Goal: Task Accomplishment & Management: Use online tool/utility

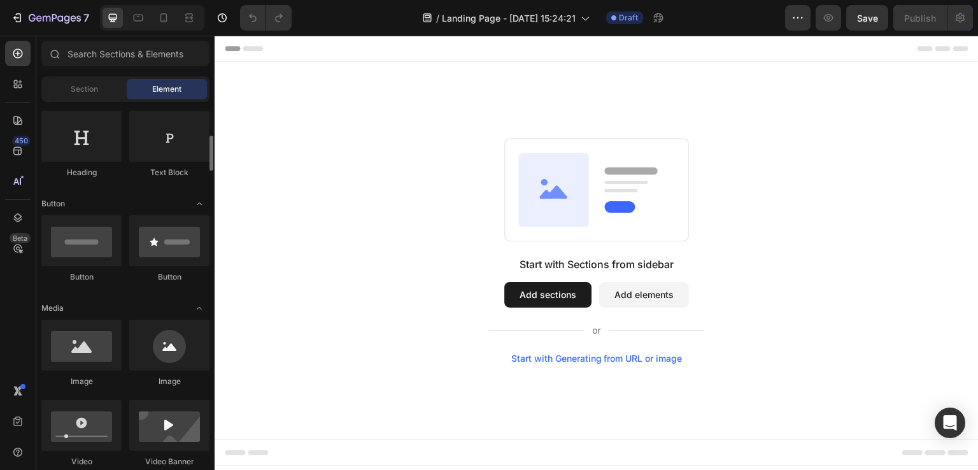
scroll to position [220, 0]
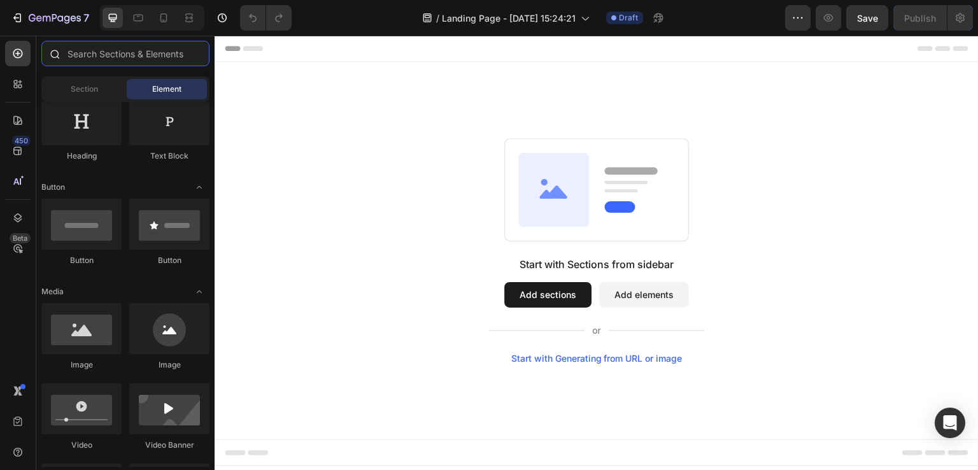
click at [139, 54] on input "text" at bounding box center [125, 53] width 168 height 25
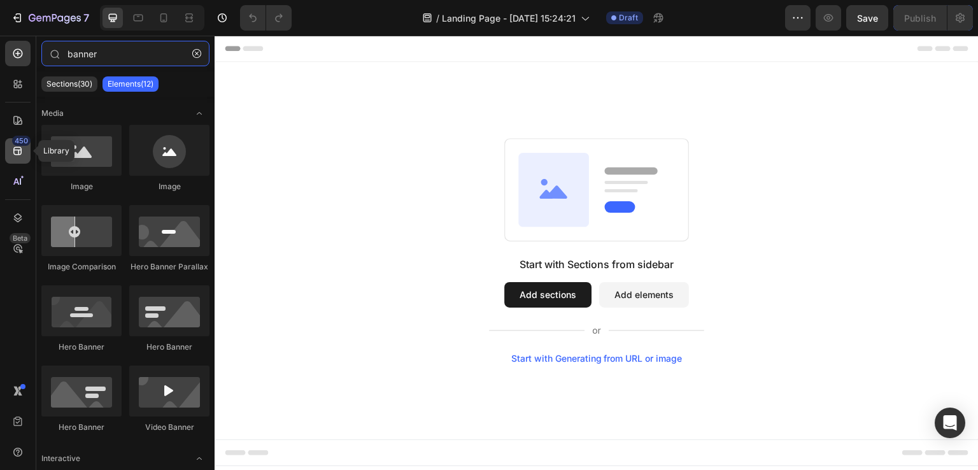
type input "banner"
click at [18, 143] on div "450" at bounding box center [21, 141] width 18 height 10
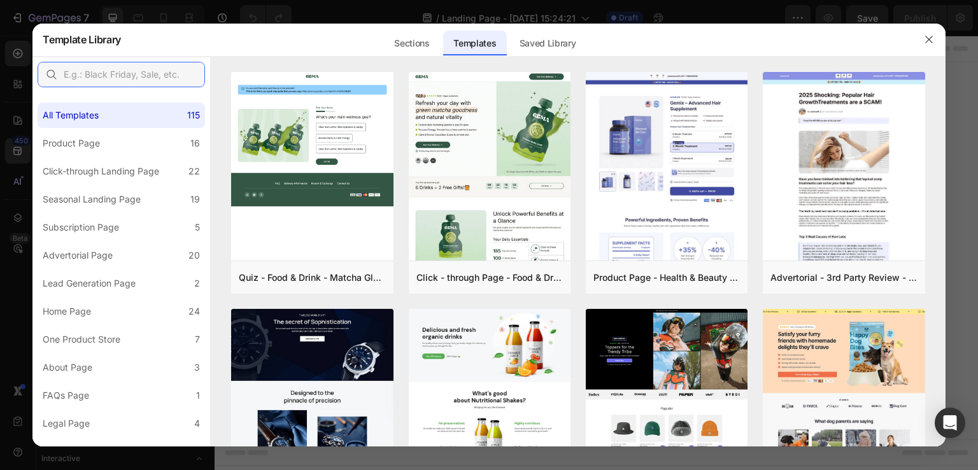
click at [130, 80] on input "text" at bounding box center [121, 74] width 167 height 25
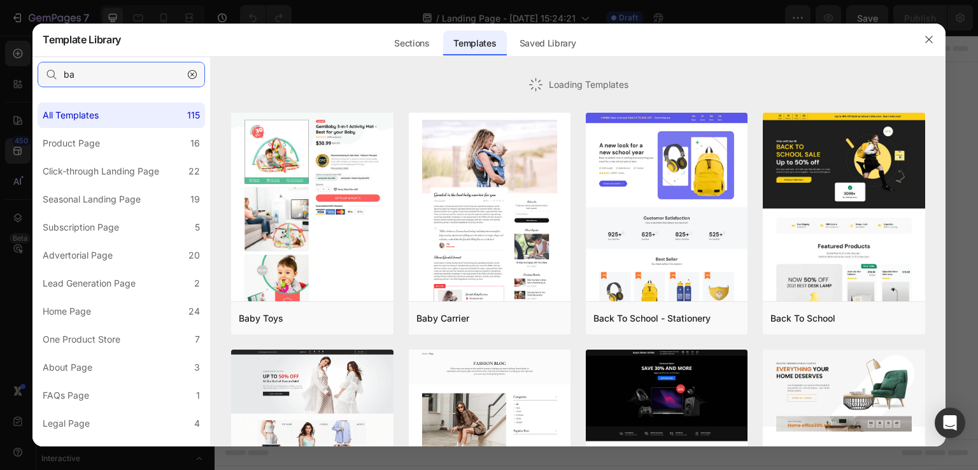
type input "b"
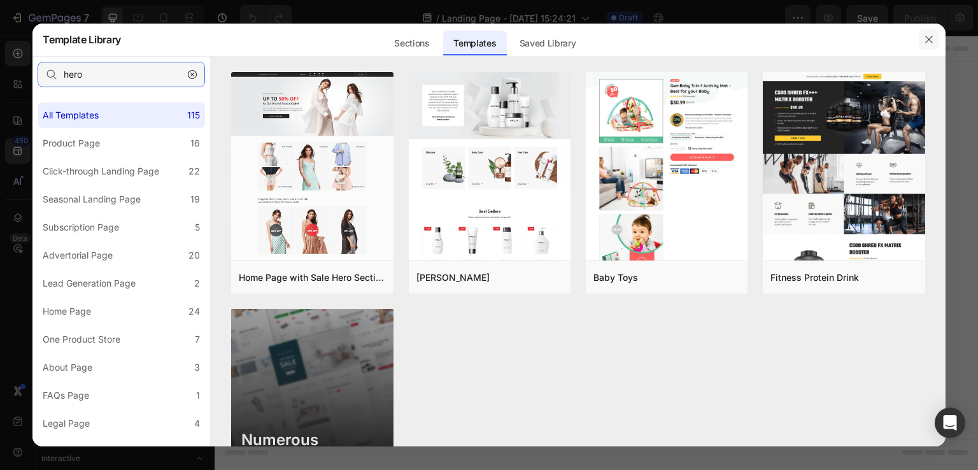
type input "hero"
click at [930, 37] on icon "button" at bounding box center [929, 39] width 10 height 10
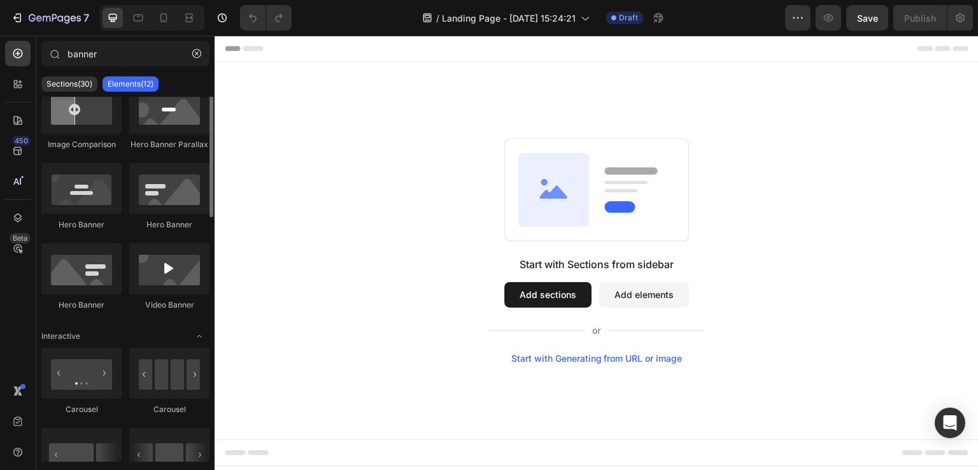
scroll to position [0, 0]
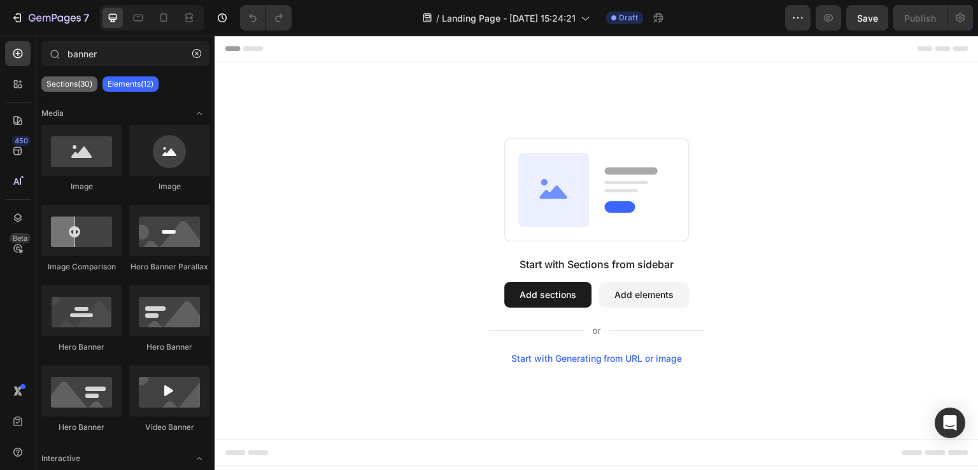
click at [74, 83] on p "Sections(30)" at bounding box center [69, 84] width 46 height 10
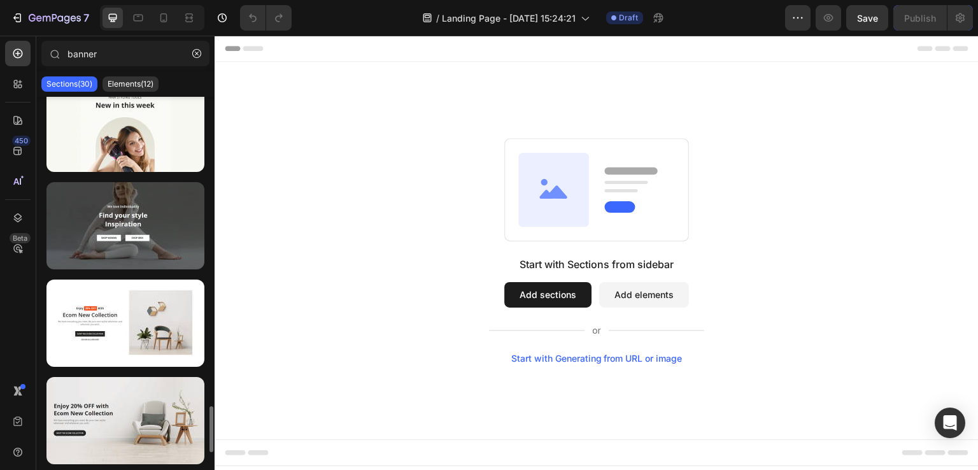
scroll to position [2452, 0]
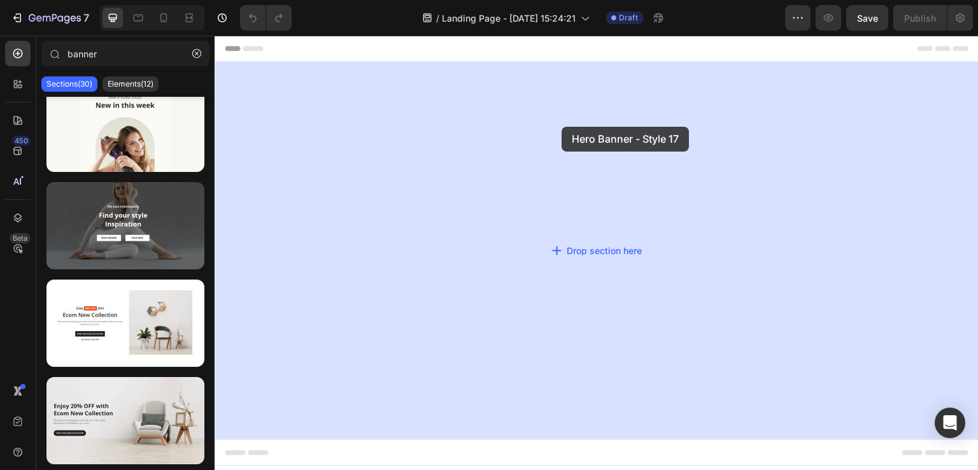
drag, startPoint x: 304, startPoint y: 272, endPoint x: 562, endPoint y: 127, distance: 296.4
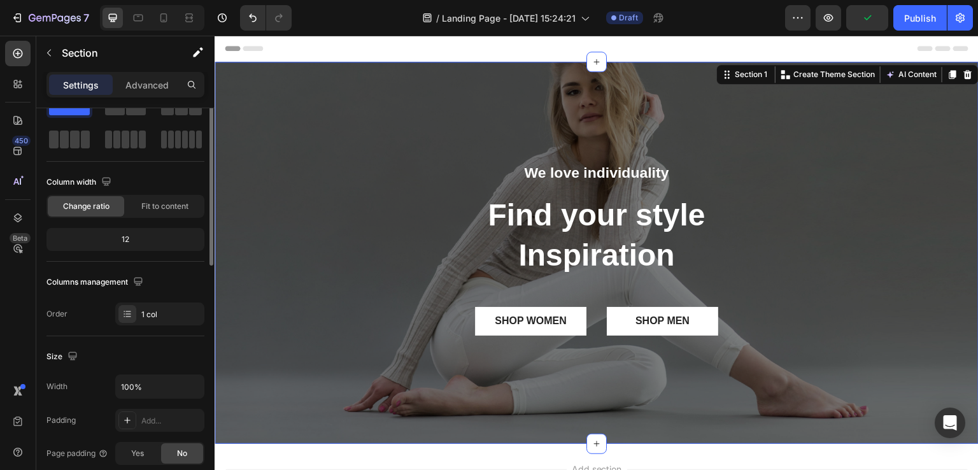
scroll to position [0, 0]
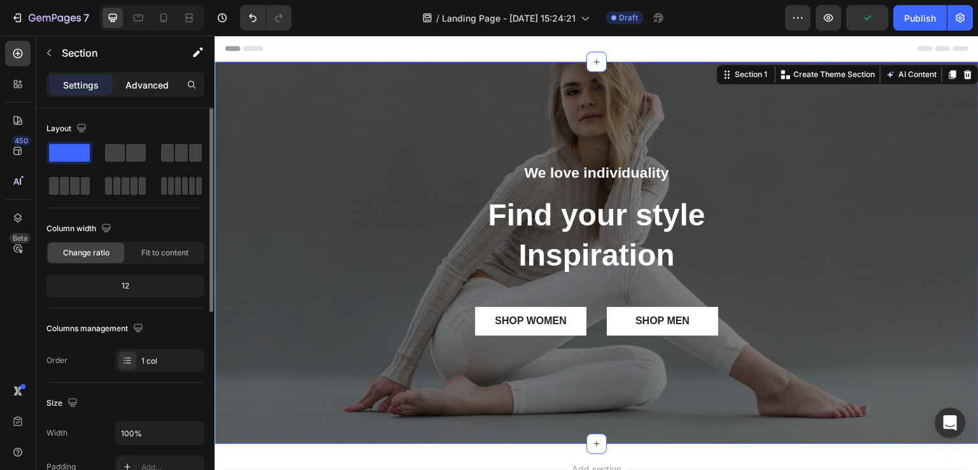
click at [151, 83] on p "Advanced" at bounding box center [146, 84] width 43 height 13
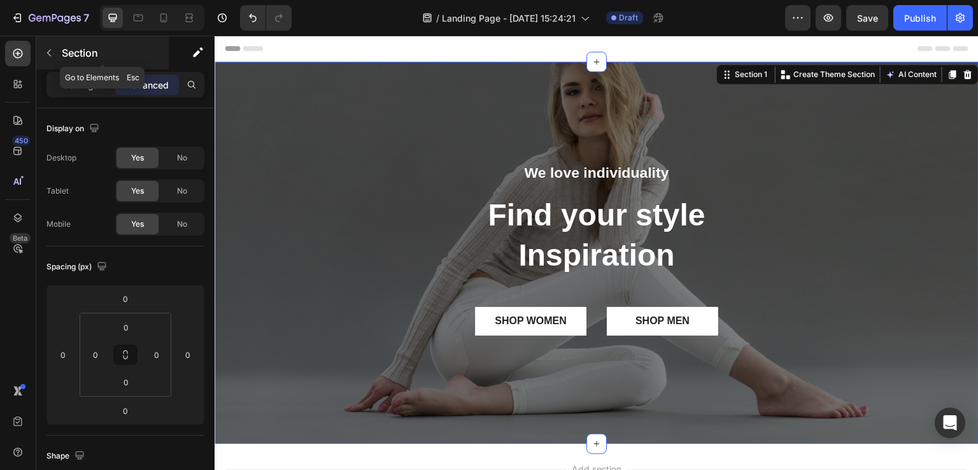
click at [50, 53] on icon "button" at bounding box center [49, 53] width 10 height 10
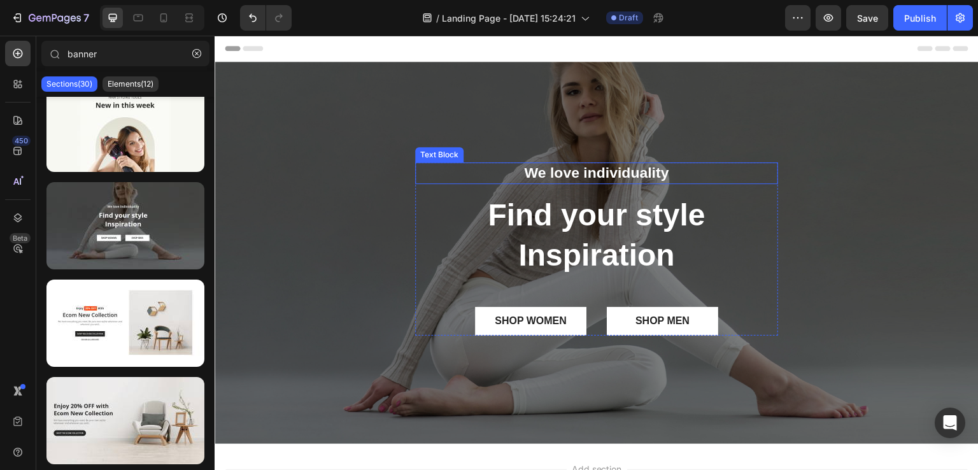
click at [505, 174] on p "We love individuality" at bounding box center [596, 173] width 360 height 19
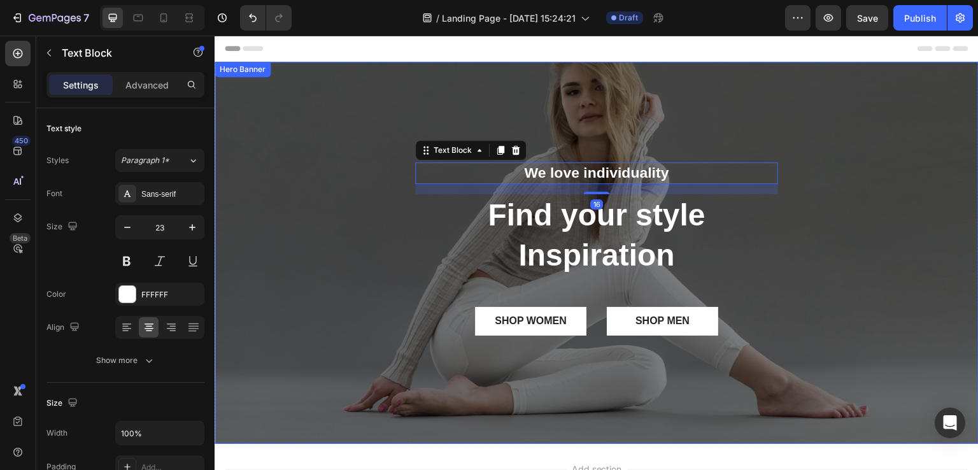
click at [300, 118] on div "Overlay" at bounding box center [596, 253] width 764 height 382
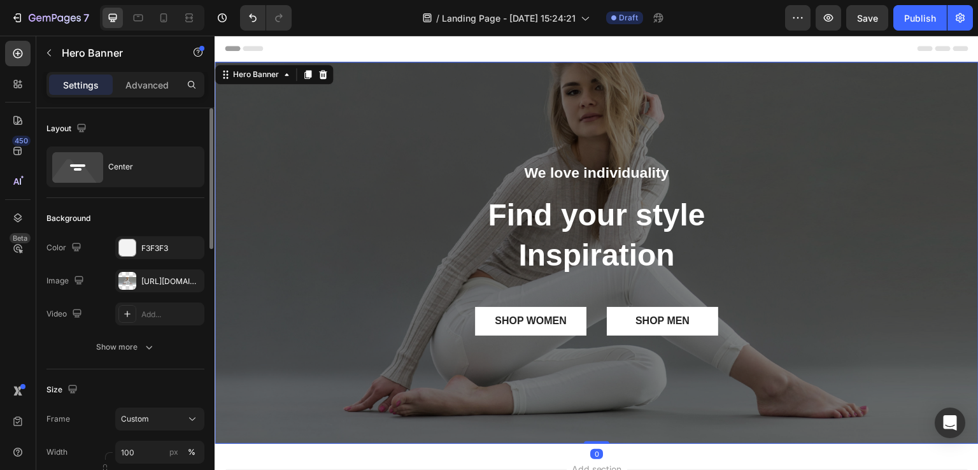
scroll to position [30, 0]
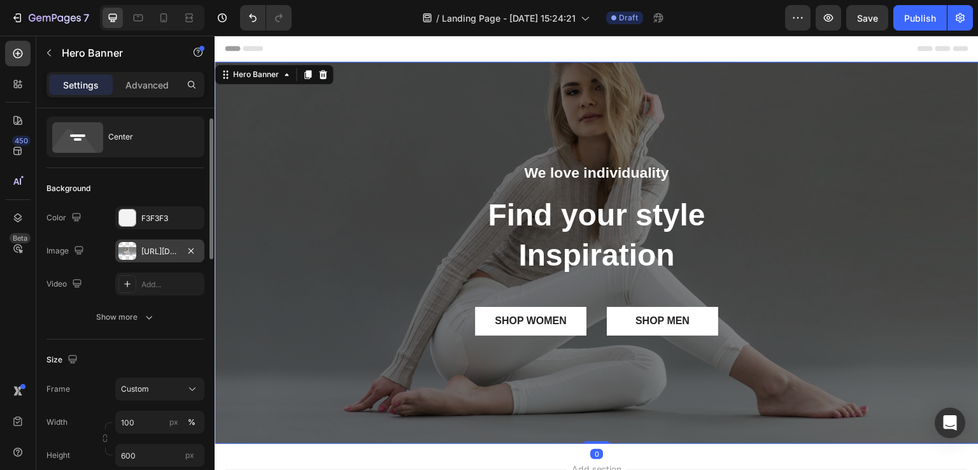
click at [127, 258] on div at bounding box center [127, 251] width 18 height 18
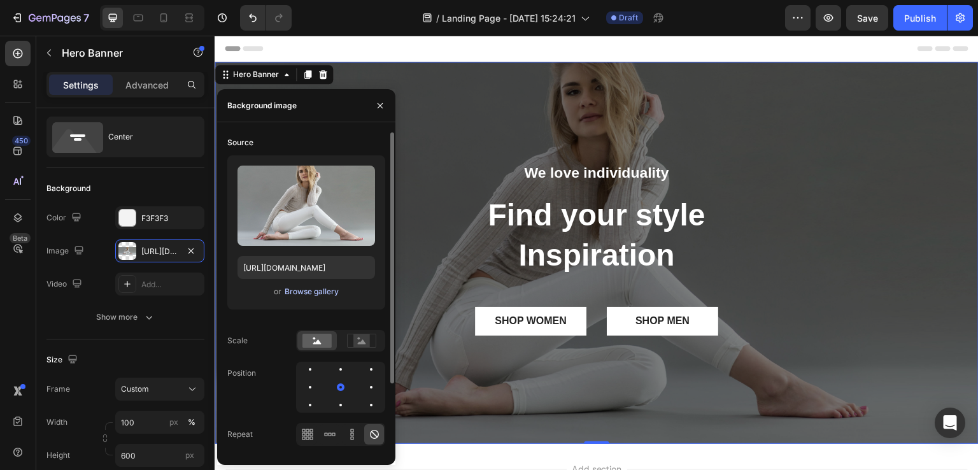
click at [299, 289] on div "Browse gallery" at bounding box center [312, 291] width 54 height 11
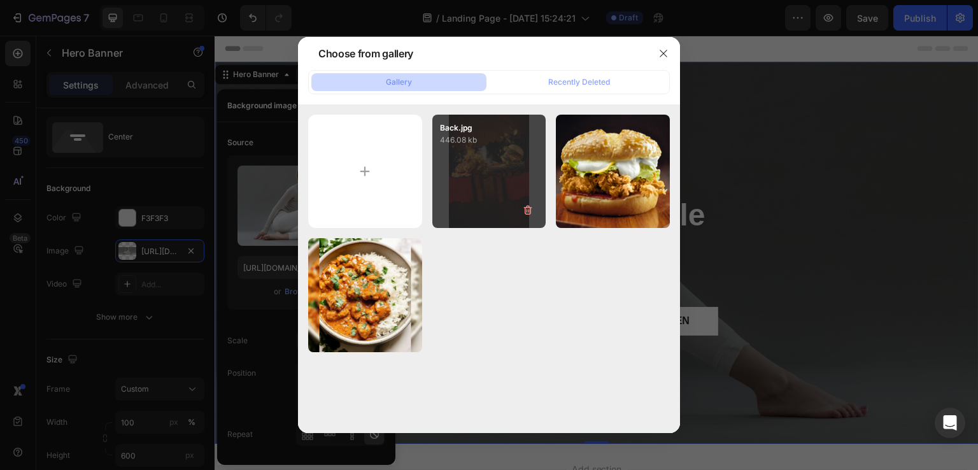
click at [497, 148] on div "Back.jpg 446.08 kb" at bounding box center [489, 172] width 114 height 114
type input "https://cdn.shopify.com/s/files/1/0767/2538/7489/files/gempages_574298627581674…"
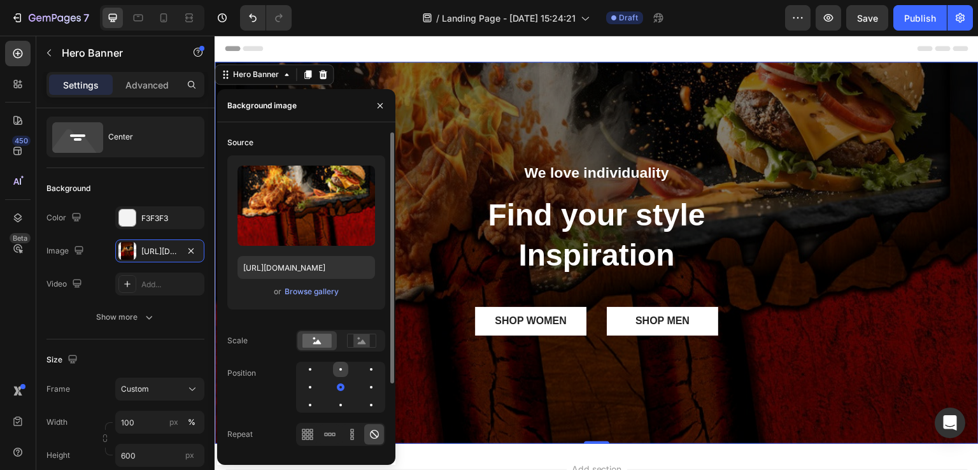
click at [341, 367] on div at bounding box center [340, 369] width 15 height 15
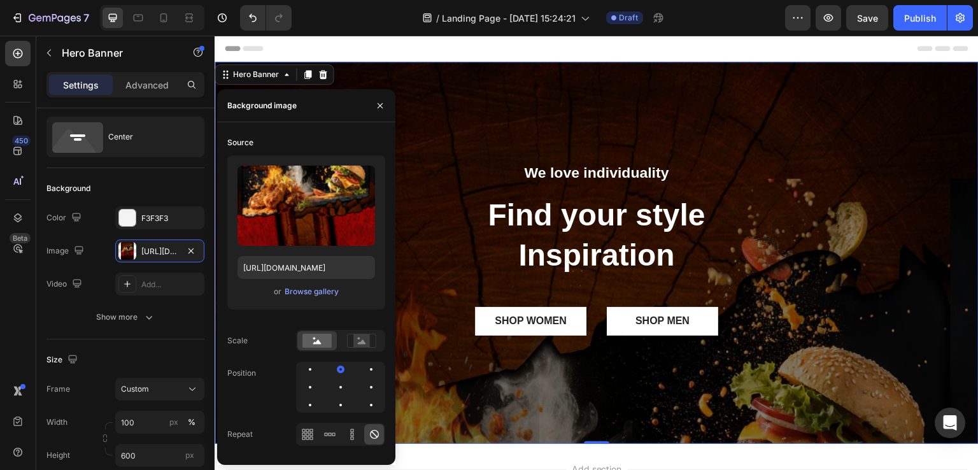
scroll to position [156, 0]
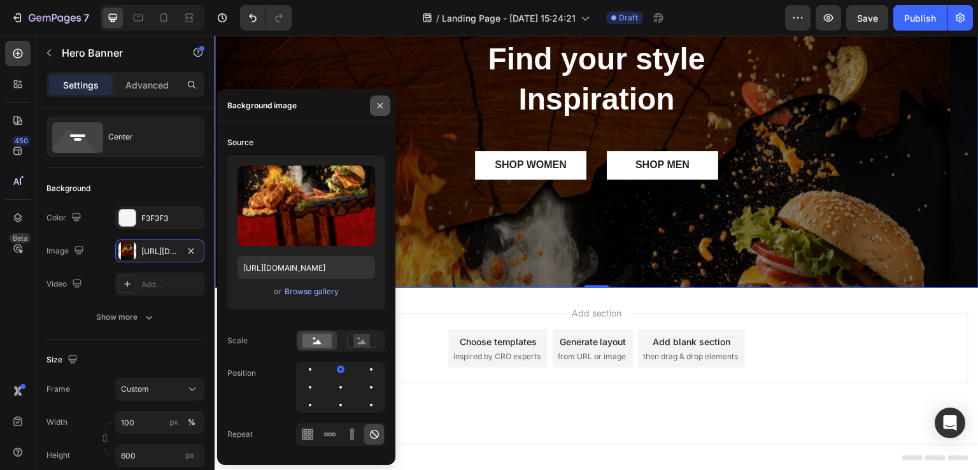
click at [377, 105] on icon "button" at bounding box center [380, 106] width 10 height 10
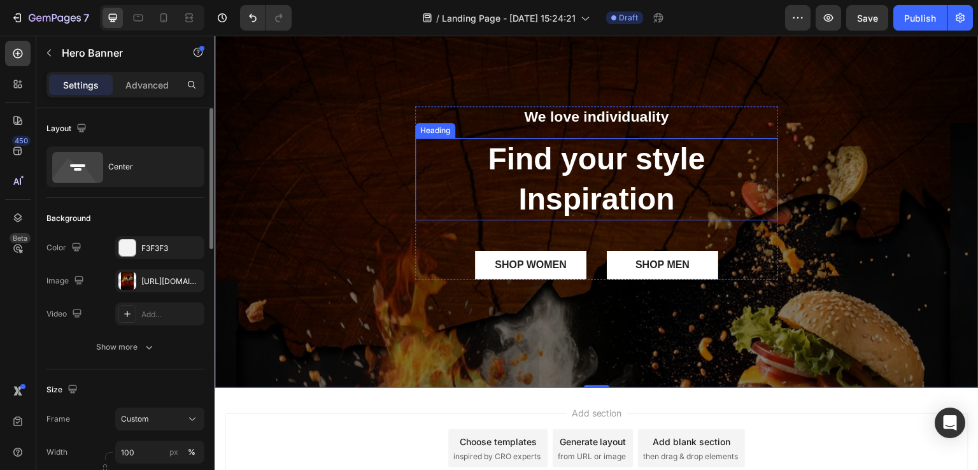
scroll to position [0, 0]
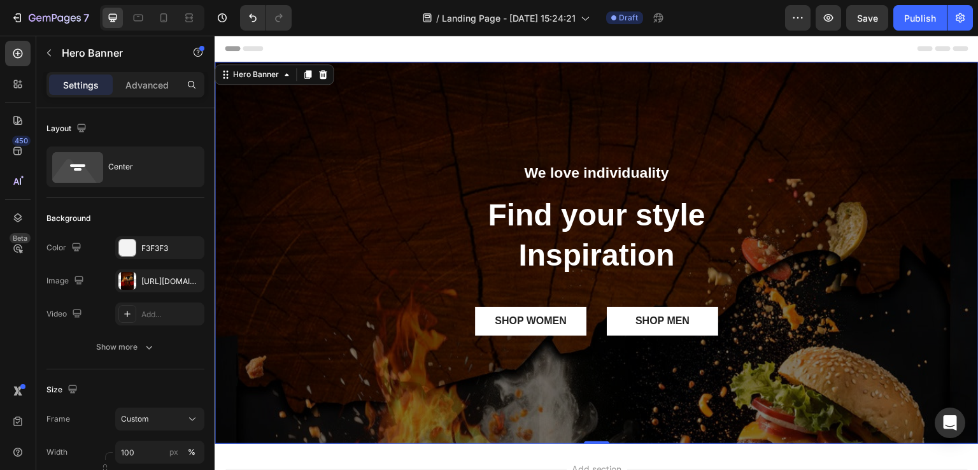
click at [565, 139] on div "Overlay" at bounding box center [596, 253] width 764 height 382
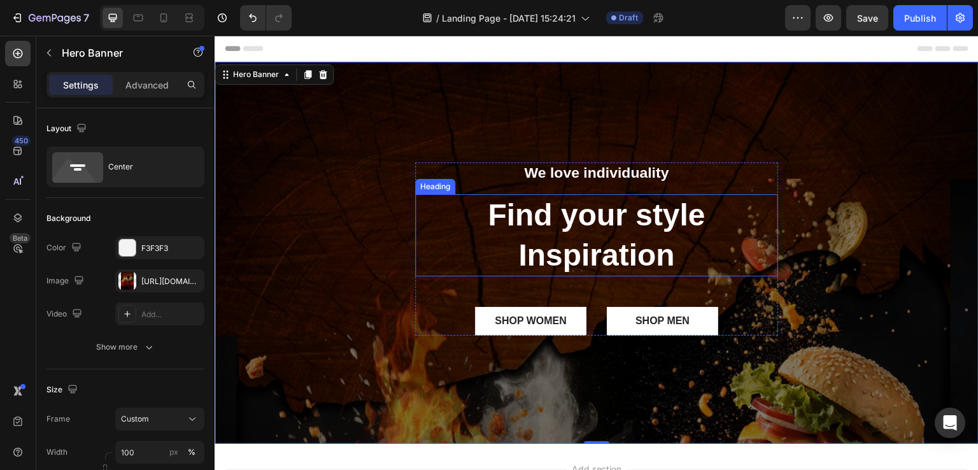
click at [426, 197] on p "Find your style Inspiration" at bounding box center [596, 235] width 360 height 80
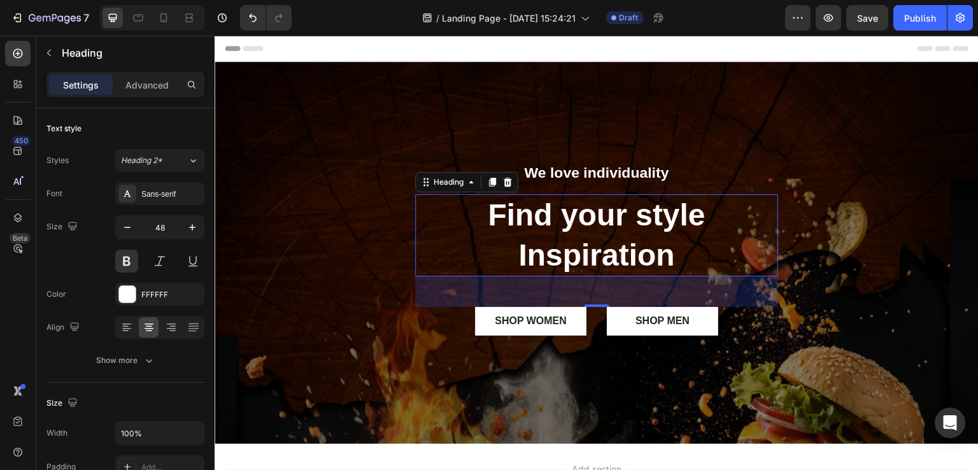
click at [415, 292] on div "48" at bounding box center [596, 291] width 363 height 31
click at [370, 247] on div "We love individuality Text Block Find your style Inspiration Heading 48 SHOP WO…" at bounding box center [596, 252] width 764 height 181
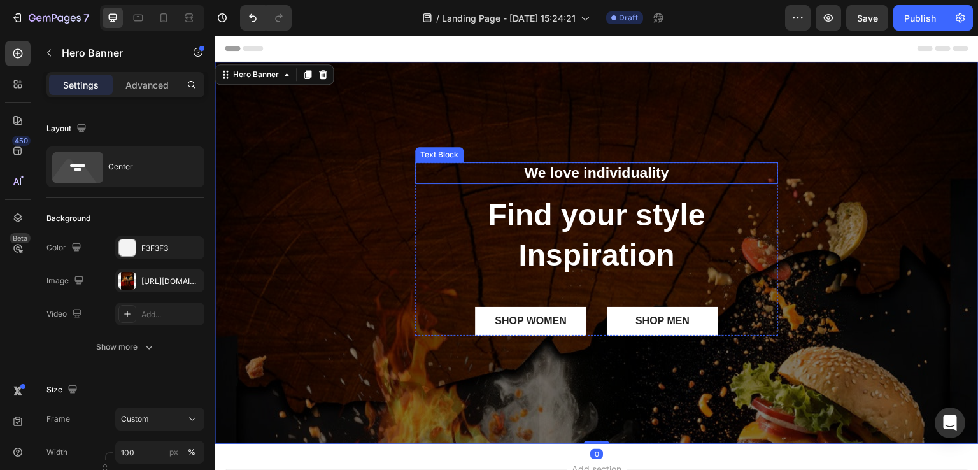
click at [762, 166] on p "We love individuality" at bounding box center [596, 173] width 360 height 19
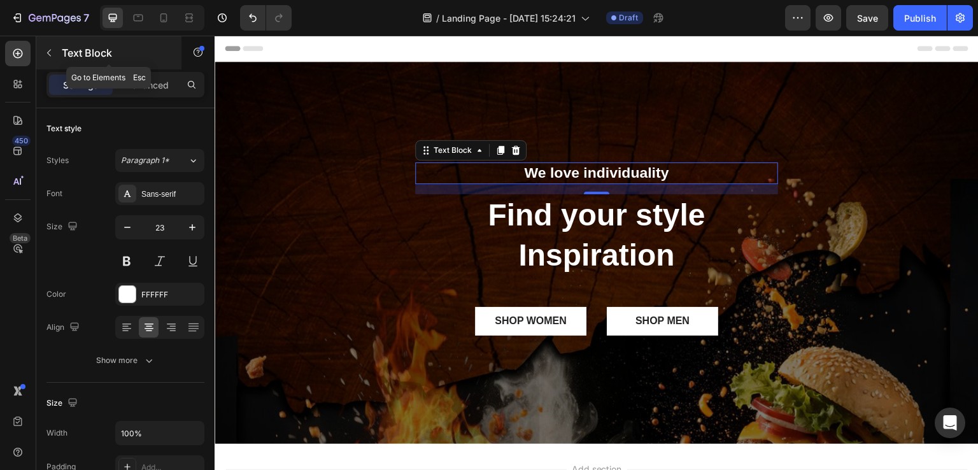
click at [51, 52] on icon "button" at bounding box center [49, 53] width 10 height 10
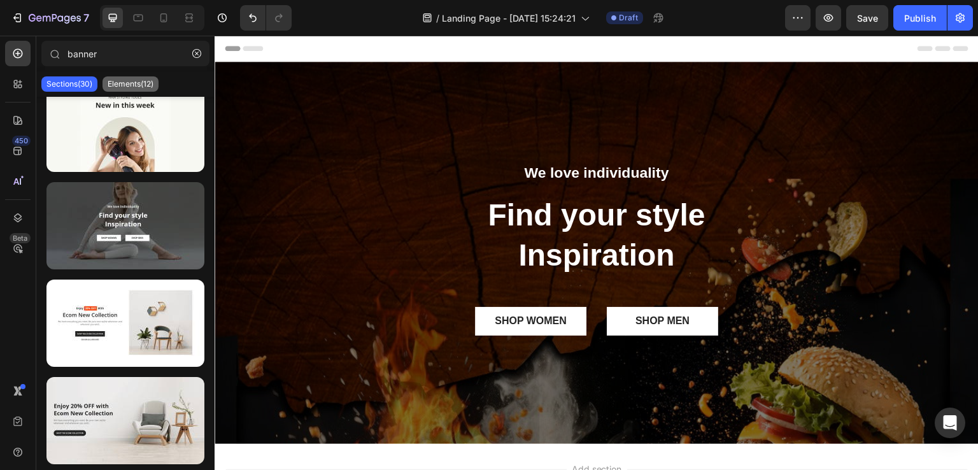
click at [131, 80] on p "Elements(12)" at bounding box center [131, 84] width 46 height 10
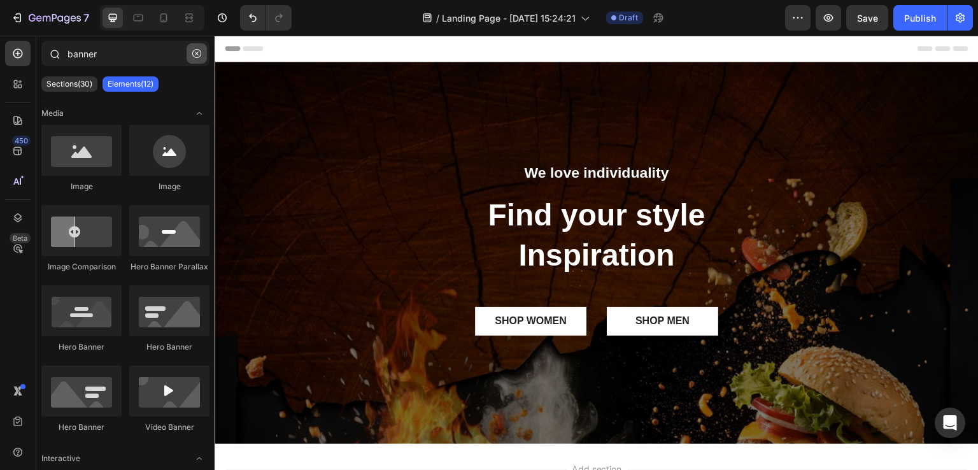
click at [199, 54] on icon "button" at bounding box center [196, 53] width 9 height 9
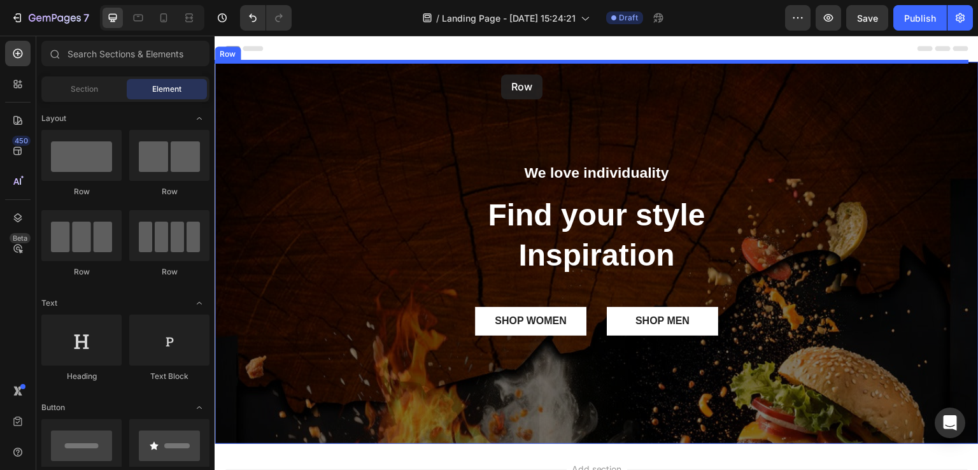
drag, startPoint x: 290, startPoint y: 200, endPoint x: 501, endPoint y: 74, distance: 245.2
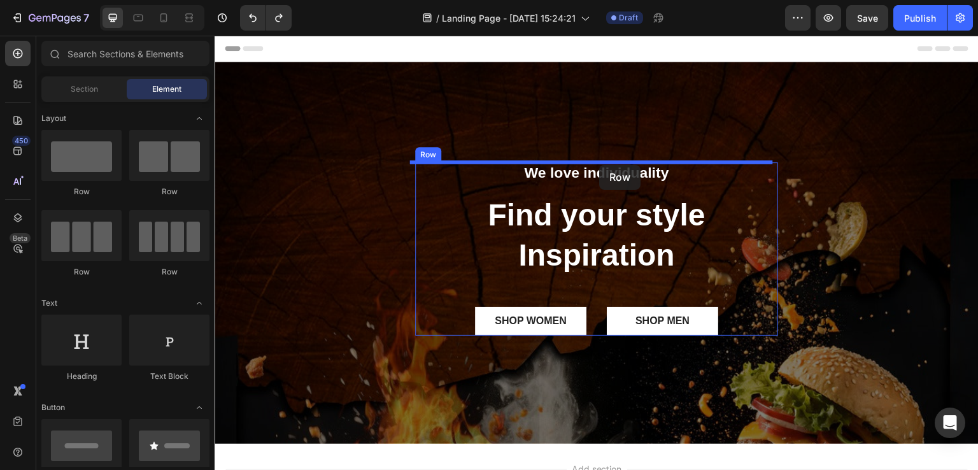
drag, startPoint x: 307, startPoint y: 204, endPoint x: 600, endPoint y: 165, distance: 295.3
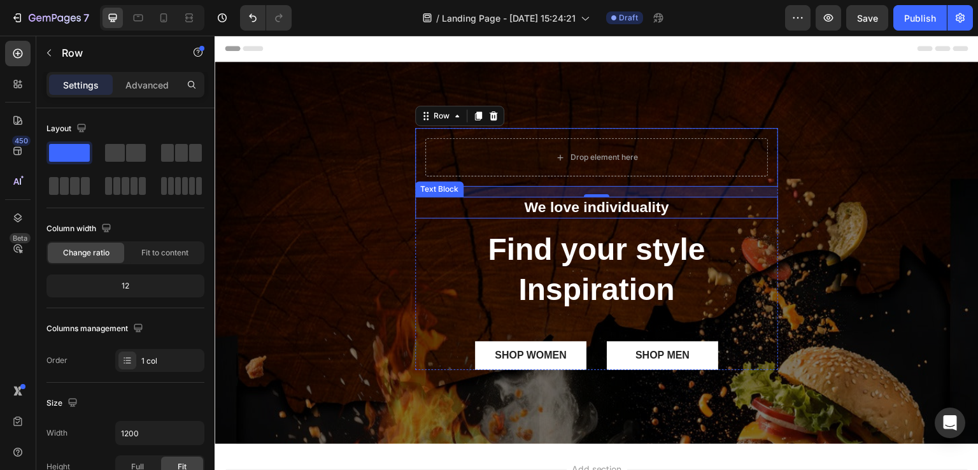
click at [556, 209] on p "We love individuality" at bounding box center [596, 207] width 360 height 19
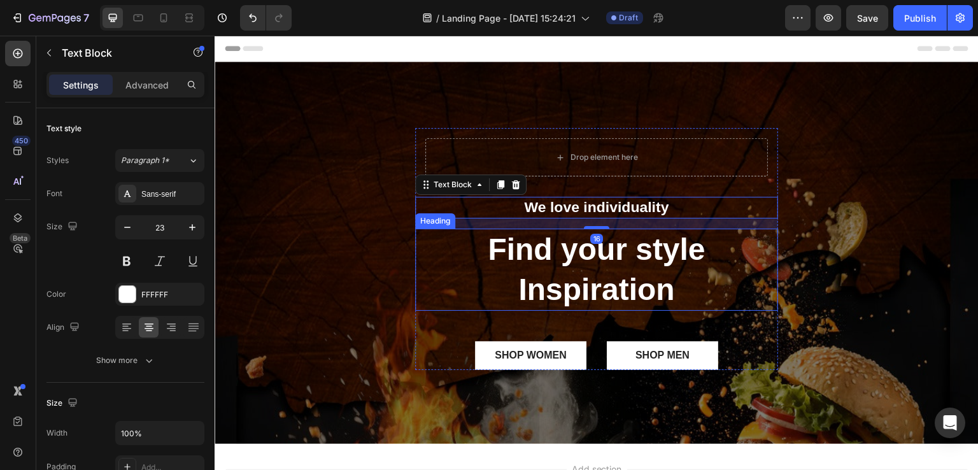
click at [548, 249] on p "Find your style Inspiration" at bounding box center [596, 270] width 360 height 80
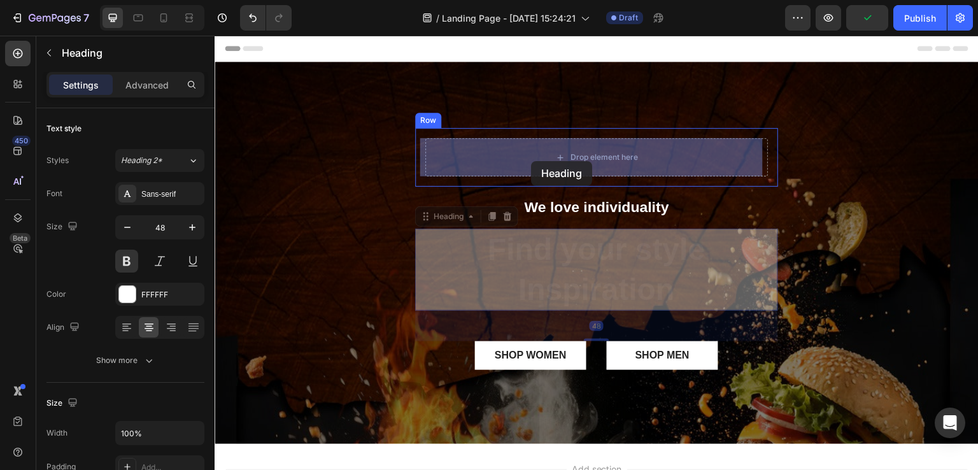
drag, startPoint x: 423, startPoint y: 216, endPoint x: 531, endPoint y: 161, distance: 120.7
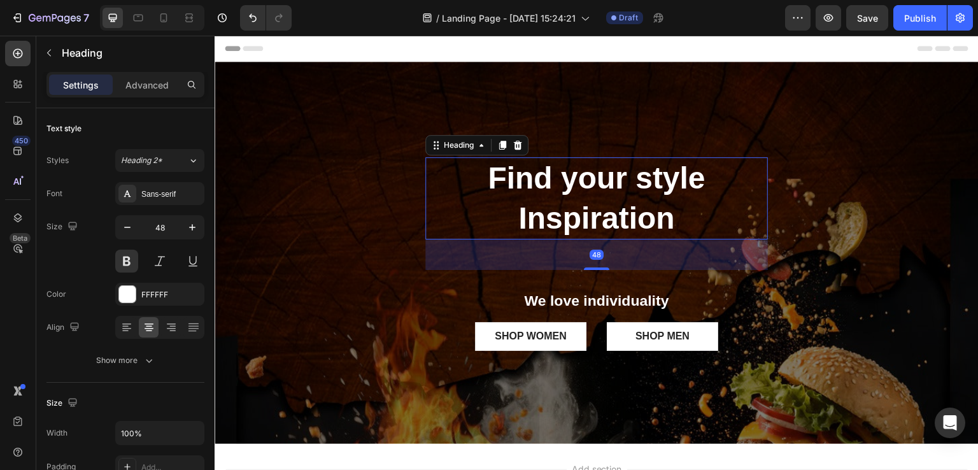
click at [601, 181] on p "Find your style Inspiration" at bounding box center [596, 198] width 340 height 80
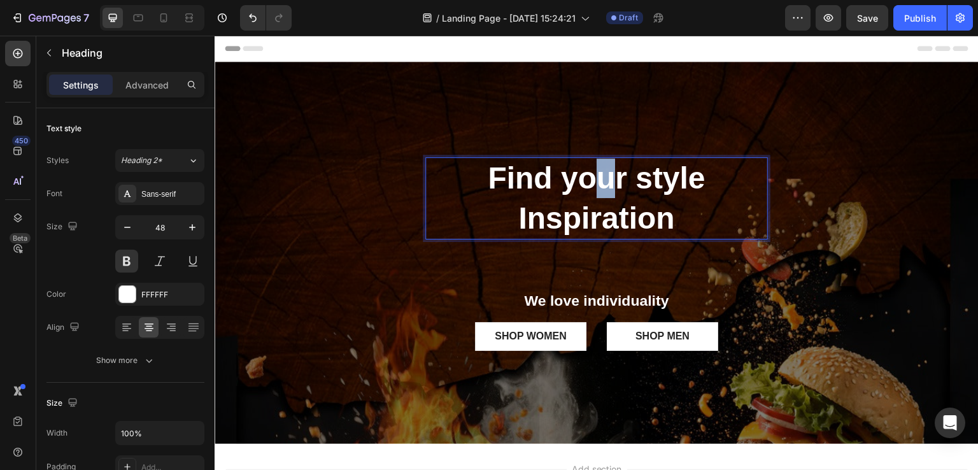
click at [601, 181] on p "Find your style Inspiration" at bounding box center [596, 198] width 340 height 80
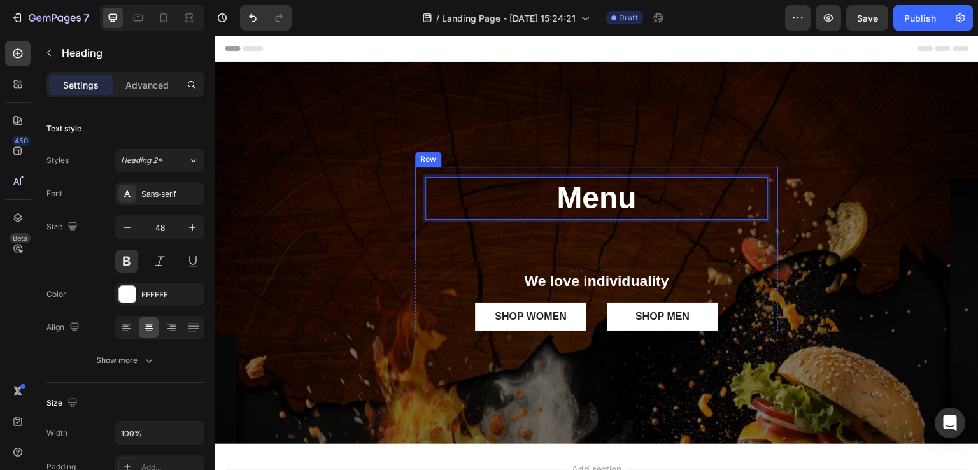
click at [541, 241] on div "Menu Heading 48" at bounding box center [596, 213] width 342 height 73
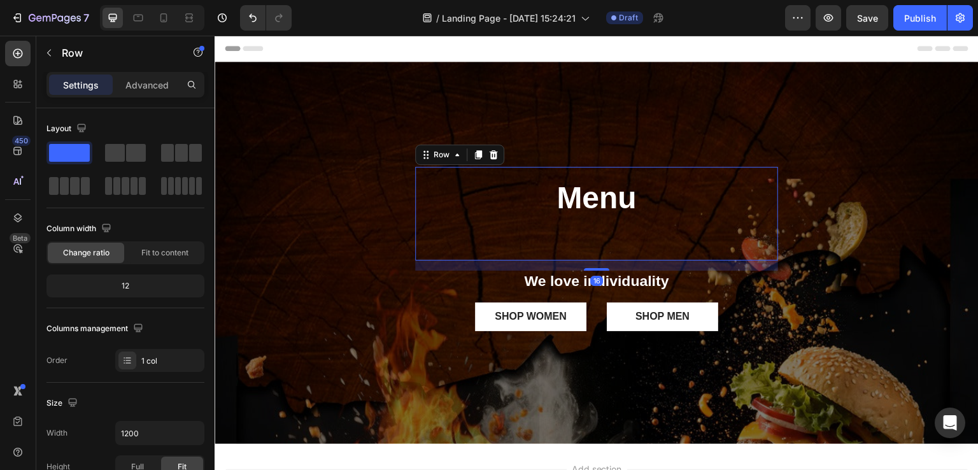
click at [541, 241] on div "Menu Heading" at bounding box center [596, 213] width 342 height 73
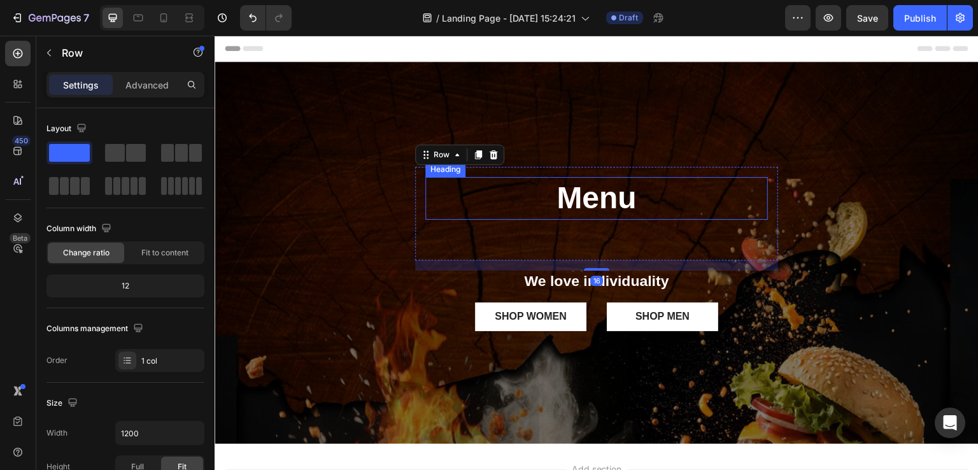
click at [619, 204] on p "Menu" at bounding box center [596, 197] width 340 height 39
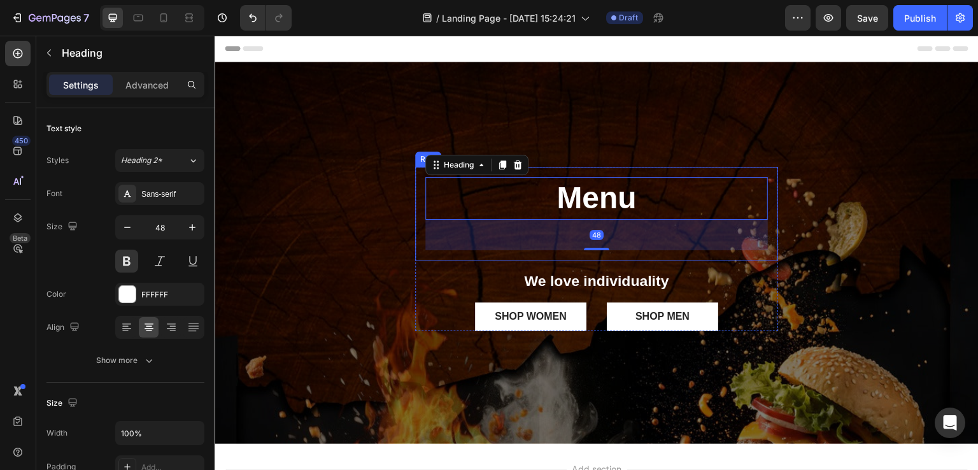
click at [597, 250] on div "Menu Heading 48 Row" at bounding box center [596, 213] width 363 height 93
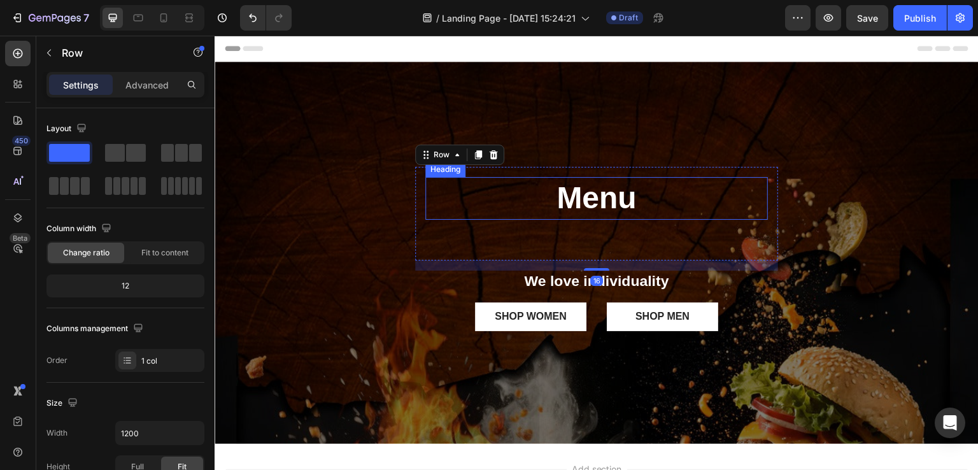
click at [666, 172] on div "Menu Heading Row 16" at bounding box center [596, 213] width 363 height 93
click at [663, 197] on p "Menu" at bounding box center [596, 197] width 340 height 39
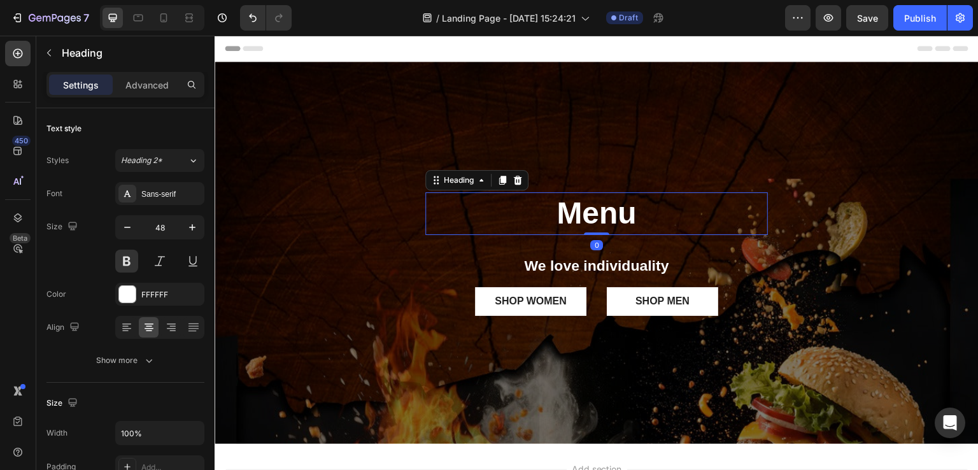
drag, startPoint x: 594, startPoint y: 247, endPoint x: 626, endPoint y: 172, distance: 80.7
click at [626, 172] on div "Menu Heading 0 Row We love individuality Text Block SHOP WOMEN Button SHOP MEN …" at bounding box center [596, 253] width 764 height 382
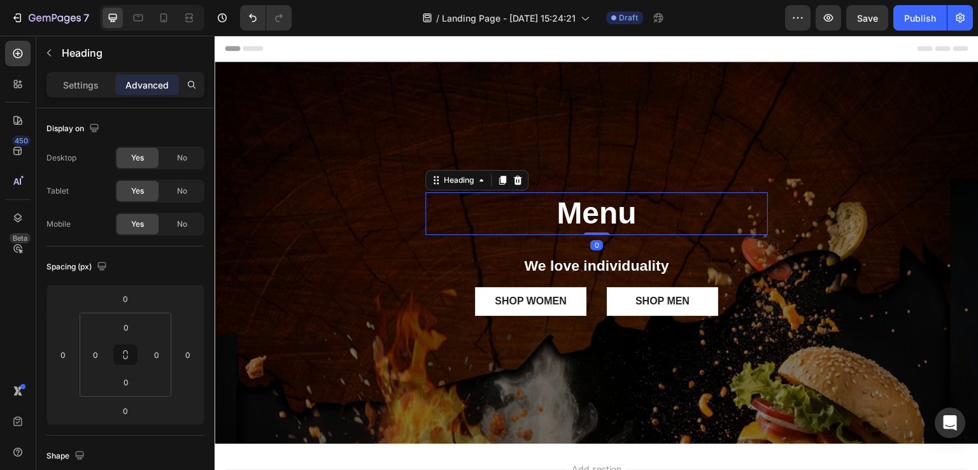
click at [807, 258] on div "Menu Heading 0 Row We love individuality Text Block SHOP WOMEN Button SHOP MEN …" at bounding box center [596, 252] width 764 height 141
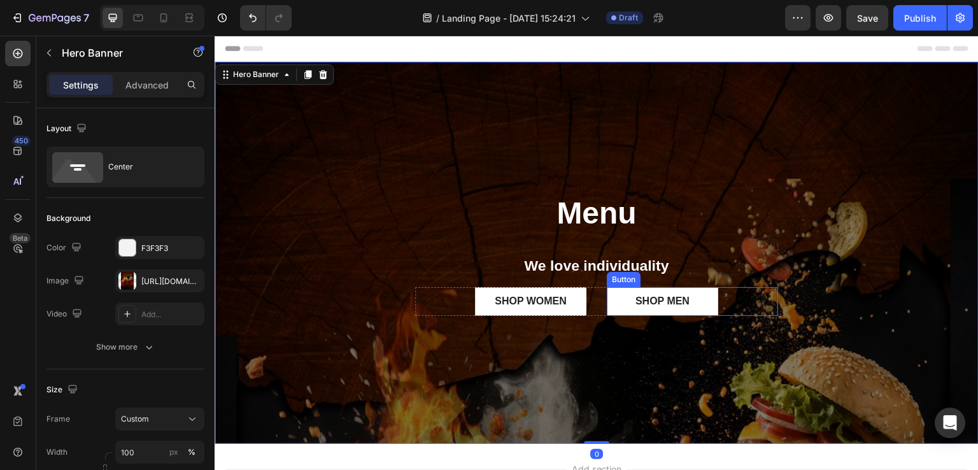
click at [752, 299] on div "SHOP MEN Button" at bounding box center [692, 301] width 171 height 29
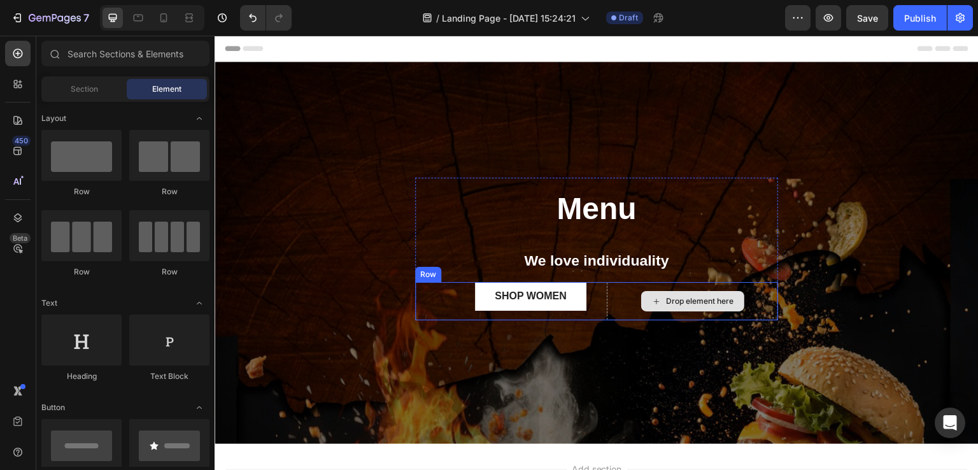
click at [610, 302] on div "Drop element here" at bounding box center [692, 301] width 171 height 38
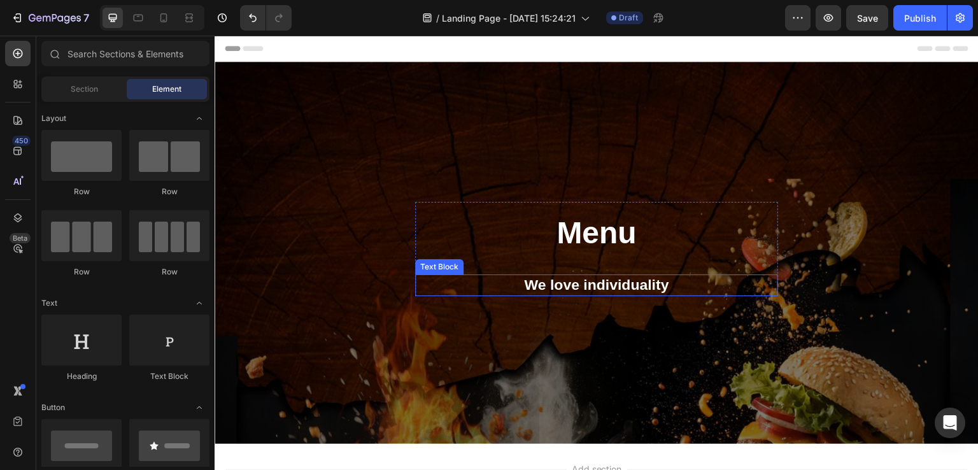
click at [665, 292] on p "We love individuality" at bounding box center [596, 285] width 360 height 19
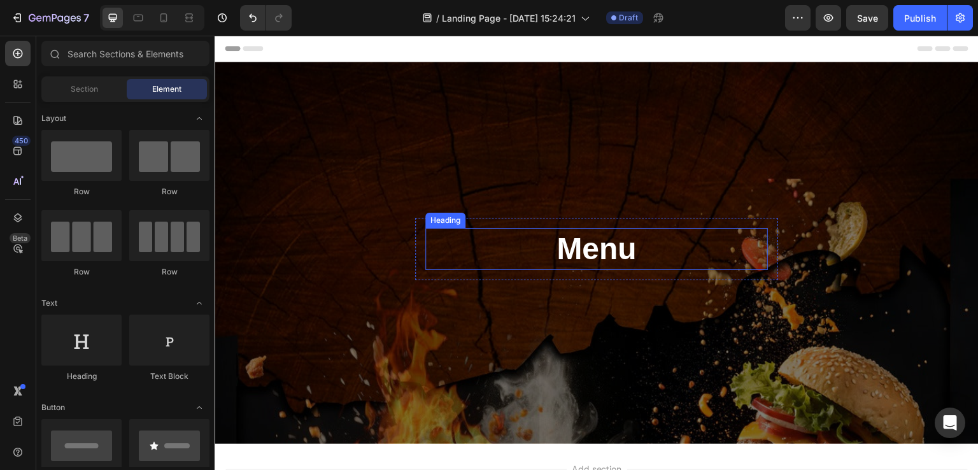
click at [669, 246] on p "Menu" at bounding box center [596, 248] width 340 height 39
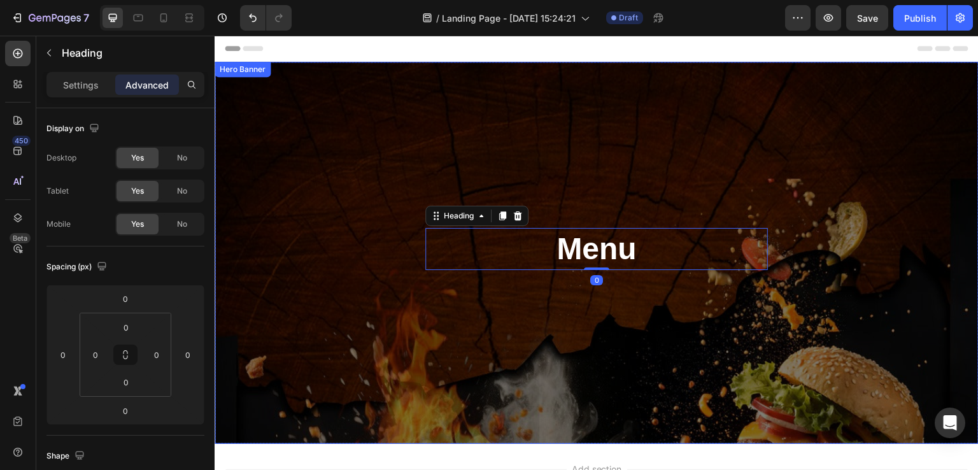
click at [743, 311] on div "Overlay" at bounding box center [596, 253] width 764 height 382
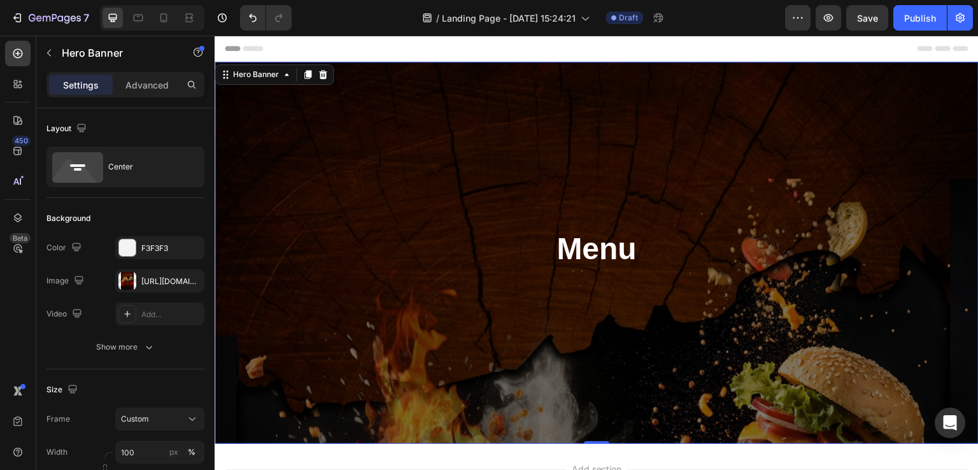
scroll to position [156, 0]
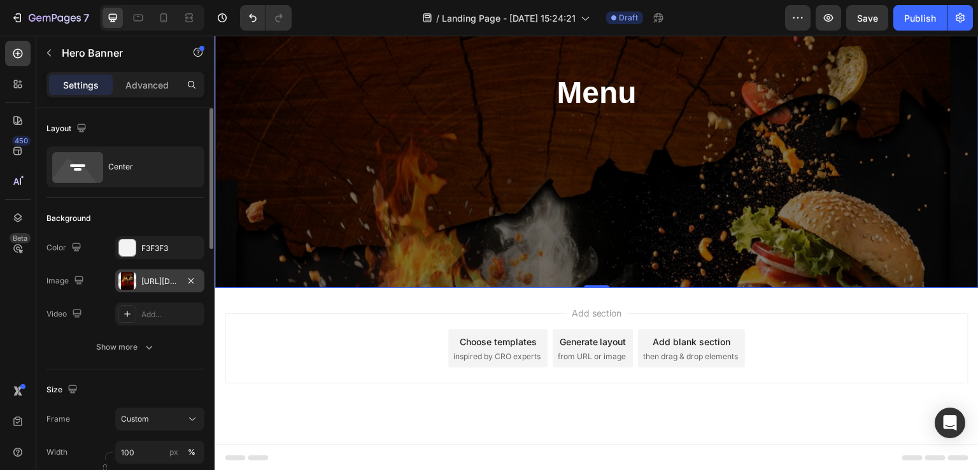
click at [153, 281] on div "https://cdn.shopify.com/s/files/1/0767/2538/7489/files/gempages_574298627581674…" at bounding box center [159, 281] width 37 height 11
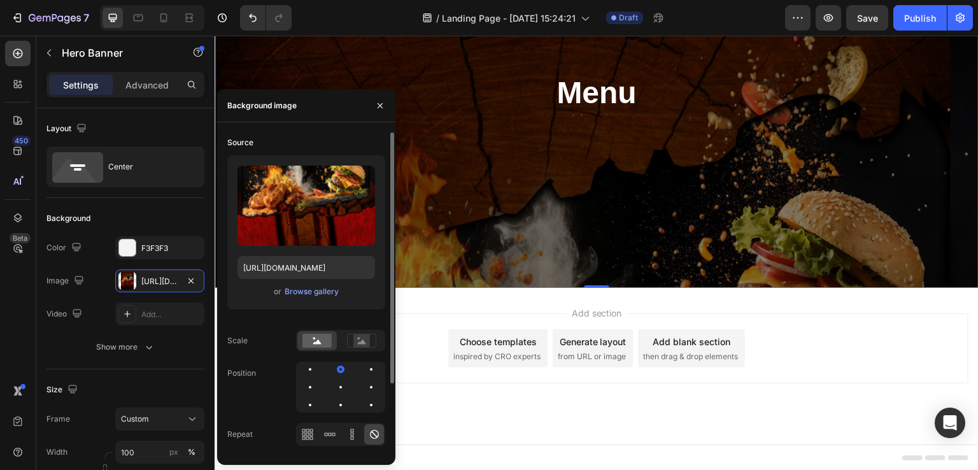
scroll to position [91, 0]
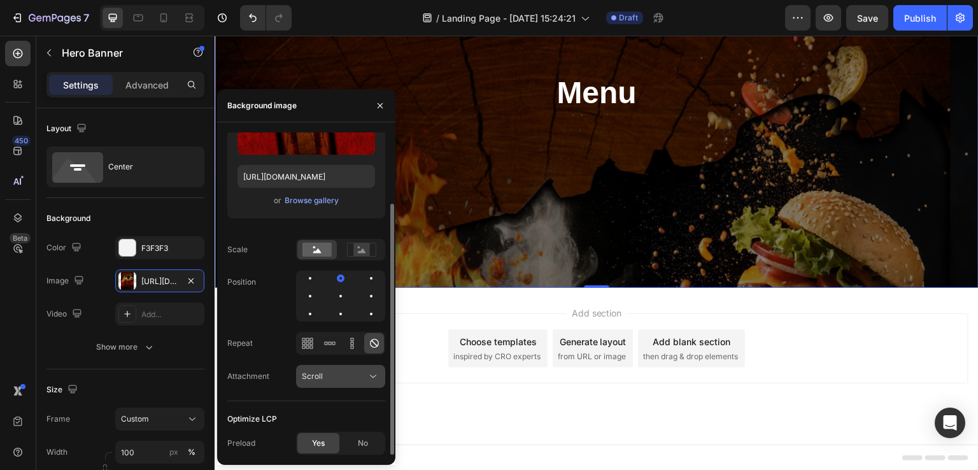
click at [350, 375] on div "Scroll" at bounding box center [334, 375] width 65 height 11
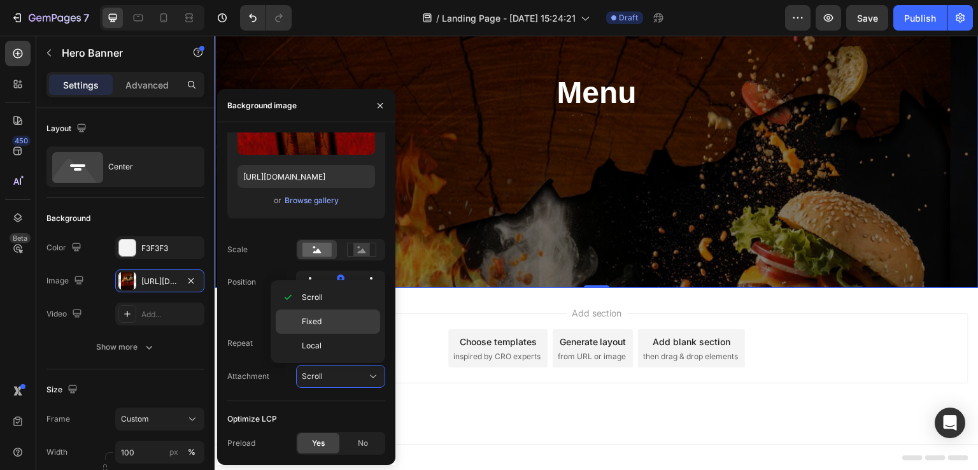
click at [325, 320] on p "Fixed" at bounding box center [338, 321] width 73 height 11
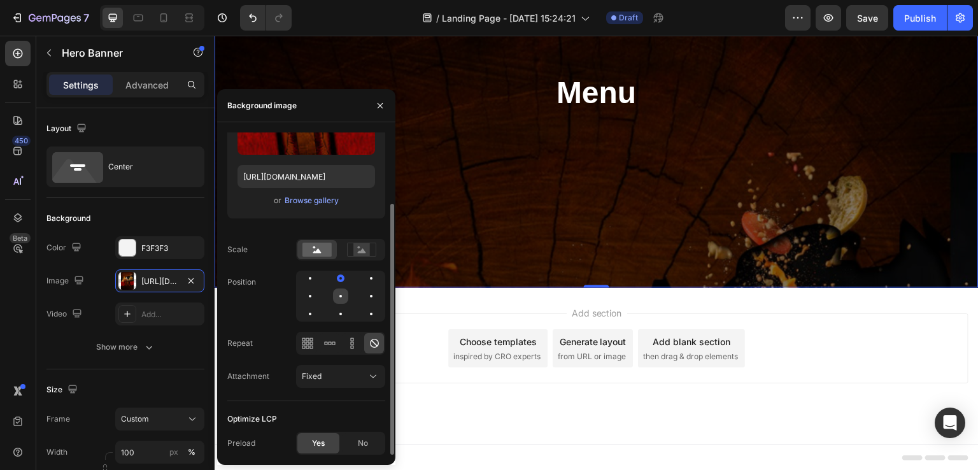
click at [341, 292] on div at bounding box center [340, 295] width 15 height 15
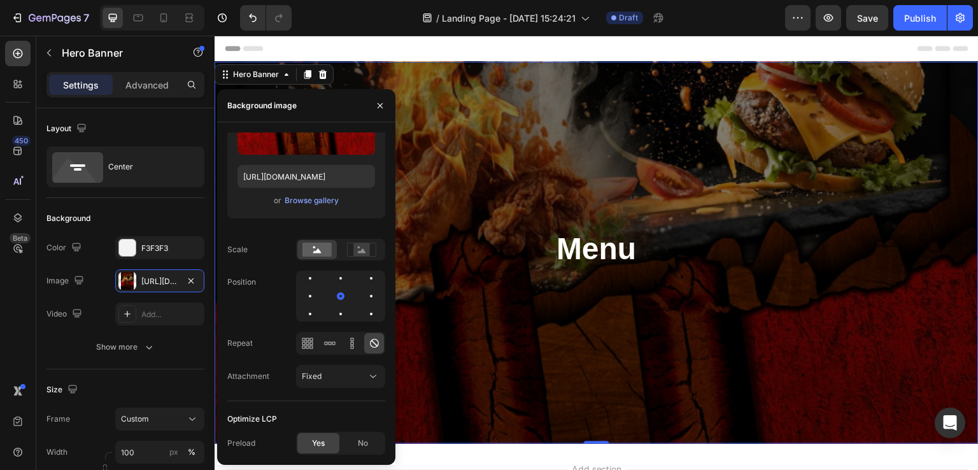
scroll to position [156, 0]
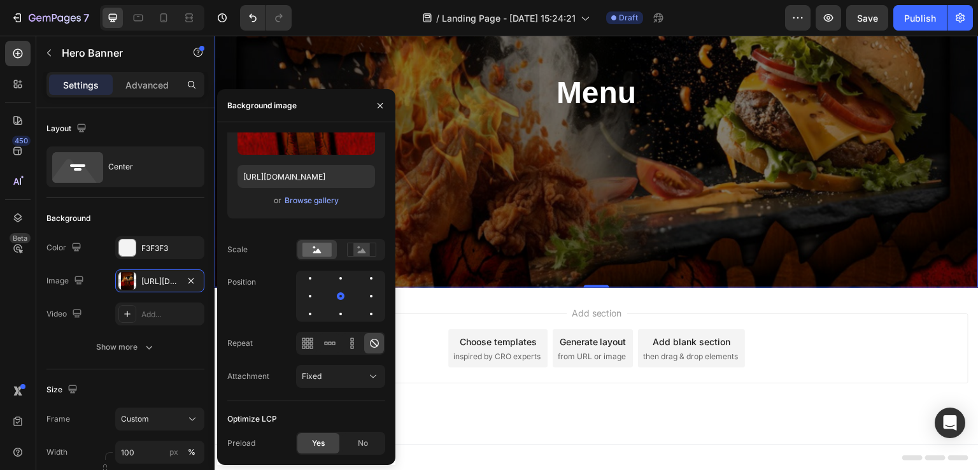
click at [775, 329] on div "Add section Choose templates inspired by CRO experts Generate layout from URL o…" at bounding box center [596, 348] width 743 height 70
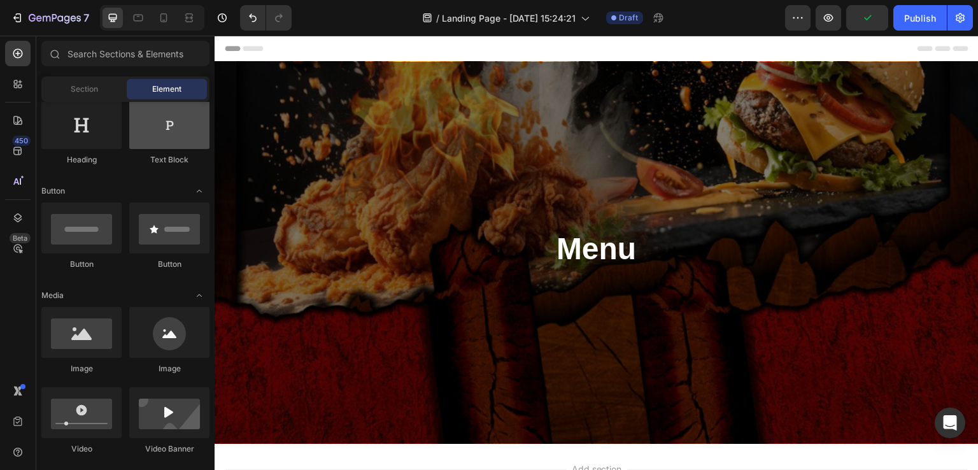
scroll to position [0, 0]
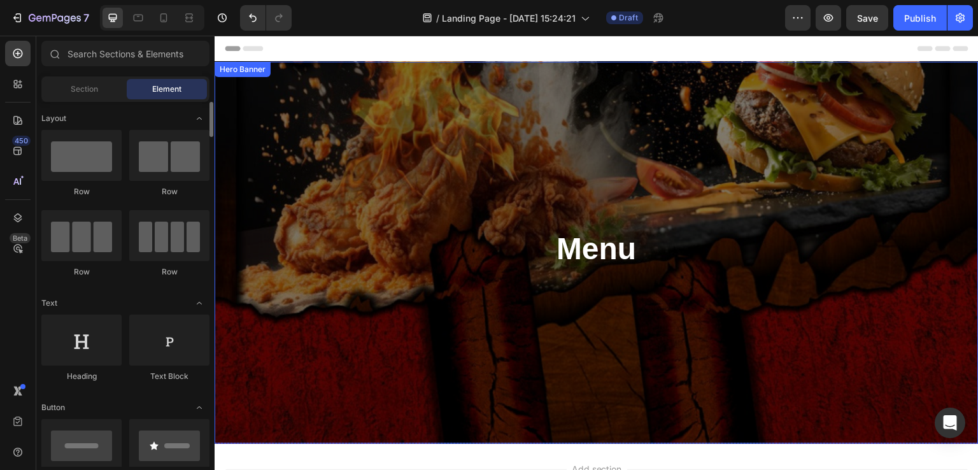
click at [405, 247] on div "Menu Heading Row Row" at bounding box center [596, 253] width 764 height 70
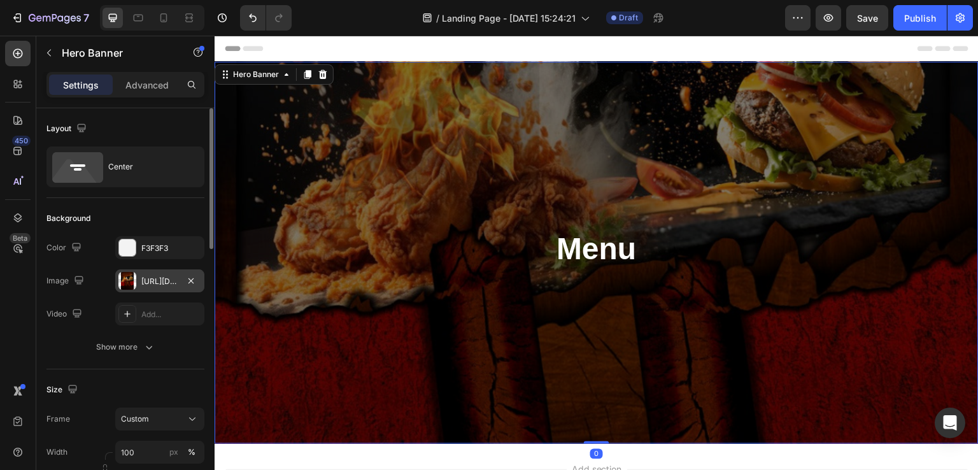
click at [150, 281] on div "https://cdn.shopify.com/s/files/1/0767/2538/7489/files/gempages_574298627581674…" at bounding box center [159, 281] width 37 height 11
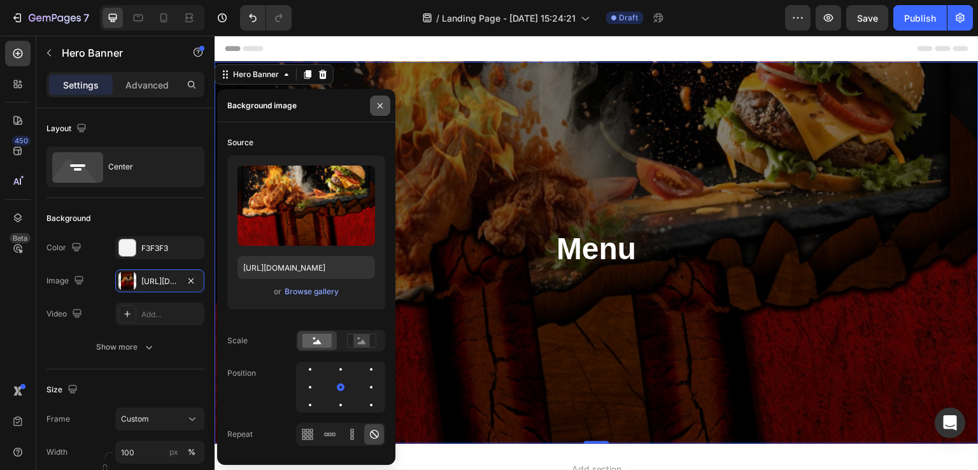
click at [381, 105] on icon "button" at bounding box center [380, 106] width 10 height 10
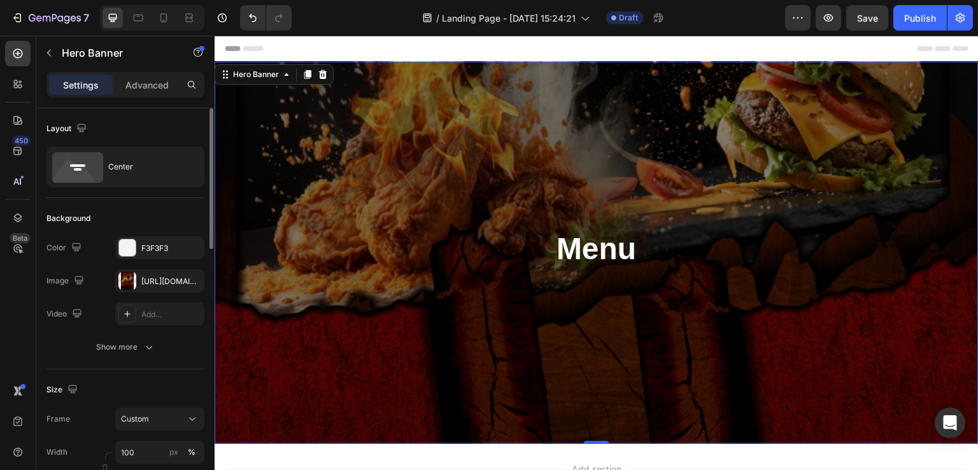
scroll to position [99, 0]
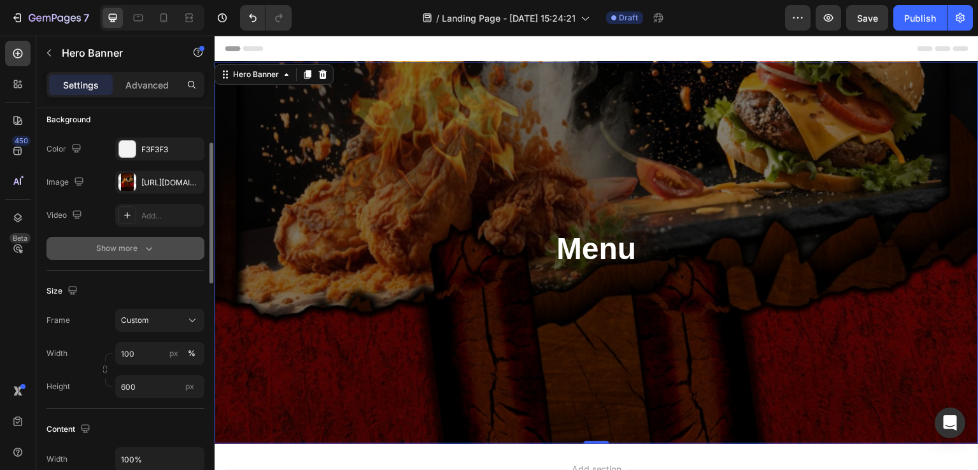
click at [137, 246] on div "Show more" at bounding box center [125, 248] width 59 height 13
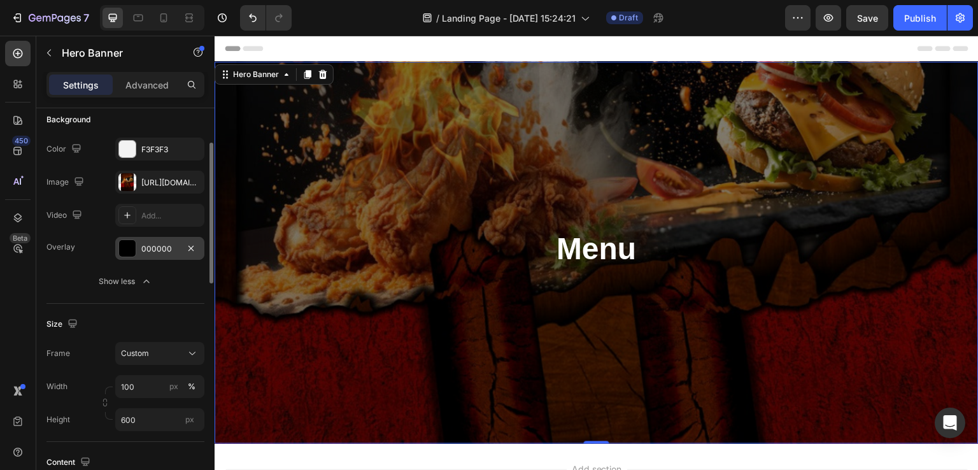
click at [164, 249] on div "000000" at bounding box center [159, 248] width 37 height 11
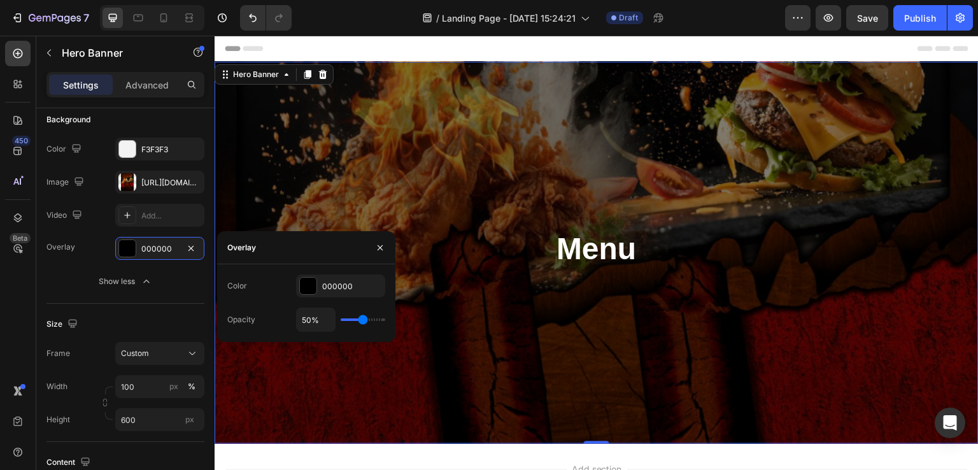
type input "29%"
type input "29"
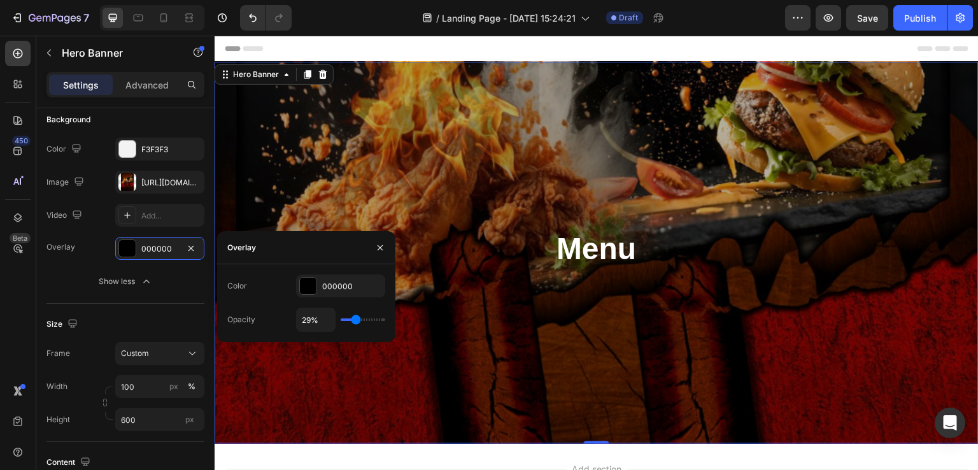
type input "33%"
type input "33"
type input "36%"
type input "36"
type input "37%"
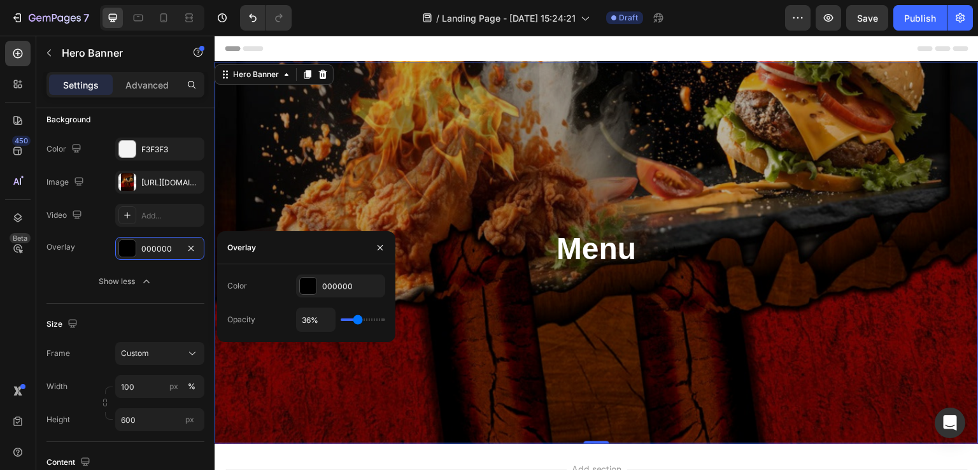
type input "37"
type input "40%"
type input "40"
type input "42%"
type input "42"
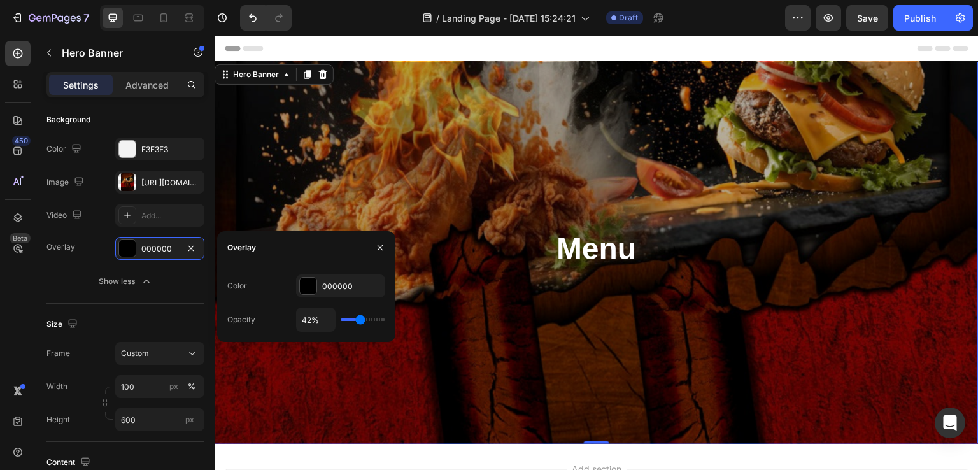
type input "43%"
type input "43"
type input "46%"
type input "46"
type input "48%"
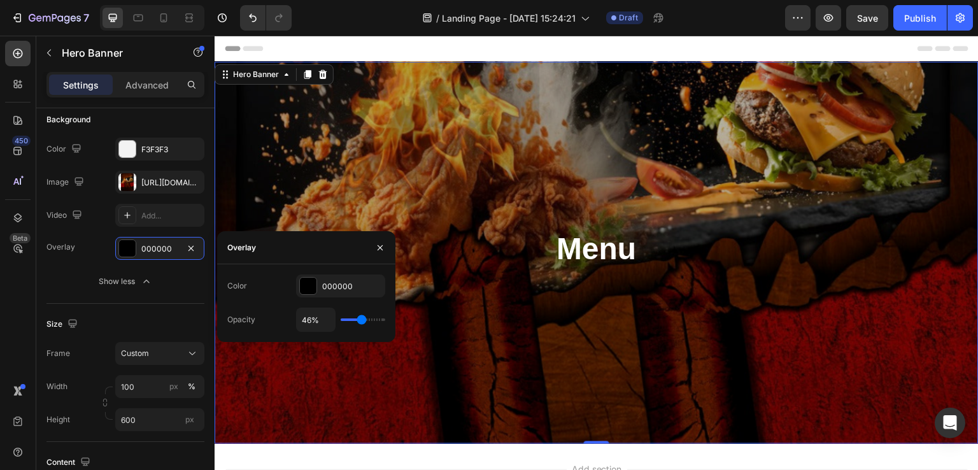
type input "48"
type input "51%"
type input "51"
type input "52%"
type input "52"
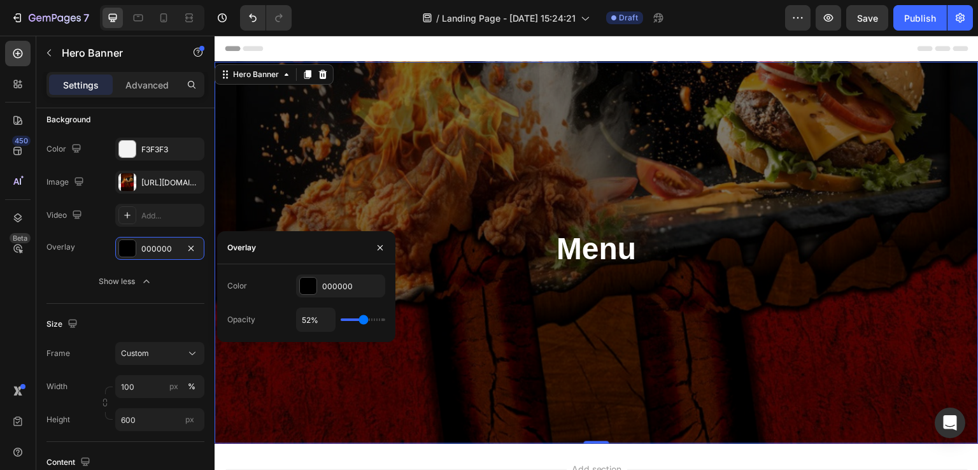
type input "54%"
type input "54"
type input "55%"
type input "55"
type input "57%"
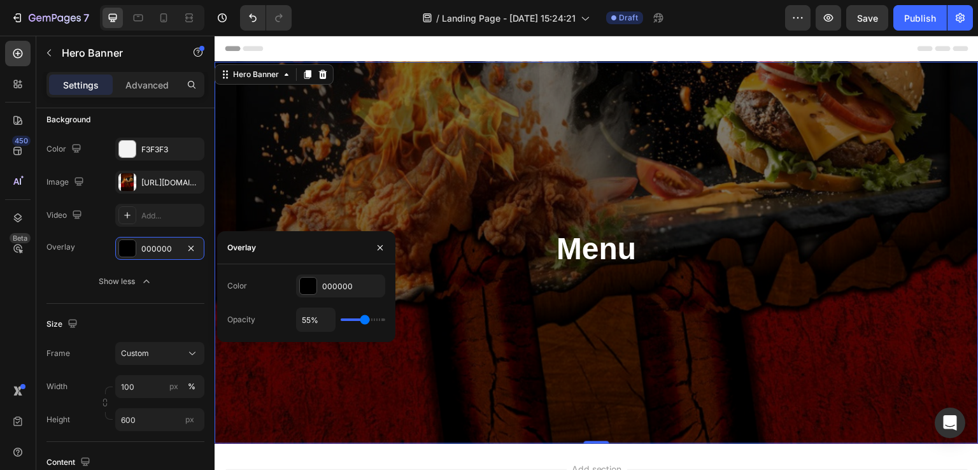
type input "57"
type input "58%"
type input "58"
type input "60%"
type input "60"
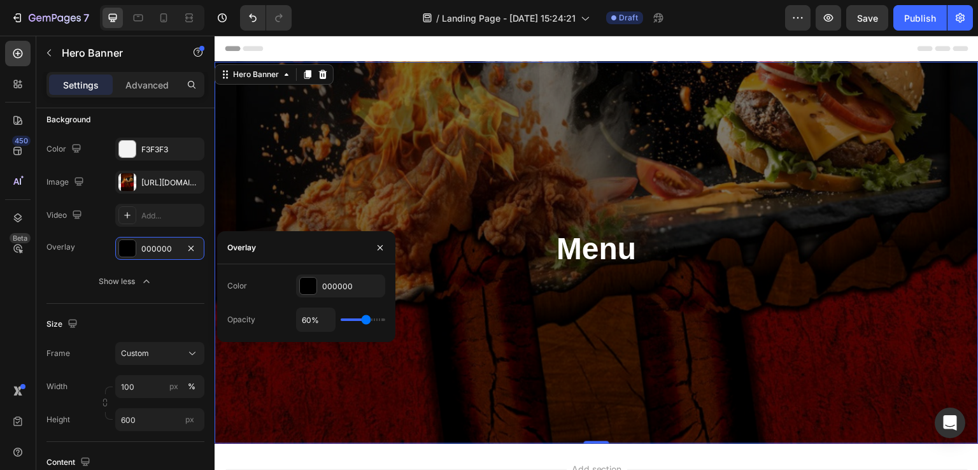
type input "61%"
type input "61"
type input "63%"
type input "63"
type input "66%"
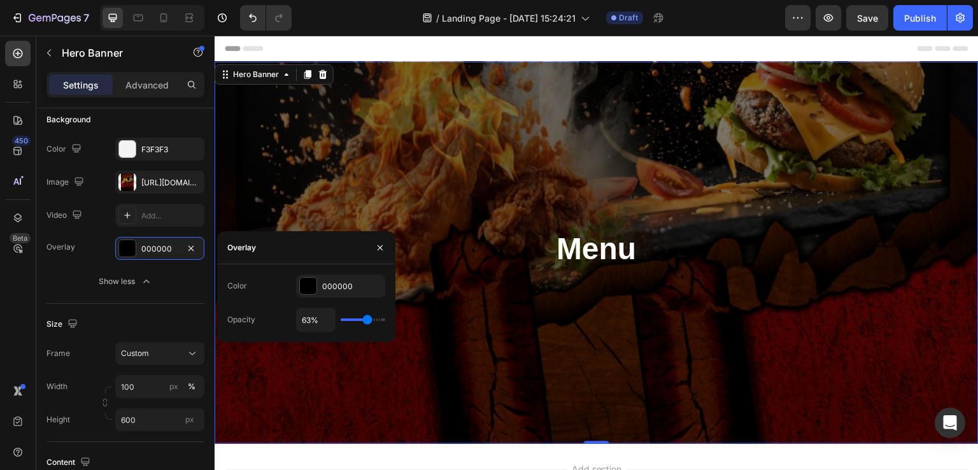
type input "66"
type input "67%"
type input "67"
type input "70%"
type input "70"
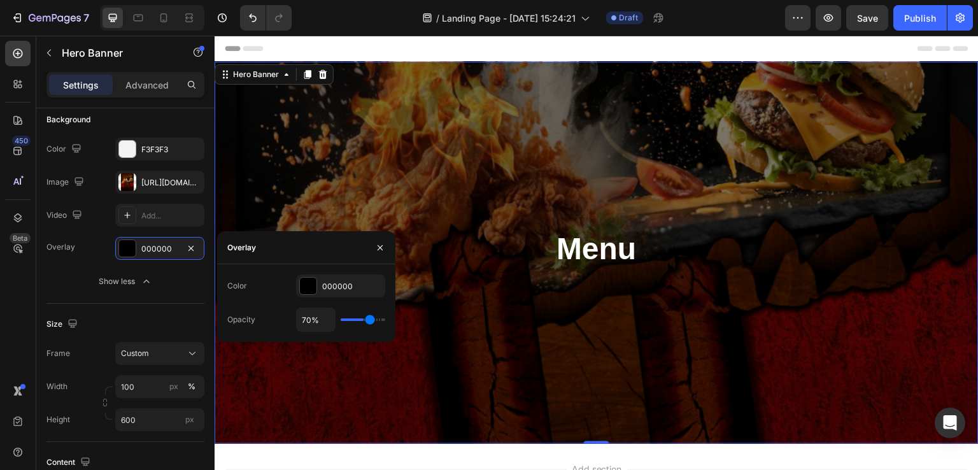
type input "71%"
type input "71"
type input "73%"
type input "73"
type input "76%"
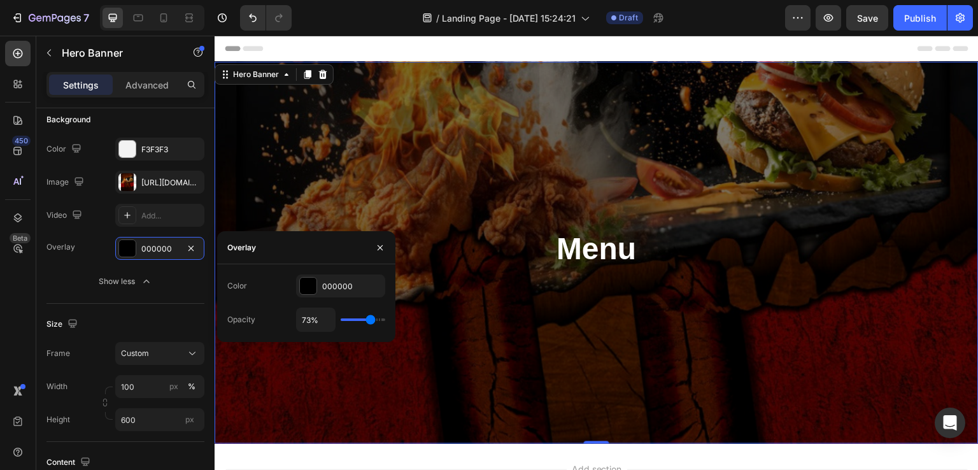
type input "76"
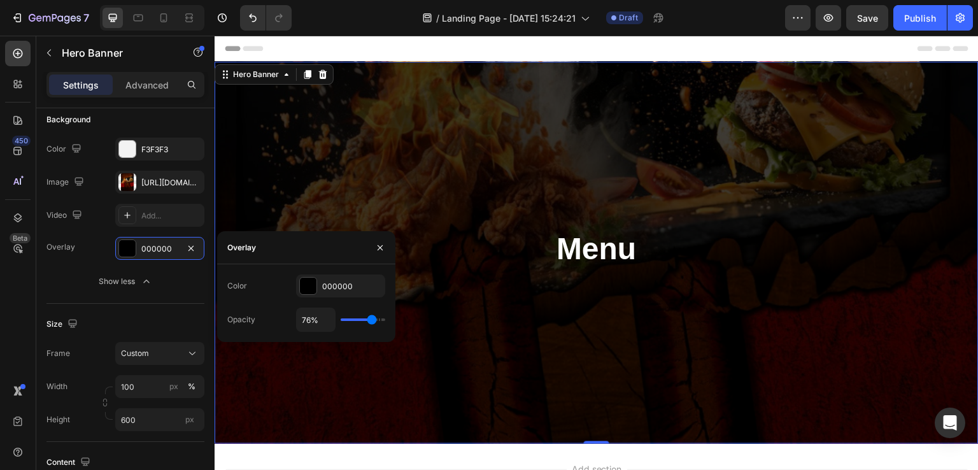
type input "77%"
type input "77"
type input "79%"
type input "79"
type input "80%"
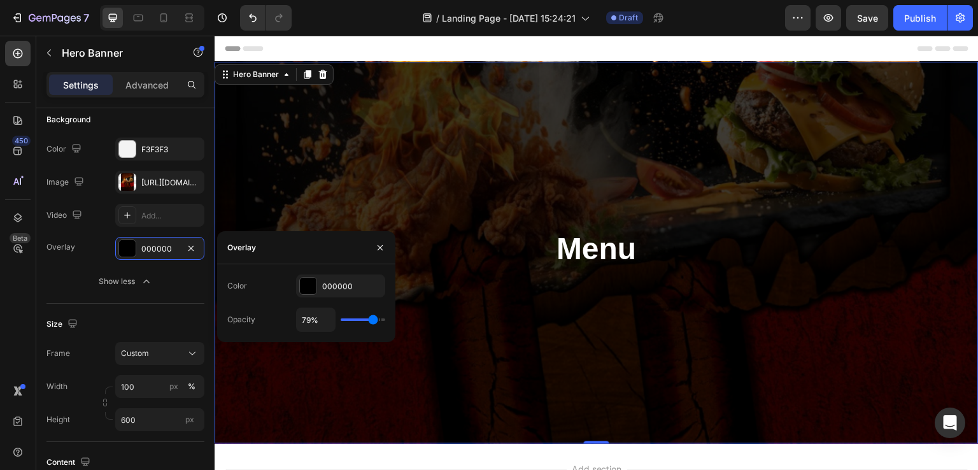
type input "80"
type input "82%"
type input "82"
type input "83%"
type input "83"
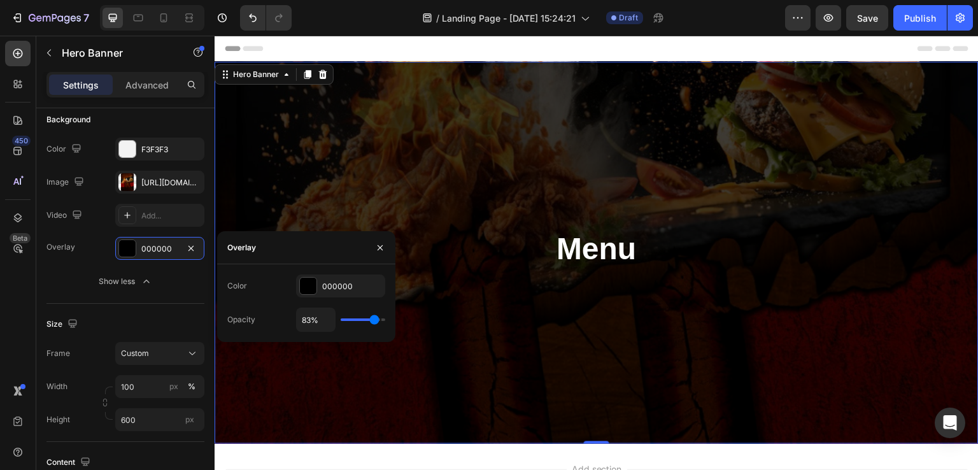
type input "85%"
type input "85"
type input "86%"
type input "86"
type input "88%"
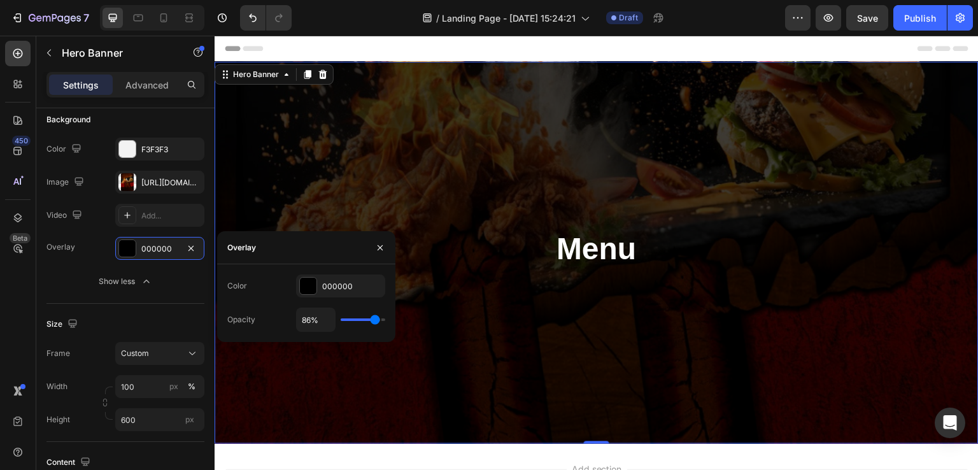
type input "88"
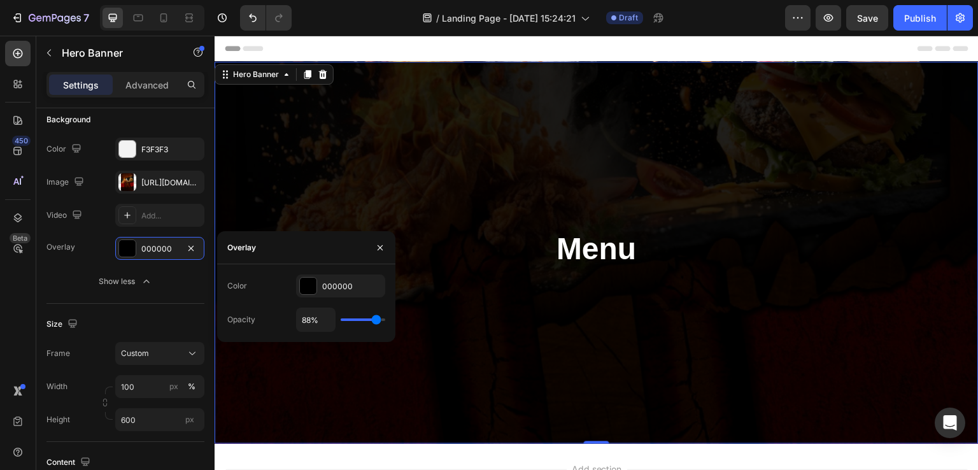
type input "89%"
type input "89"
type input "88%"
type input "88"
type input "86%"
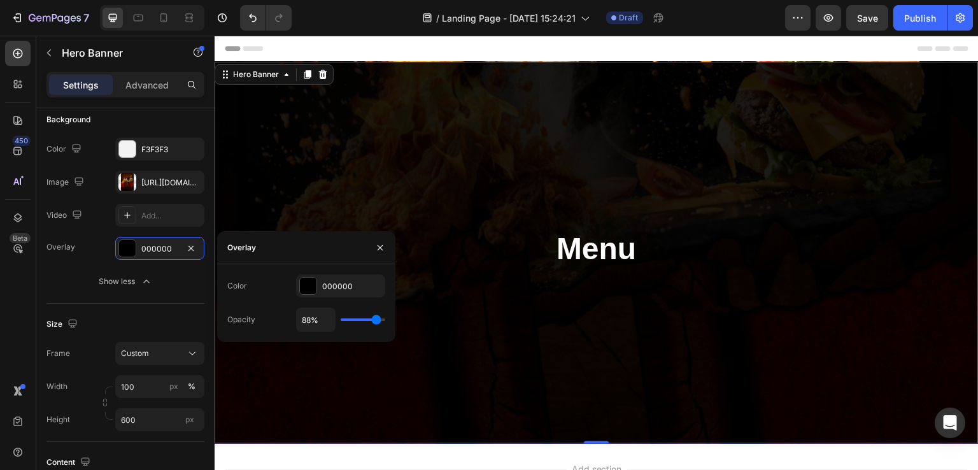
type input "86"
type input "85%"
type input "85"
type input "83%"
type input "83"
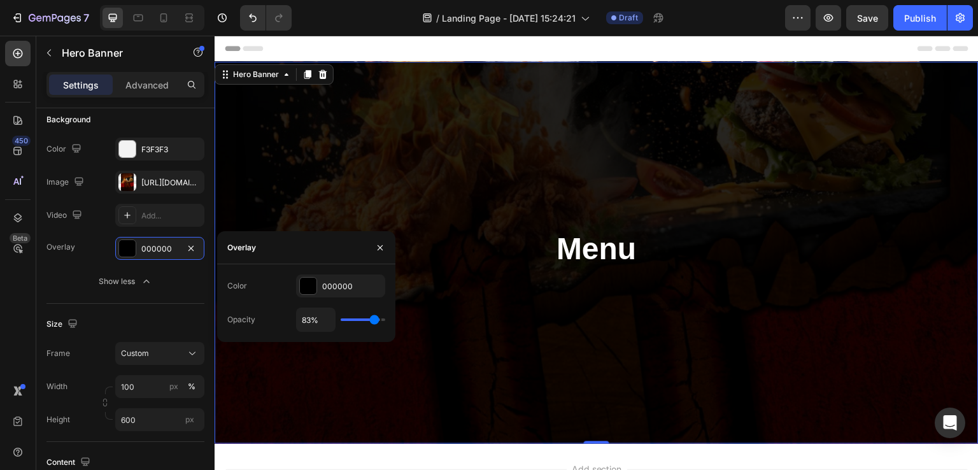
type input "82%"
type input "82"
type input "80%"
type input "80"
type input "79%"
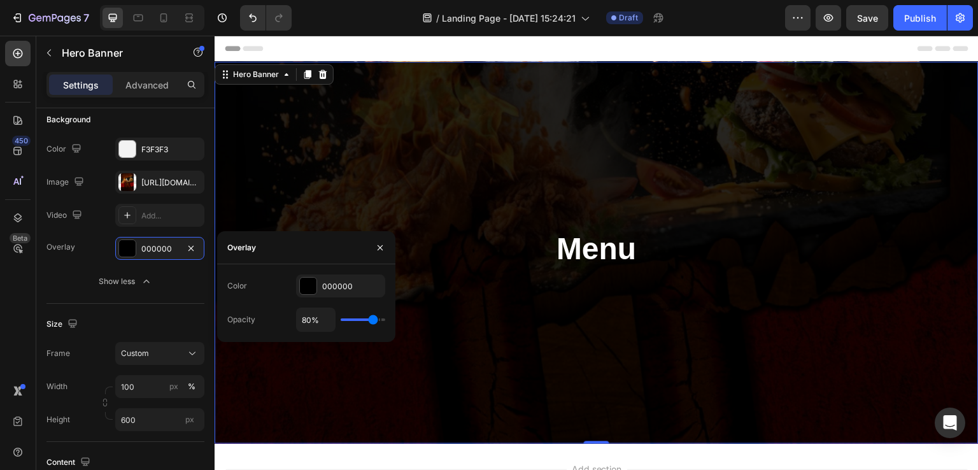
type input "79"
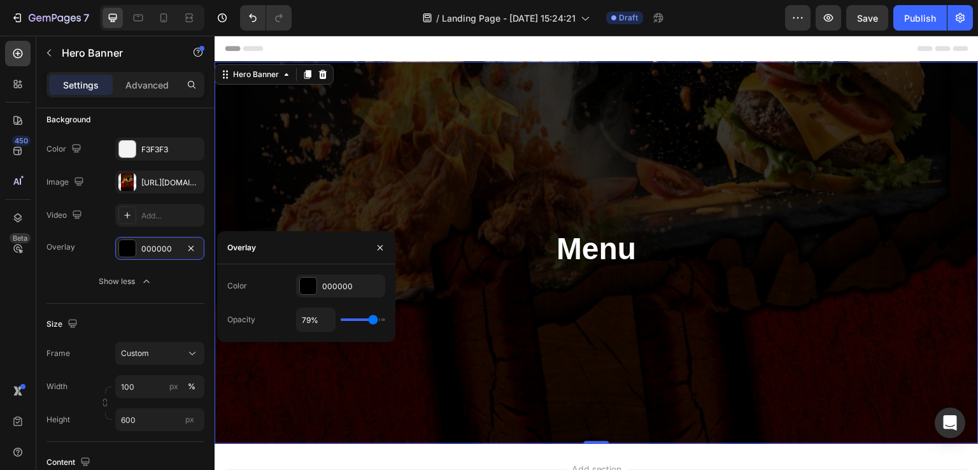
type input "77%"
type input "77"
type input "76%"
type input "76"
type input "74%"
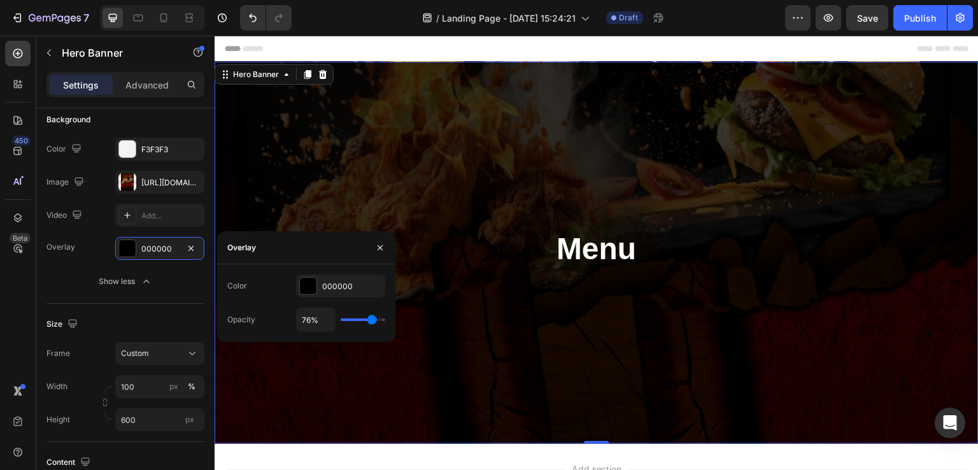
type input "74"
type input "73%"
type input "73"
type input "71%"
type input "71"
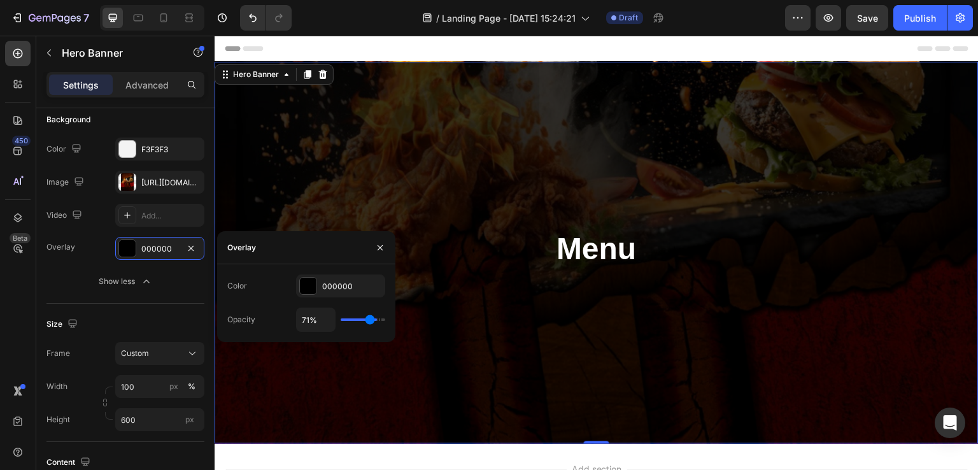
type input "70%"
type input "70"
type input "69%"
type input "69"
type input "67%"
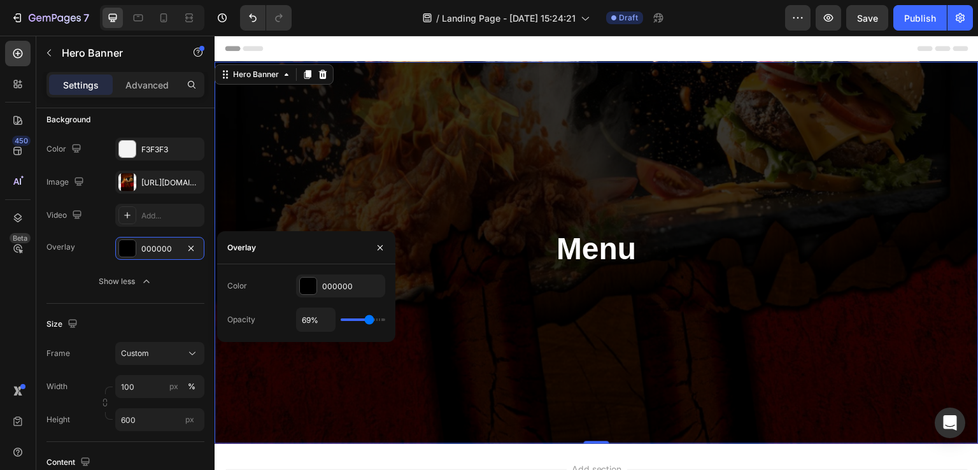
type input "67"
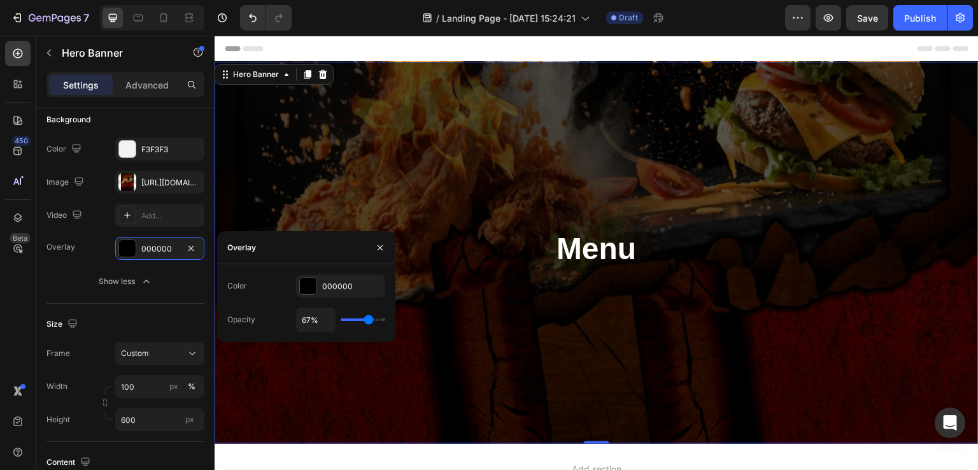
type input "66%"
drag, startPoint x: 355, startPoint y: 319, endPoint x: 368, endPoint y: 322, distance: 13.1
type input "66"
click at [368, 321] on input "range" at bounding box center [363, 319] width 45 height 3
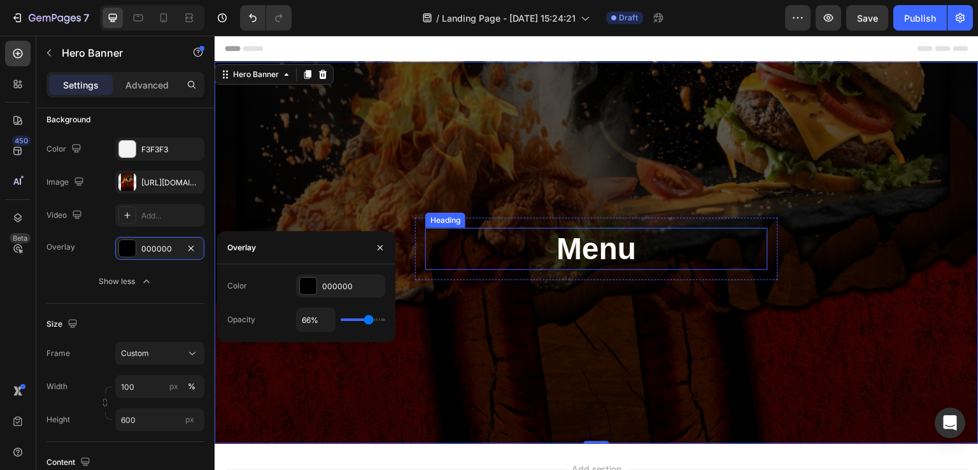
click at [504, 270] on div "Menu Heading Row" at bounding box center [596, 249] width 363 height 62
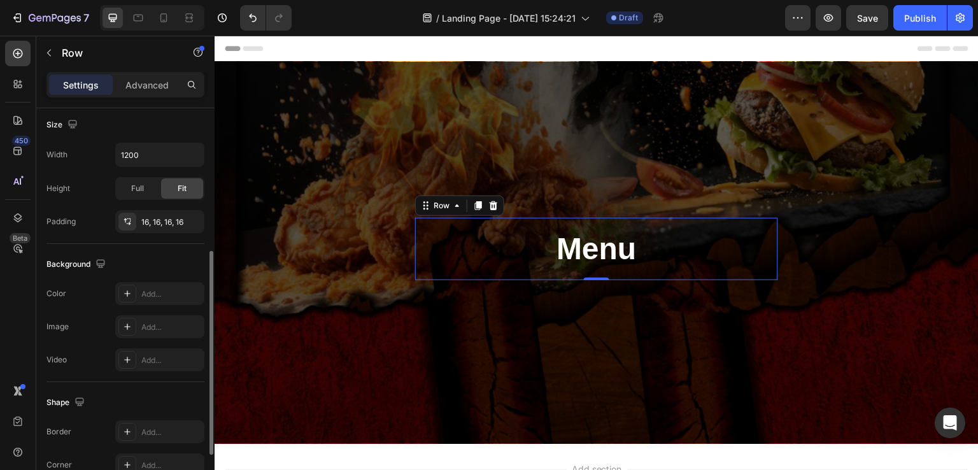
scroll to position [0, 0]
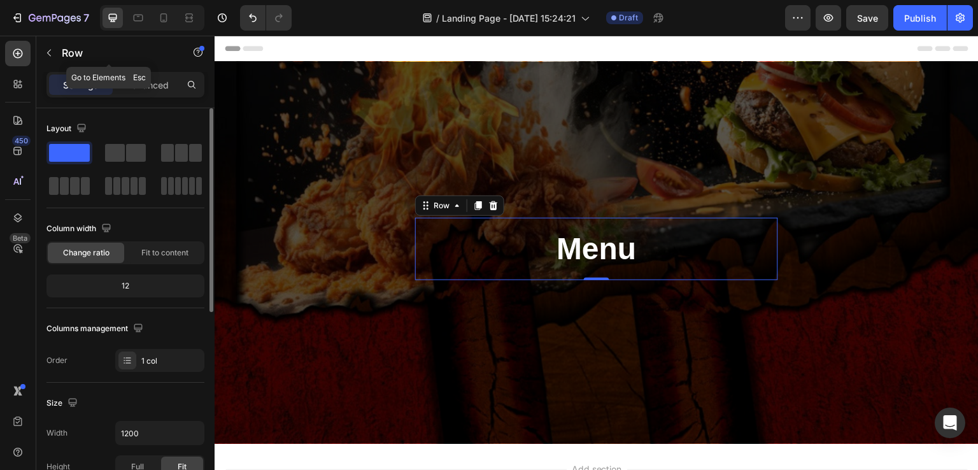
click at [45, 56] on icon "button" at bounding box center [49, 53] width 10 height 10
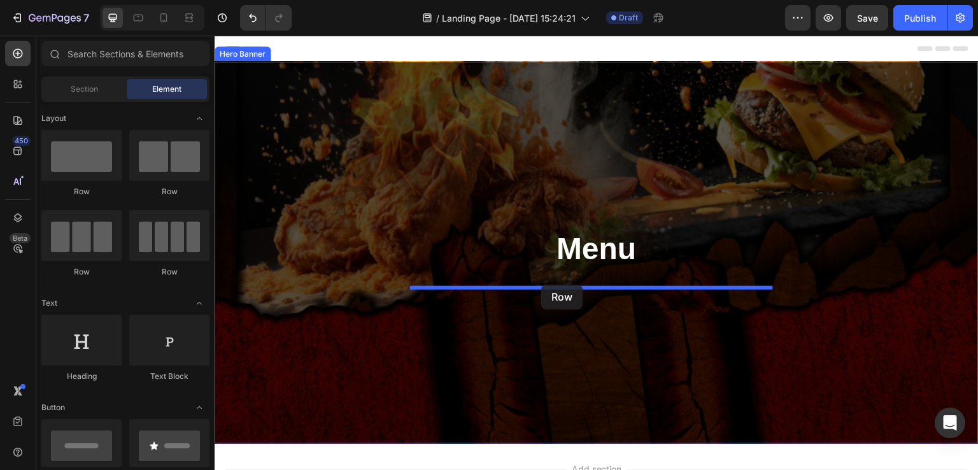
drag, startPoint x: 395, startPoint y: 201, endPoint x: 541, endPoint y: 285, distance: 167.9
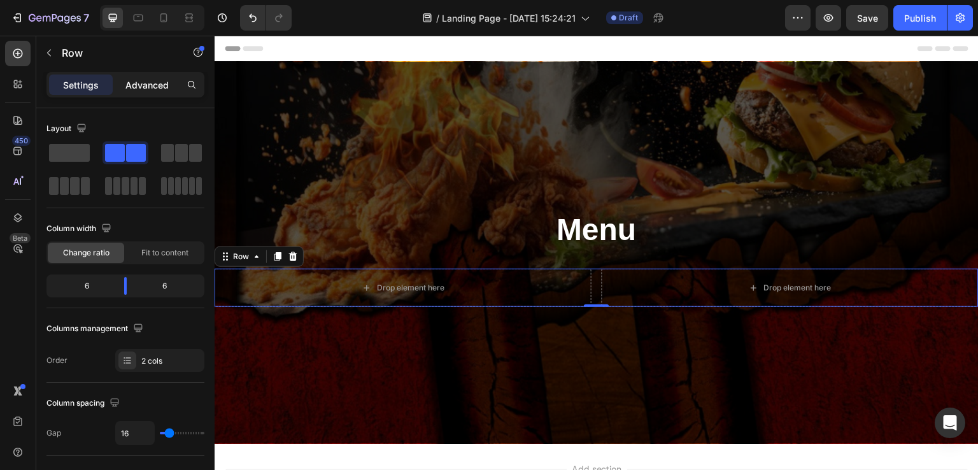
click at [157, 83] on p "Advanced" at bounding box center [146, 84] width 43 height 13
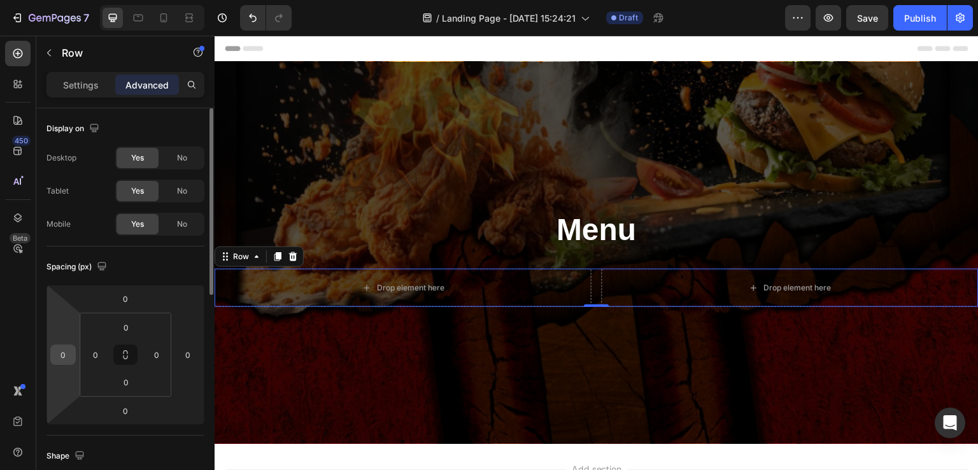
click at [71, 351] on input "0" at bounding box center [62, 354] width 19 height 19
type input "5"
type input "10"
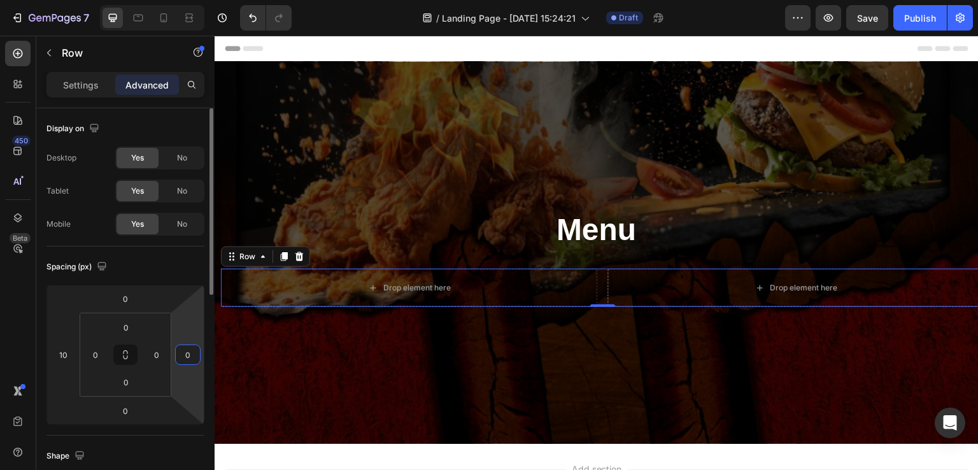
click at [187, 353] on input "0" at bounding box center [187, 354] width 19 height 19
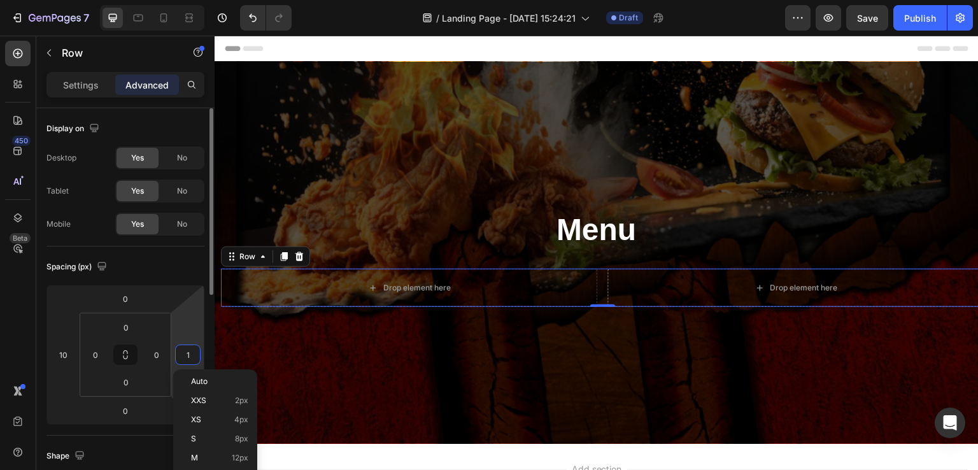
type input "10"
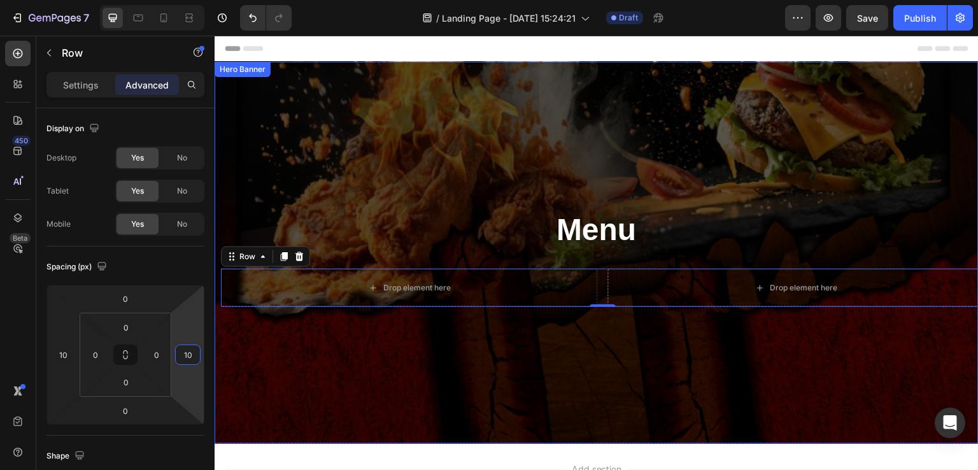
click at [476, 340] on div "Overlay" at bounding box center [596, 253] width 764 height 382
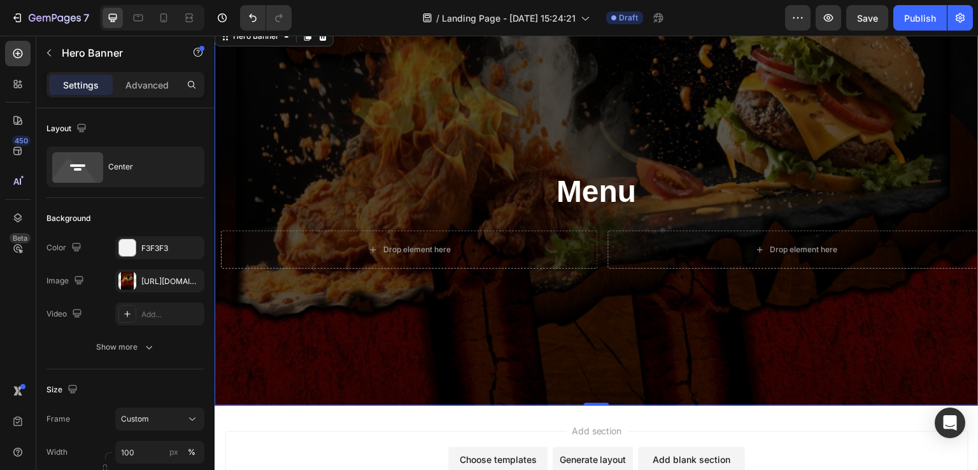
scroll to position [23, 0]
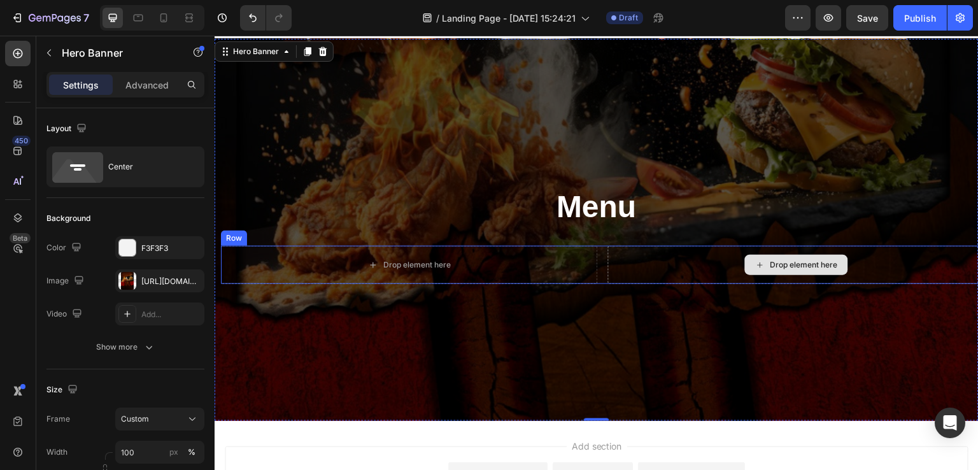
click at [645, 262] on div "Drop element here" at bounding box center [796, 265] width 377 height 38
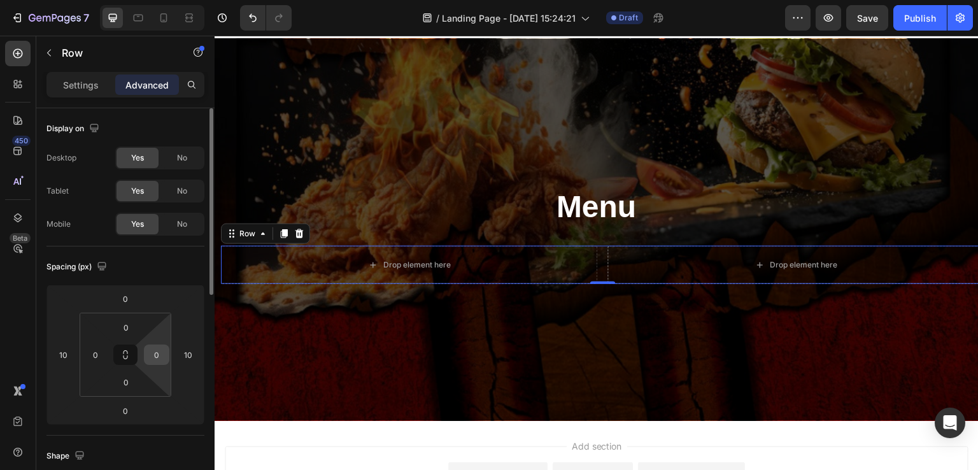
click at [164, 354] on input "0" at bounding box center [156, 354] width 19 height 19
type input "1"
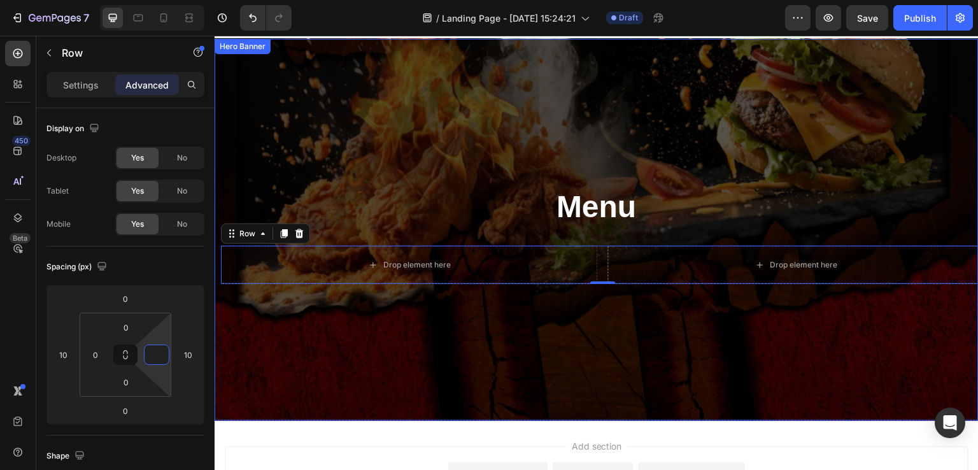
click at [439, 344] on div "Overlay" at bounding box center [596, 230] width 764 height 382
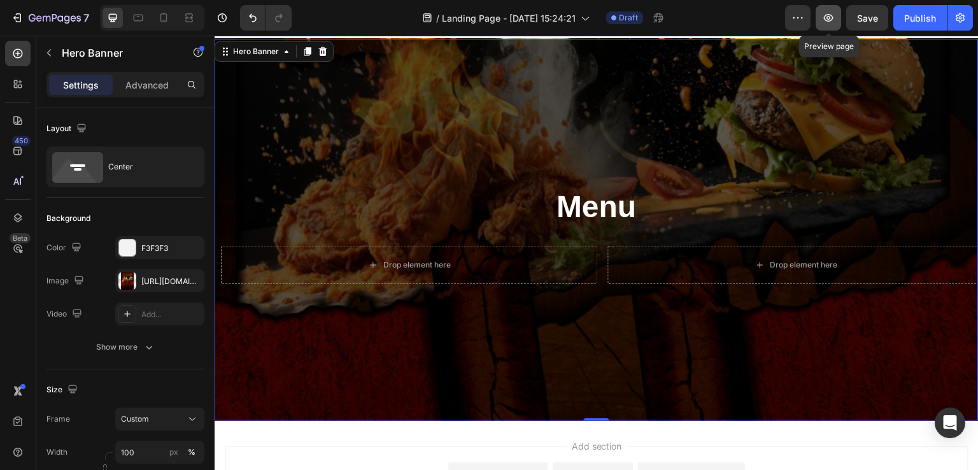
click at [830, 26] on button "button" at bounding box center [827, 17] width 25 height 25
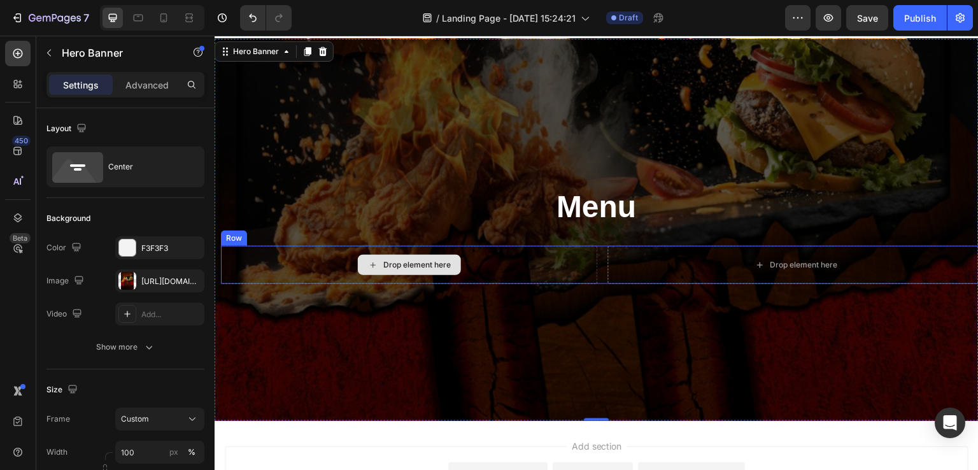
click at [293, 264] on div "Drop element here" at bounding box center [409, 265] width 377 height 38
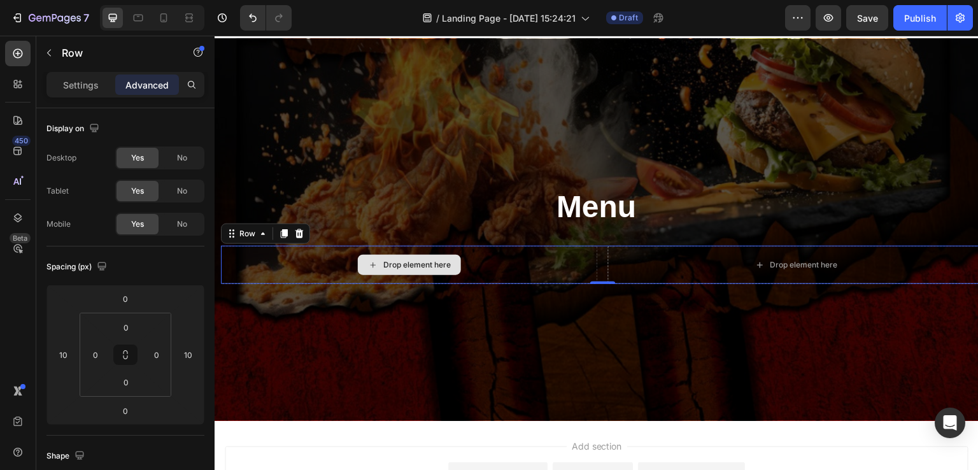
click at [309, 262] on div "Drop element here" at bounding box center [409, 265] width 377 height 38
click at [552, 266] on div "Drop element here" at bounding box center [409, 265] width 377 height 38
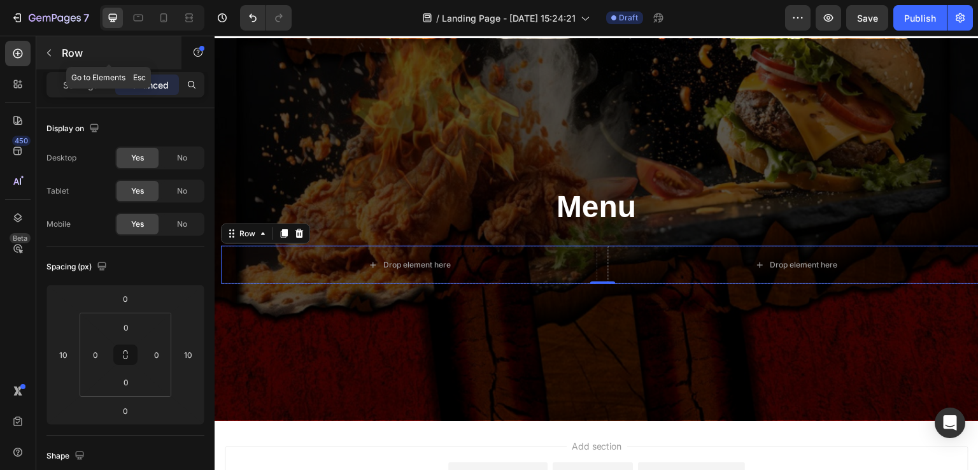
click at [50, 57] on icon "button" at bounding box center [49, 53] width 10 height 10
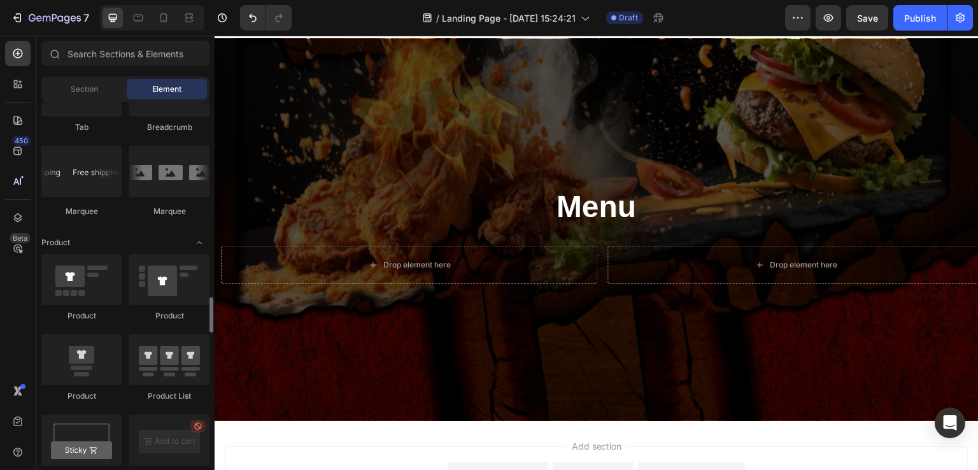
scroll to position [1614, 0]
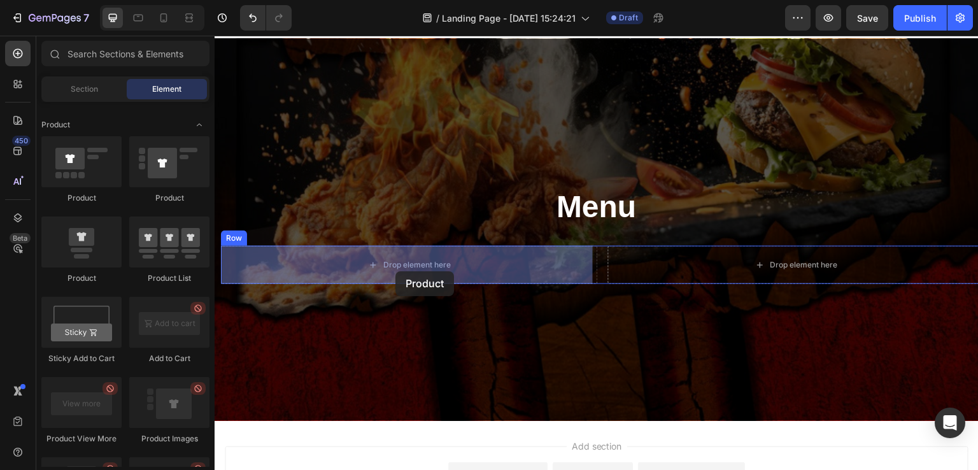
drag, startPoint x: 309, startPoint y: 212, endPoint x: 395, endPoint y: 271, distance: 104.9
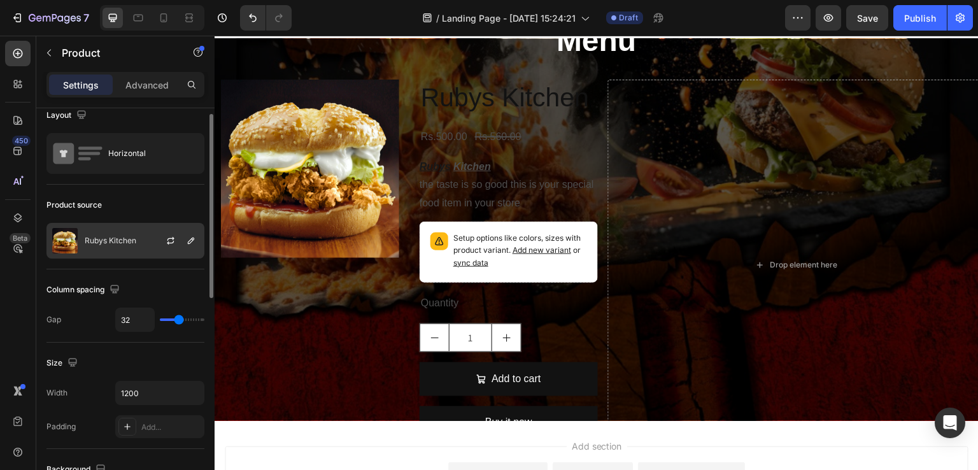
scroll to position [0, 0]
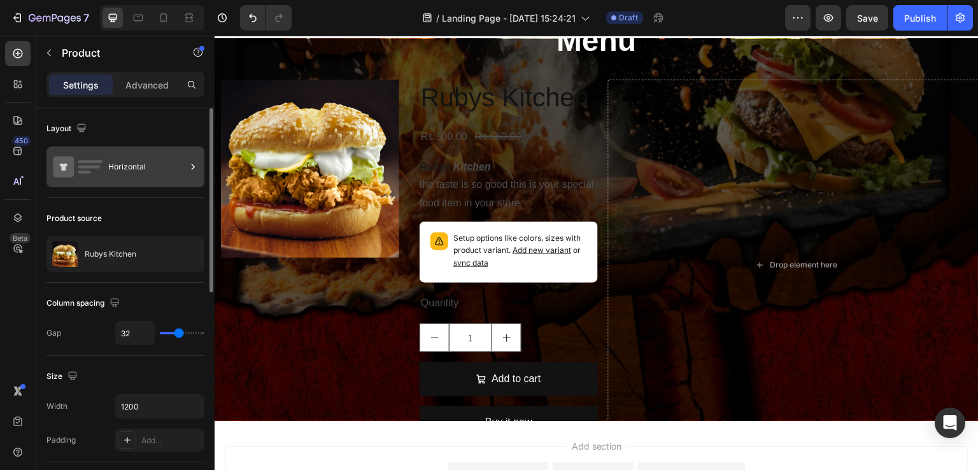
click at [189, 167] on icon at bounding box center [192, 166] width 13 height 13
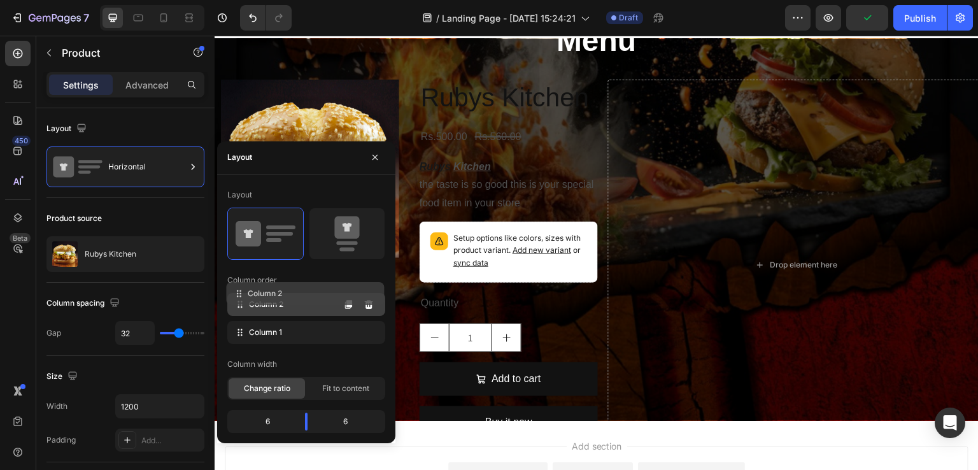
drag, startPoint x: 241, startPoint y: 328, endPoint x: 241, endPoint y: 293, distance: 35.6
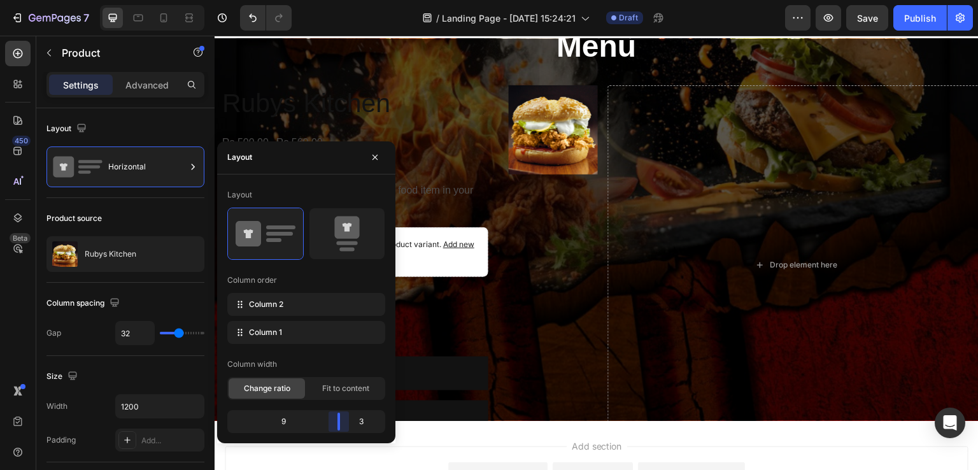
drag, startPoint x: 311, startPoint y: 418, endPoint x: 342, endPoint y: 421, distance: 31.3
click at [342, 0] on body "7 Version history / Landing Page - Sep 27, 15:24:21 Draft Preview Save Publish …" at bounding box center [489, 0] width 978 height 0
click at [346, 357] on div "Column width" at bounding box center [306, 364] width 158 height 20
click at [509, 280] on div "Product Images" at bounding box center [553, 264] width 89 height 358
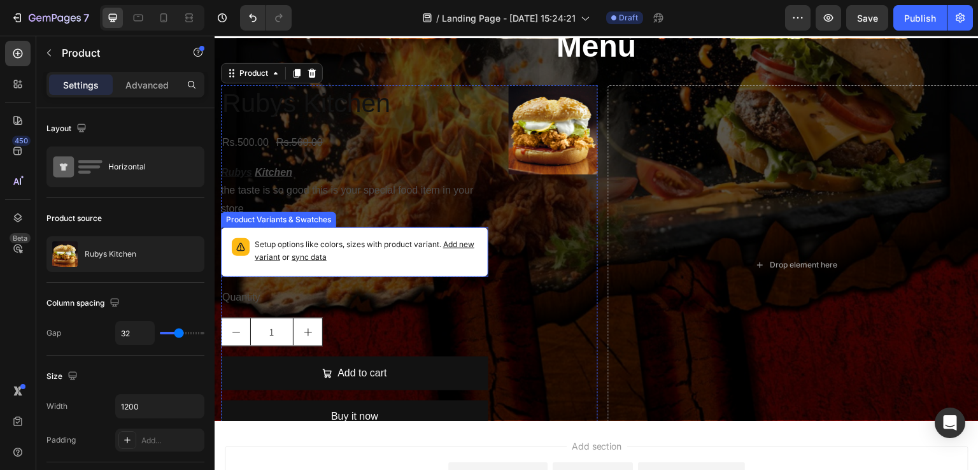
click at [469, 273] on div "Setup options like colors, sizes with product variant. Add new variant or sync …" at bounding box center [354, 252] width 267 height 50
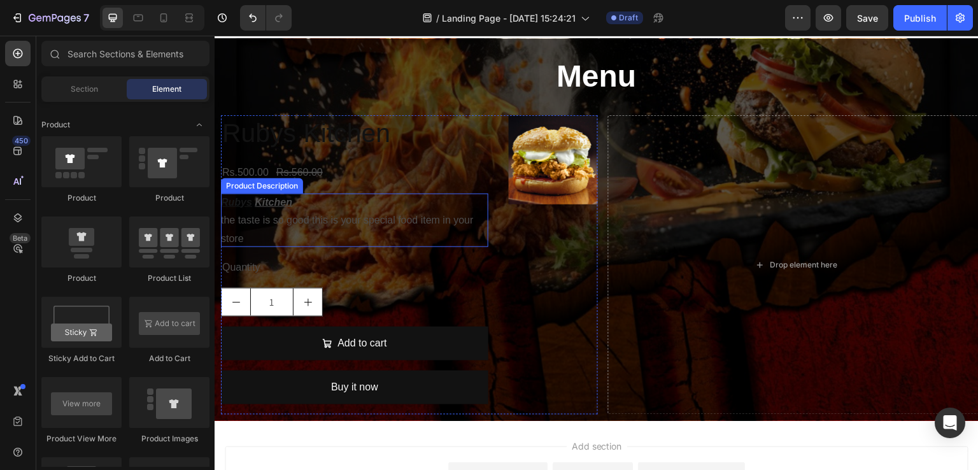
click at [444, 224] on p "the taste is so good this is your special food item in your store" at bounding box center [347, 228] width 253 height 29
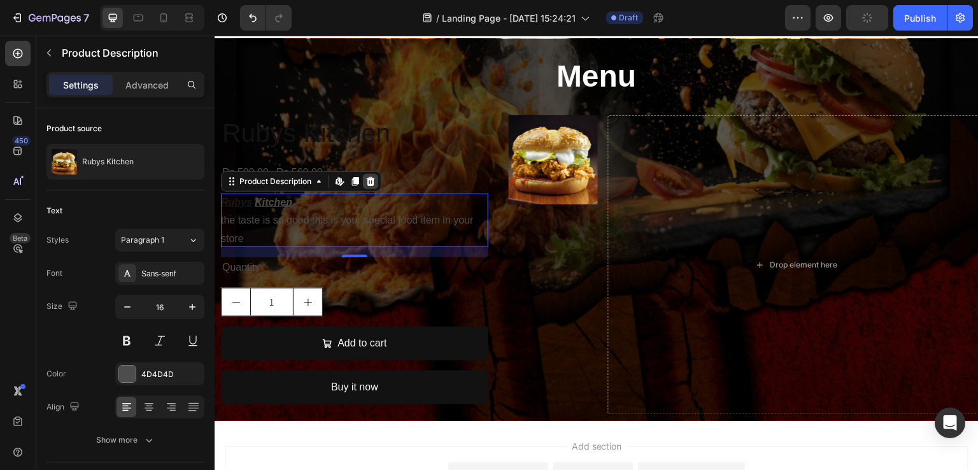
click at [375, 185] on icon at bounding box center [370, 181] width 10 height 10
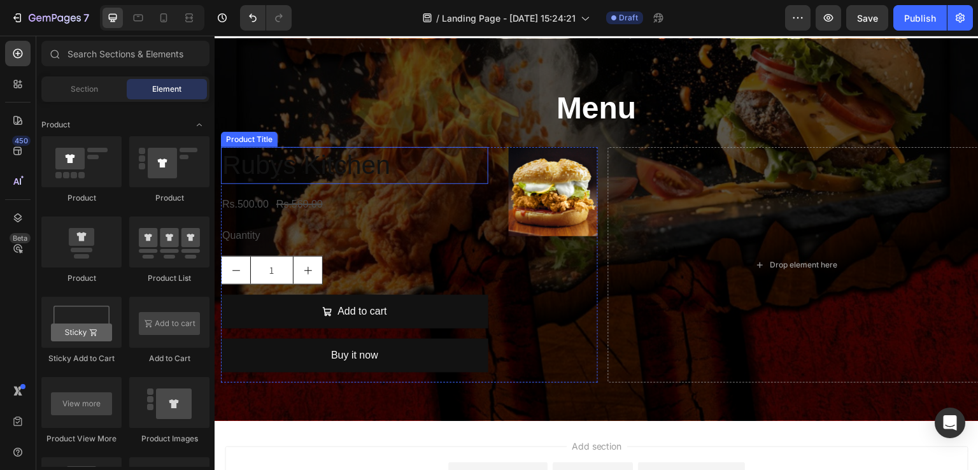
click at [380, 175] on h2 "Rubys Kitchen" at bounding box center [354, 165] width 267 height 36
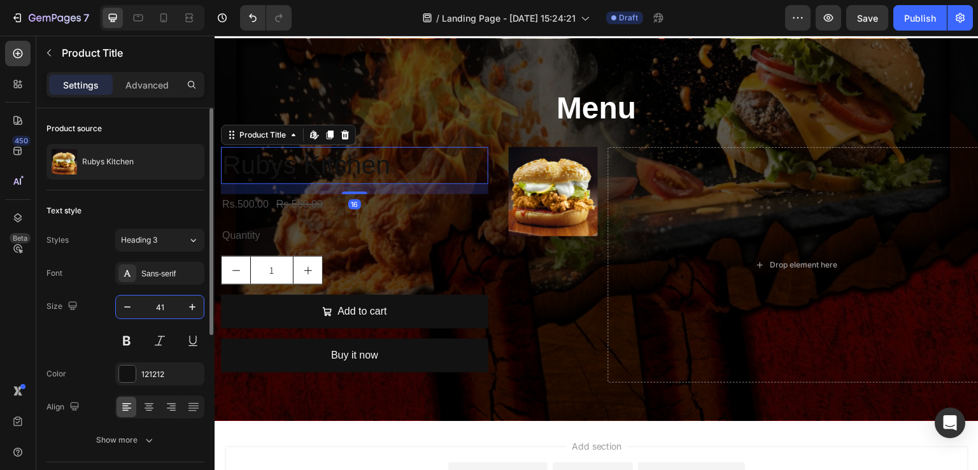
click at [165, 305] on input "41" at bounding box center [160, 306] width 42 height 23
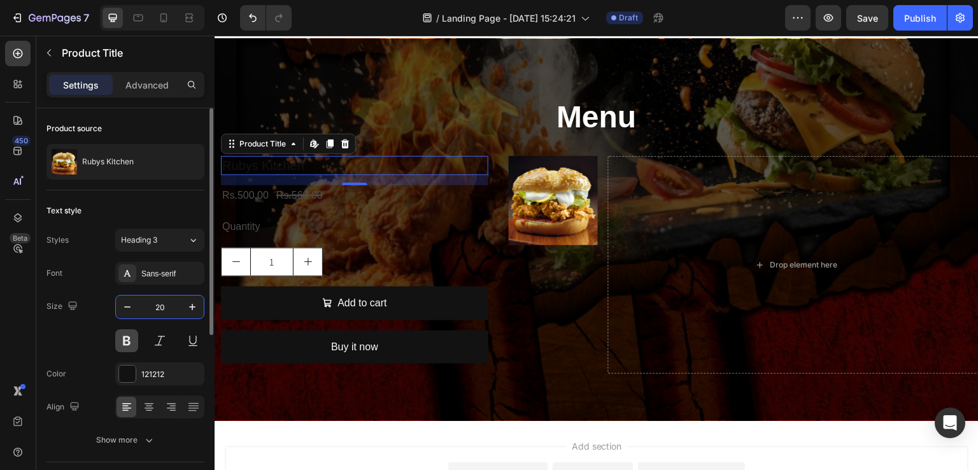
type input "20"
click at [125, 344] on button at bounding box center [126, 340] width 23 height 23
click at [125, 370] on div at bounding box center [127, 373] width 17 height 17
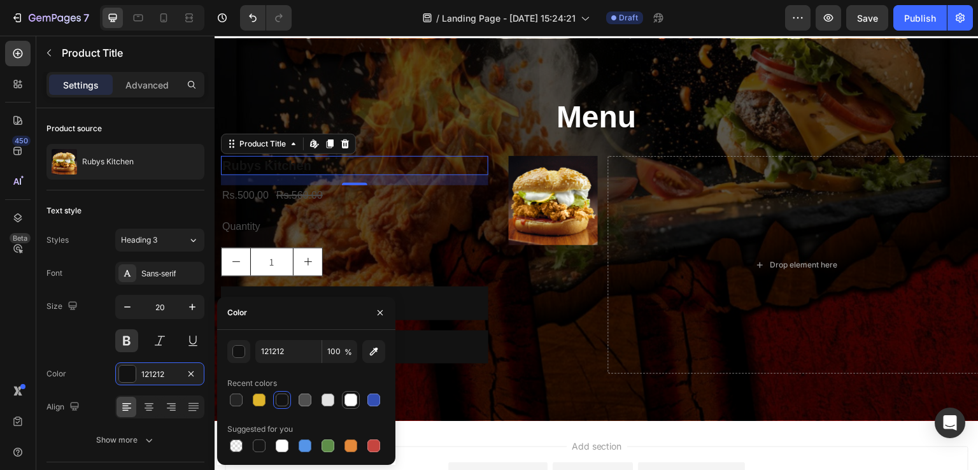
click at [353, 397] on div at bounding box center [350, 399] width 13 height 13
type input "FFFFFF"
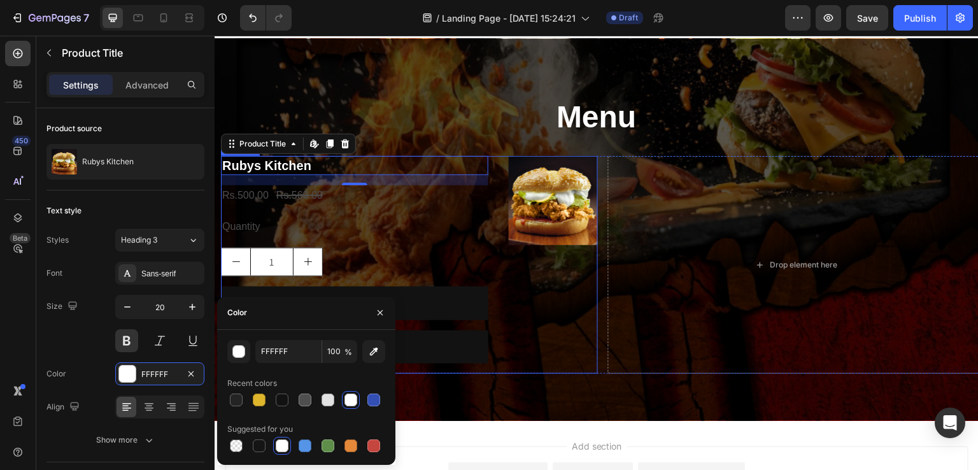
click at [430, 235] on div "Quantity" at bounding box center [354, 226] width 267 height 21
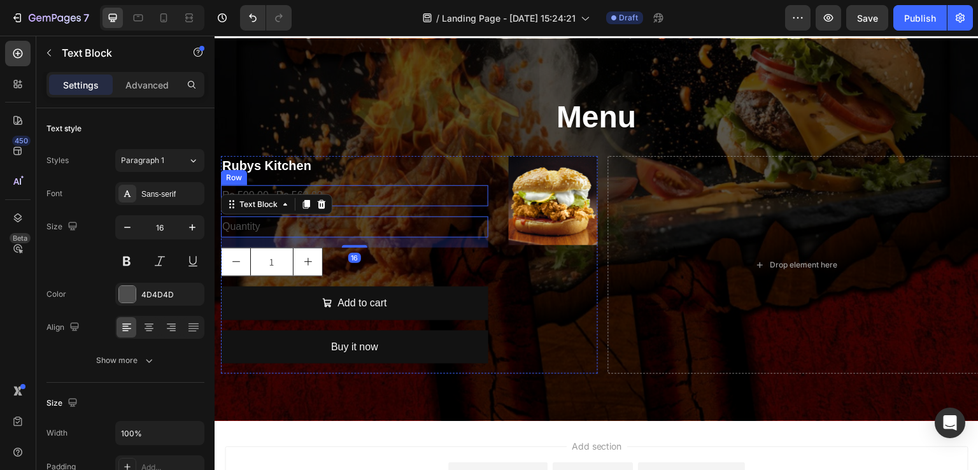
click at [327, 180] on div "Rubys Kitchen Product Title Rs.500.00 Product Price Product Price Rs.560.00 Pro…" at bounding box center [354, 265] width 267 height 218
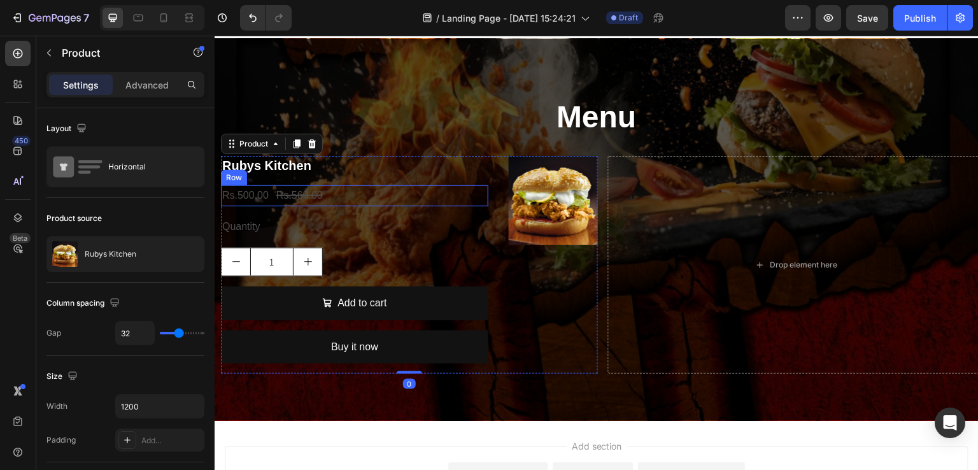
click at [324, 193] on div "Rs.500.00 Product Price Product Price Rs.560.00 Product Price Product Price Row" at bounding box center [354, 195] width 267 height 21
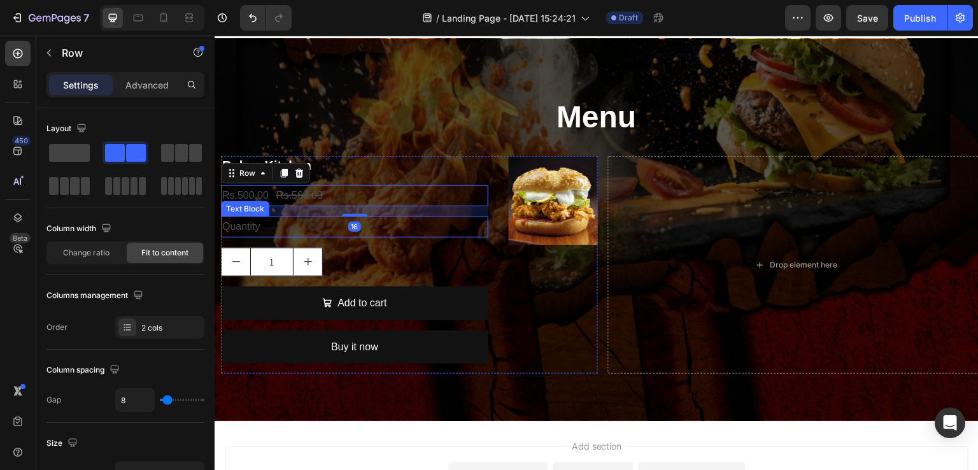
click at [256, 198] on div "Rs.500.00" at bounding box center [245, 195] width 49 height 21
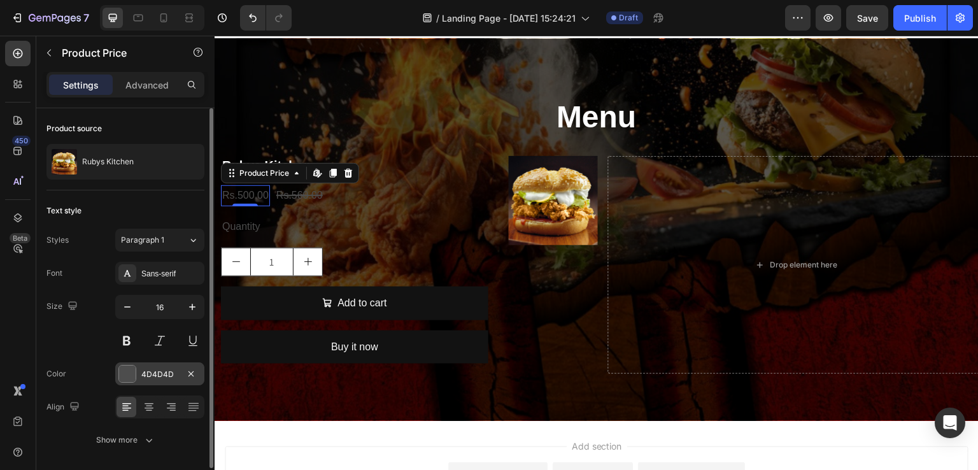
click at [128, 370] on div at bounding box center [127, 373] width 17 height 17
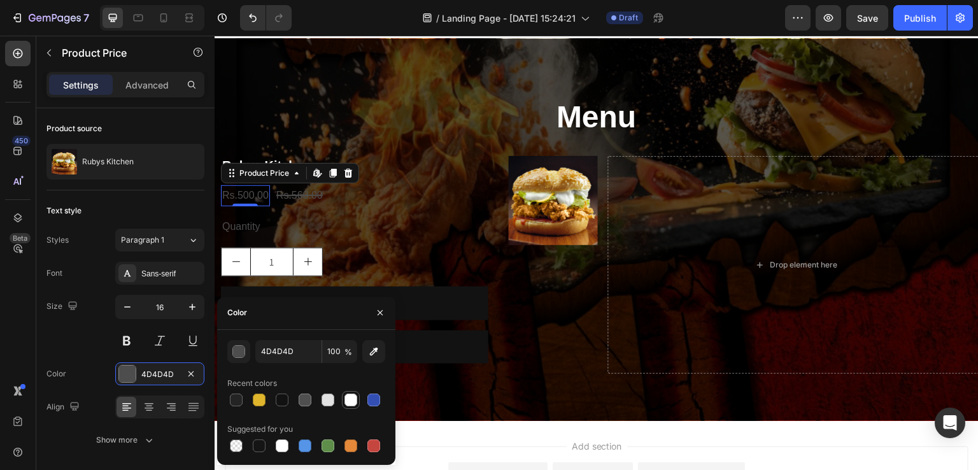
click at [346, 394] on div at bounding box center [350, 399] width 13 height 13
type input "FFFFFF"
click at [298, 199] on div "Rs.560.00" at bounding box center [299, 195] width 49 height 21
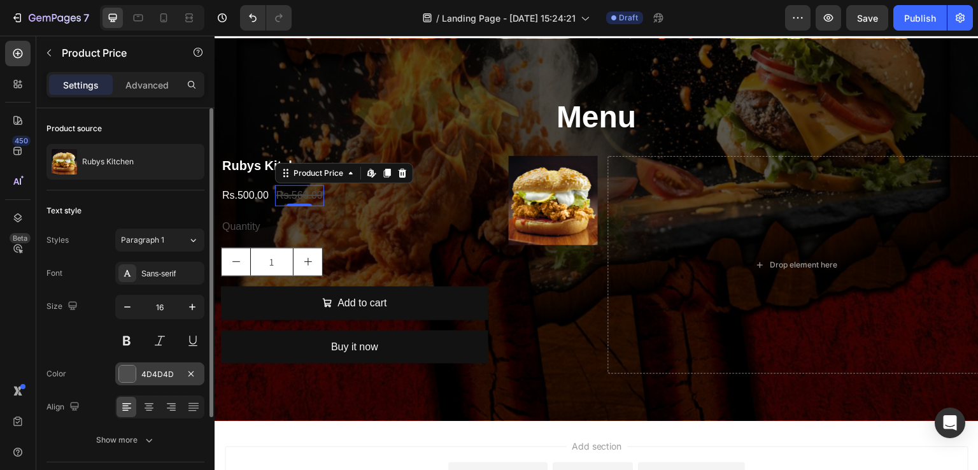
click at [127, 381] on div at bounding box center [127, 374] width 18 height 18
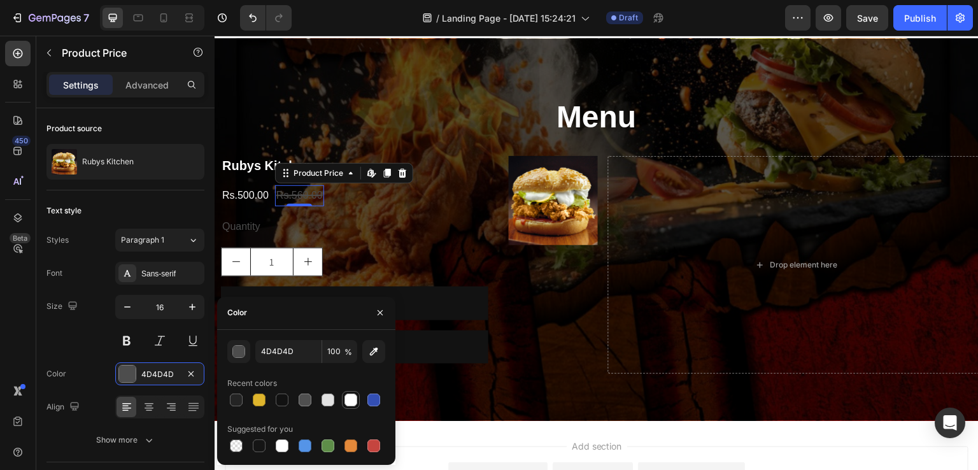
click at [353, 402] on div at bounding box center [350, 399] width 13 height 13
type input "FFFFFF"
click at [244, 196] on div "Rs.500.00" at bounding box center [245, 195] width 49 height 21
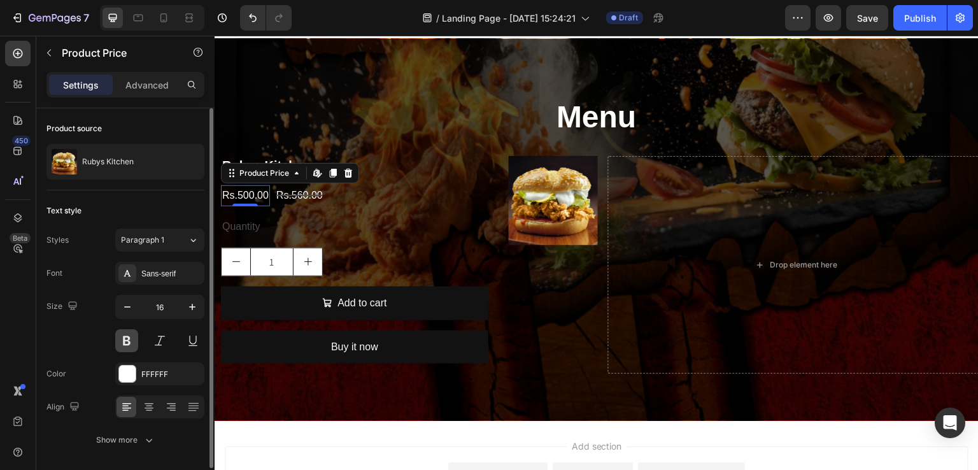
click at [125, 335] on button at bounding box center [126, 340] width 23 height 23
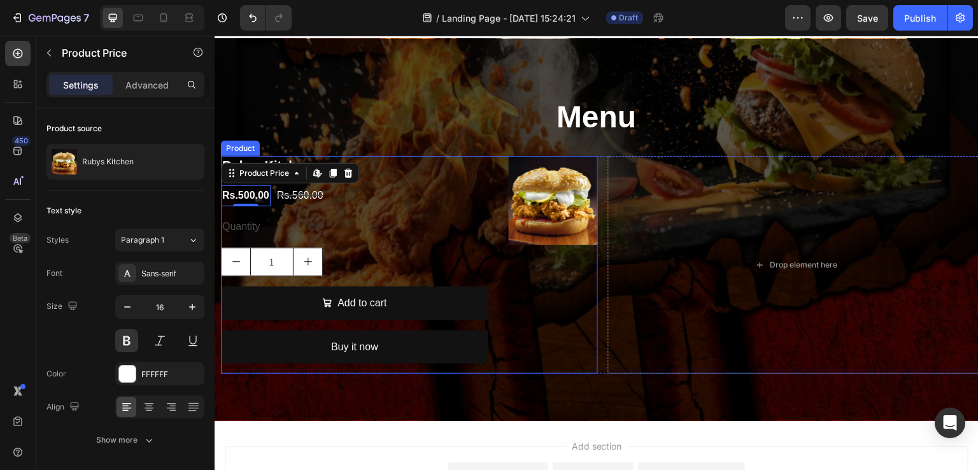
click at [437, 243] on div "Rubys Kitchen Product Title Rs.500.00 Product Price Edit content in Shopify 0 P…" at bounding box center [354, 265] width 267 height 218
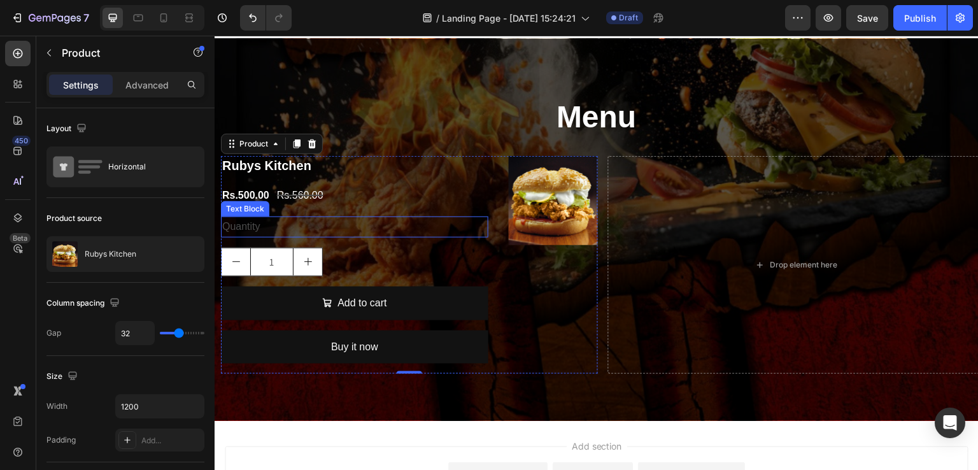
click at [328, 226] on div "Quantity" at bounding box center [354, 226] width 267 height 21
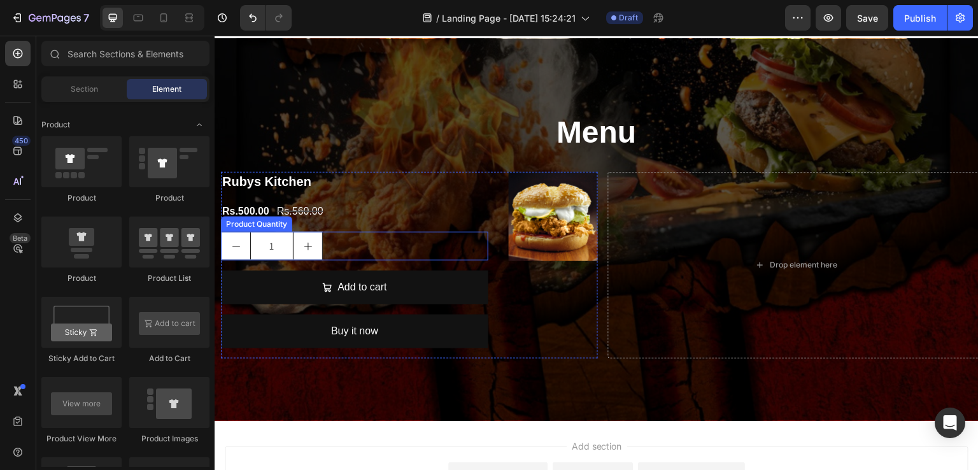
click at [354, 244] on div "1" at bounding box center [354, 246] width 267 height 29
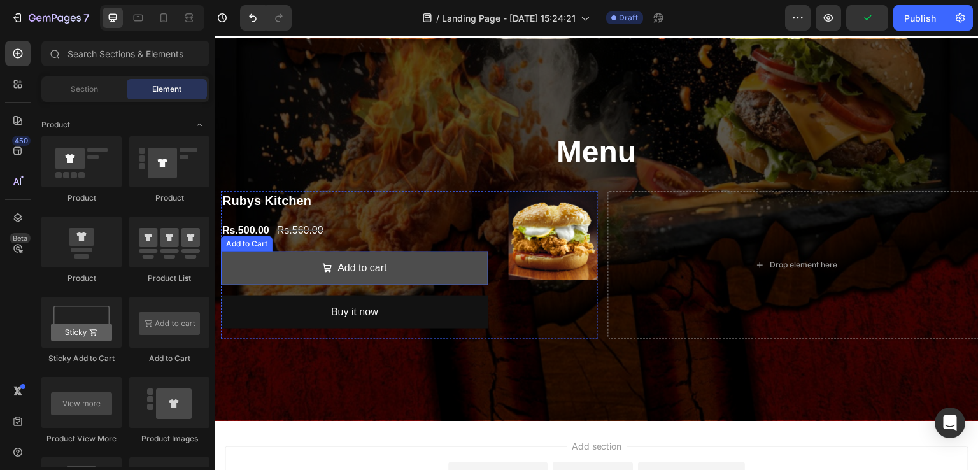
click at [463, 270] on button "Add to cart" at bounding box center [354, 268] width 267 height 34
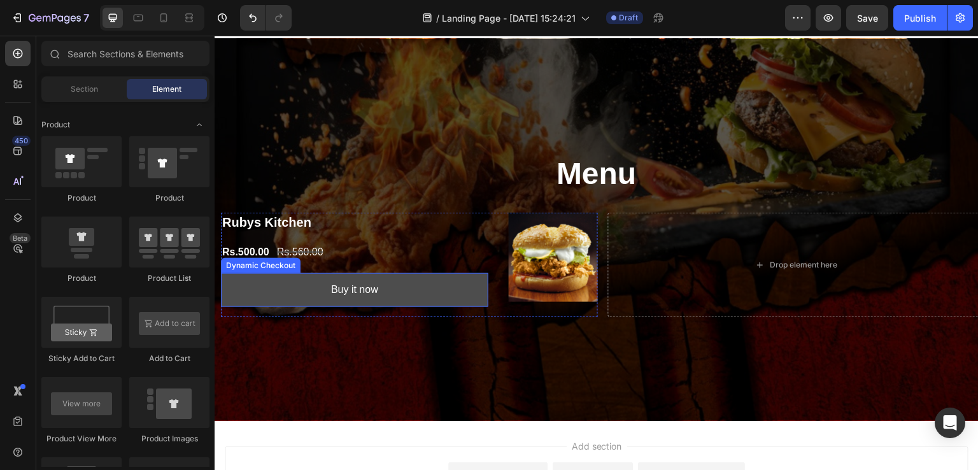
click at [435, 295] on button "Buy it now" at bounding box center [354, 290] width 267 height 34
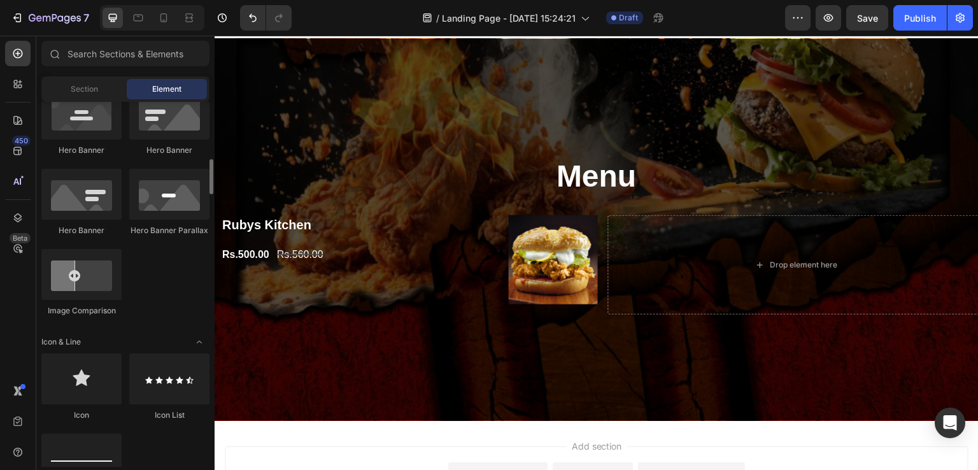
click at [101, 250] on div at bounding box center [81, 274] width 80 height 51
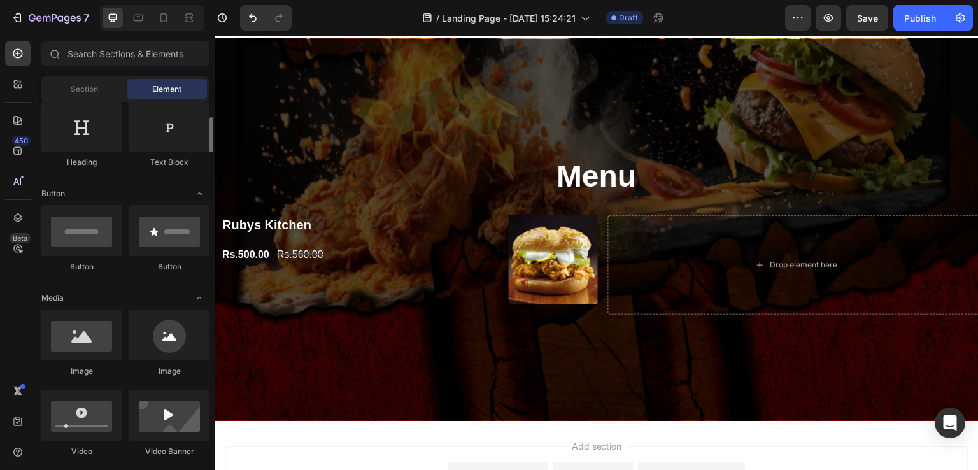
scroll to position [209, 0]
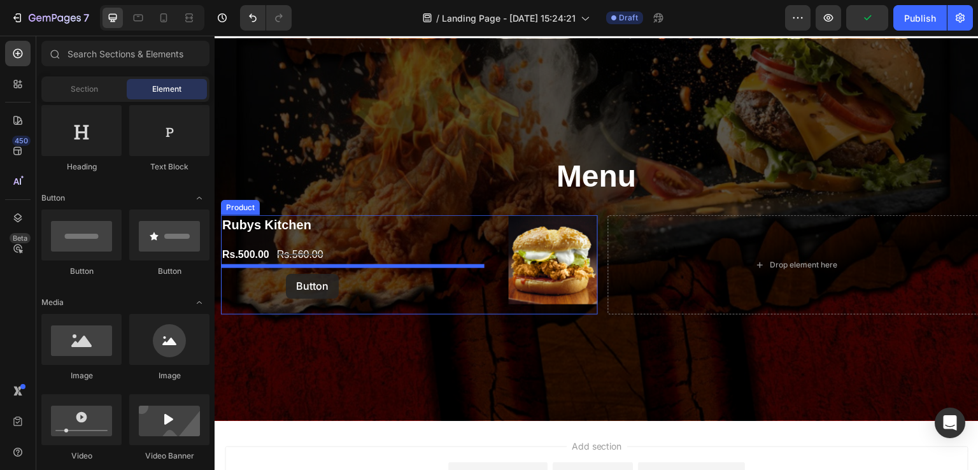
drag, startPoint x: 390, startPoint y: 273, endPoint x: 286, endPoint y: 274, distance: 104.4
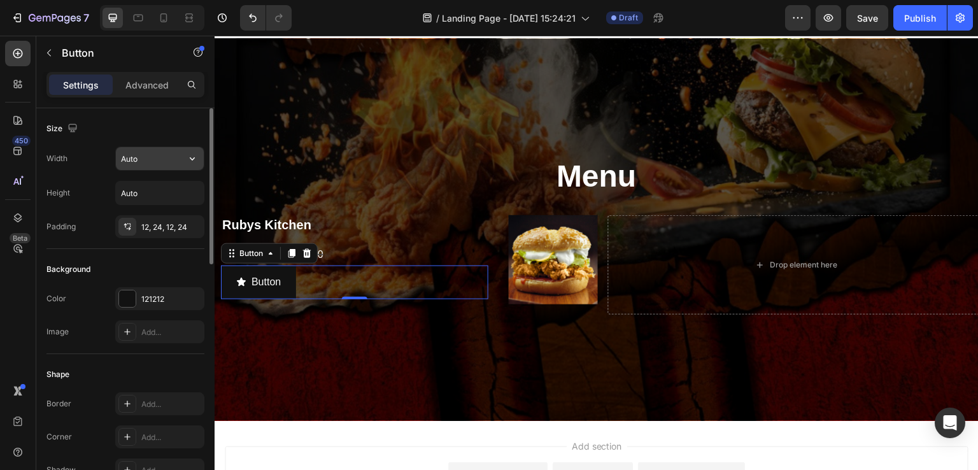
click at [163, 153] on input "Auto" at bounding box center [160, 158] width 88 height 23
click at [196, 158] on icon "button" at bounding box center [192, 158] width 13 height 13
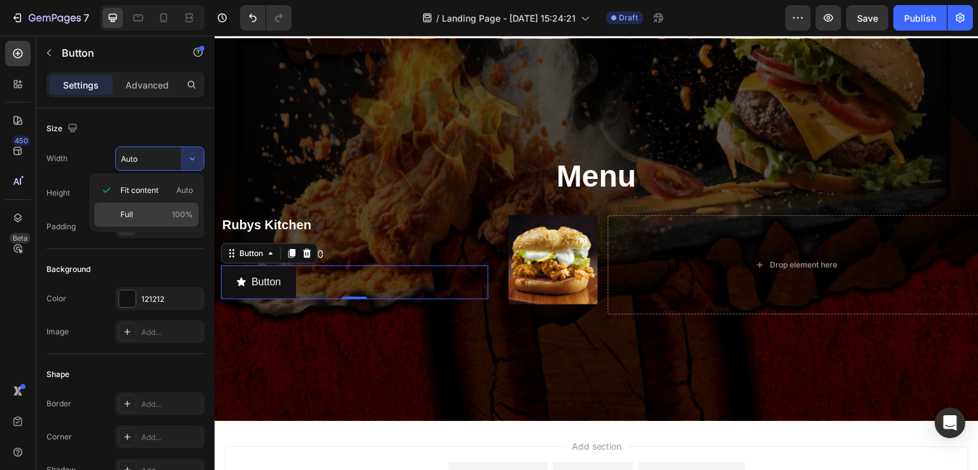
click at [132, 211] on span "Full" at bounding box center [126, 214] width 13 height 11
type input "100%"
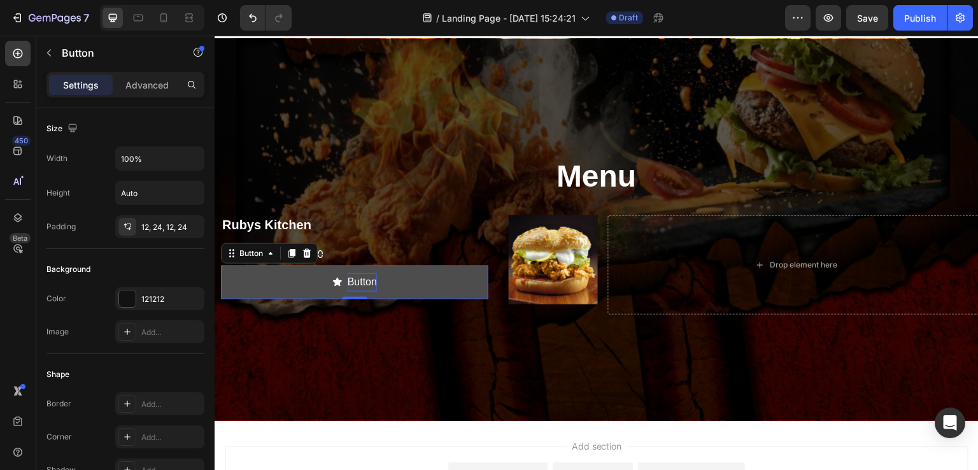
click at [368, 279] on p "Button" at bounding box center [362, 282] width 29 height 18
click at [221, 265] on button "Add" at bounding box center [354, 282] width 267 height 34
click at [221, 265] on button "Add to" at bounding box center [354, 282] width 267 height 34
click at [326, 284] on icon "<p>Add to Cart</p>" at bounding box center [326, 282] width 9 height 8
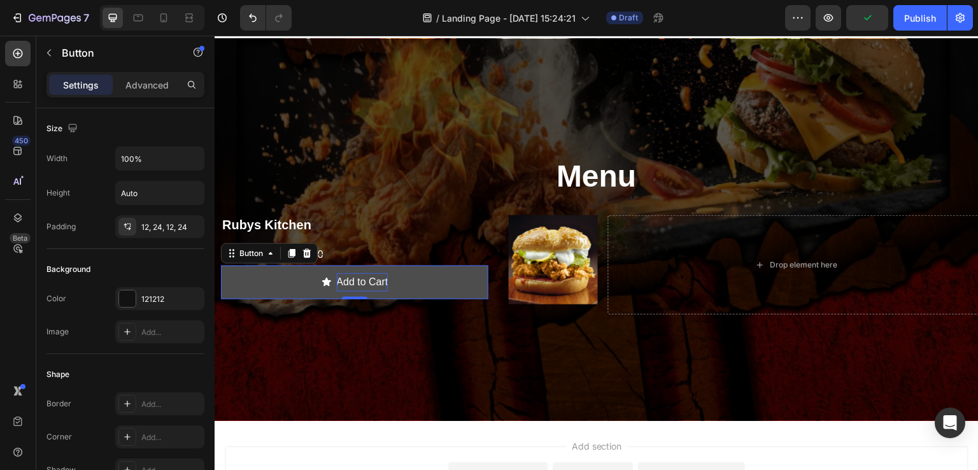
click at [326, 284] on icon "<p>Add to Cart</p>" at bounding box center [326, 282] width 9 height 8
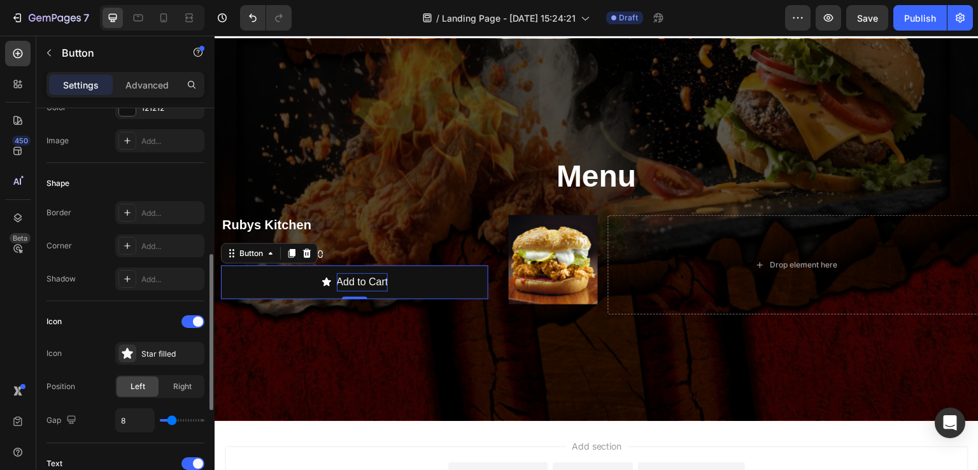
scroll to position [259, 0]
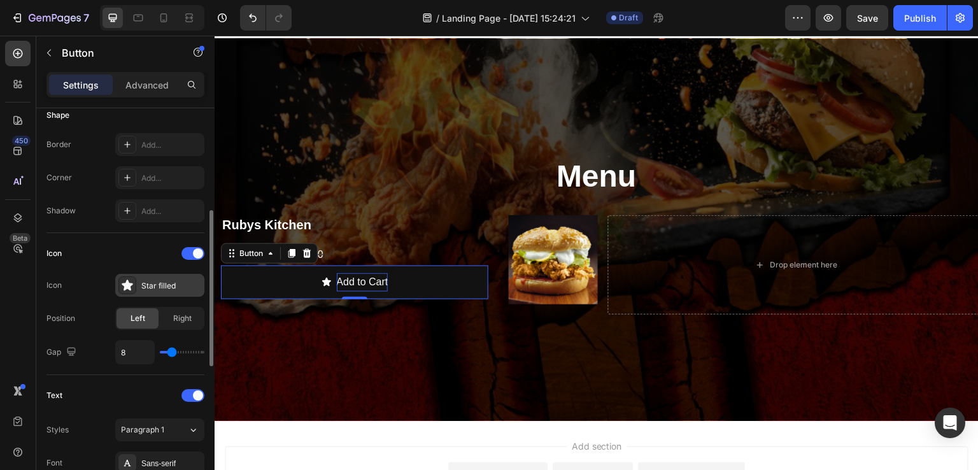
click at [141, 285] on div "Star filled" at bounding box center [171, 285] width 60 height 11
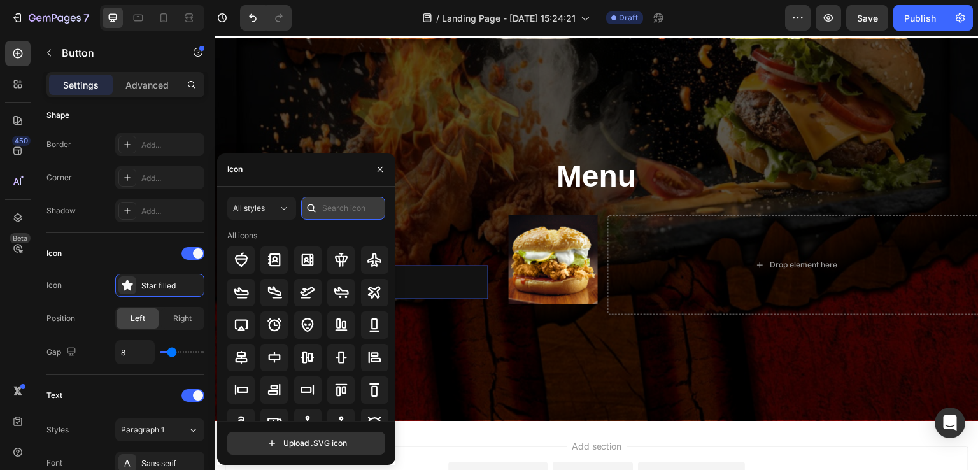
click at [336, 217] on input "text" at bounding box center [343, 208] width 84 height 23
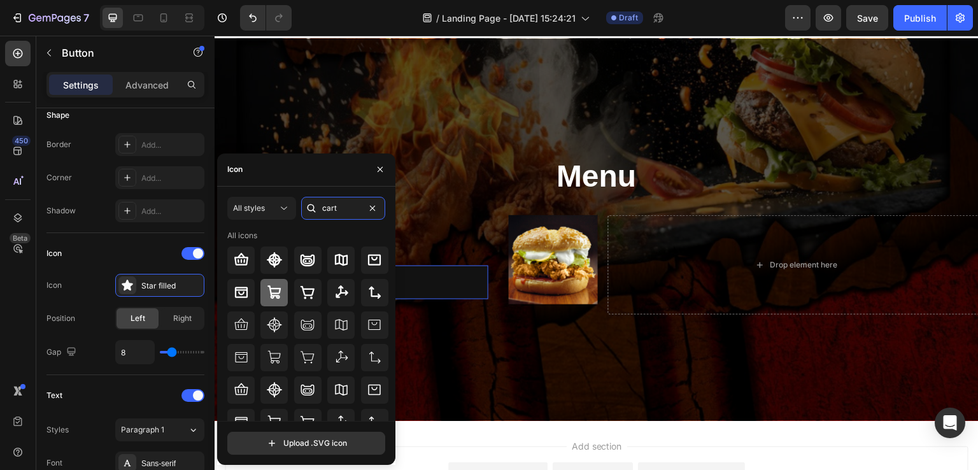
type input "cart"
click at [267, 295] on icon at bounding box center [274, 292] width 15 height 15
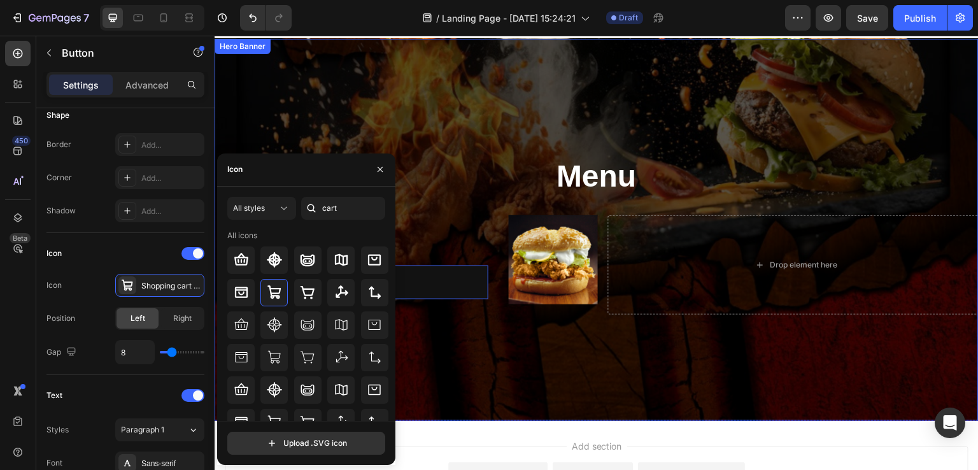
click at [493, 343] on div "Overlay" at bounding box center [596, 230] width 764 height 382
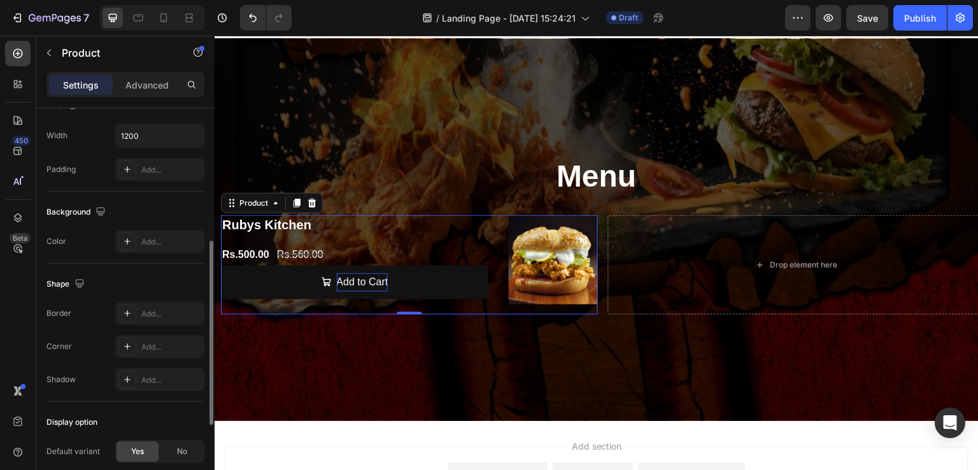
scroll to position [277, 0]
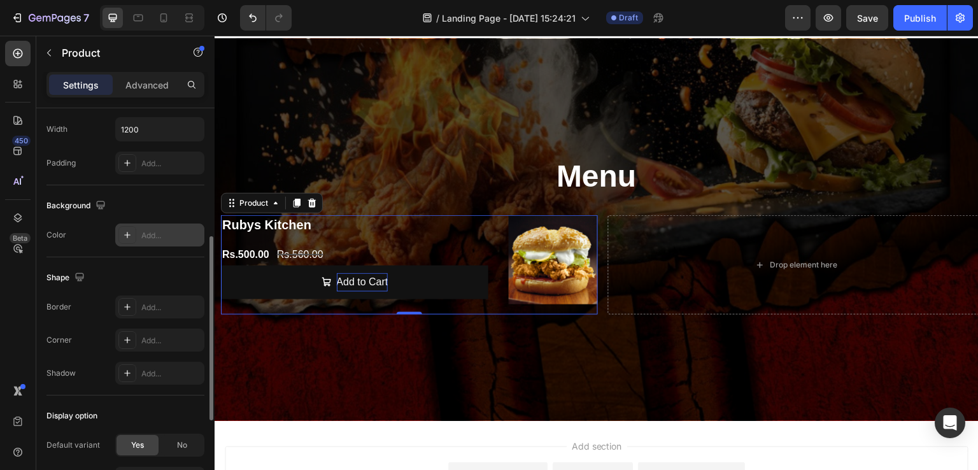
click at [148, 237] on div "Add..." at bounding box center [171, 235] width 60 height 11
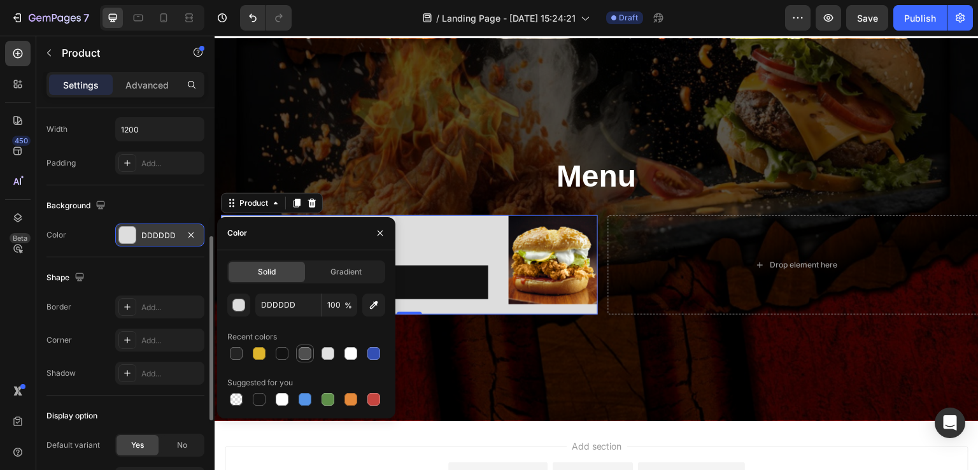
click at [306, 355] on div at bounding box center [305, 353] width 13 height 13
type input "4F4F4F"
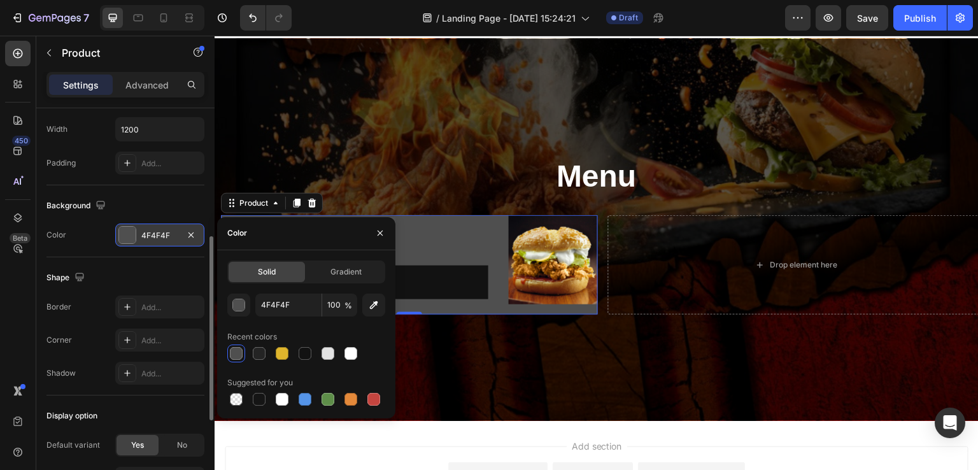
click at [346, 302] on span "%" at bounding box center [348, 305] width 8 height 11
click at [344, 303] on input "100" at bounding box center [339, 304] width 35 height 23
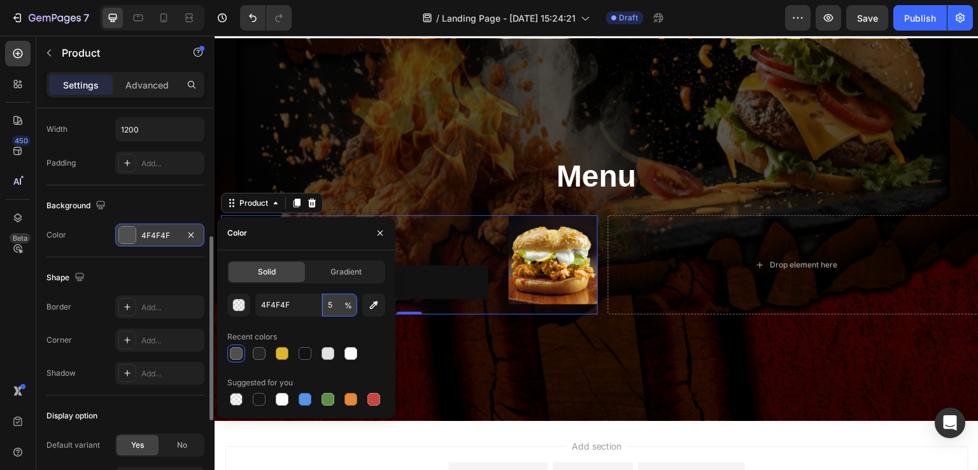
type input "50"
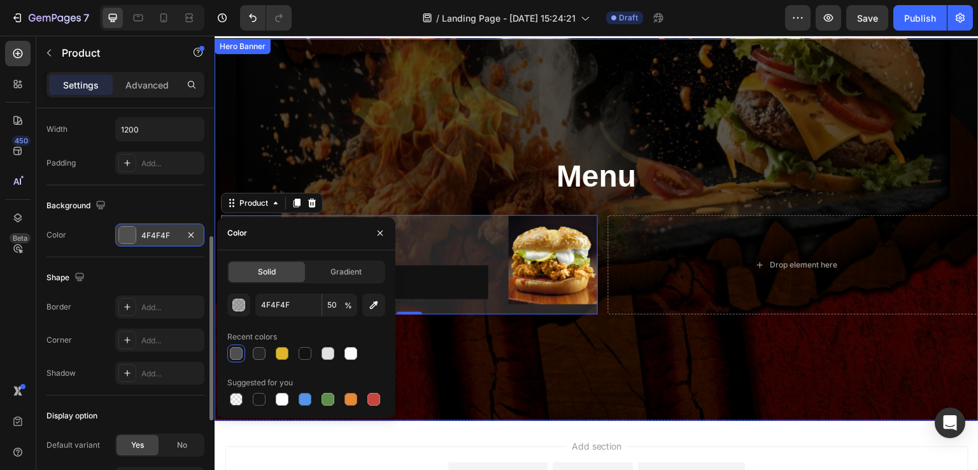
click at [582, 339] on div "Overlay" at bounding box center [596, 230] width 764 height 382
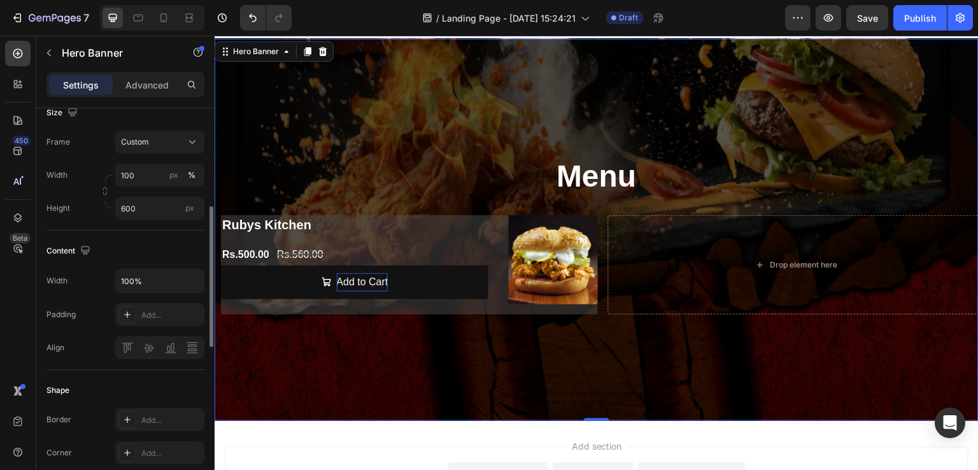
scroll to position [0, 0]
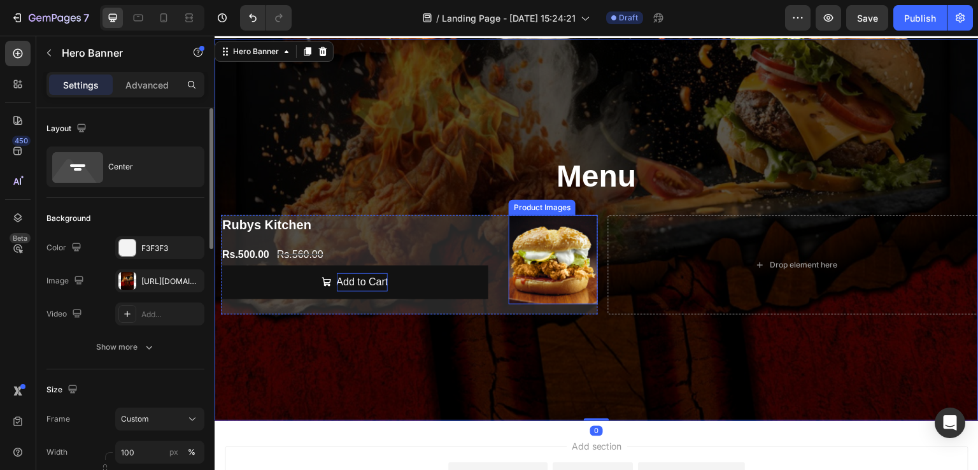
click at [544, 251] on img at bounding box center [553, 259] width 89 height 89
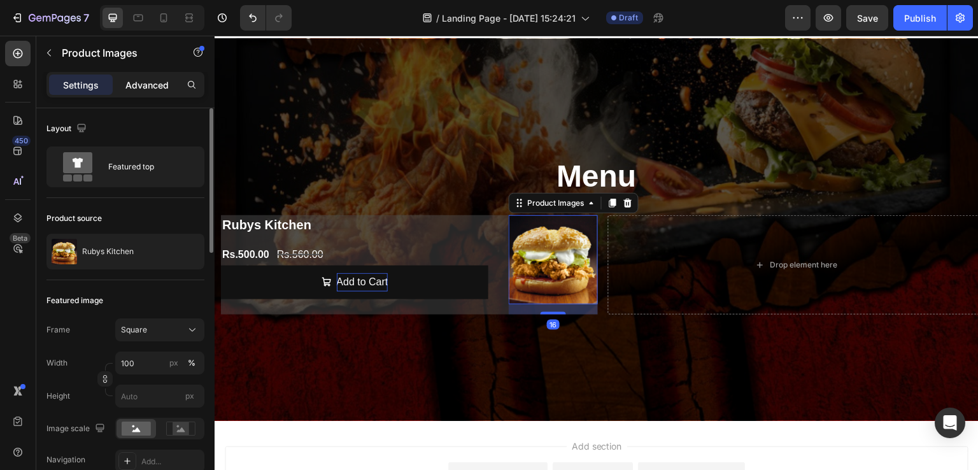
click at [152, 85] on p "Advanced" at bounding box center [146, 84] width 43 height 13
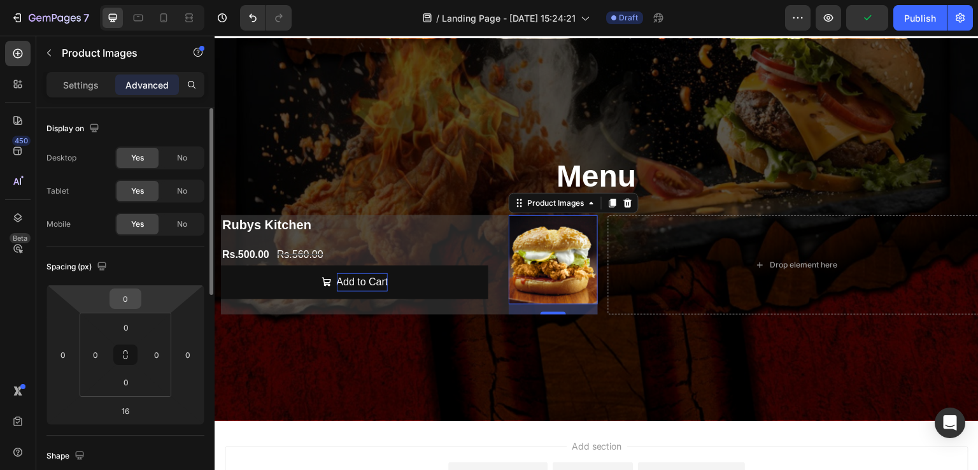
click at [128, 291] on input "0" at bounding box center [125, 298] width 25 height 19
type input "10"
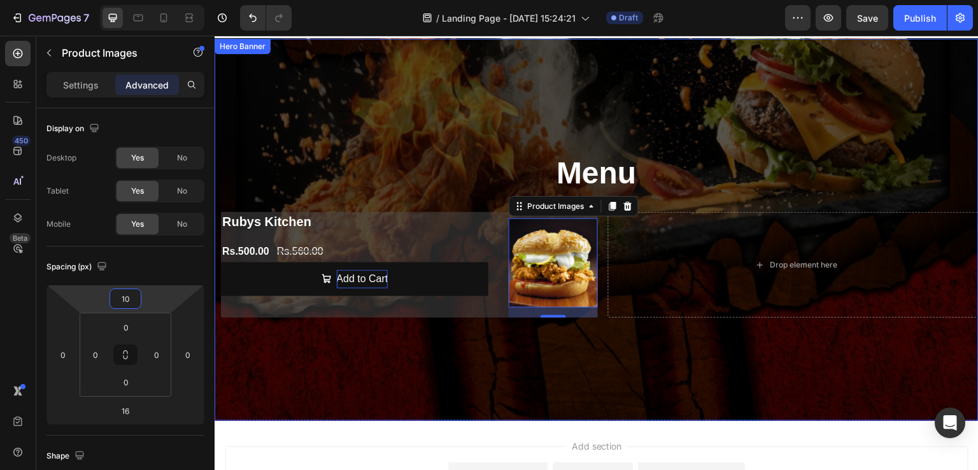
click at [474, 348] on div "Overlay" at bounding box center [596, 230] width 764 height 382
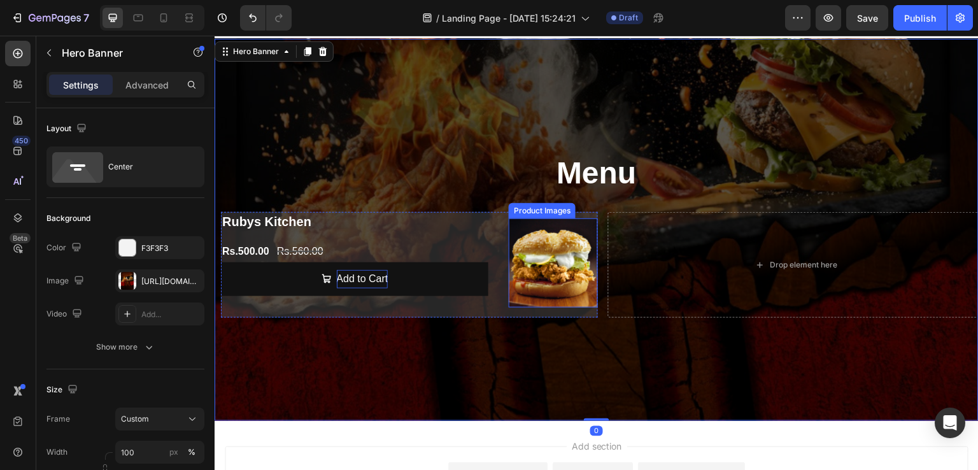
click at [535, 256] on img at bounding box center [553, 262] width 89 height 89
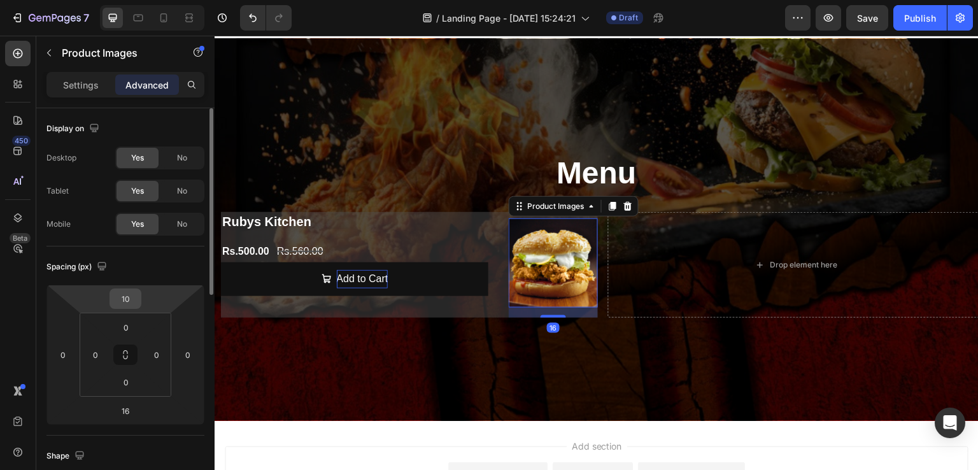
click at [130, 296] on input "10" at bounding box center [125, 298] width 25 height 19
type input "12"
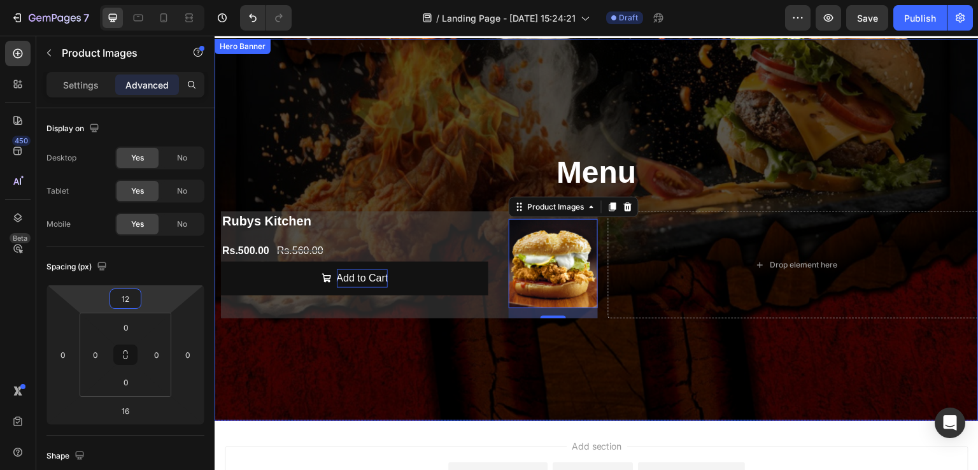
click at [526, 339] on div "Overlay" at bounding box center [596, 230] width 764 height 382
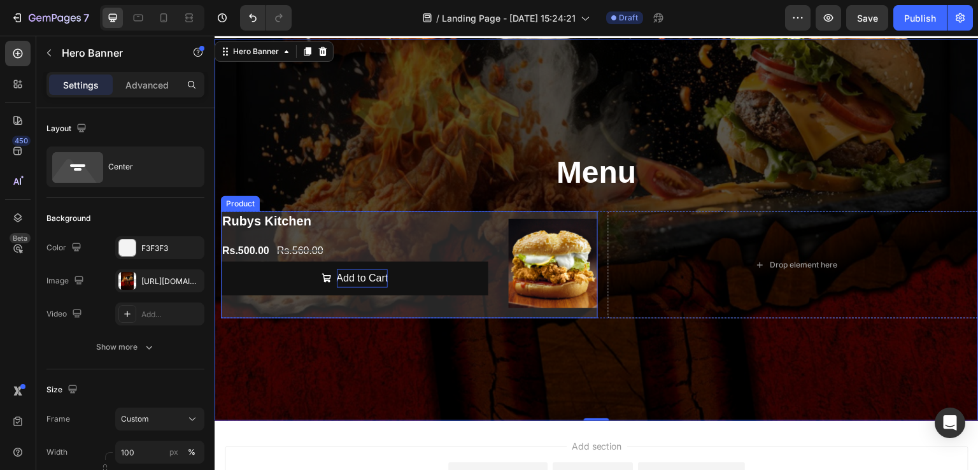
click at [496, 314] on div "Product Images Rubys Kitchen Product Title Rs.500.00 Product Price Product Pric…" at bounding box center [409, 264] width 377 height 107
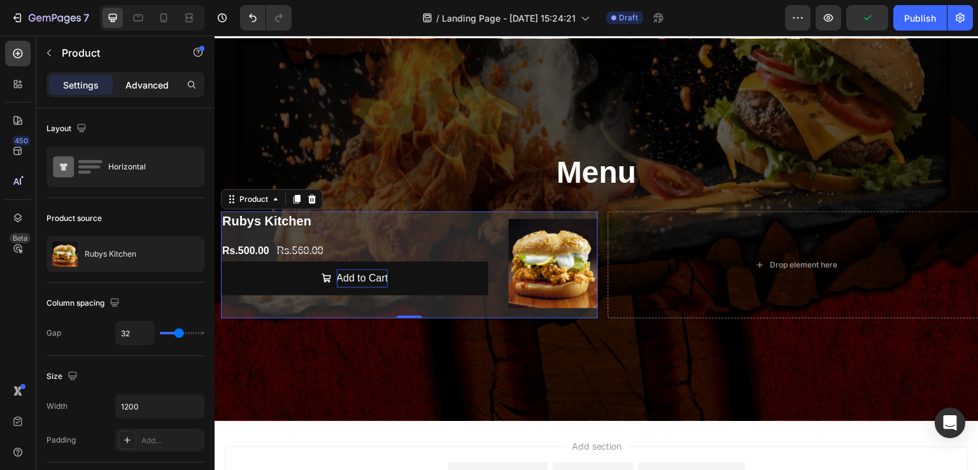
click at [142, 82] on p "Advanced" at bounding box center [146, 84] width 43 height 13
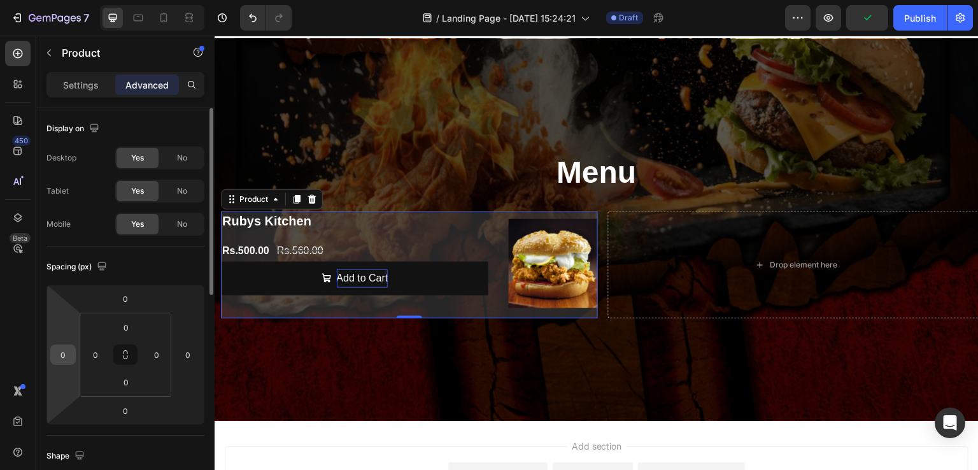
click at [69, 350] on input "0" at bounding box center [62, 354] width 19 height 19
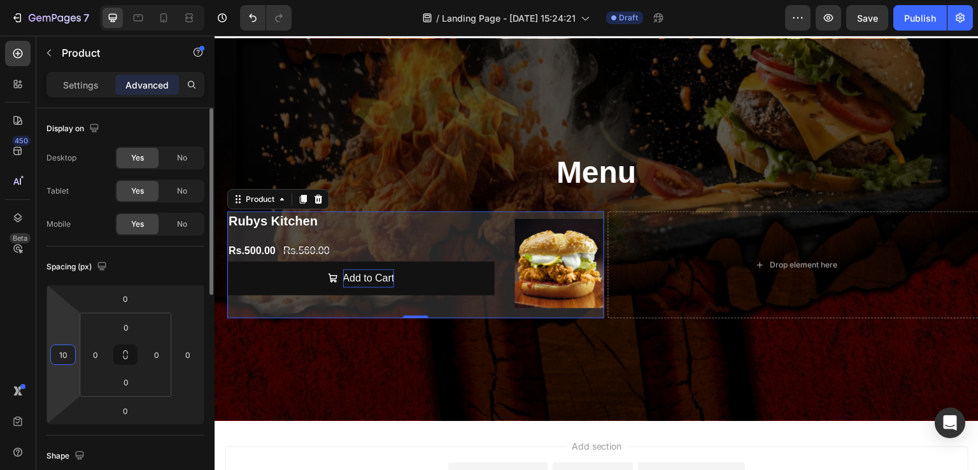
type input "1"
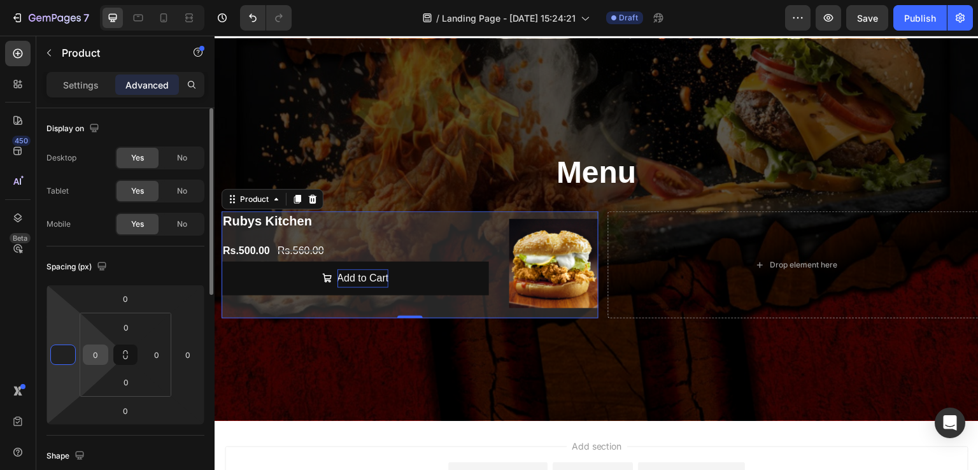
type input "0"
click at [101, 358] on input "0" at bounding box center [95, 354] width 19 height 19
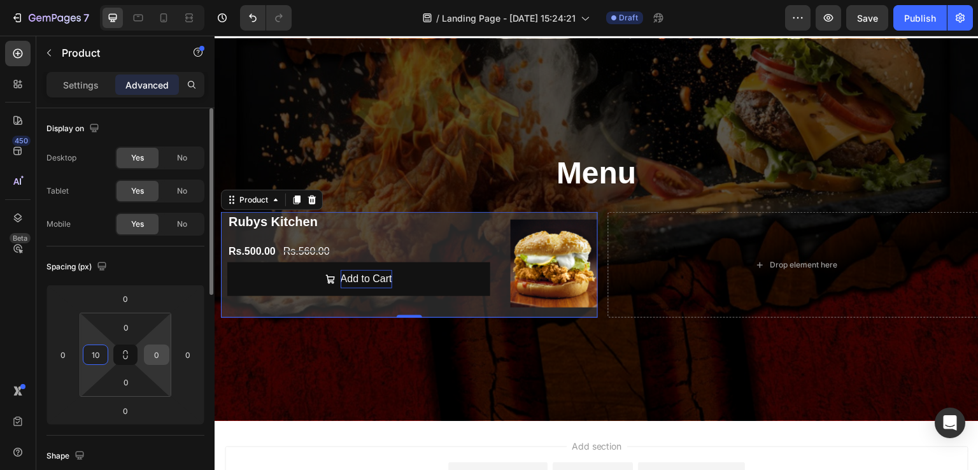
type input "10"
click at [164, 357] on input "0" at bounding box center [156, 354] width 19 height 19
type input "10"
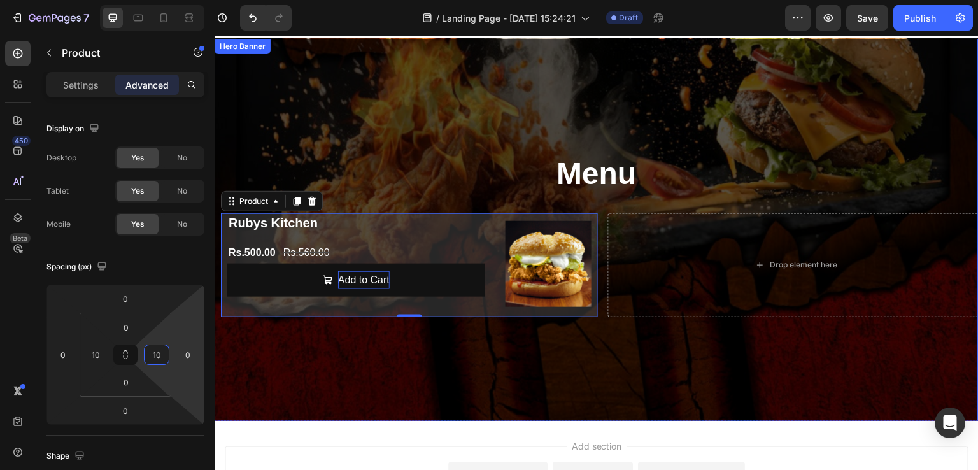
click at [468, 344] on div "Overlay" at bounding box center [596, 230] width 764 height 382
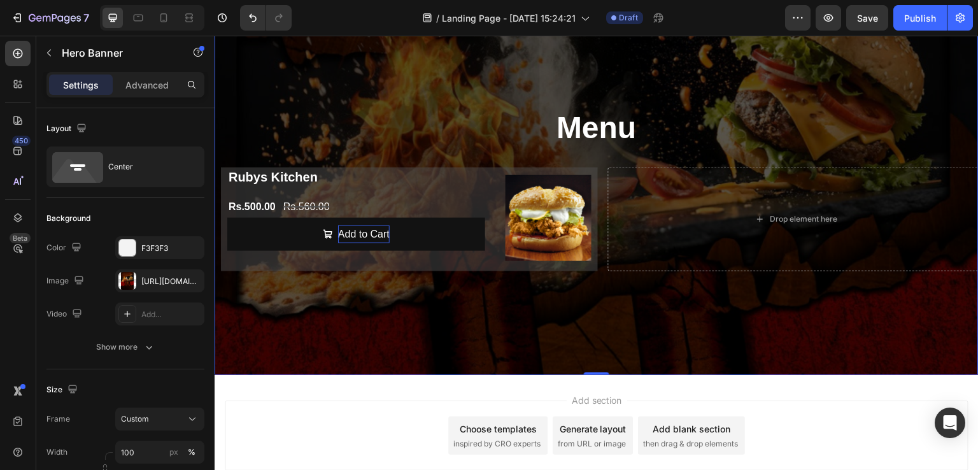
scroll to position [36, 0]
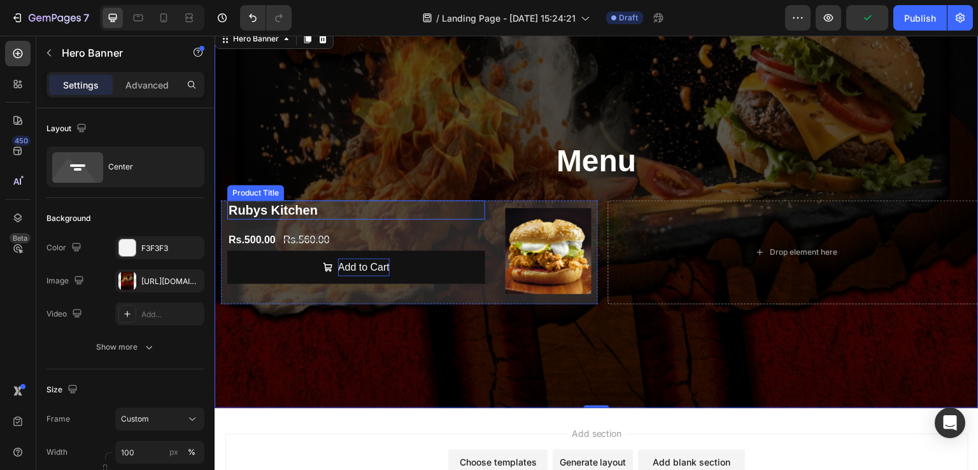
click at [329, 215] on h2 "Rubys Kitchen" at bounding box center [356, 209] width 258 height 19
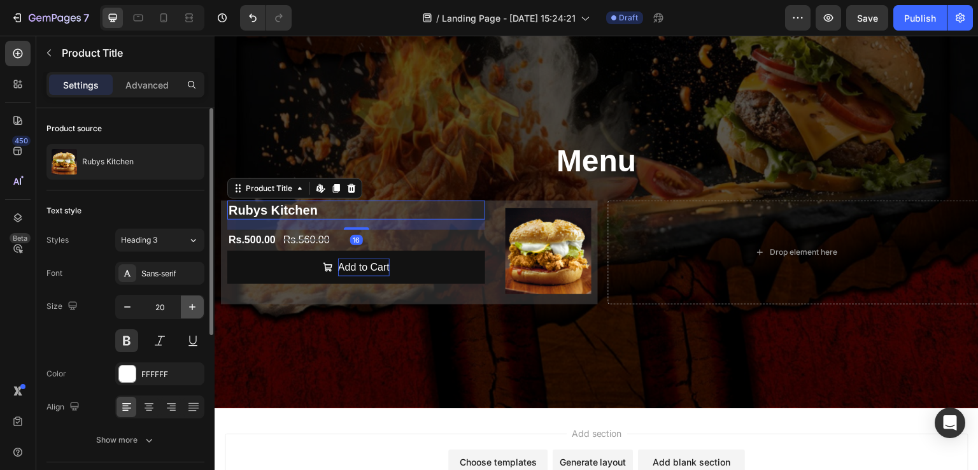
click at [198, 304] on icon "button" at bounding box center [192, 306] width 13 height 13
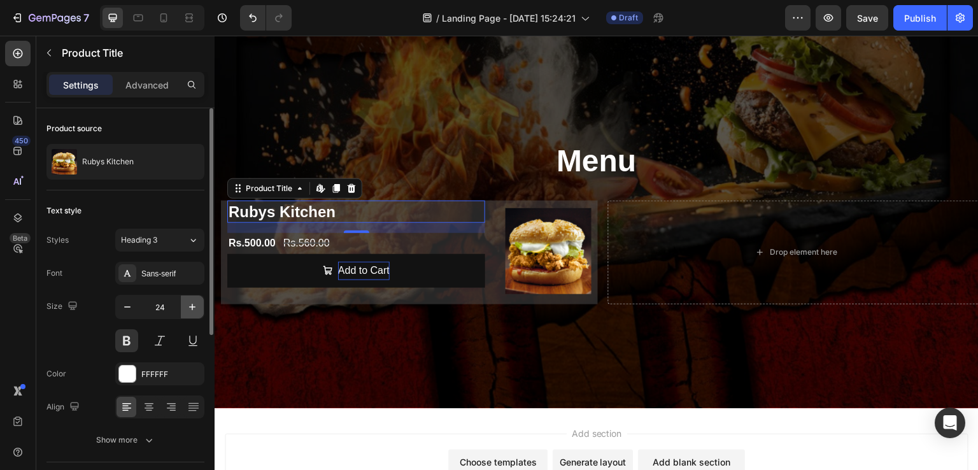
click at [198, 304] on icon "button" at bounding box center [192, 306] width 13 height 13
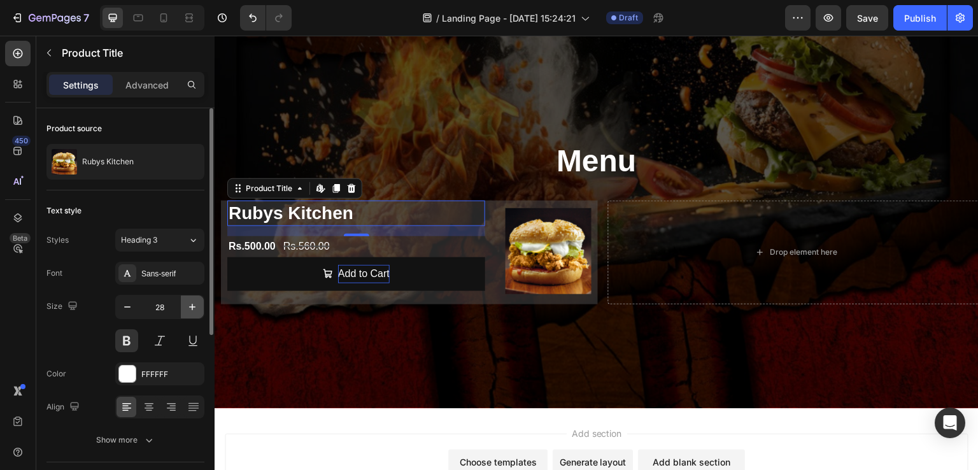
click at [198, 304] on icon "button" at bounding box center [192, 306] width 13 height 13
type input "29"
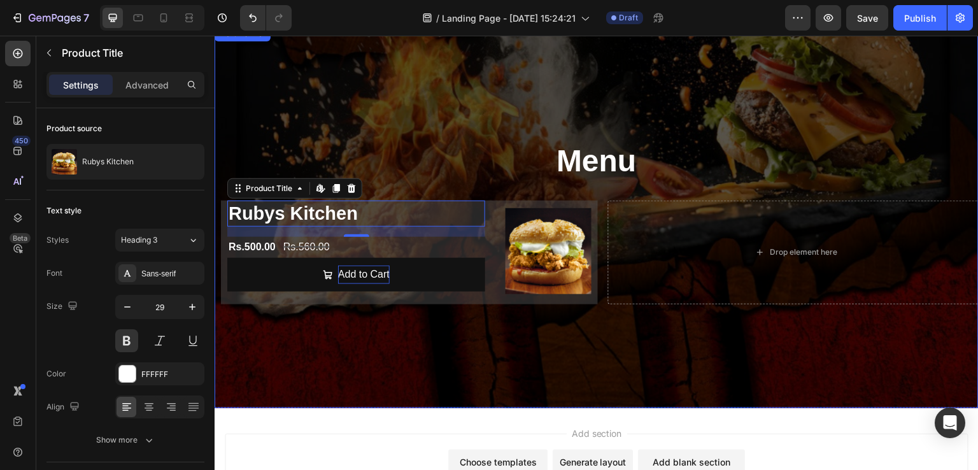
click at [458, 339] on div "Overlay" at bounding box center [596, 217] width 764 height 382
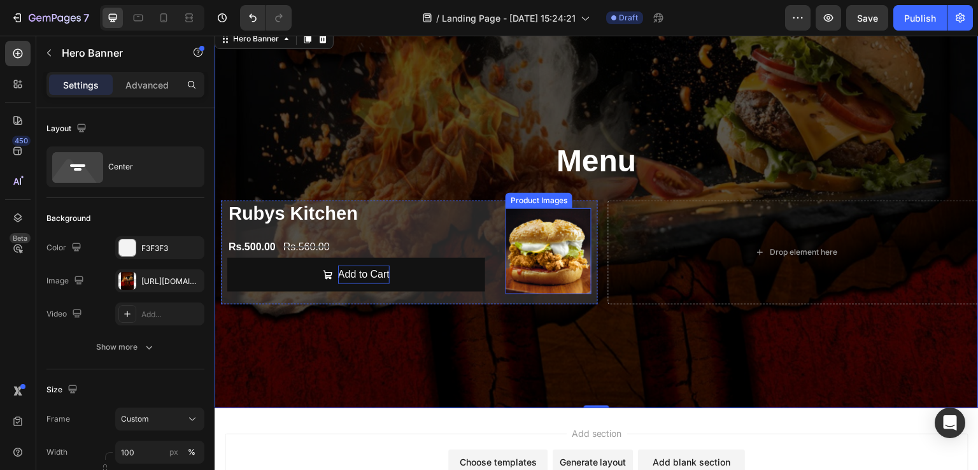
click at [559, 248] on img at bounding box center [548, 251] width 86 height 86
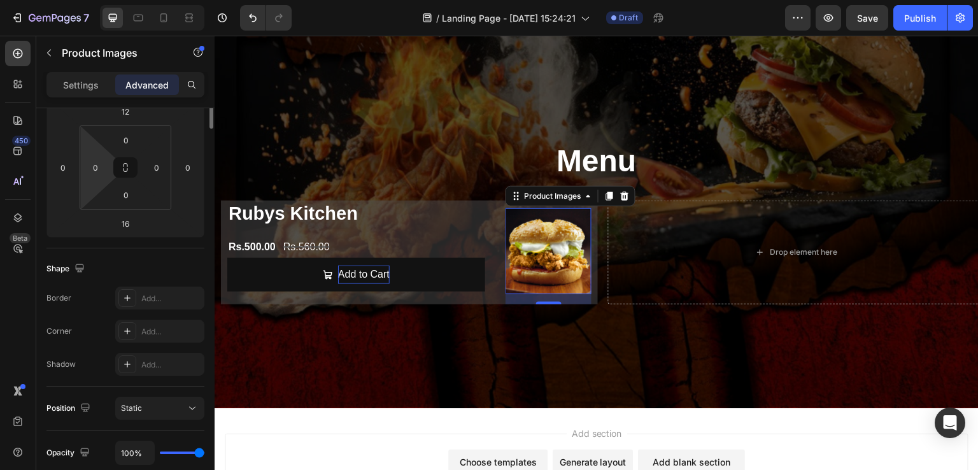
scroll to position [0, 0]
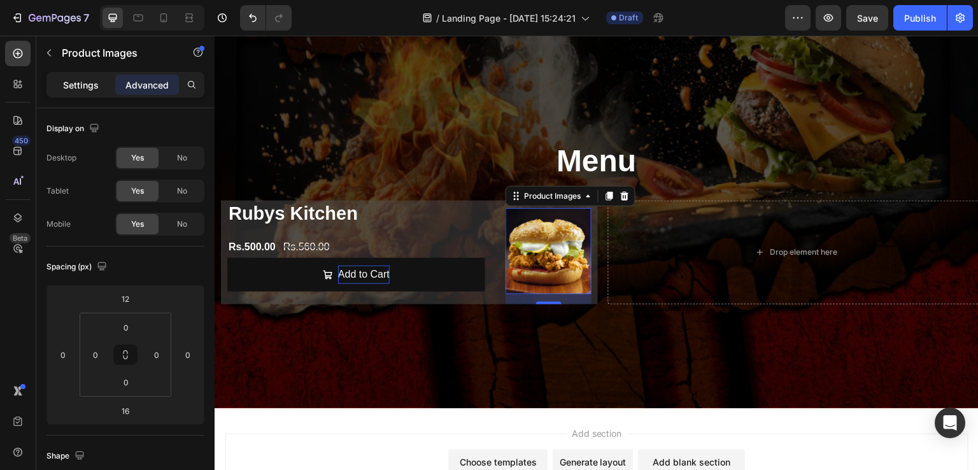
click at [92, 86] on p "Settings" at bounding box center [81, 84] width 36 height 13
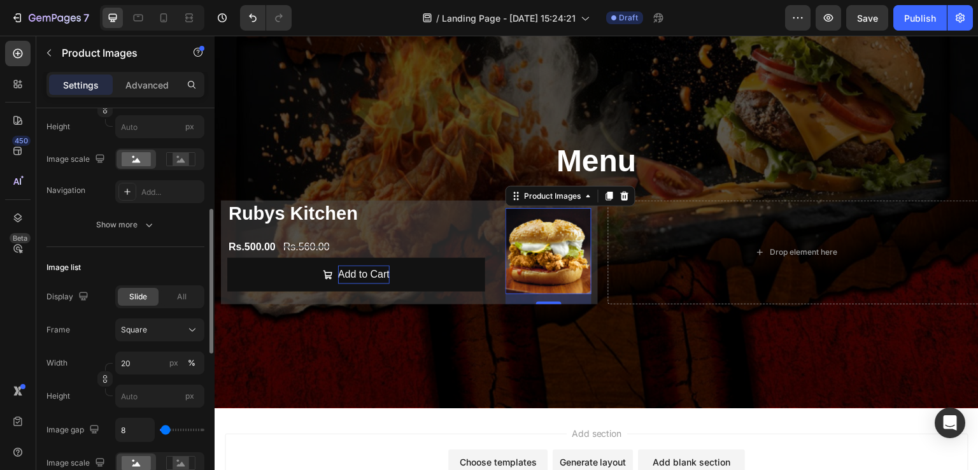
scroll to position [275, 0]
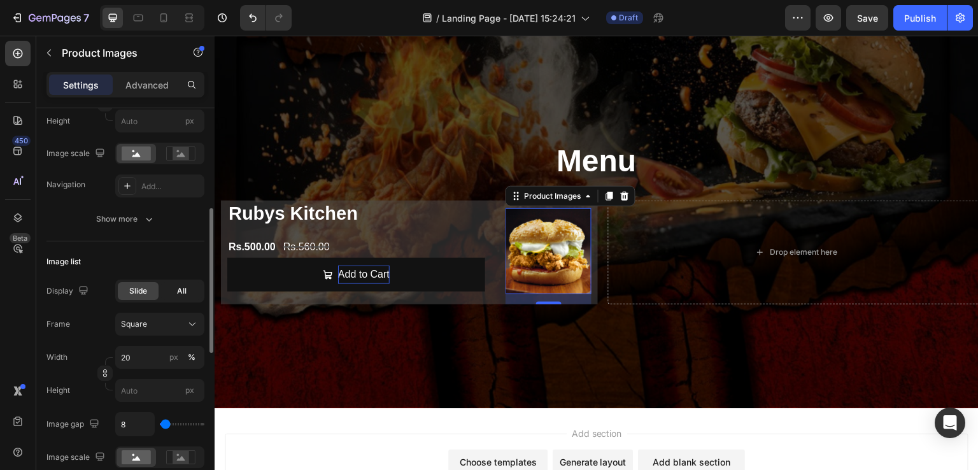
click at [181, 293] on span "All" at bounding box center [182, 290] width 10 height 11
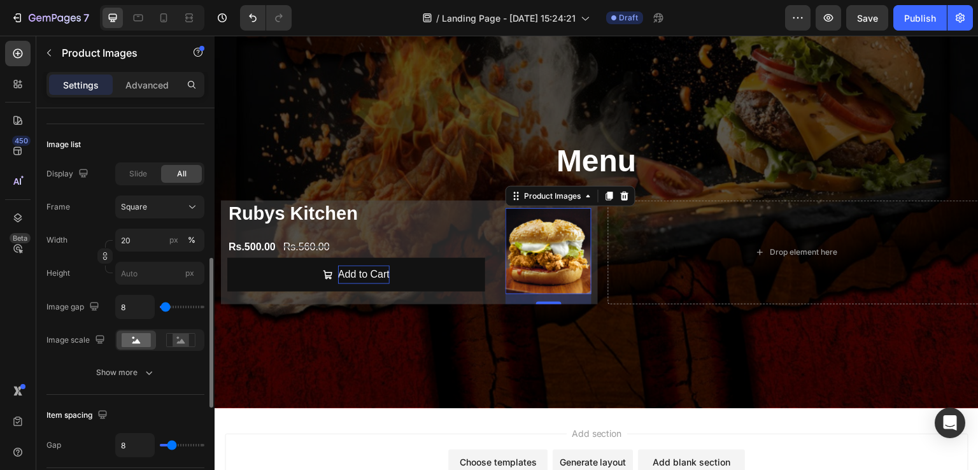
scroll to position [394, 0]
click at [153, 368] on icon "button" at bounding box center [149, 370] width 13 height 13
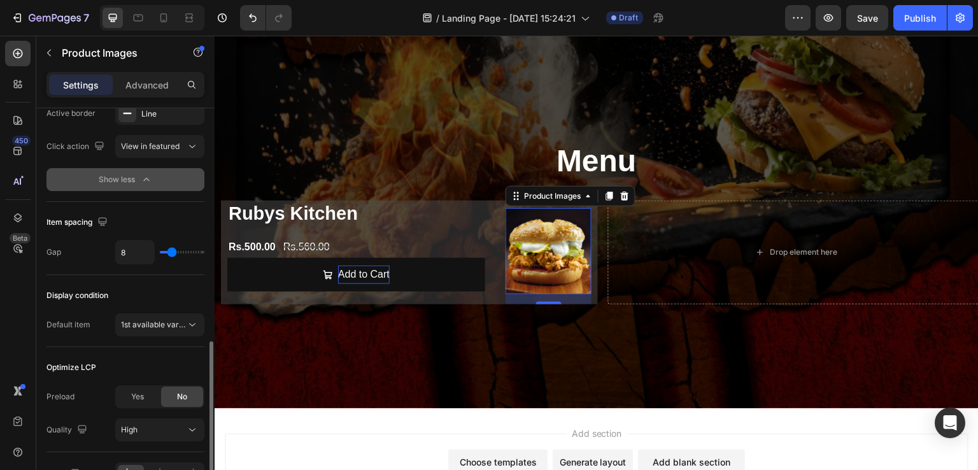
scroll to position [698, 0]
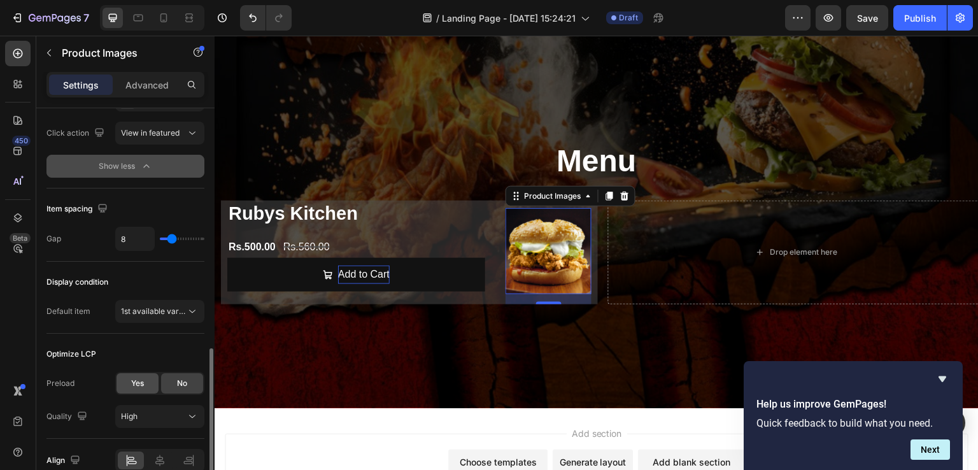
click at [131, 386] on span "Yes" at bounding box center [137, 382] width 13 height 11
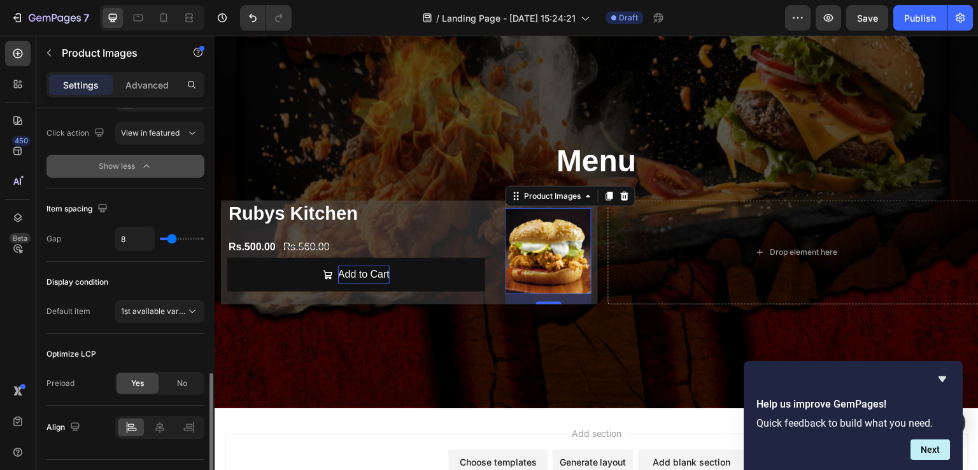
scroll to position [726, 0]
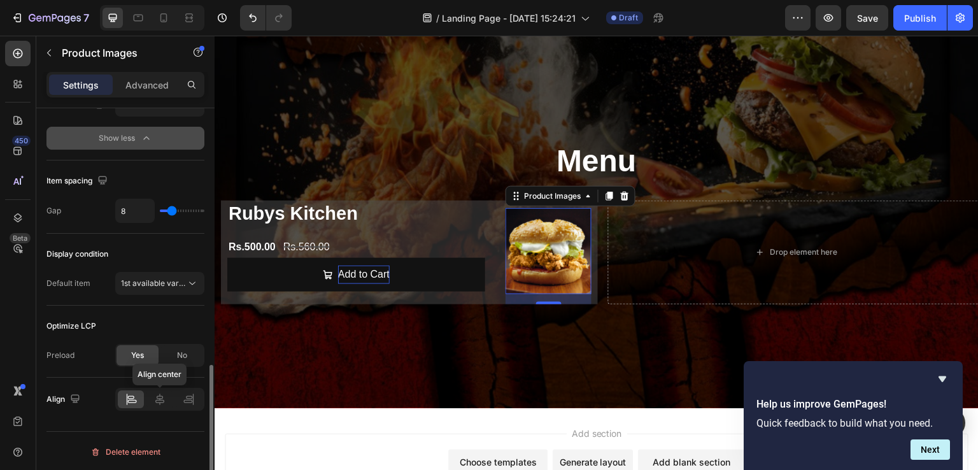
click at [155, 398] on icon at bounding box center [159, 399] width 13 height 13
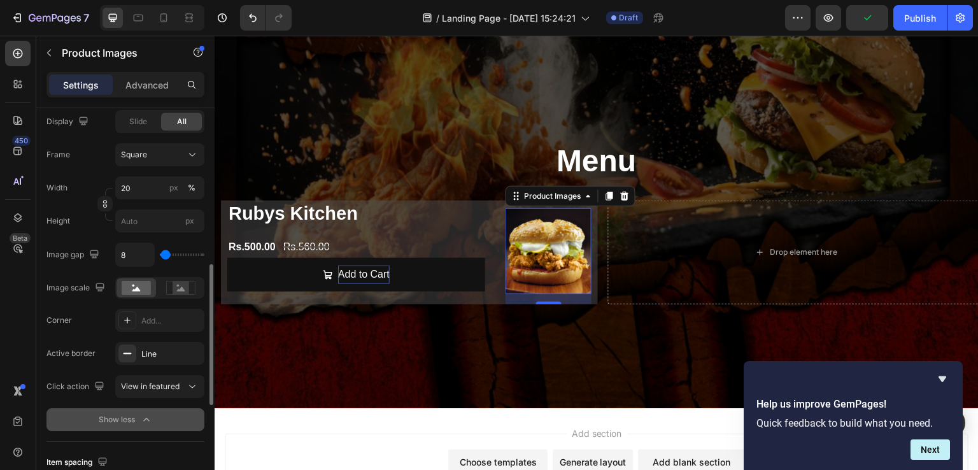
scroll to position [442, 0]
click at [142, 313] on div "Add..." at bounding box center [159, 322] width 89 height 23
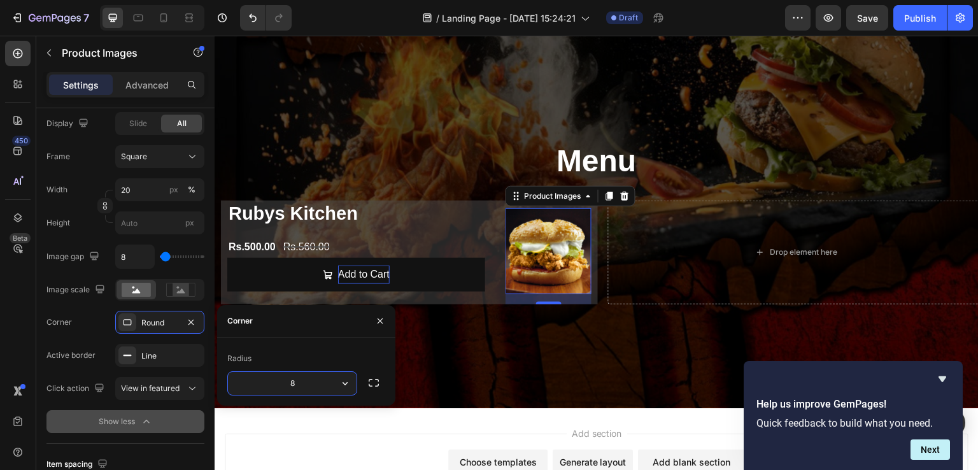
click at [306, 381] on input "8" at bounding box center [292, 383] width 129 height 23
click at [491, 355] on div "Overlay" at bounding box center [596, 217] width 764 height 382
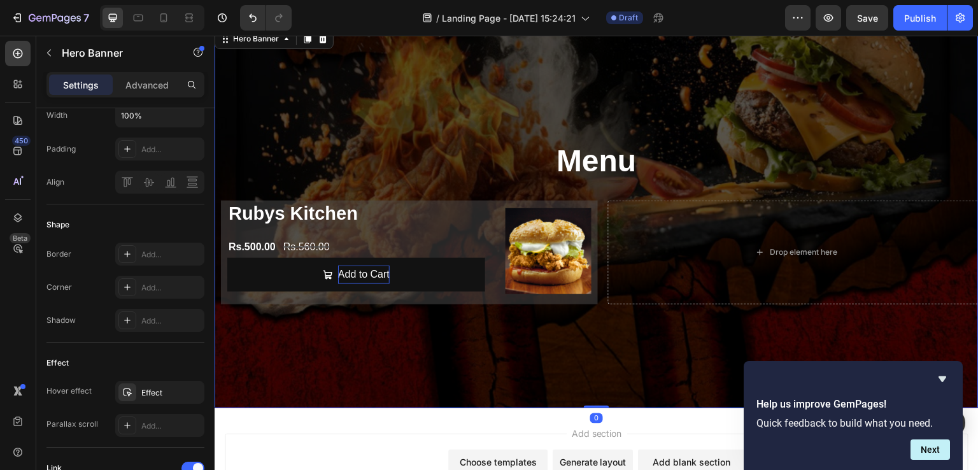
scroll to position [0, 0]
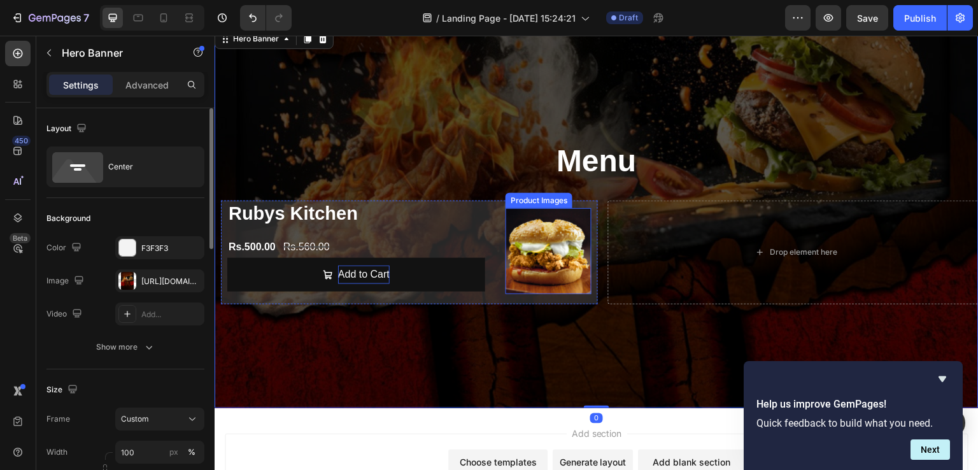
click at [538, 261] on img at bounding box center [548, 251] width 86 height 86
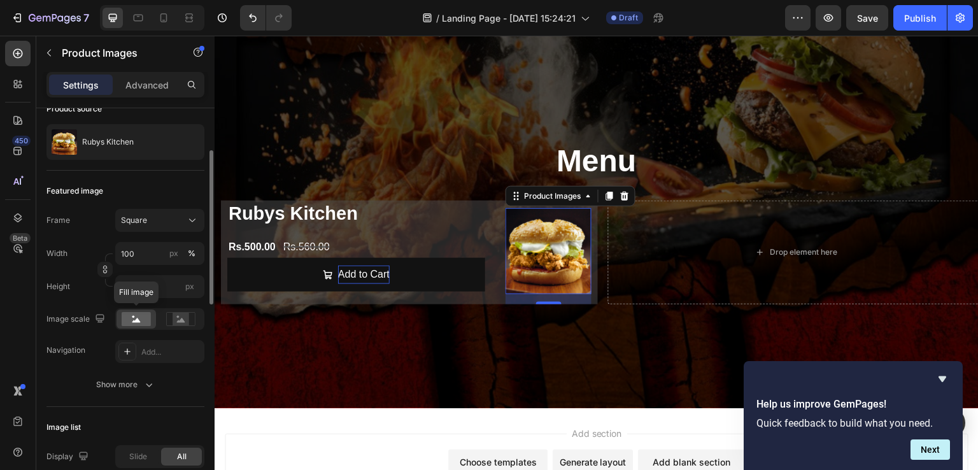
scroll to position [109, 0]
click at [104, 375] on button "Show more" at bounding box center [125, 384] width 158 height 23
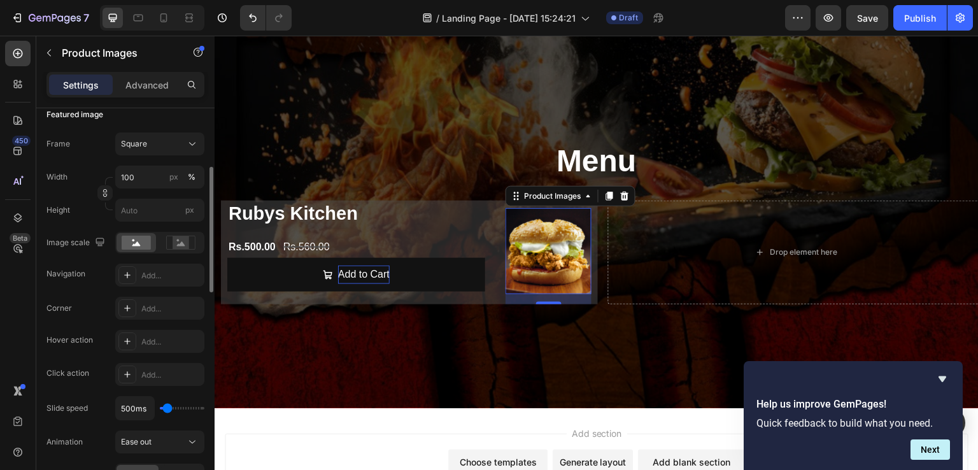
scroll to position [187, 0]
click at [159, 309] on div "Add..." at bounding box center [171, 307] width 60 height 11
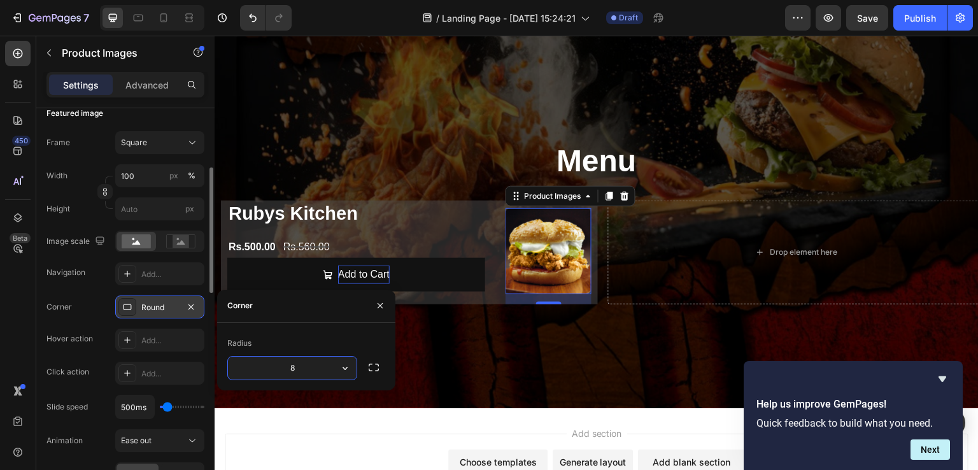
click at [308, 375] on input "8" at bounding box center [292, 367] width 129 height 23
type input "9"
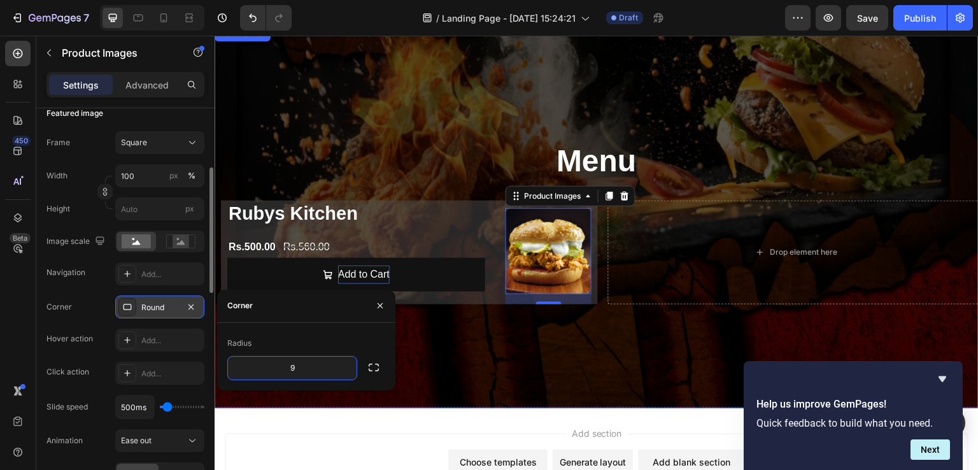
click at [447, 355] on div "Overlay" at bounding box center [596, 217] width 764 height 382
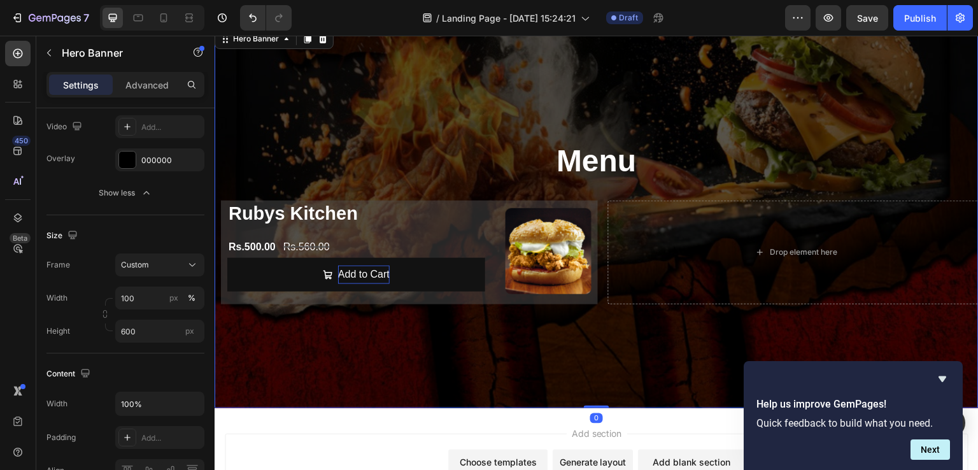
scroll to position [0, 0]
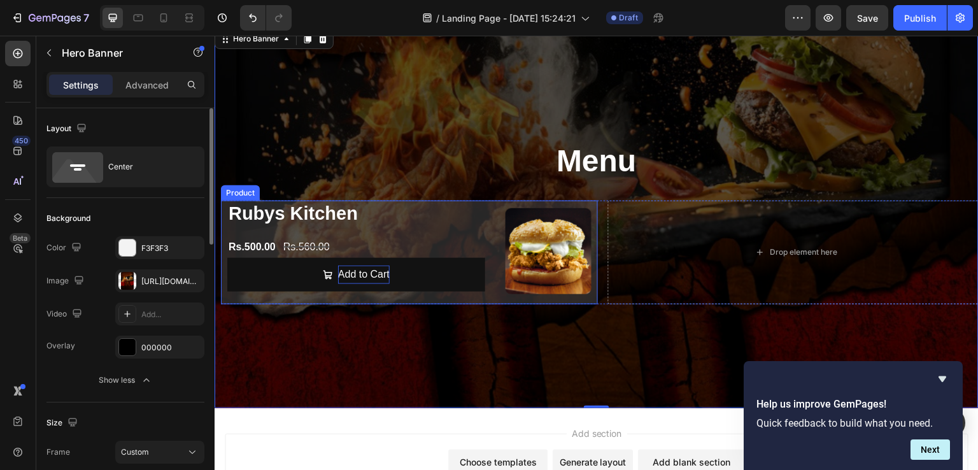
click at [473, 297] on div "Rubys Kitchen Product Title Rs.500.00 Product Price Product Price Rs.560.00 Pro…" at bounding box center [356, 252] width 258 height 104
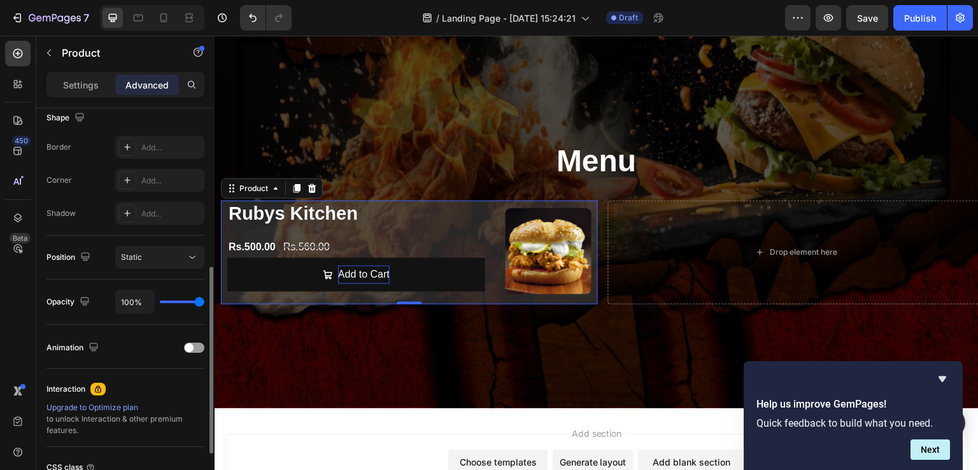
scroll to position [339, 0]
click at [157, 174] on div "Add..." at bounding box center [171, 179] width 60 height 11
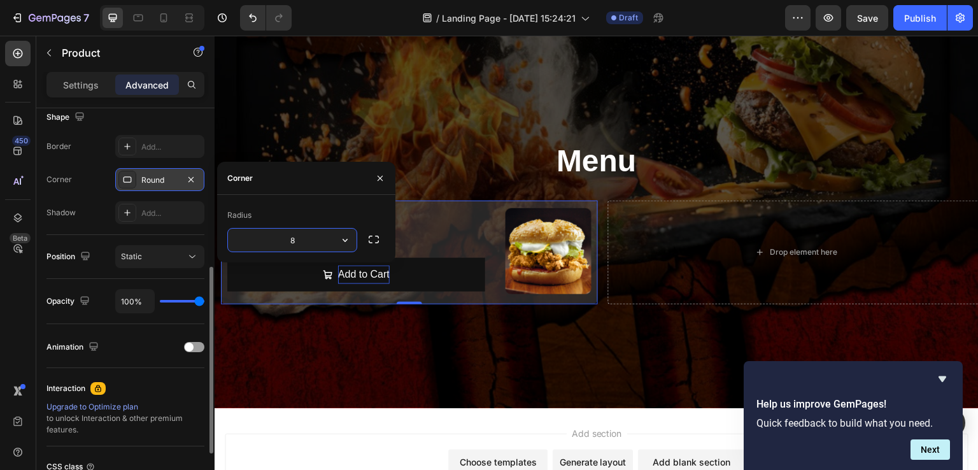
type input "9"
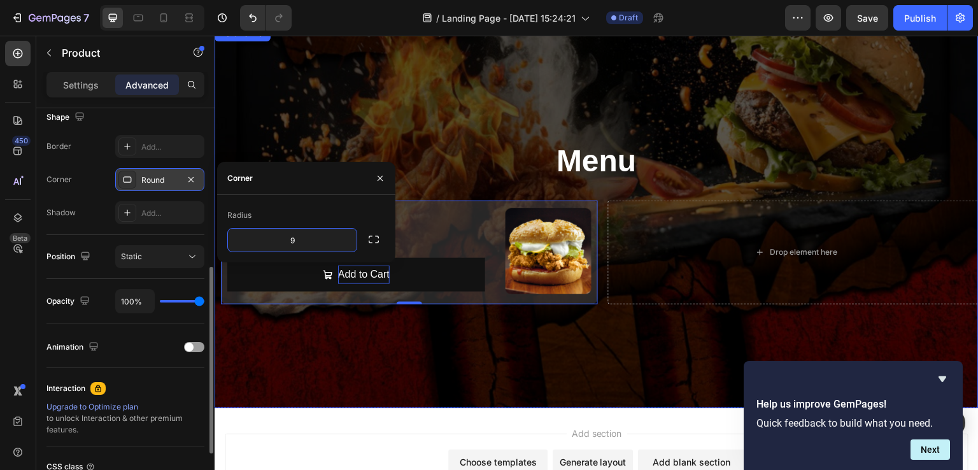
click at [517, 329] on div "Overlay" at bounding box center [596, 217] width 764 height 382
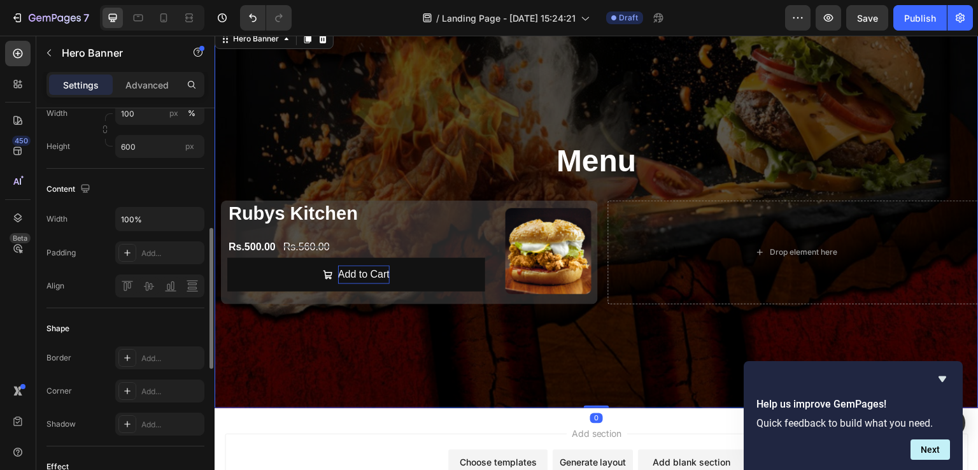
scroll to position [0, 0]
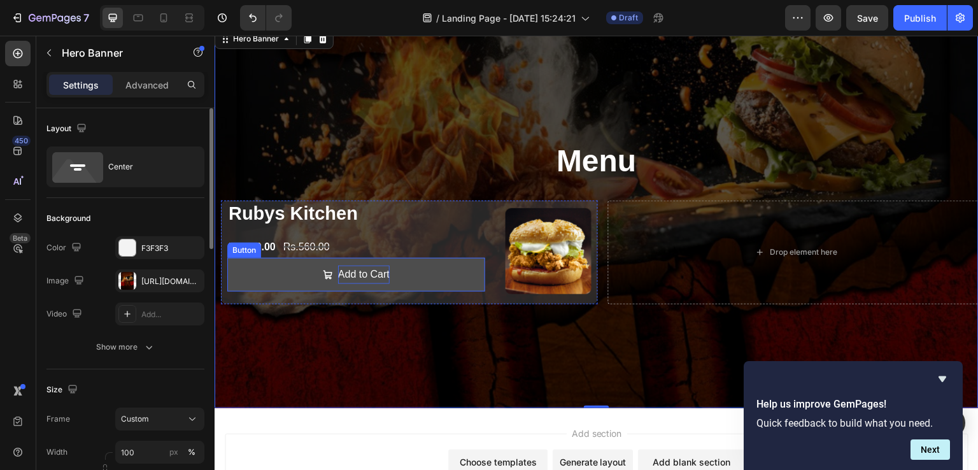
click at [474, 285] on button "Add to Cart" at bounding box center [356, 275] width 258 height 34
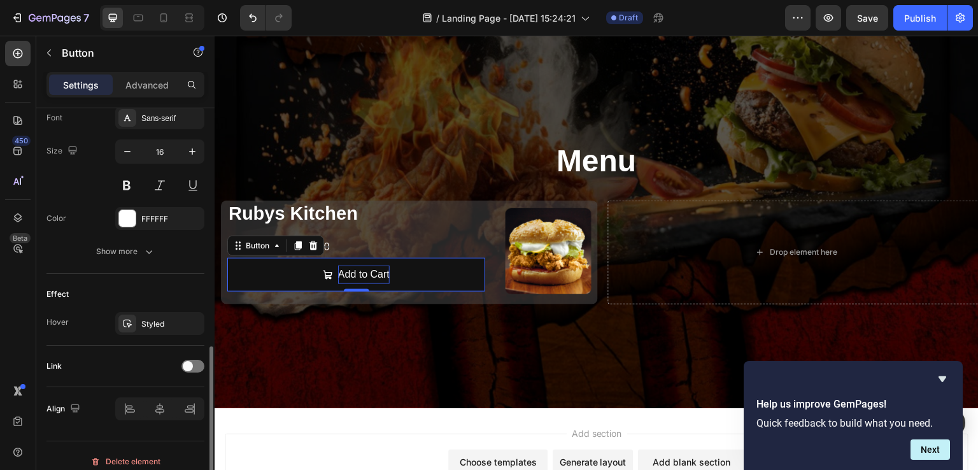
scroll to position [605, 0]
click at [136, 321] on div at bounding box center [127, 323] width 18 height 18
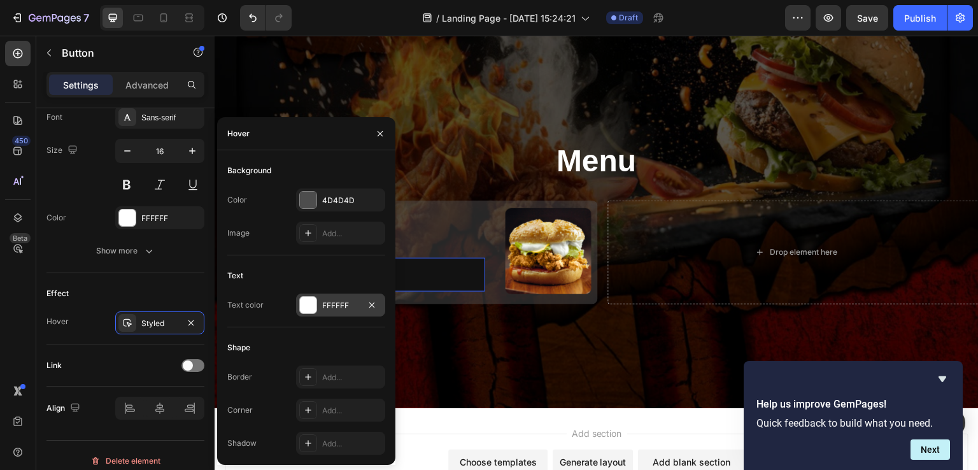
click at [306, 299] on div at bounding box center [308, 305] width 17 height 17
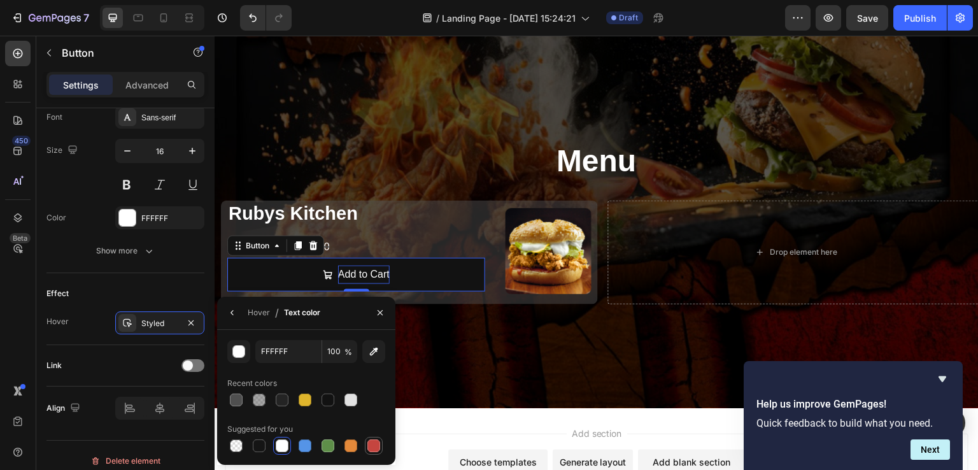
click at [374, 444] on div at bounding box center [373, 445] width 13 height 13
type input "C5453F"
click at [158, 318] on div "Styled" at bounding box center [159, 323] width 37 height 11
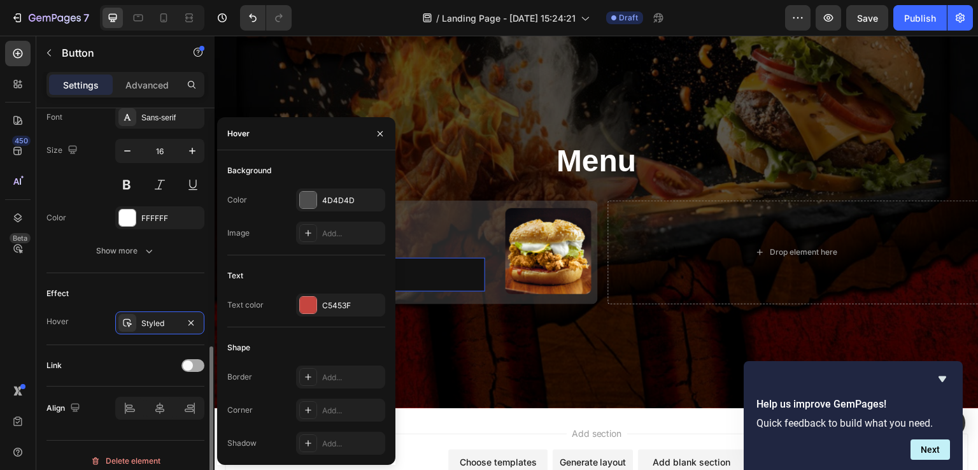
click at [195, 363] on div at bounding box center [192, 365] width 23 height 13
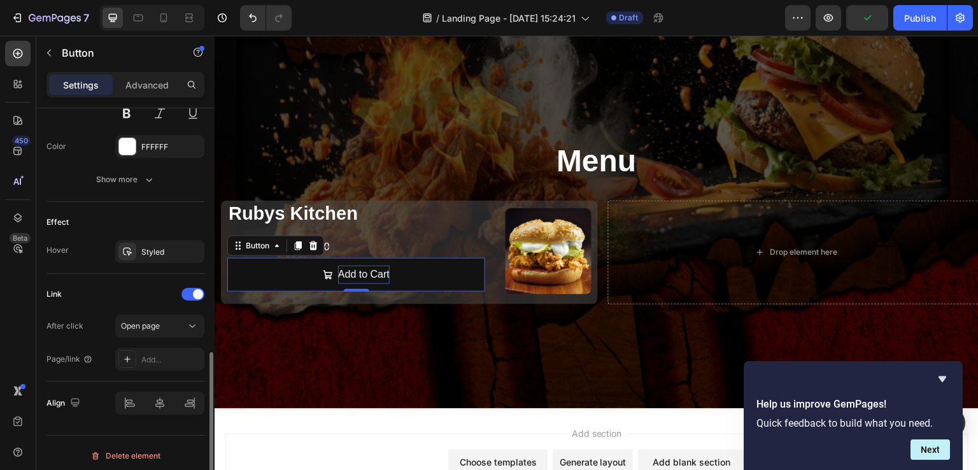
scroll to position [678, 0]
click at [160, 352] on div "Add..." at bounding box center [171, 356] width 60 height 11
click at [148, 318] on span "Open page" at bounding box center [140, 323] width 39 height 10
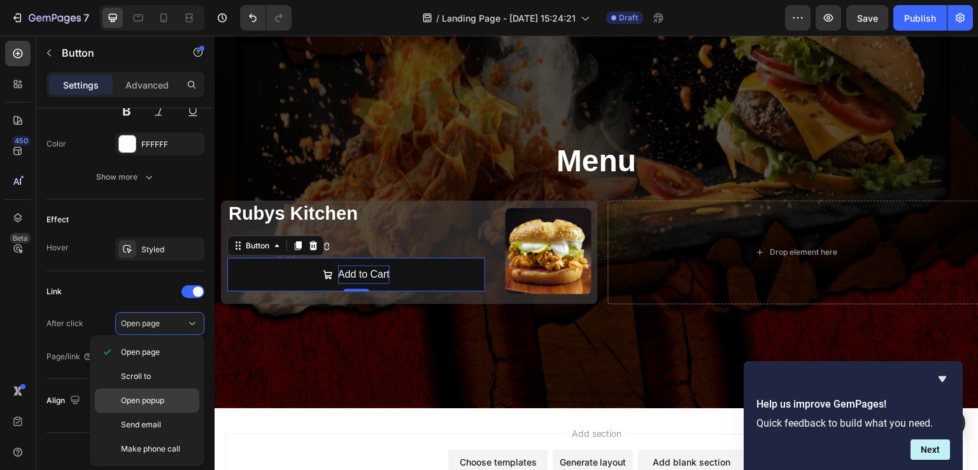
click at [156, 400] on span "Open popup" at bounding box center [142, 400] width 43 height 11
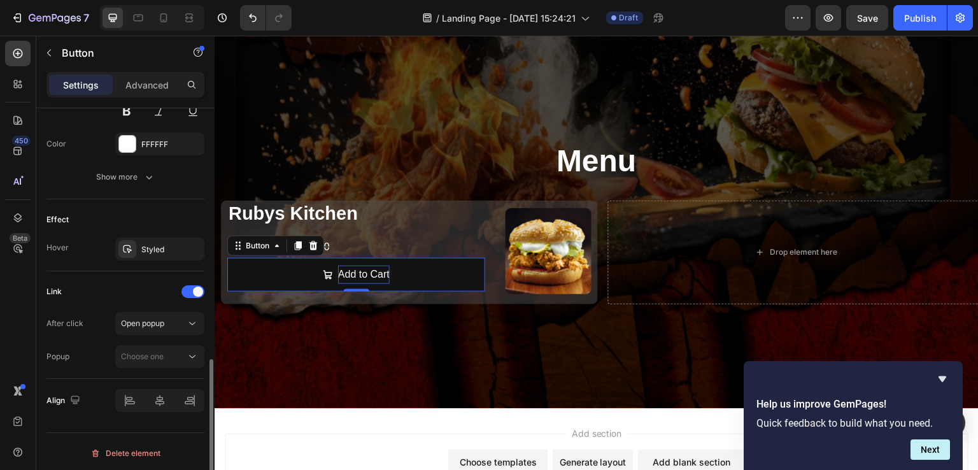
click at [85, 351] on div "Popup Choose one" at bounding box center [125, 356] width 158 height 23
click at [153, 356] on span "Choose one" at bounding box center [142, 356] width 43 height 10
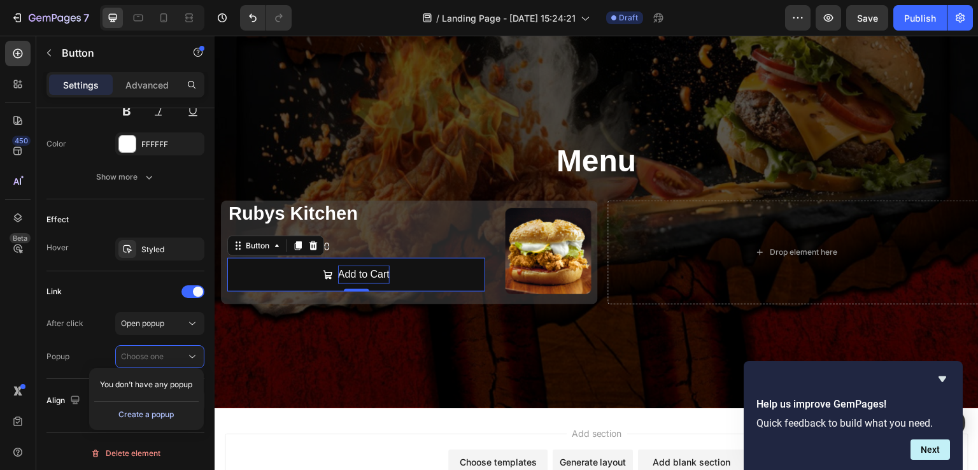
click at [158, 410] on div "Create a popup" at bounding box center [145, 414] width 55 height 11
click at [959, 246] on span "Popup 1" at bounding box center [965, 252] width 13 height 33
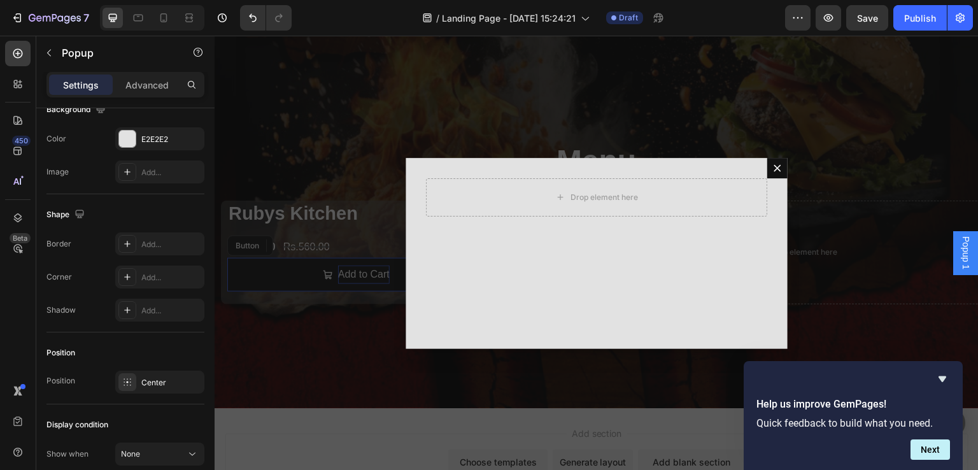
scroll to position [0, 0]
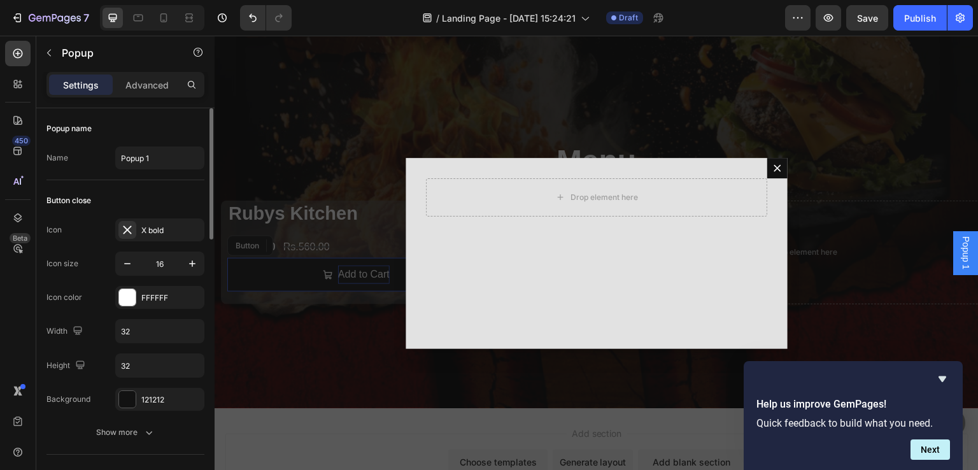
click at [959, 246] on span "Popup 1" at bounding box center [965, 252] width 13 height 33
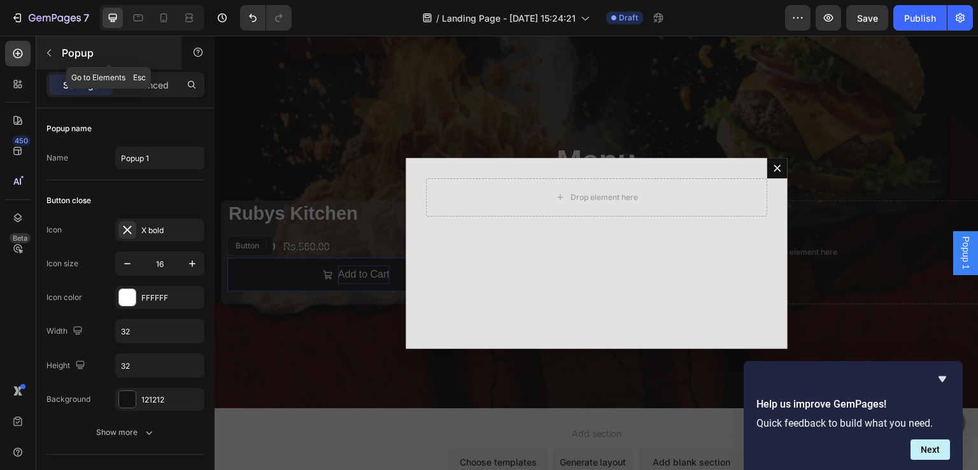
click at [82, 46] on p "Popup" at bounding box center [116, 52] width 108 height 15
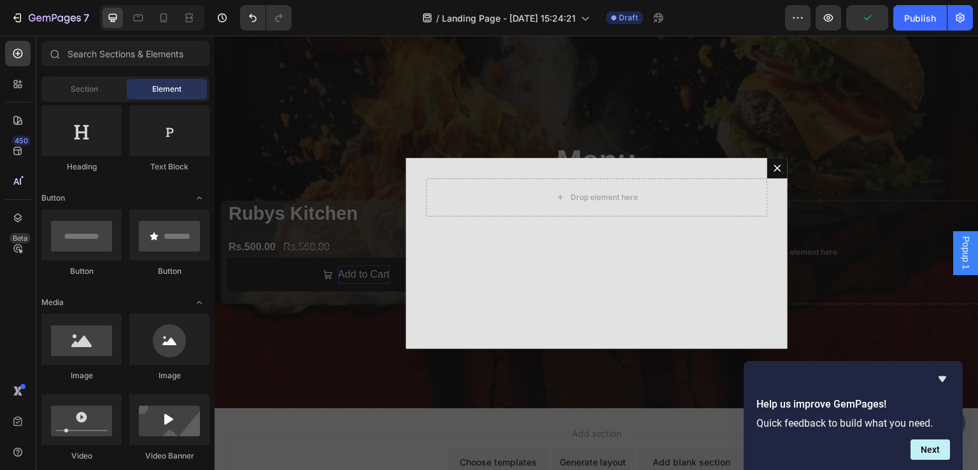
click at [959, 251] on span "Popup 1" at bounding box center [965, 252] width 13 height 33
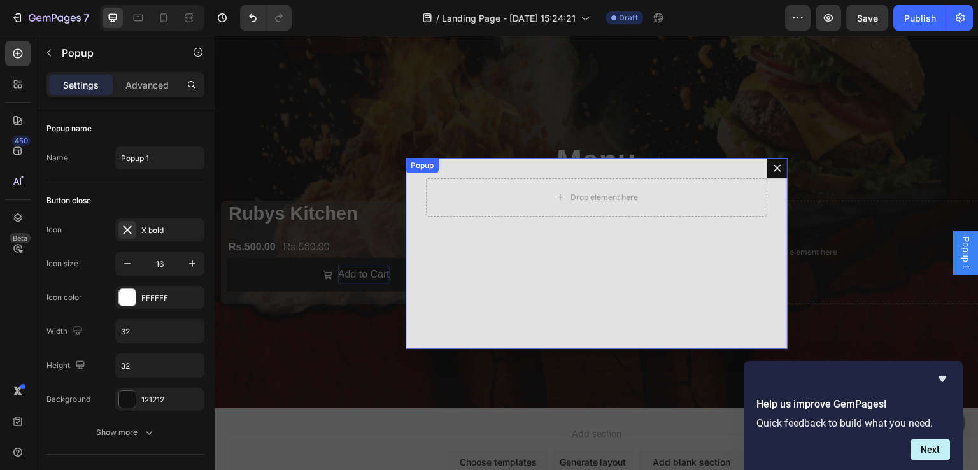
click at [419, 167] on div "Popup" at bounding box center [422, 165] width 28 height 11
click at [421, 167] on div "Popup" at bounding box center [435, 170] width 28 height 11
click at [427, 174] on div "Popup" at bounding box center [435, 170] width 28 height 11
click at [411, 174] on icon "Dialog content" at bounding box center [416, 170] width 10 height 10
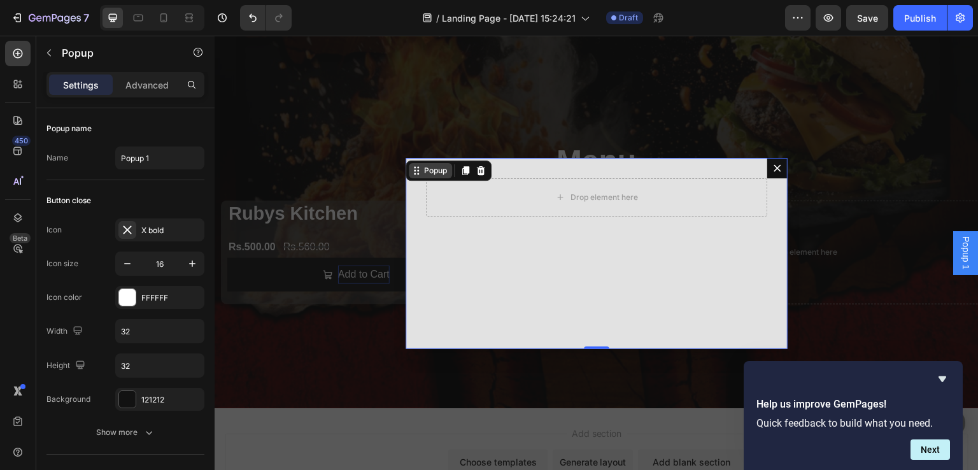
click at [430, 175] on div "Popup" at bounding box center [435, 170] width 28 height 11
click at [571, 228] on div "Drop element here" at bounding box center [596, 253] width 382 height 191
click at [51, 56] on icon "button" at bounding box center [49, 53] width 10 height 10
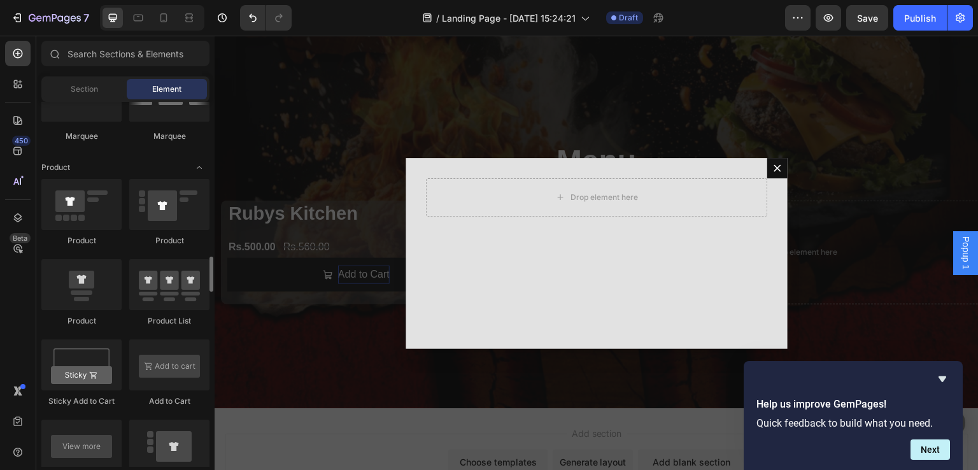
scroll to position [1578, 0]
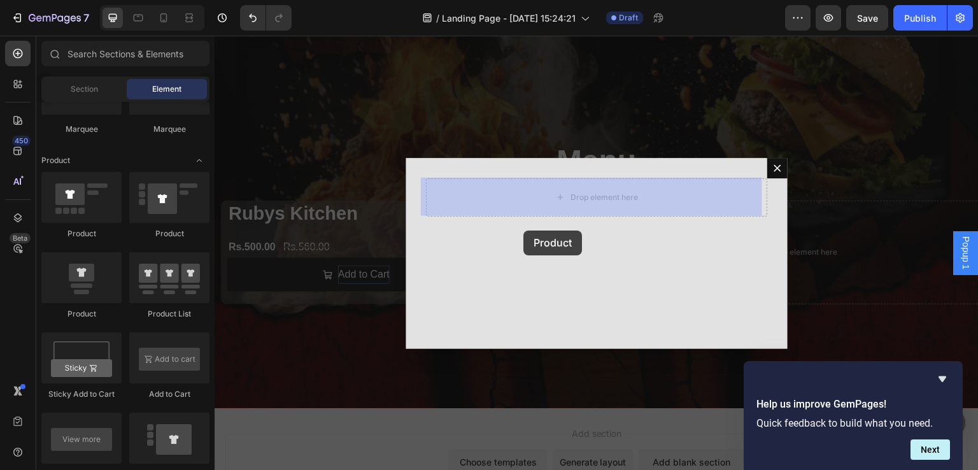
drag, startPoint x: 374, startPoint y: 323, endPoint x: 542, endPoint y: 210, distance: 202.7
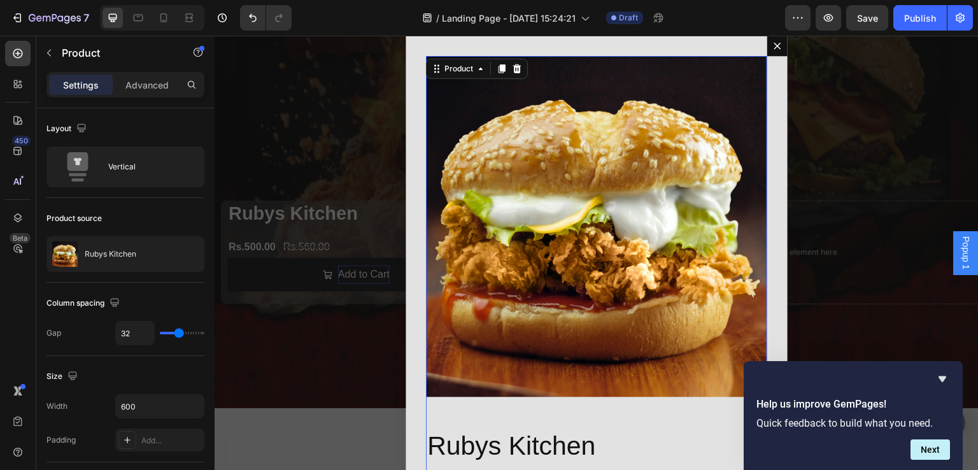
click at [542, 210] on img "Dialog body" at bounding box center [596, 226] width 341 height 341
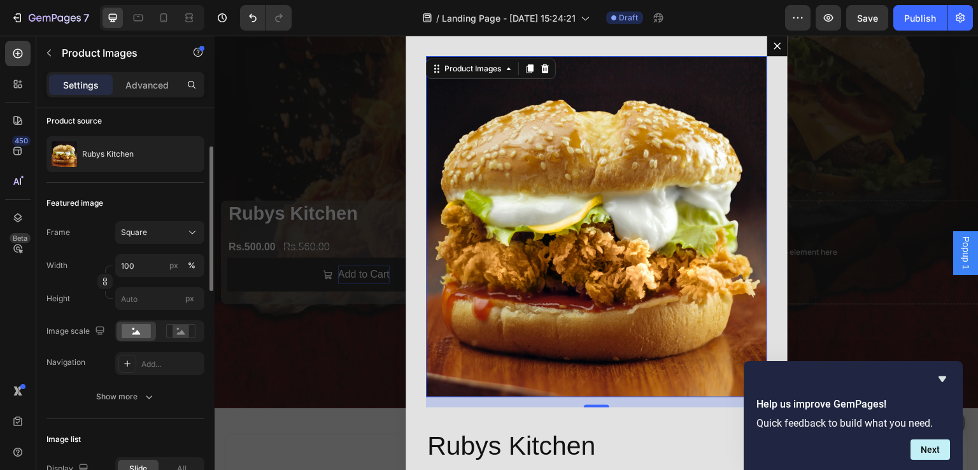
scroll to position [100, 0]
click at [176, 227] on div "Square" at bounding box center [152, 229] width 62 height 11
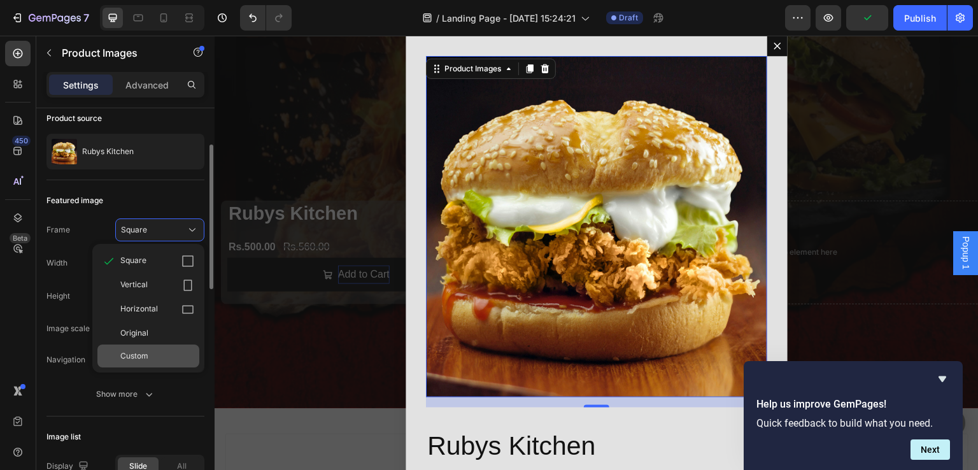
click at [151, 350] on div "Custom" at bounding box center [157, 355] width 74 height 11
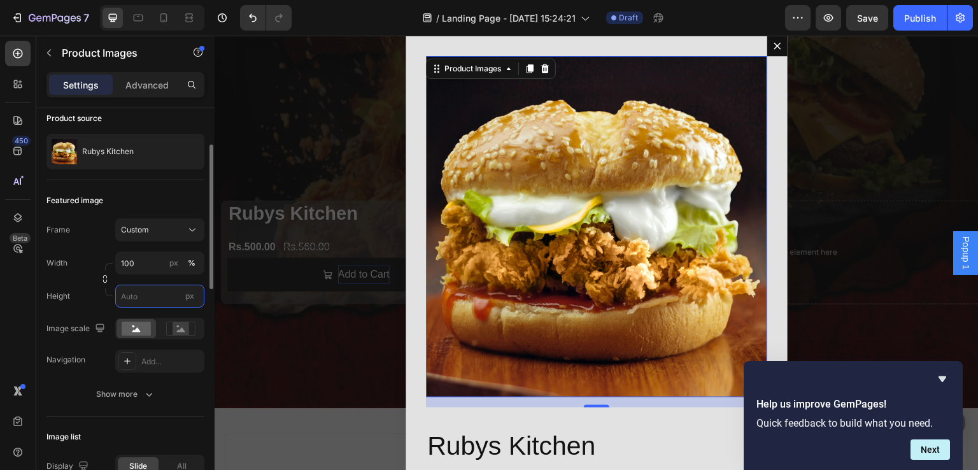
click at [137, 293] on input "px" at bounding box center [159, 296] width 89 height 23
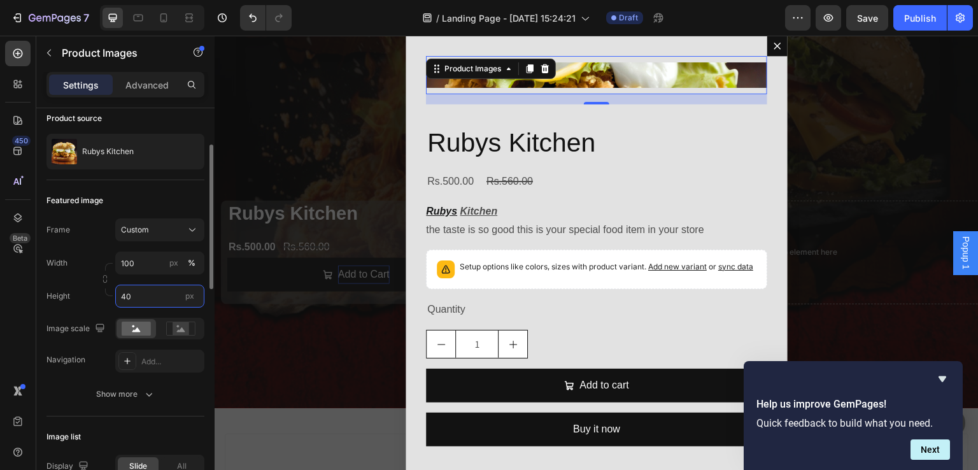
type input "4"
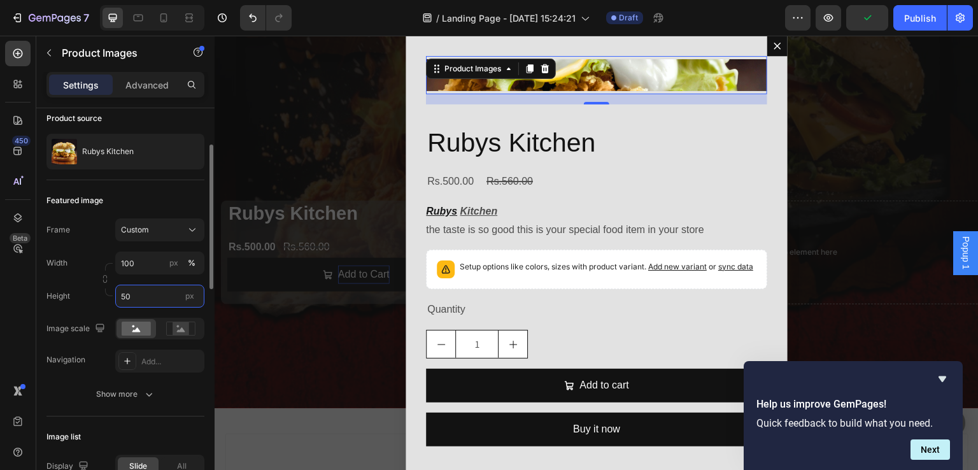
type input "5"
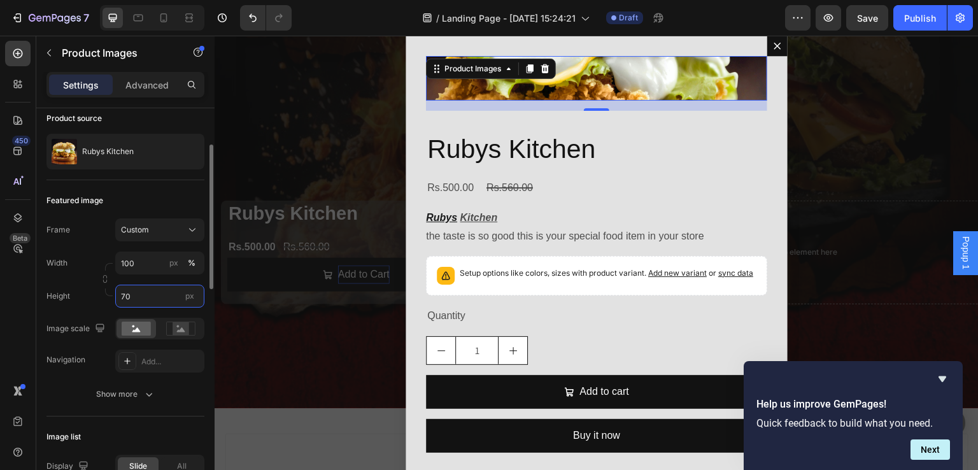
type input "7"
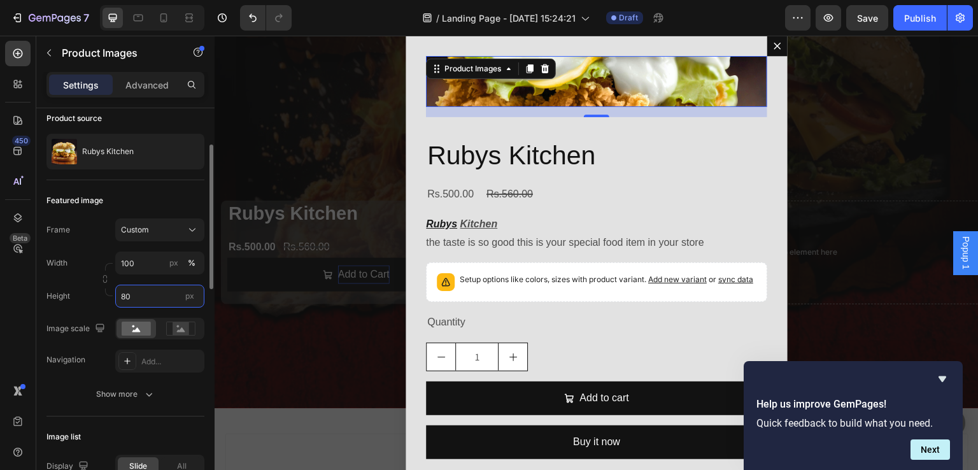
type input "8"
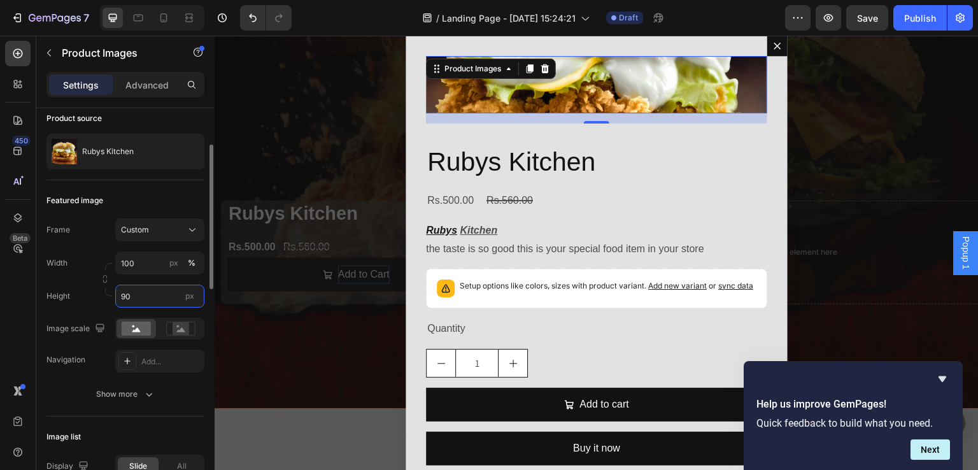
type input "9"
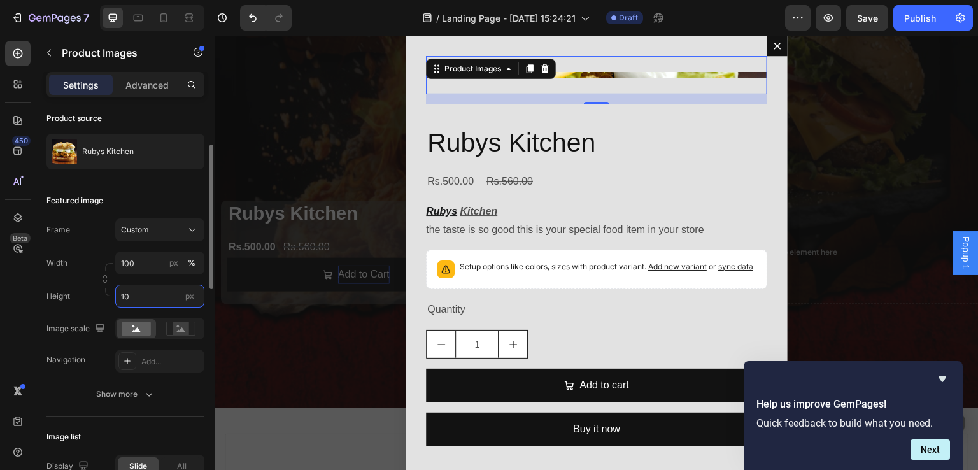
type input "1"
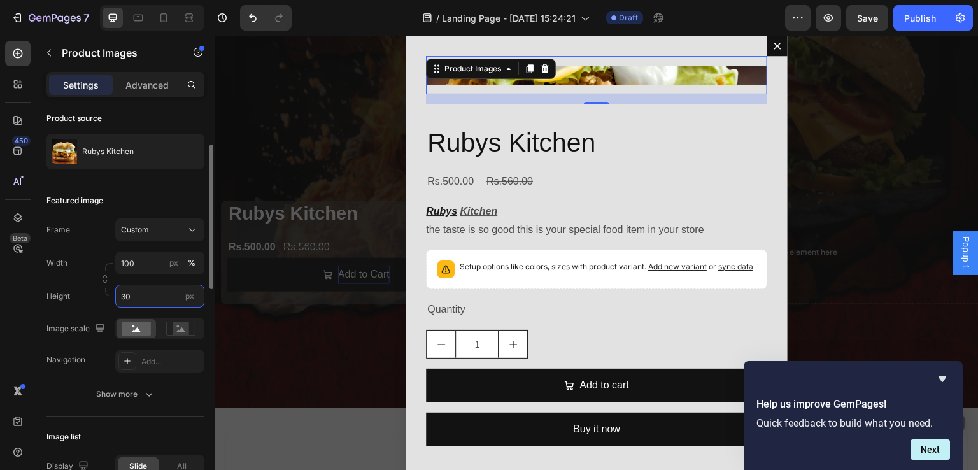
type input "3"
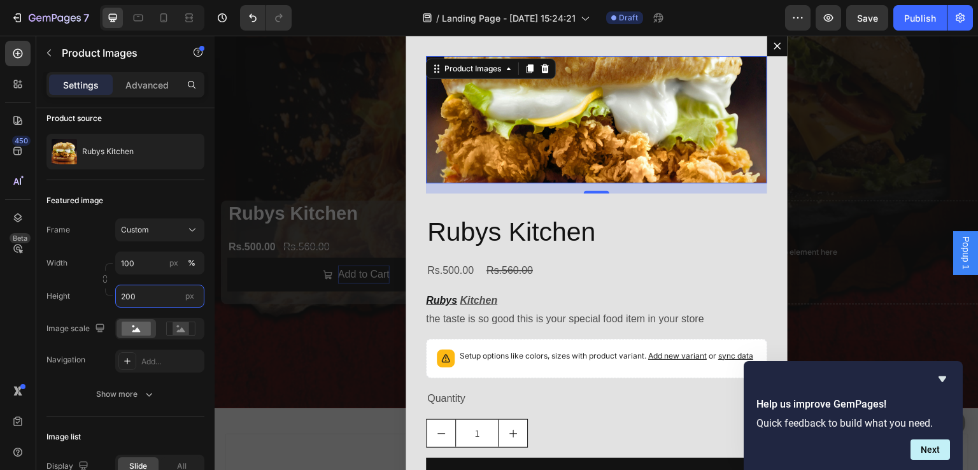
type input "200"
click at [31, 291] on div "450 Beta" at bounding box center [18, 253] width 36 height 434
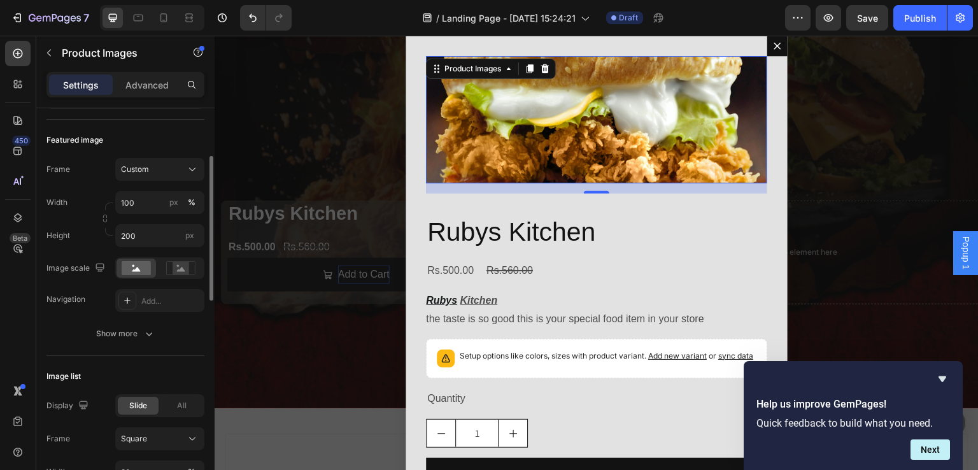
scroll to position [164, 0]
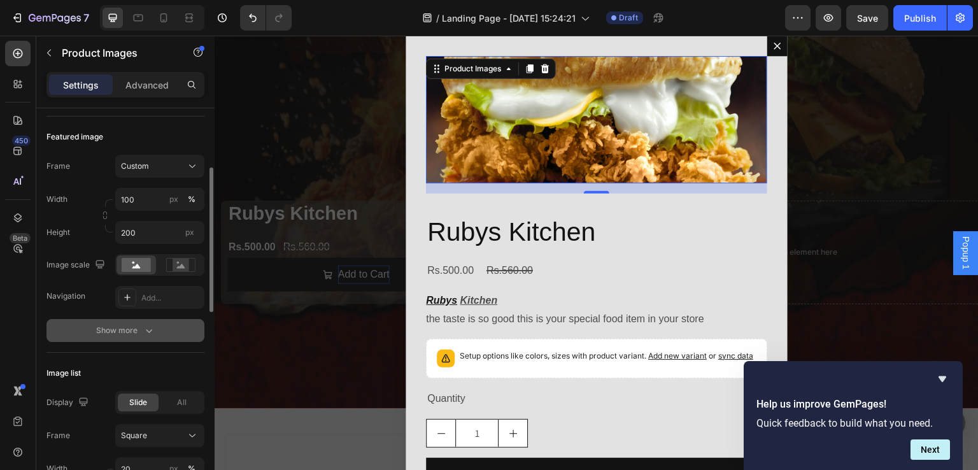
click at [123, 326] on div "Show more" at bounding box center [125, 330] width 59 height 13
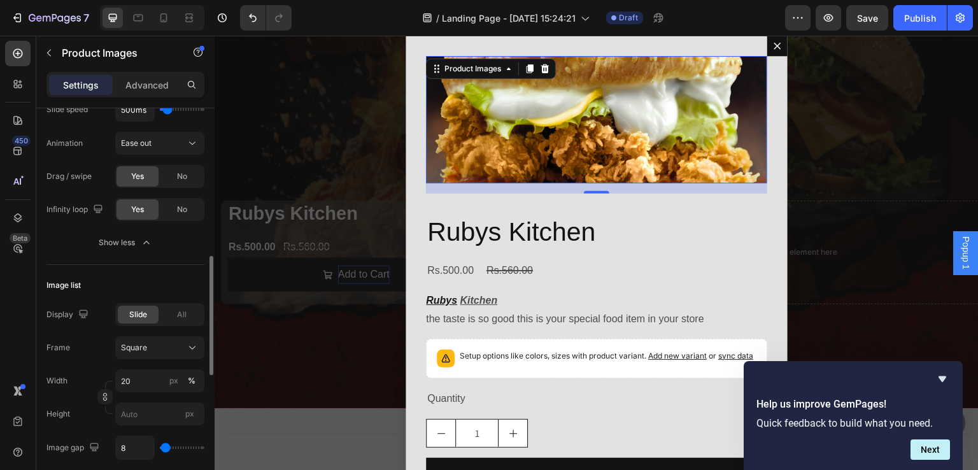
scroll to position [486, 0]
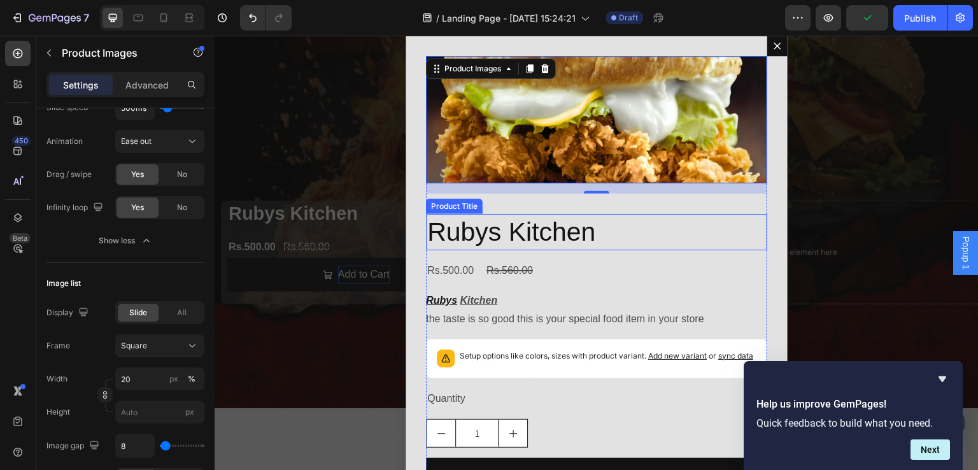
click at [641, 230] on h2 "Rubys Kitchen" at bounding box center [596, 232] width 341 height 36
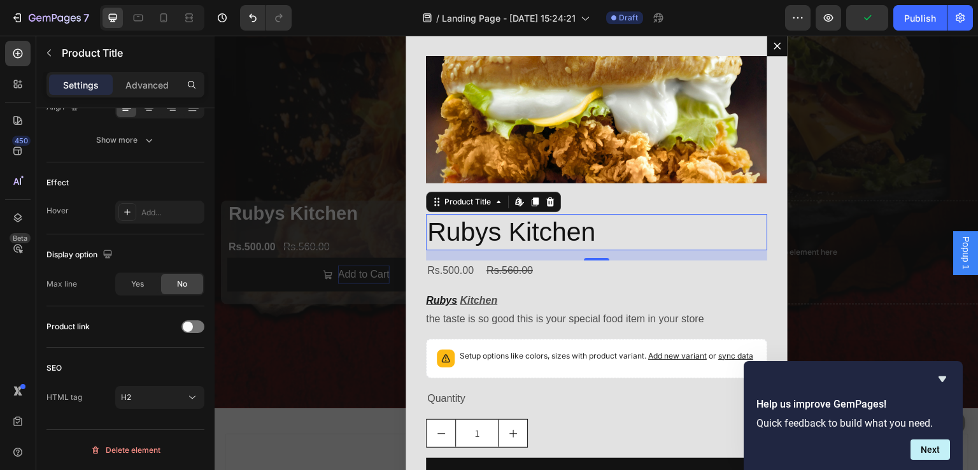
scroll to position [0, 0]
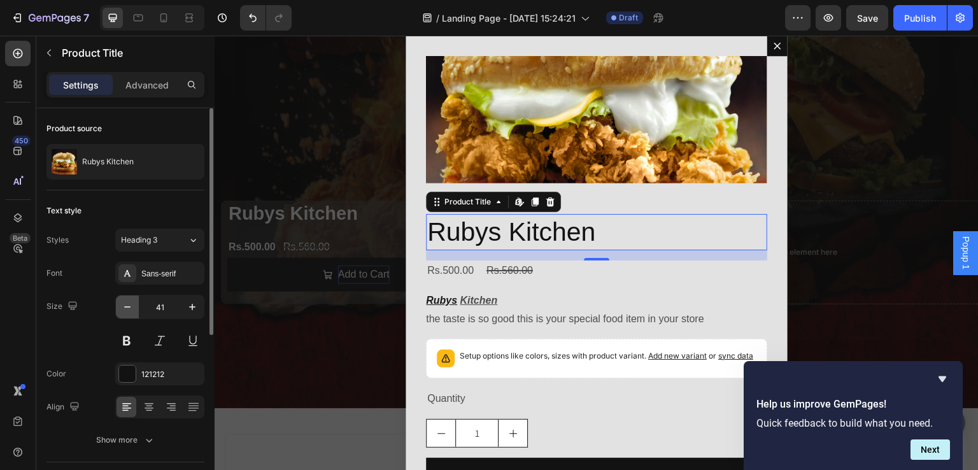
click at [129, 307] on icon "button" at bounding box center [127, 306] width 13 height 13
click at [169, 307] on input "40" at bounding box center [160, 306] width 42 height 23
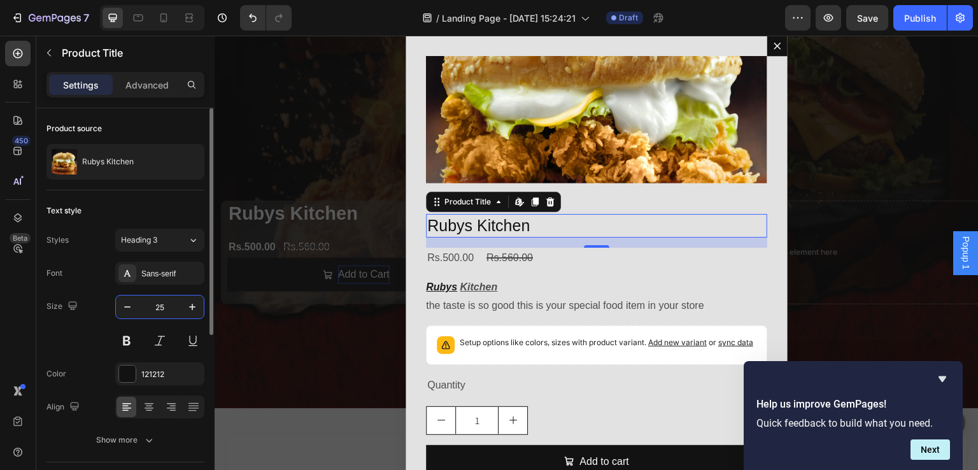
type input "25"
click at [91, 331] on div "Size 25" at bounding box center [125, 323] width 158 height 57
click at [129, 332] on button at bounding box center [126, 340] width 23 height 23
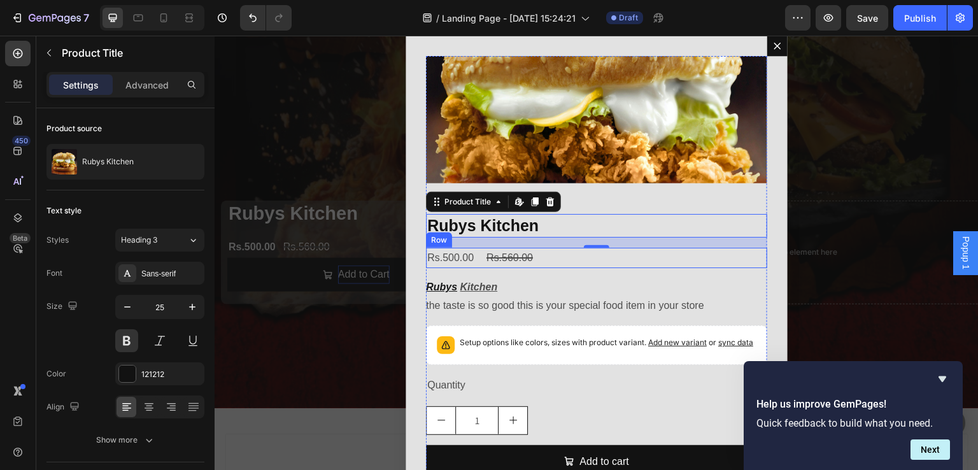
click at [549, 256] on div "Rs.500.00 Product Price Product Price Rs.560.00 Product Price Product Price Row" at bounding box center [596, 258] width 341 height 21
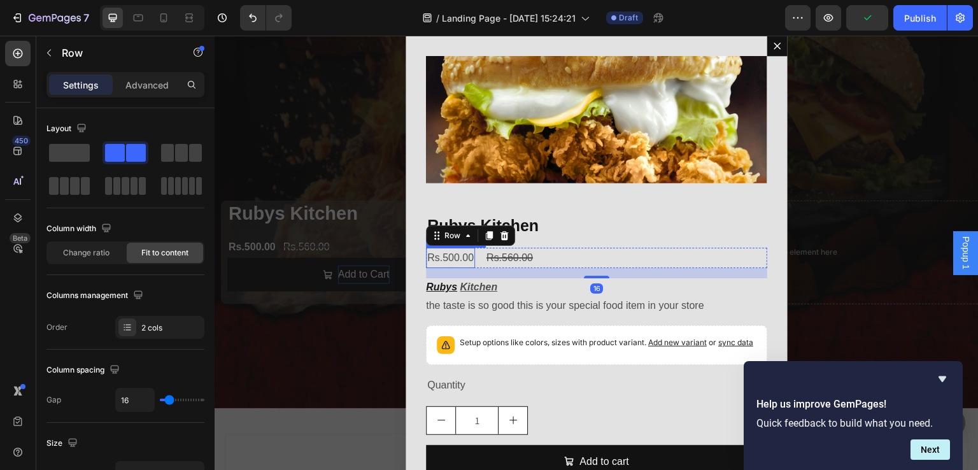
click at [439, 255] on div "Rs.500.00" at bounding box center [450, 258] width 49 height 21
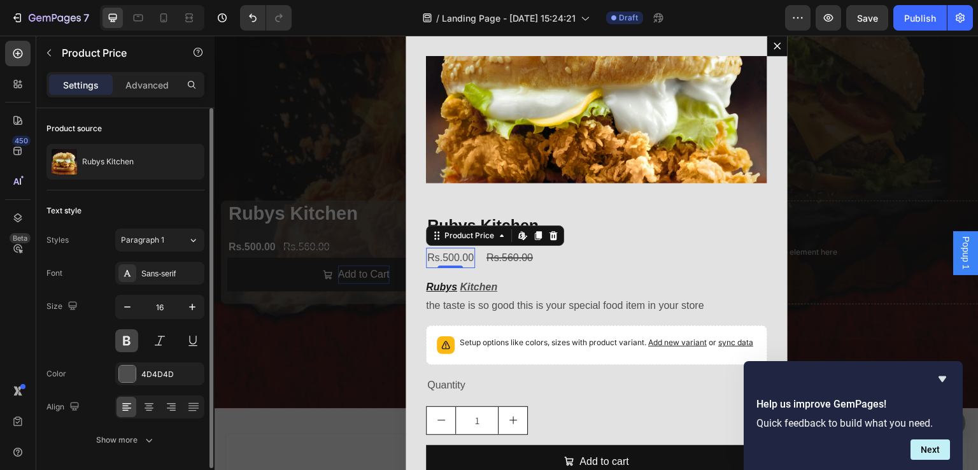
click at [125, 337] on button at bounding box center [126, 340] width 23 height 23
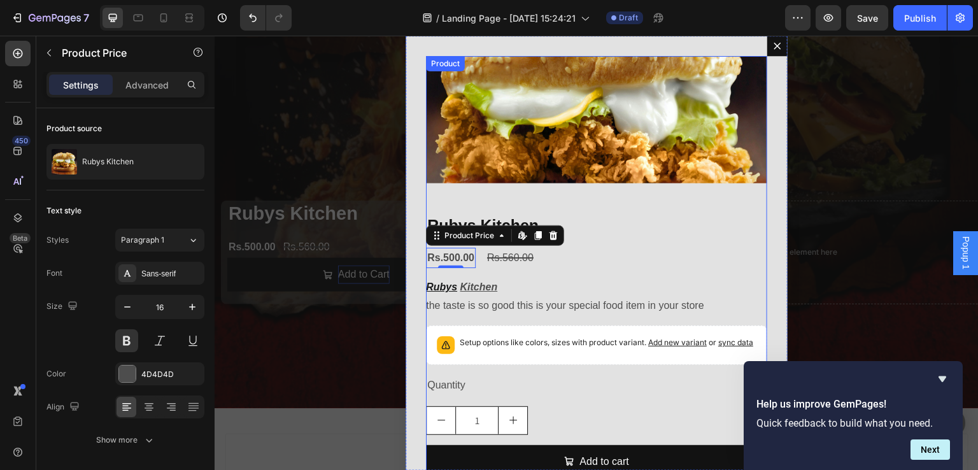
click at [611, 276] on div "Rubys Kitchen Product Title Rs.500.00 Product Price Edit content in Shopify 0 P…" at bounding box center [596, 373] width 341 height 318
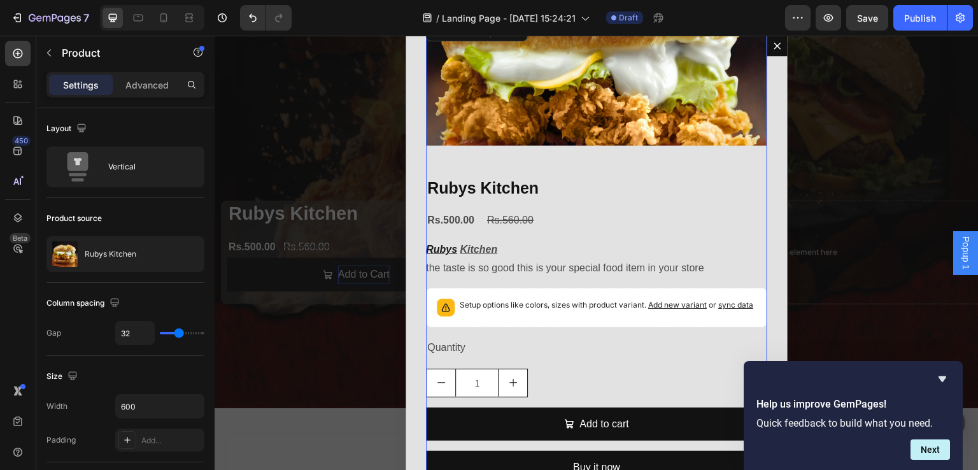
scroll to position [38, 0]
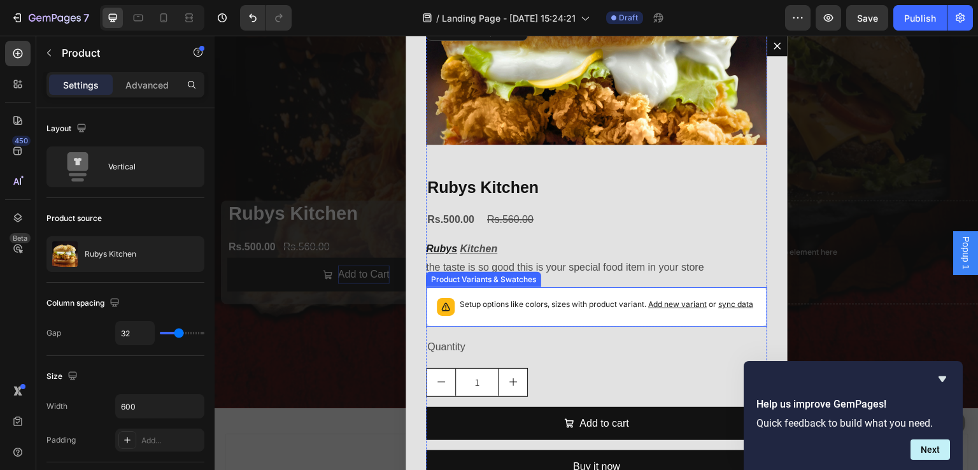
click at [701, 316] on div "Setup options like colors, sizes with product variant. Add new variant or sync …" at bounding box center [606, 307] width 293 height 18
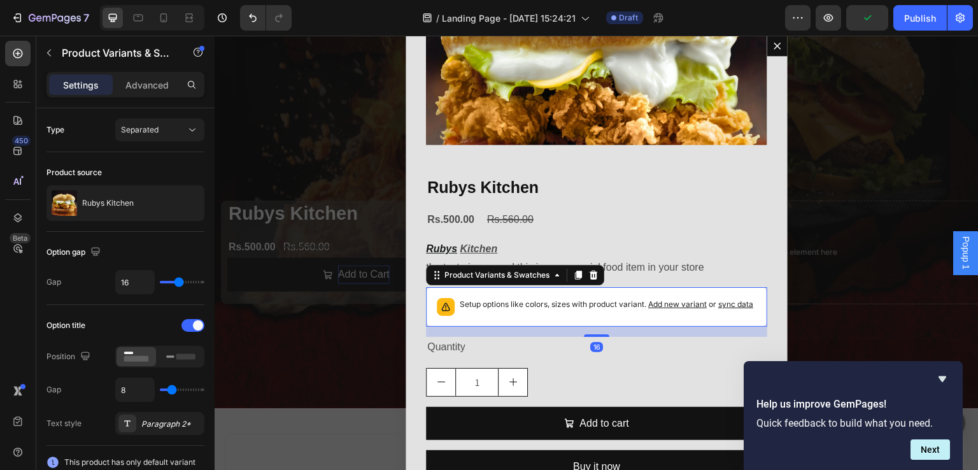
click at [724, 300] on span "sync data" at bounding box center [735, 304] width 35 height 10
click at [722, 307] on span "sync data" at bounding box center [735, 304] width 35 height 10
click at [726, 304] on span "sync data" at bounding box center [735, 304] width 35 height 10
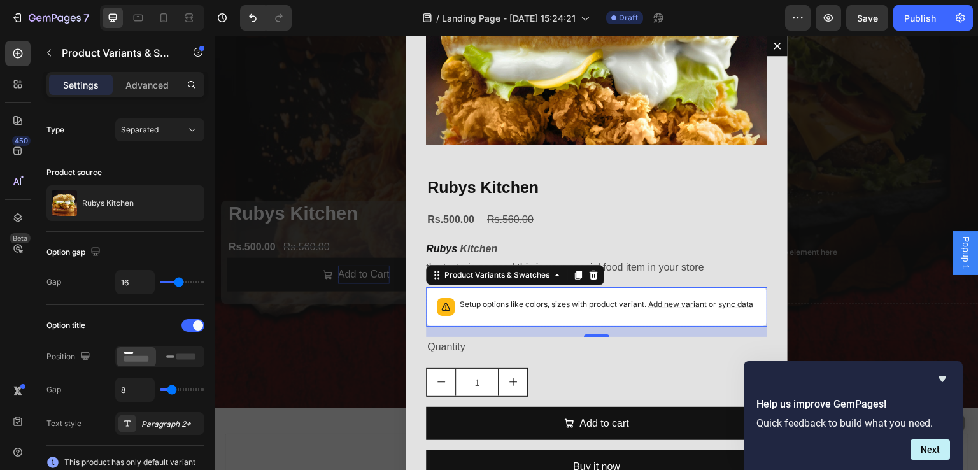
click at [726, 304] on span "sync data" at bounding box center [735, 304] width 35 height 10
click at [718, 309] on span "sync data" at bounding box center [735, 304] width 35 height 10
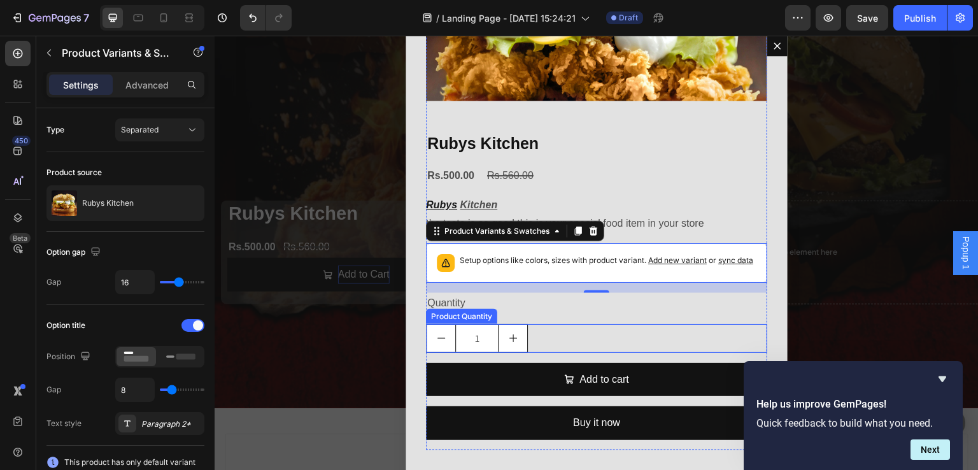
scroll to position [92, 0]
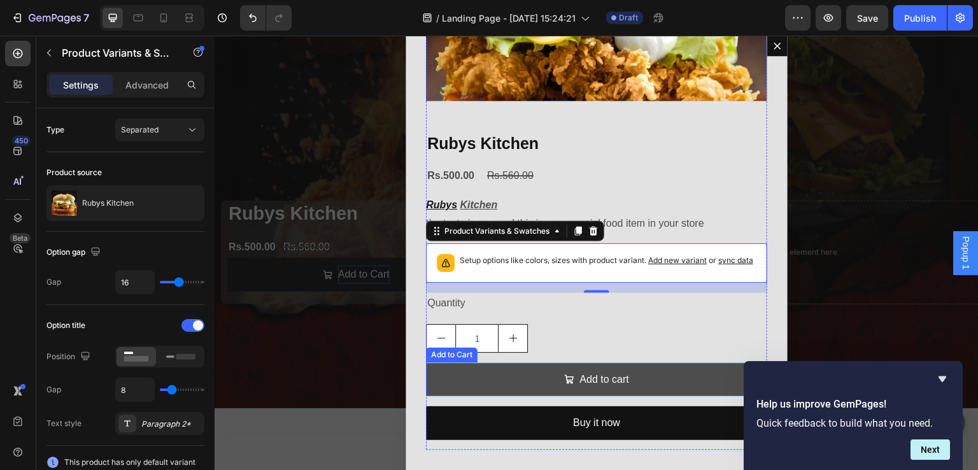
click at [652, 378] on button "Add to cart" at bounding box center [596, 380] width 341 height 34
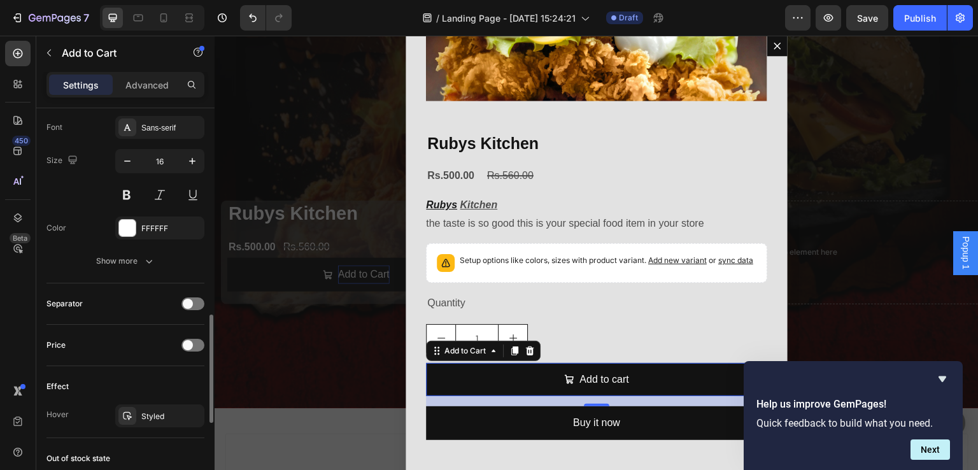
scroll to position [762, 0]
click at [199, 338] on div at bounding box center [192, 344] width 23 height 13
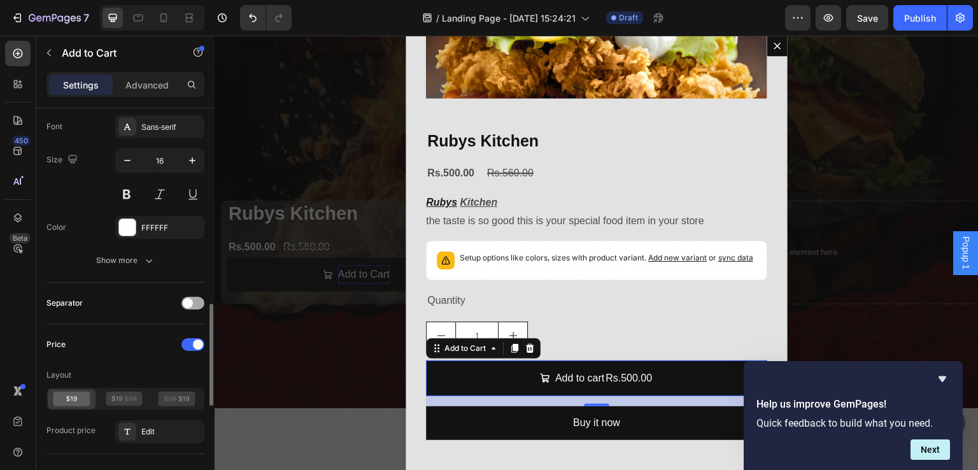
click at [192, 299] on span at bounding box center [188, 303] width 10 height 10
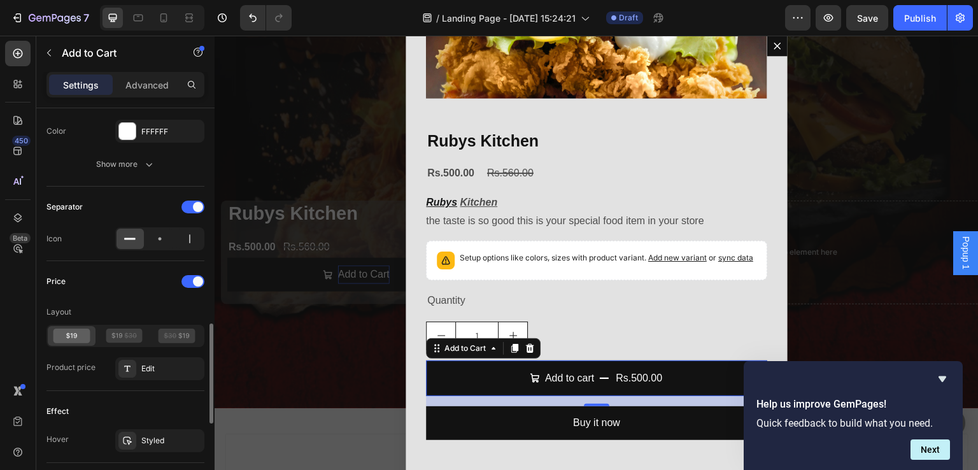
scroll to position [871, 0]
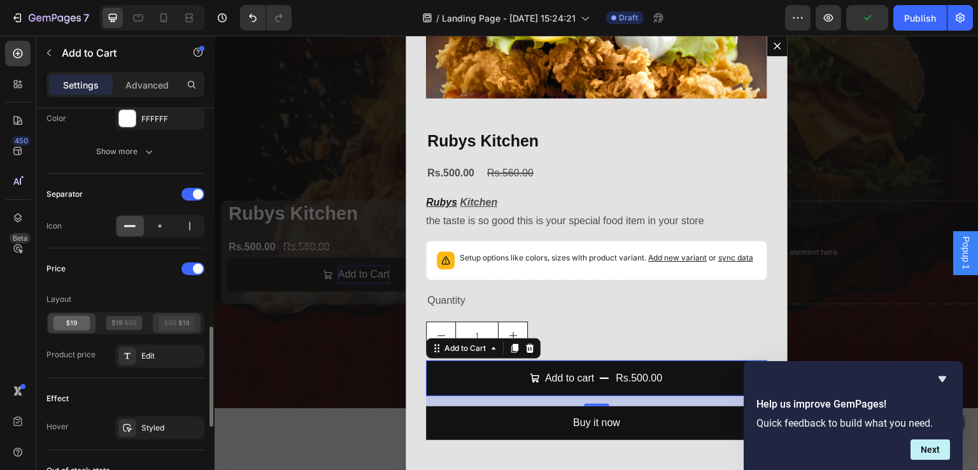
click at [176, 318] on icon at bounding box center [176, 323] width 37 height 15
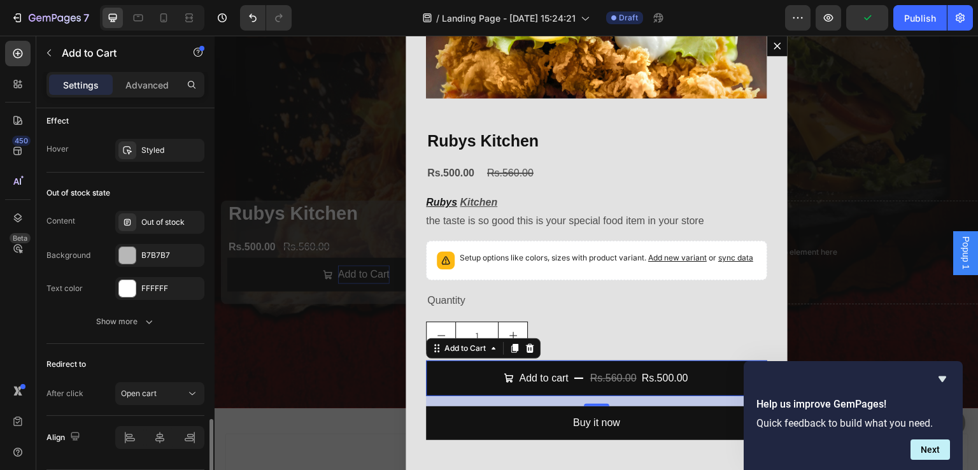
scroll to position [1218, 0]
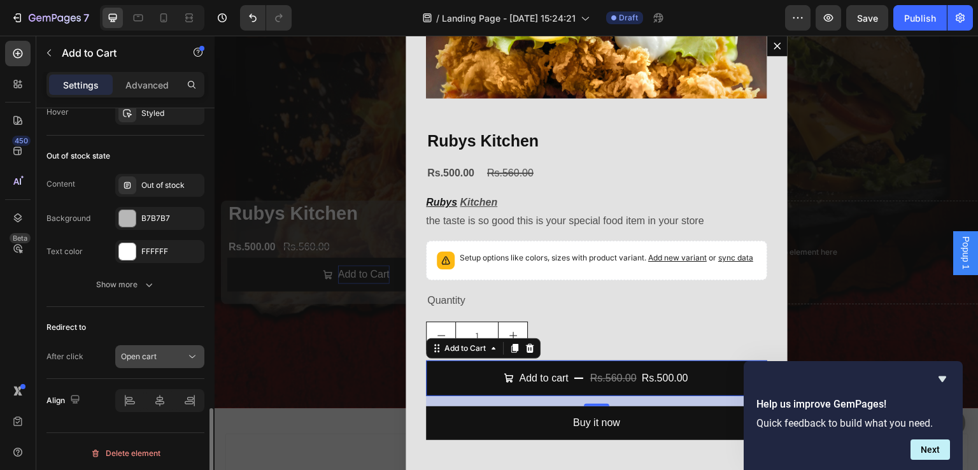
click at [158, 358] on div "Open cart" at bounding box center [153, 356] width 65 height 11
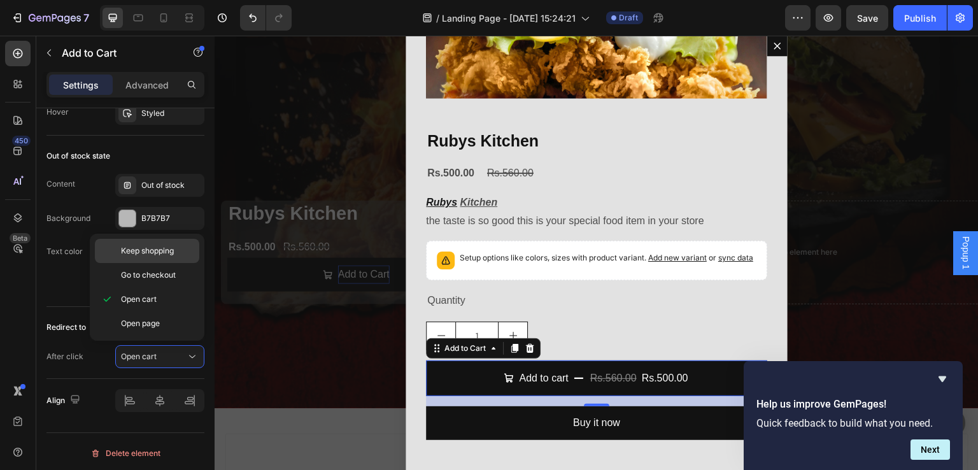
click at [162, 246] on span "Keep shopping" at bounding box center [147, 250] width 53 height 11
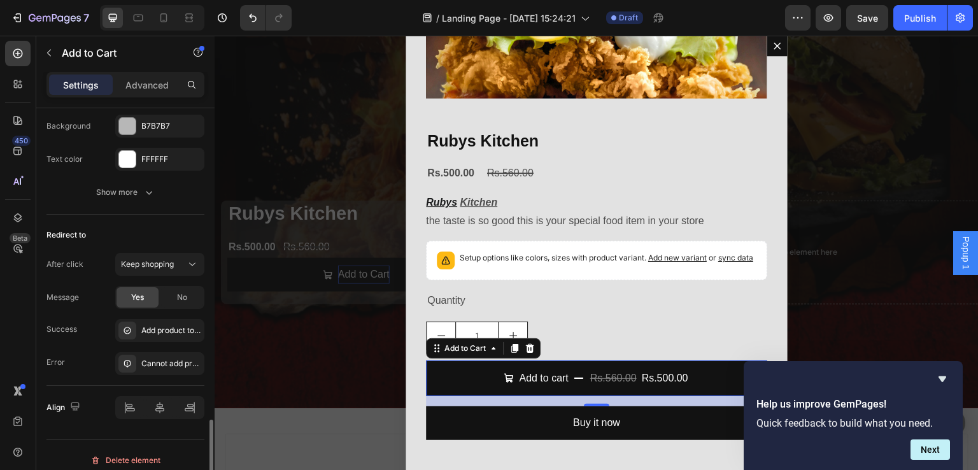
scroll to position [1317, 0]
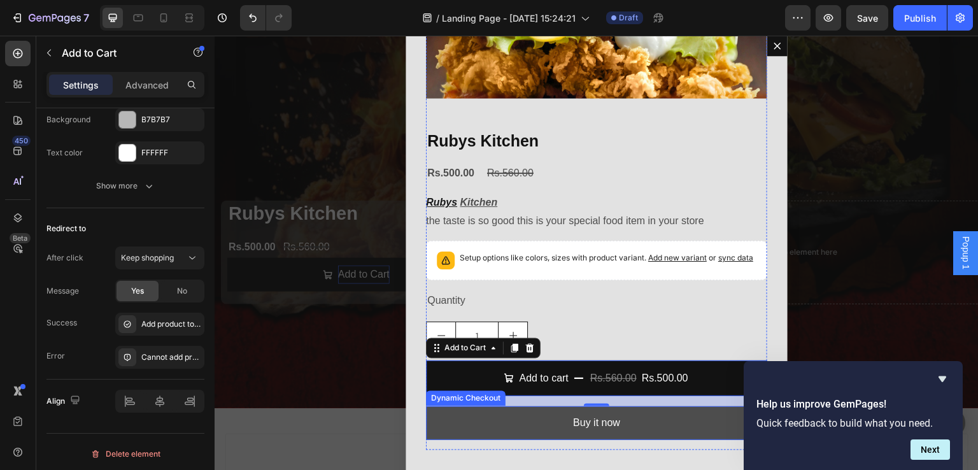
click at [449, 422] on button "Buy it now" at bounding box center [596, 423] width 341 height 34
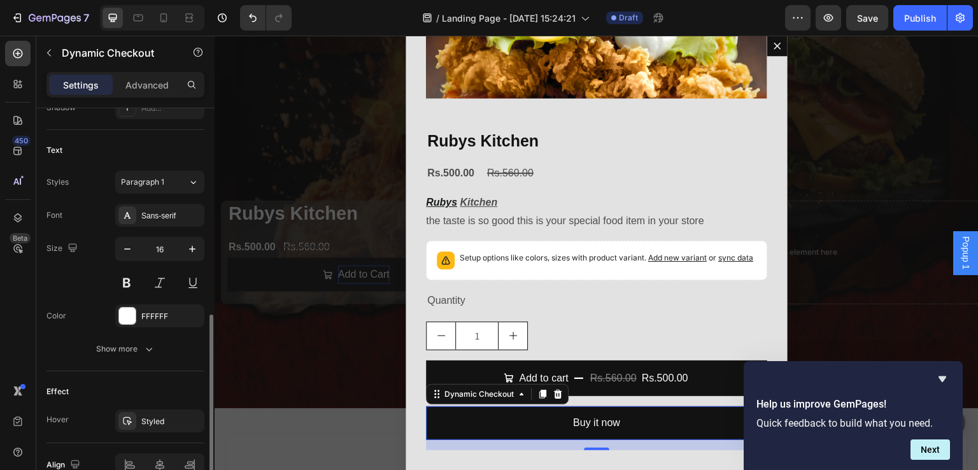
scroll to position [565, 0]
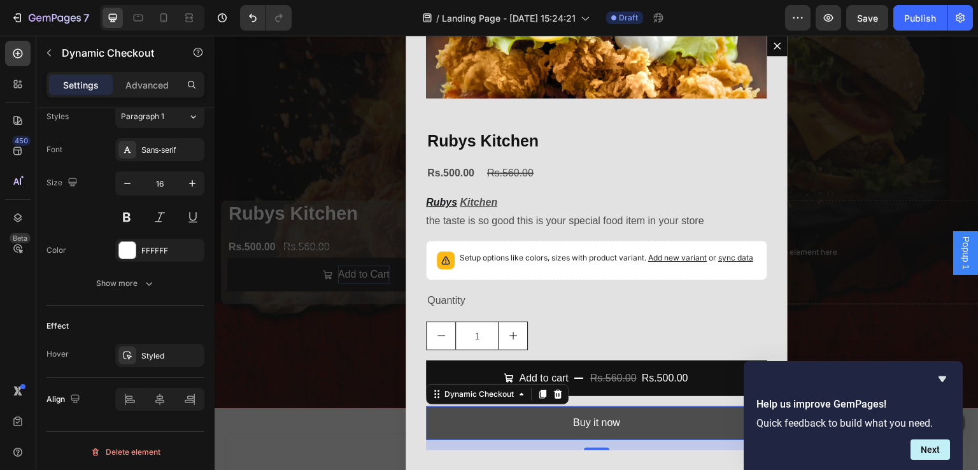
click at [482, 430] on button "Buy it now" at bounding box center [596, 423] width 341 height 34
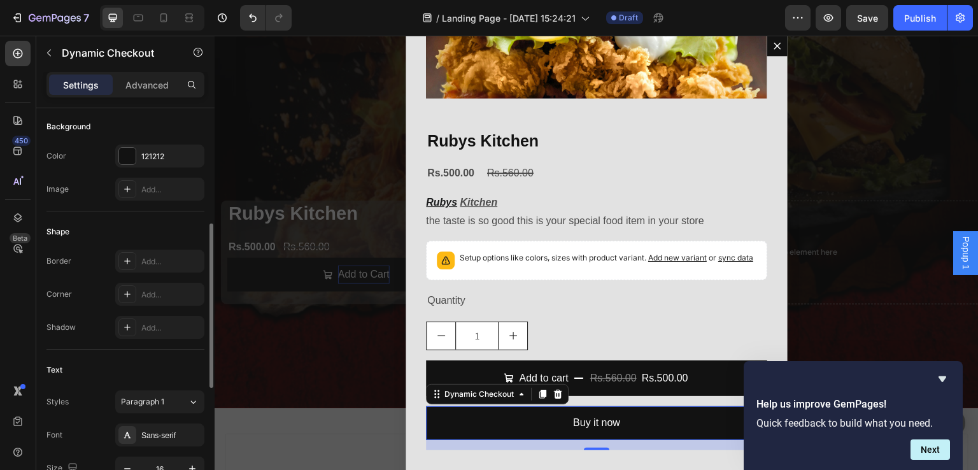
scroll to position [281, 0]
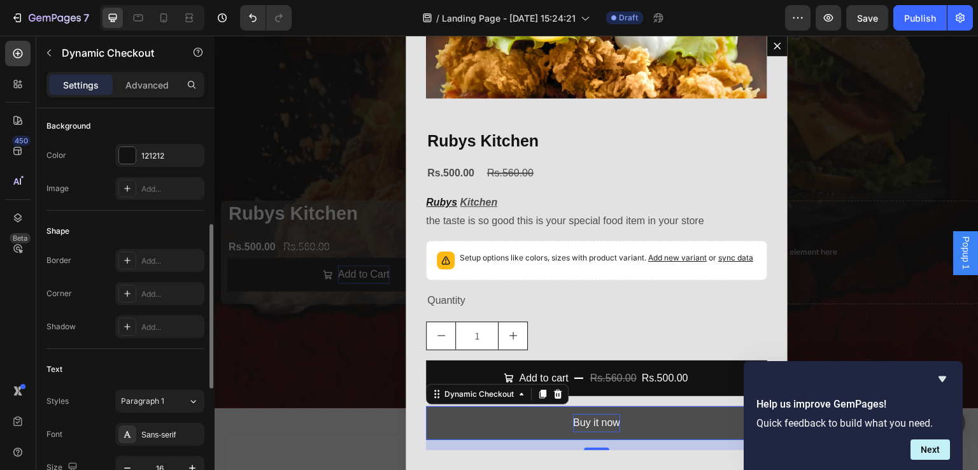
click at [583, 419] on div "Buy it now" at bounding box center [596, 423] width 47 height 18
click at [583, 419] on p "Buy it now" at bounding box center [596, 423] width 47 height 18
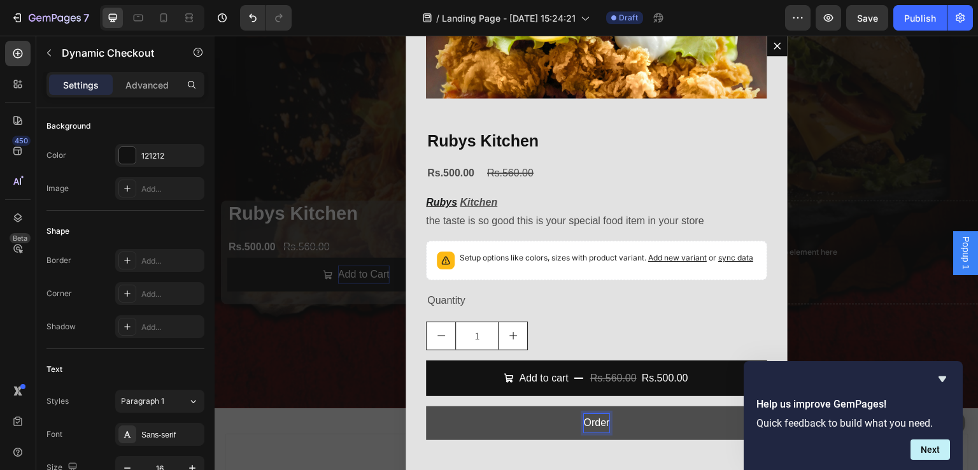
click at [426, 406] on button "Order" at bounding box center [596, 423] width 341 height 34
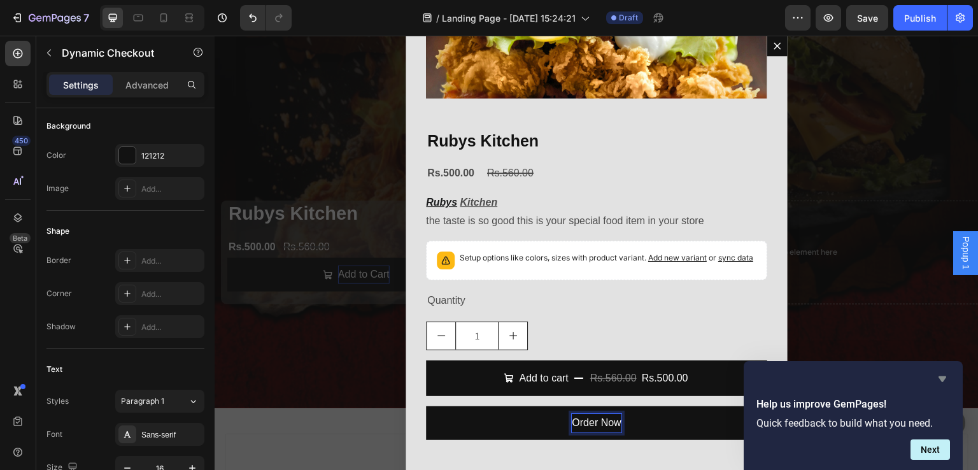
click at [943, 380] on icon "Hide survey" at bounding box center [942, 379] width 8 height 6
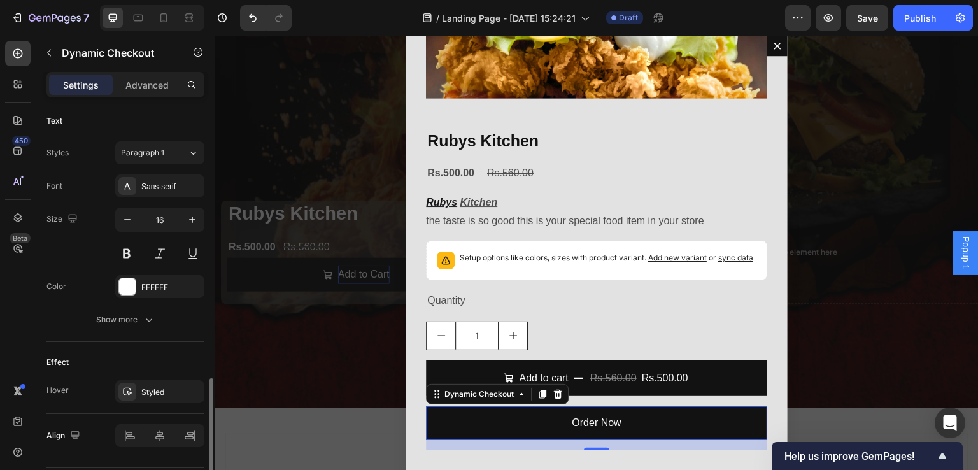
scroll to position [565, 0]
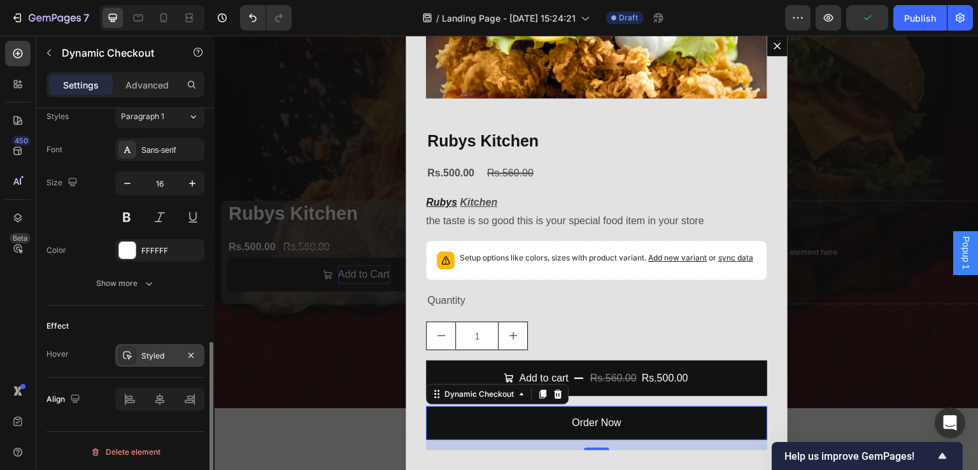
click at [143, 355] on div "Styled" at bounding box center [159, 355] width 37 height 11
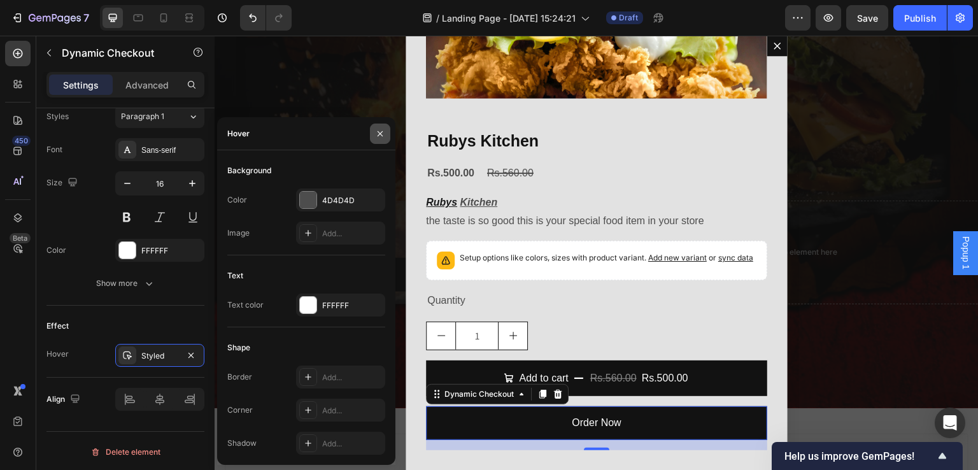
click at [381, 129] on icon "button" at bounding box center [380, 134] width 10 height 10
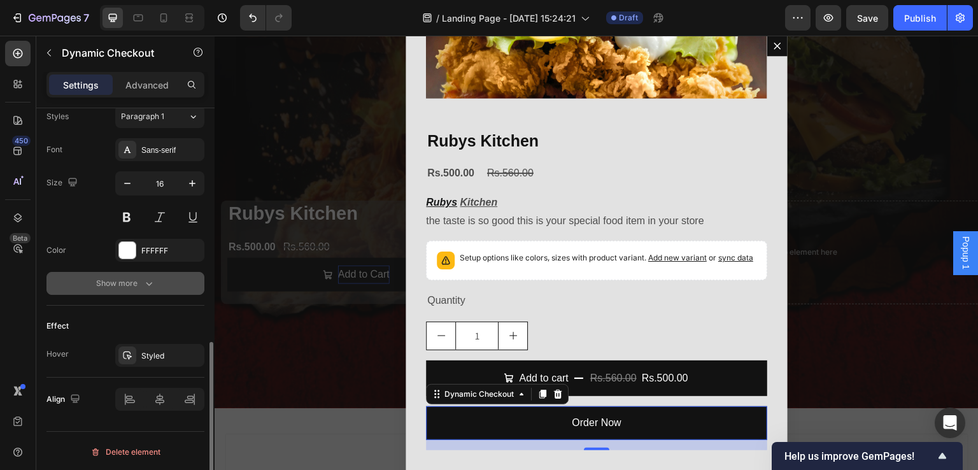
click at [88, 279] on button "Show more" at bounding box center [125, 283] width 158 height 23
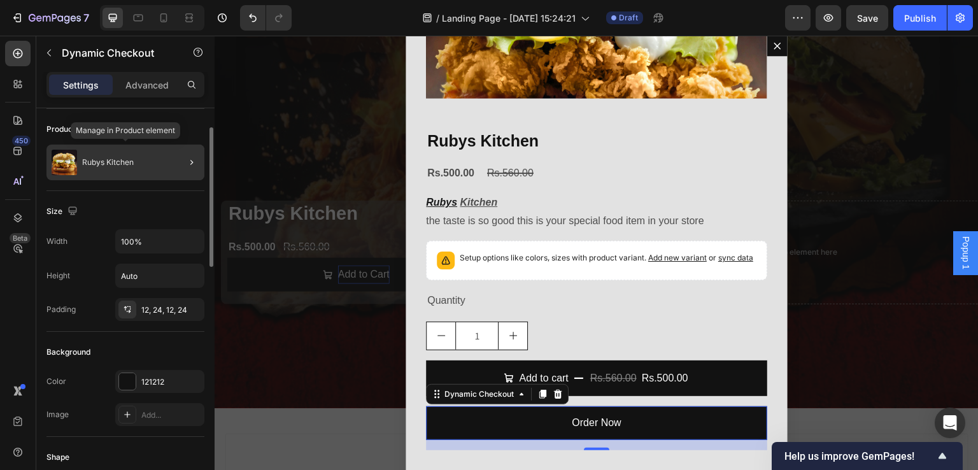
scroll to position [0, 0]
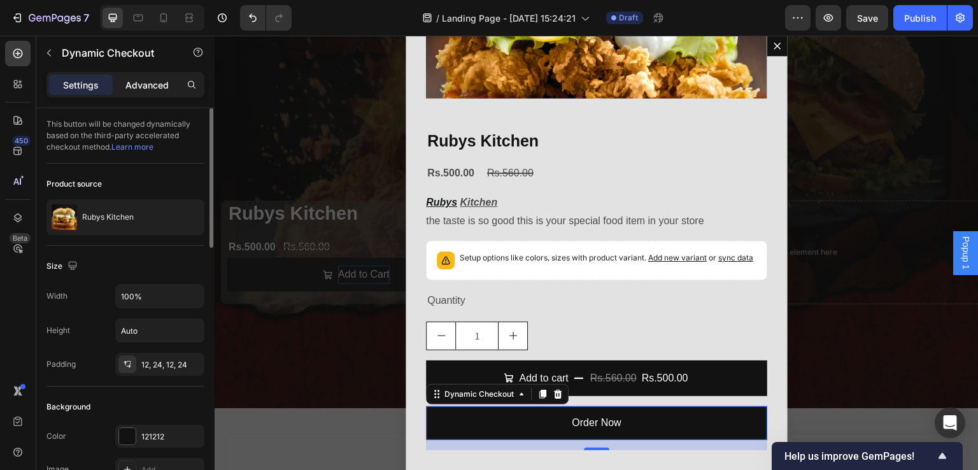
click at [140, 84] on p "Advanced" at bounding box center [146, 84] width 43 height 13
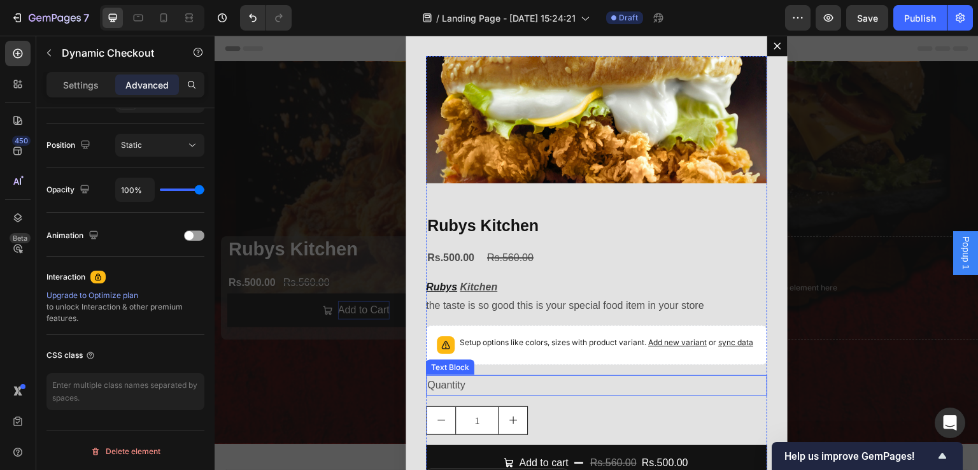
scroll to position [78, 0]
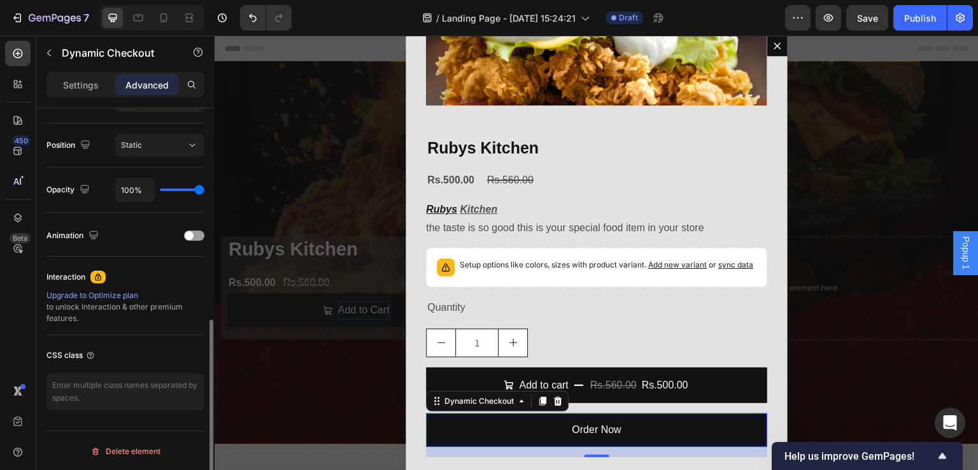
click at [117, 292] on div "Upgrade to Optimize plan" at bounding box center [125, 295] width 158 height 11
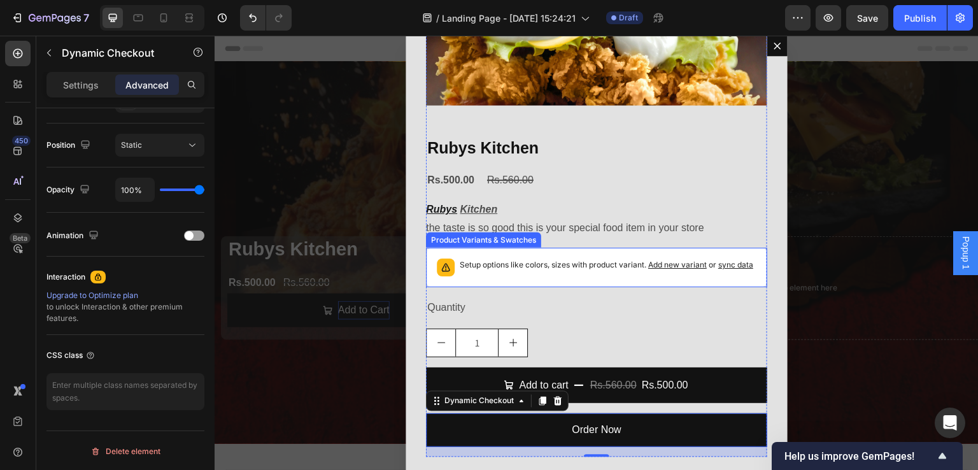
click at [671, 265] on span "Add new variant" at bounding box center [677, 265] width 59 height 10
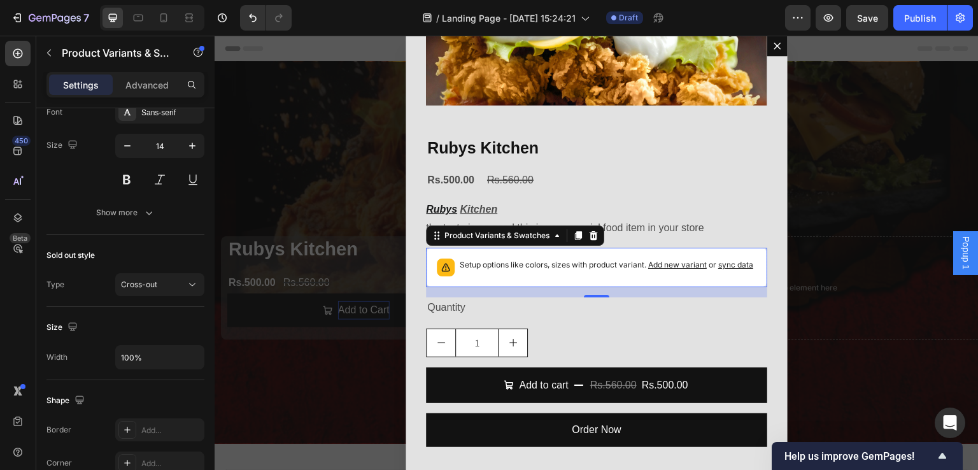
scroll to position [0, 0]
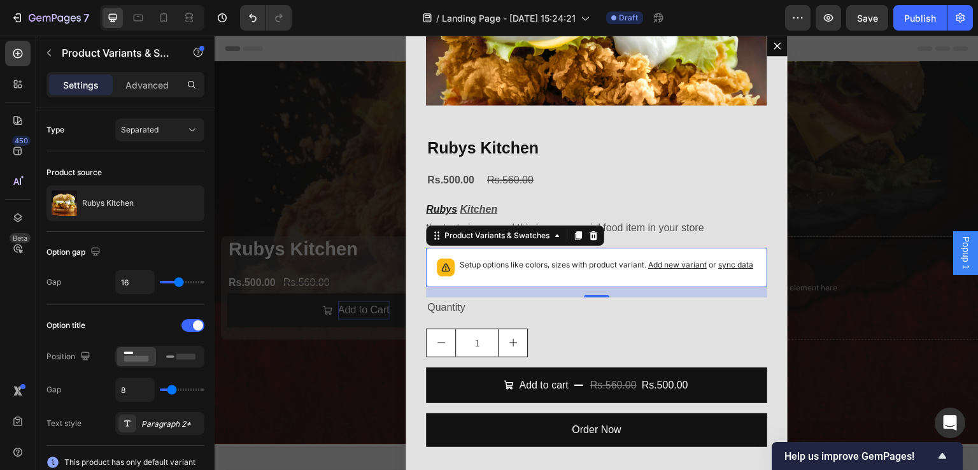
click at [729, 265] on span "sync data" at bounding box center [735, 265] width 35 height 10
click at [724, 264] on span "sync data" at bounding box center [735, 265] width 35 height 10
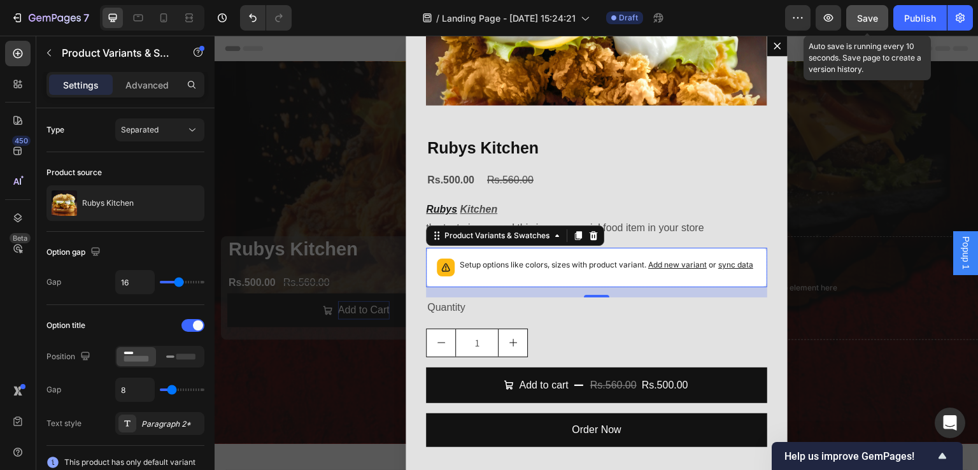
click at [872, 13] on span "Save" at bounding box center [867, 18] width 21 height 11
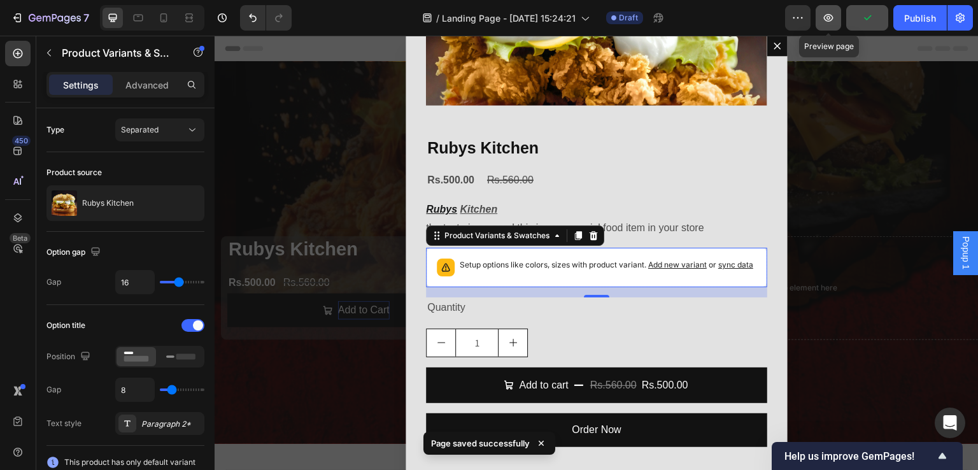
click at [830, 23] on icon "button" at bounding box center [828, 17] width 13 height 13
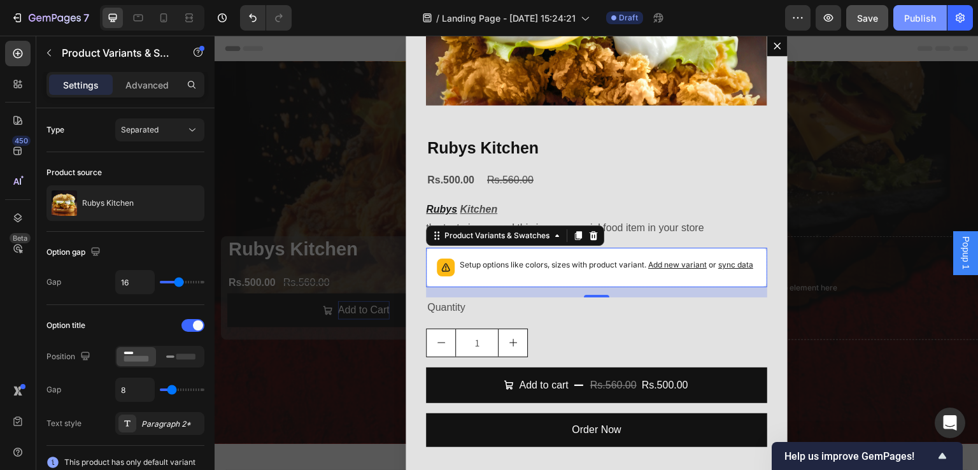
click at [913, 18] on div "Publish" at bounding box center [920, 17] width 32 height 13
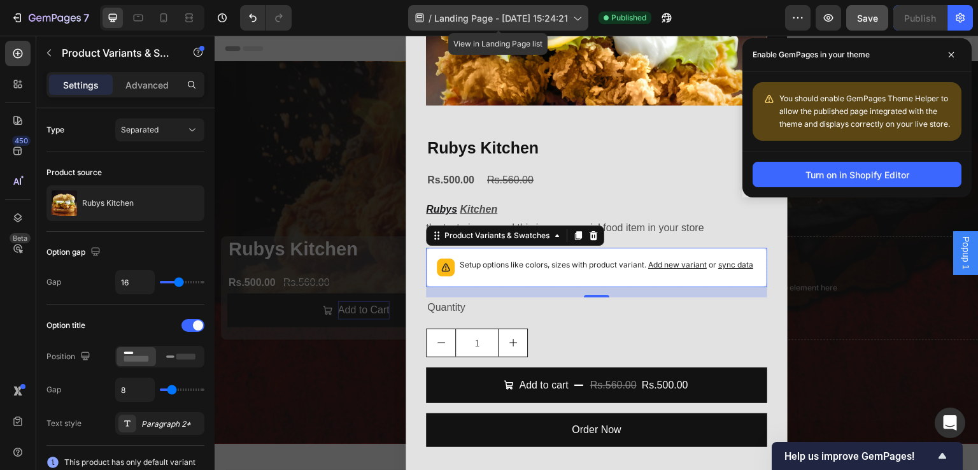
click at [550, 13] on span "Landing Page - [DATE] 15:24:21" at bounding box center [501, 17] width 134 height 13
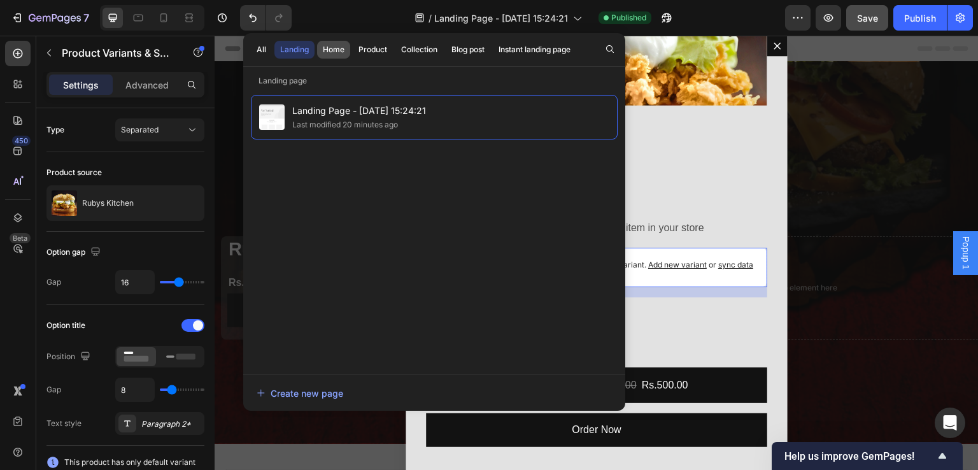
click at [339, 48] on div "Home" at bounding box center [334, 49] width 22 height 11
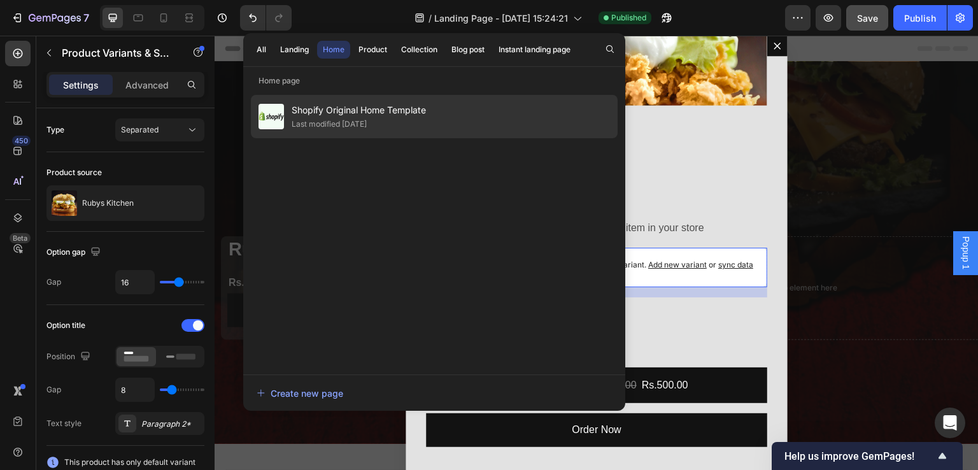
click at [392, 106] on span "Shopify Original Home Template" at bounding box center [359, 109] width 134 height 15
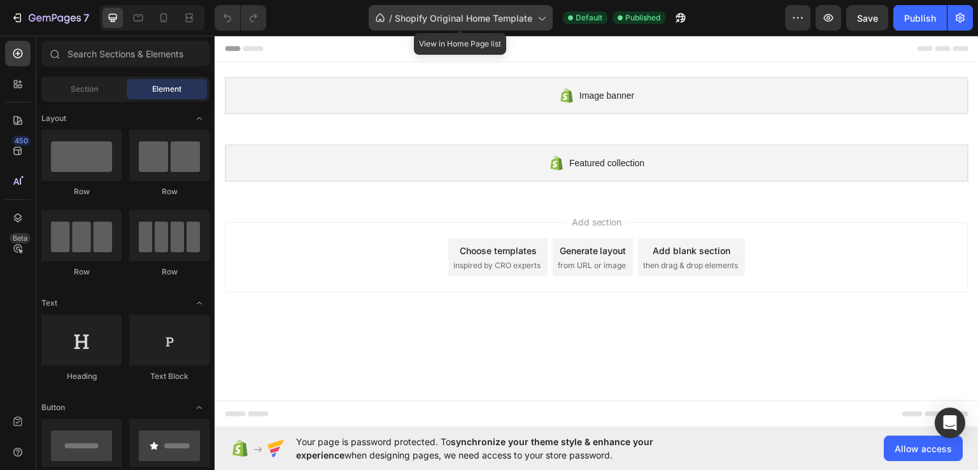
click at [454, 11] on span "Shopify Original Home Template" at bounding box center [463, 17] width 137 height 13
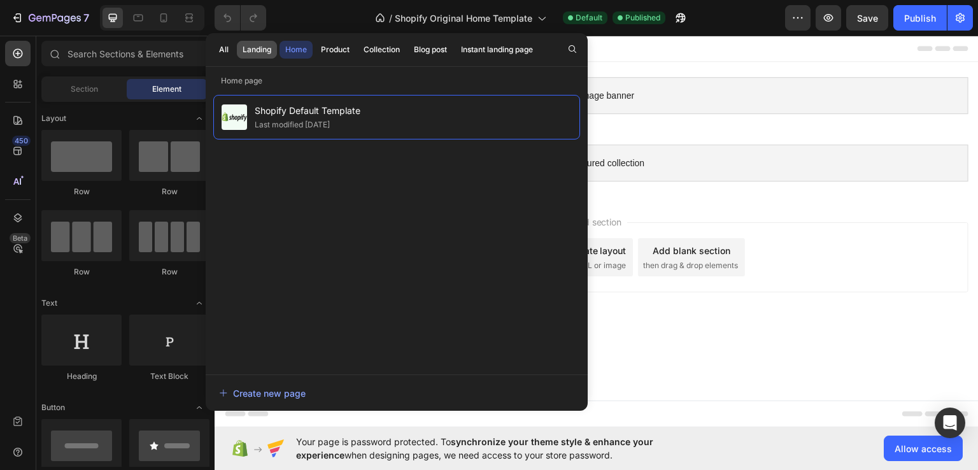
click at [256, 45] on div "Landing" at bounding box center [256, 49] width 29 height 11
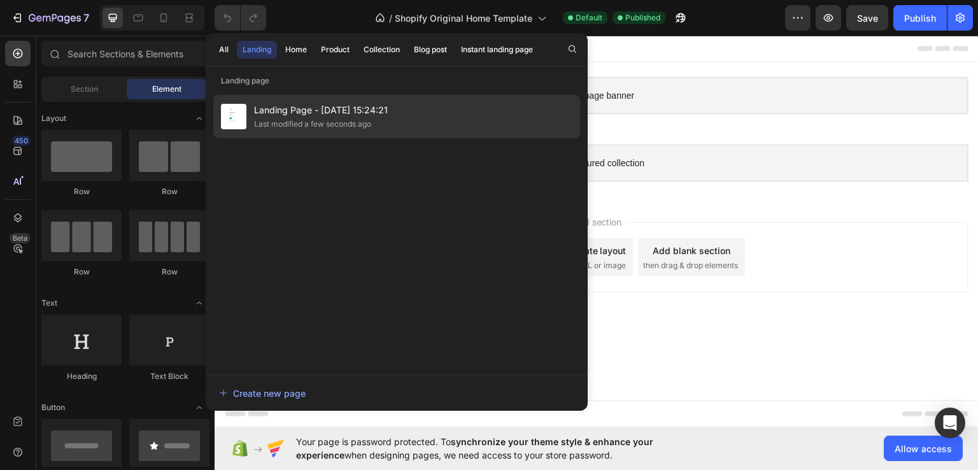
click at [332, 118] on div "Last modified a few seconds ago" at bounding box center [312, 124] width 117 height 13
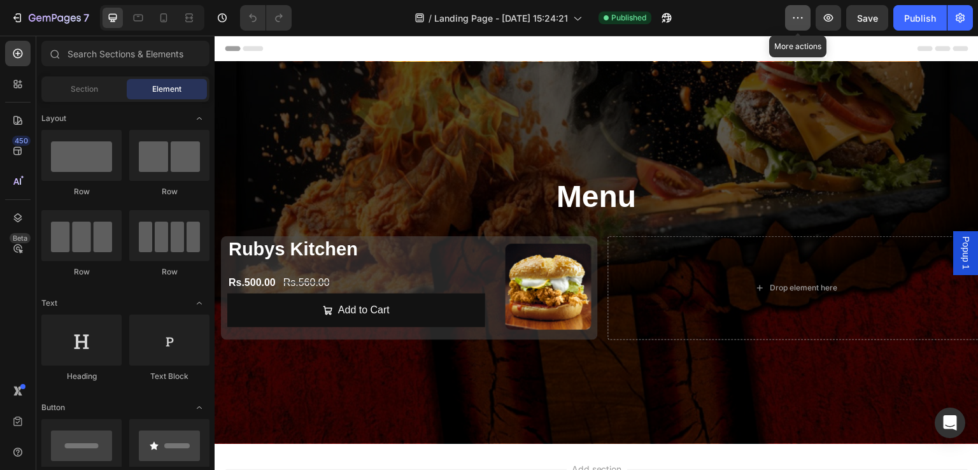
click at [794, 19] on icon "button" at bounding box center [797, 17] width 13 height 13
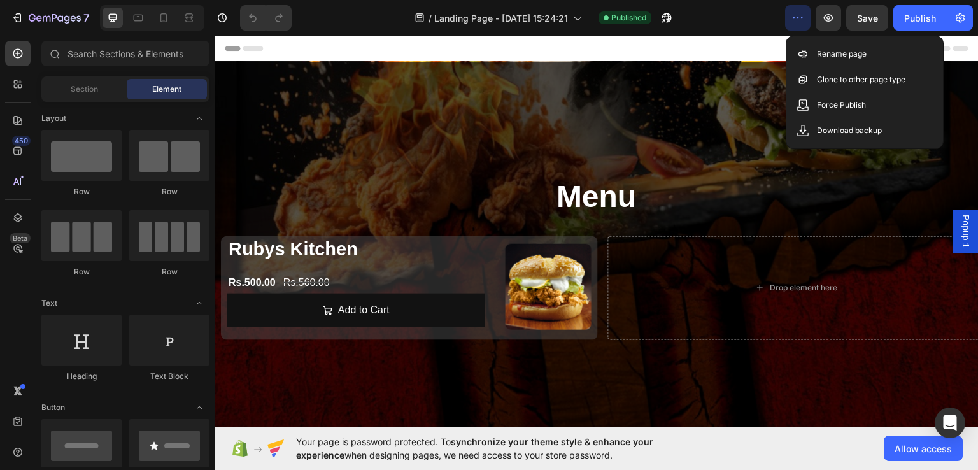
click at [794, 19] on icon "button" at bounding box center [797, 17] width 13 height 13
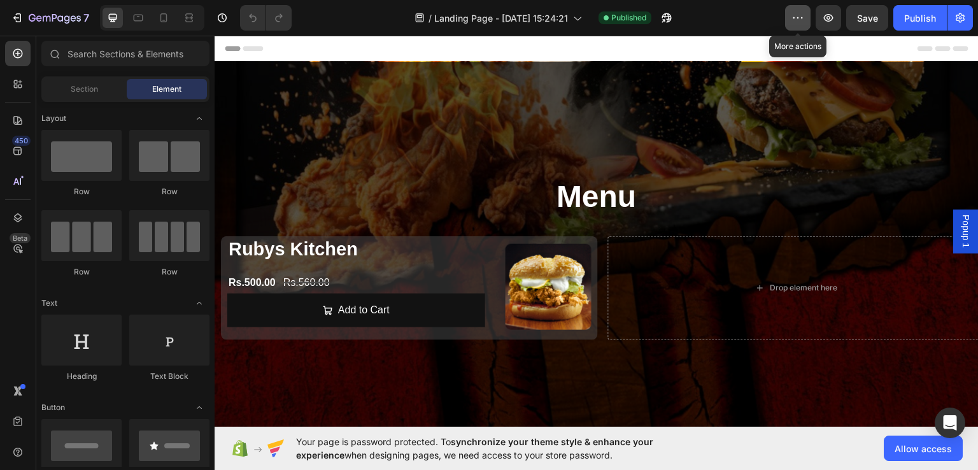
click at [794, 19] on icon "button" at bounding box center [797, 17] width 13 height 13
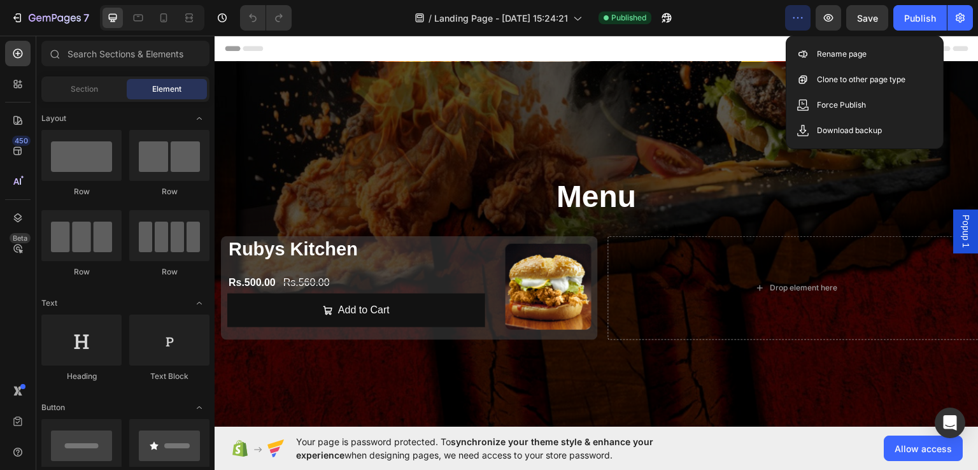
click at [794, 19] on icon "button" at bounding box center [797, 17] width 13 height 13
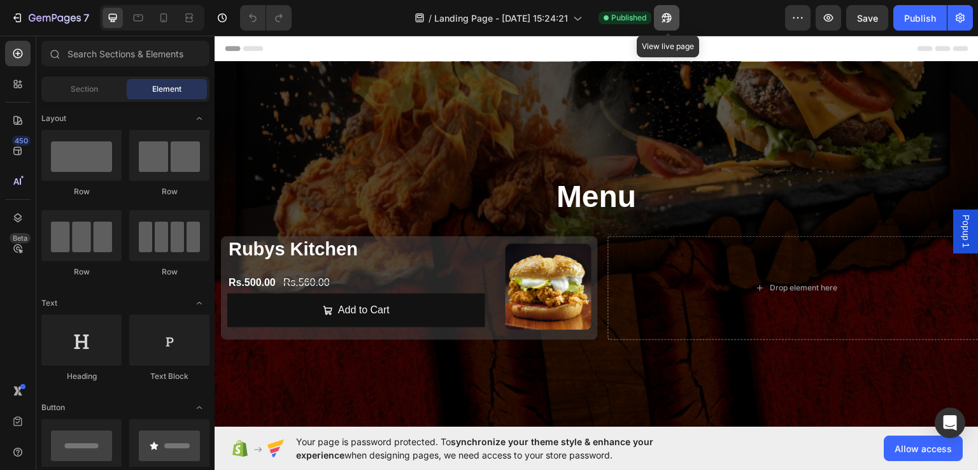
click at [667, 15] on icon "button" at bounding box center [666, 17] width 13 height 13
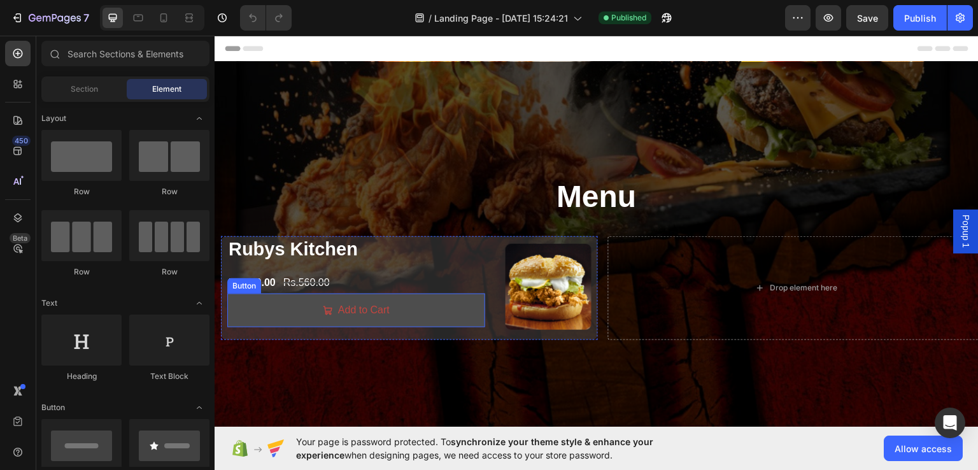
click at [451, 302] on button "Add to Cart" at bounding box center [356, 310] width 258 height 34
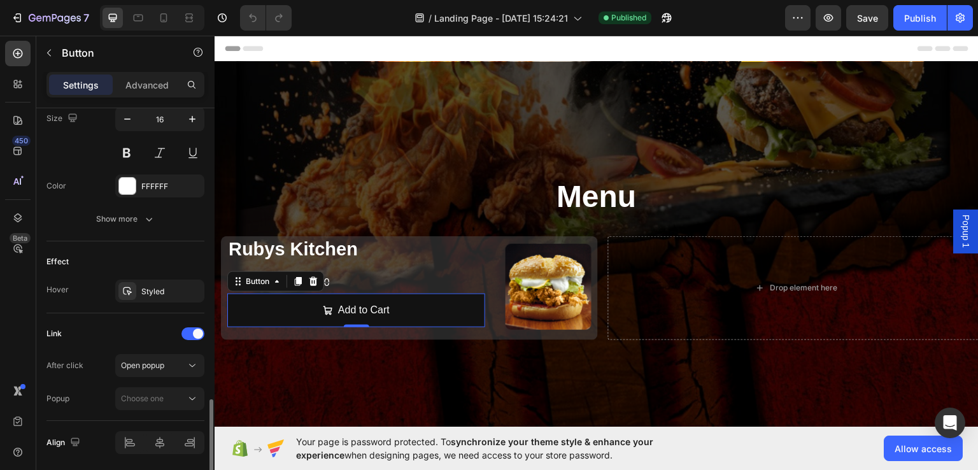
scroll to position [680, 0]
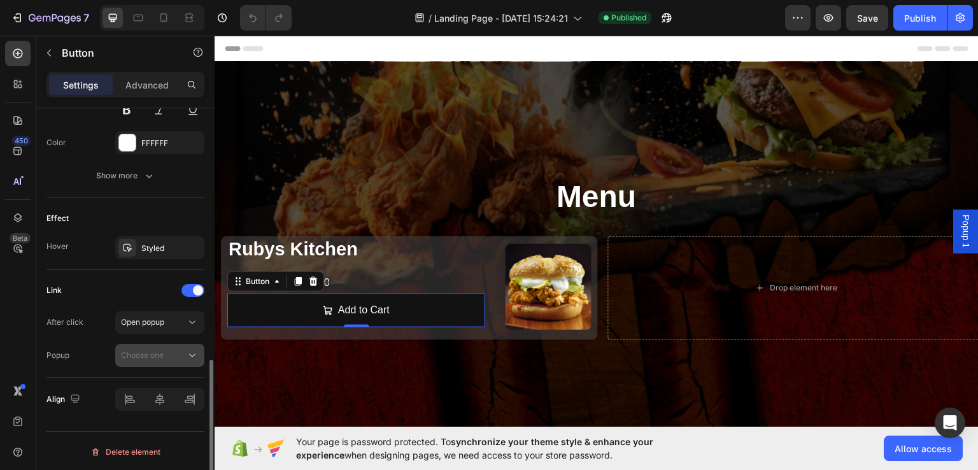
click at [171, 349] on div "Choose one" at bounding box center [153, 354] width 65 height 11
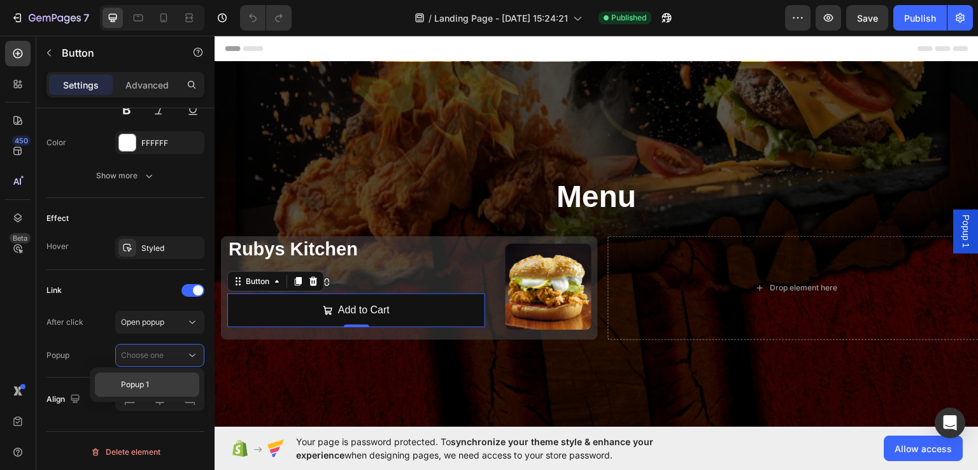
click at [139, 381] on span "Popup 1" at bounding box center [135, 384] width 28 height 11
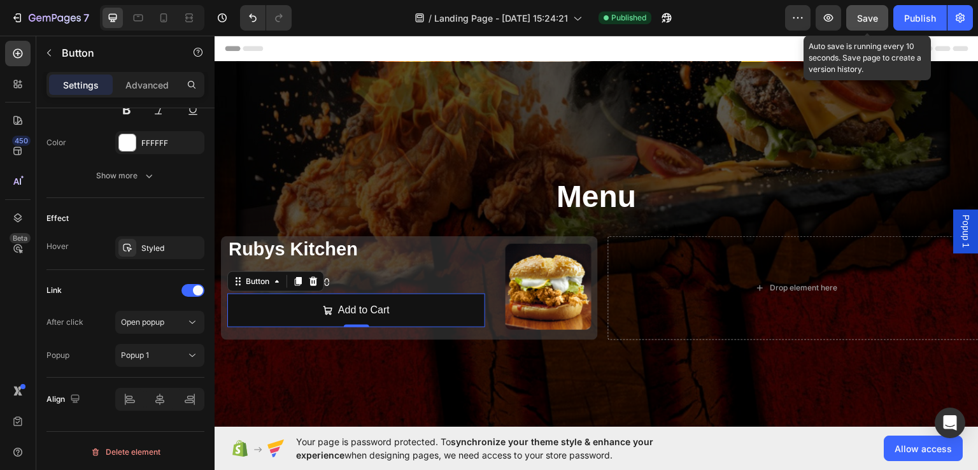
click at [873, 23] on div "Save" at bounding box center [867, 17] width 21 height 13
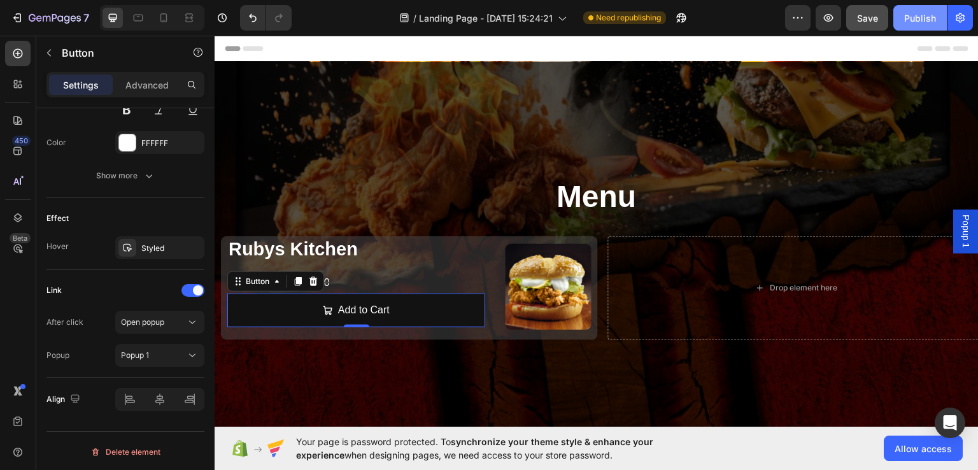
click at [908, 14] on div "Publish" at bounding box center [920, 17] width 32 height 13
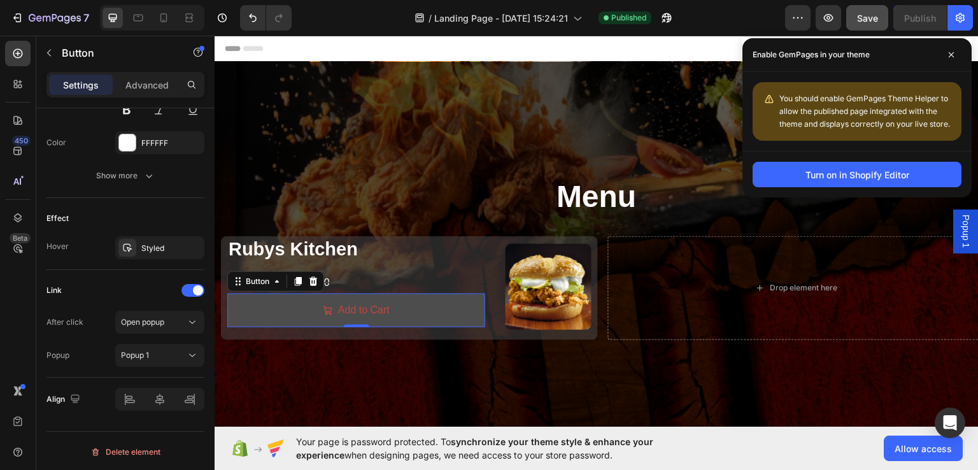
click at [438, 307] on link "Add to Cart" at bounding box center [356, 310] width 258 height 34
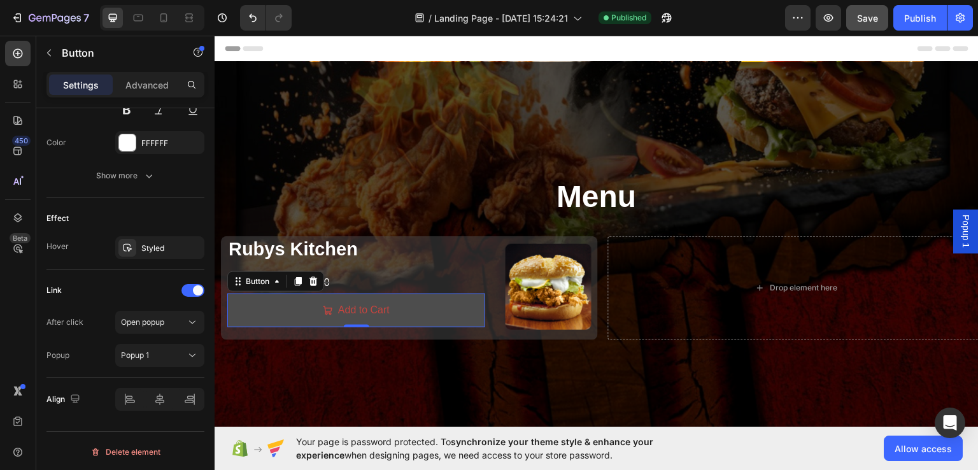
click at [438, 307] on link "Add to Cart" at bounding box center [356, 310] width 258 height 34
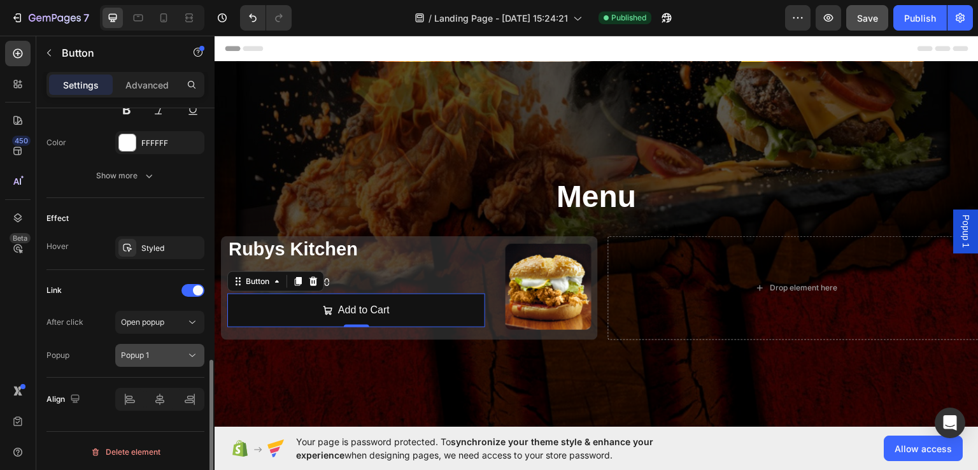
click at [156, 352] on div "Popup 1" at bounding box center [153, 354] width 65 height 11
click at [959, 226] on span "Popup 1" at bounding box center [965, 230] width 13 height 33
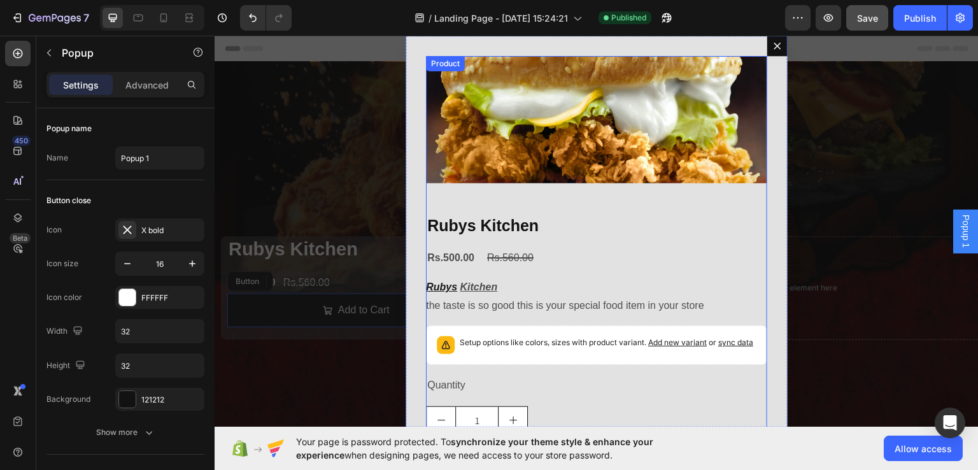
scroll to position [138, 0]
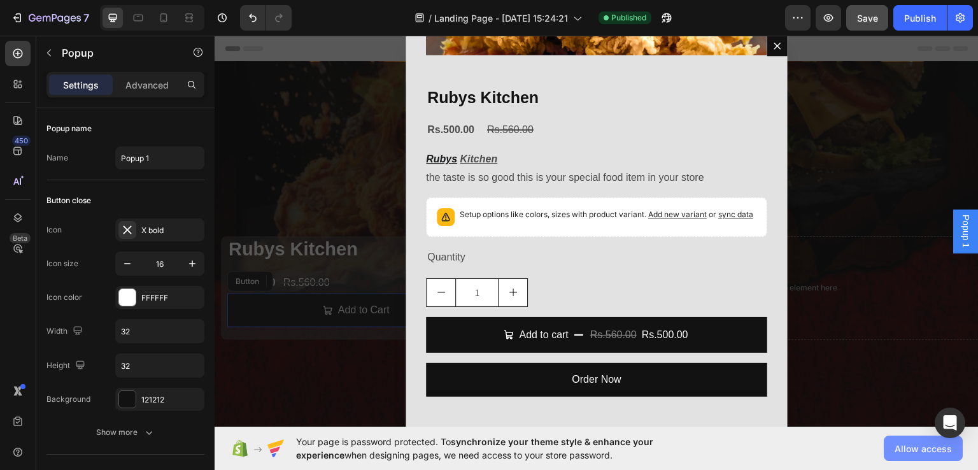
click at [918, 451] on span "Allow access" at bounding box center [922, 448] width 57 height 13
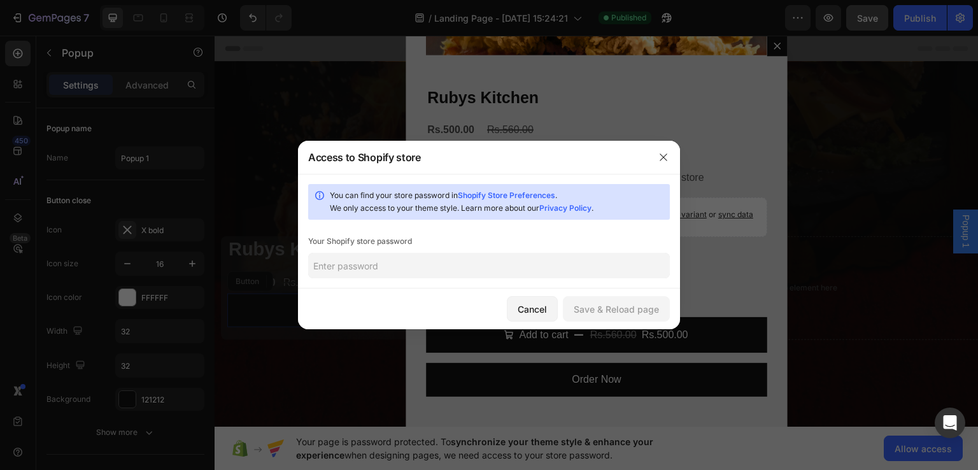
click at [449, 270] on input "text" at bounding box center [489, 265] width 362 height 25
type input "SampleSite"
click at [622, 306] on div "Save & Reload page" at bounding box center [615, 308] width 85 height 13
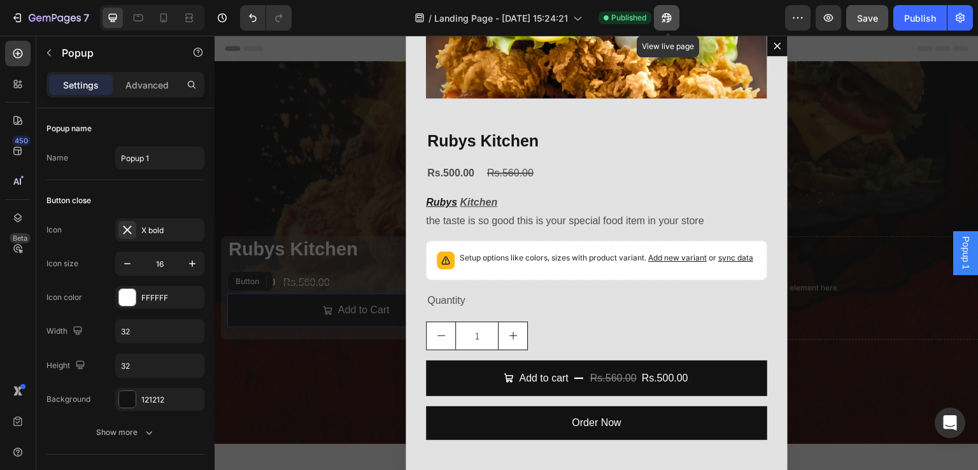
click at [668, 18] on icon "button" at bounding box center [666, 18] width 10 height 10
